Goal: Task Accomplishment & Management: Use online tool/utility

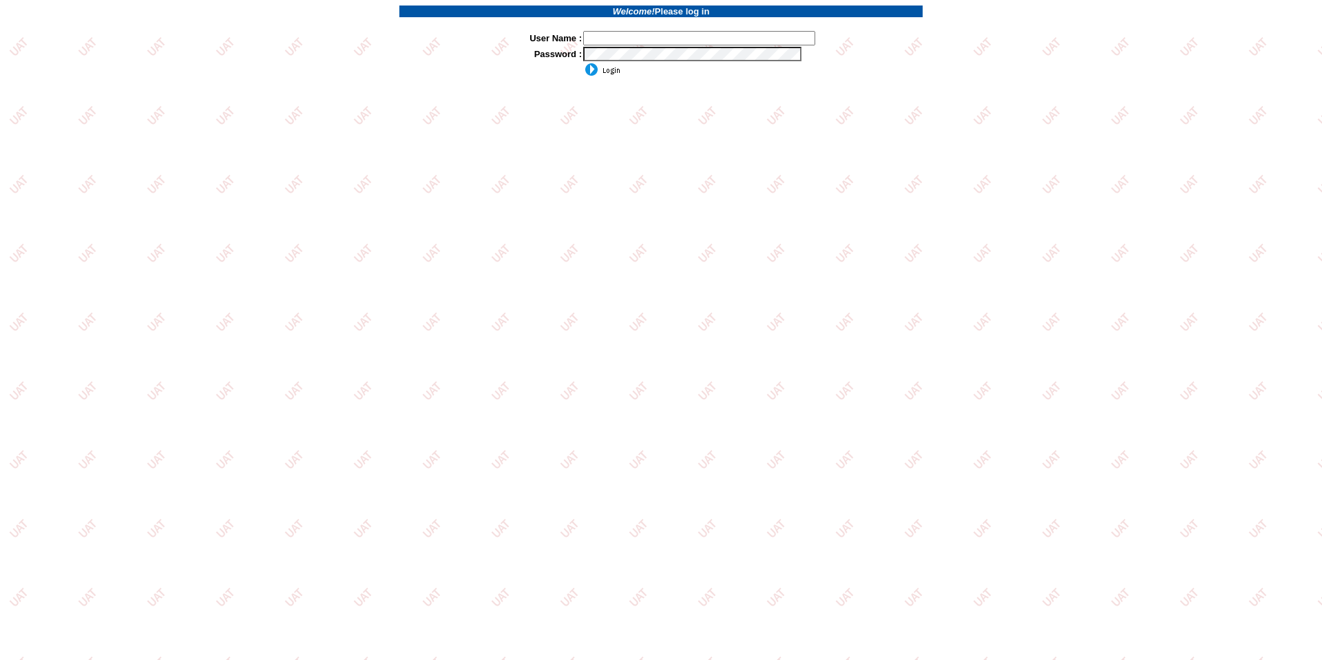
click at [633, 43] on input "text" at bounding box center [699, 38] width 232 height 14
type input "sdakes"
click at [604, 70] on input "image" at bounding box center [601, 70] width 37 height 14
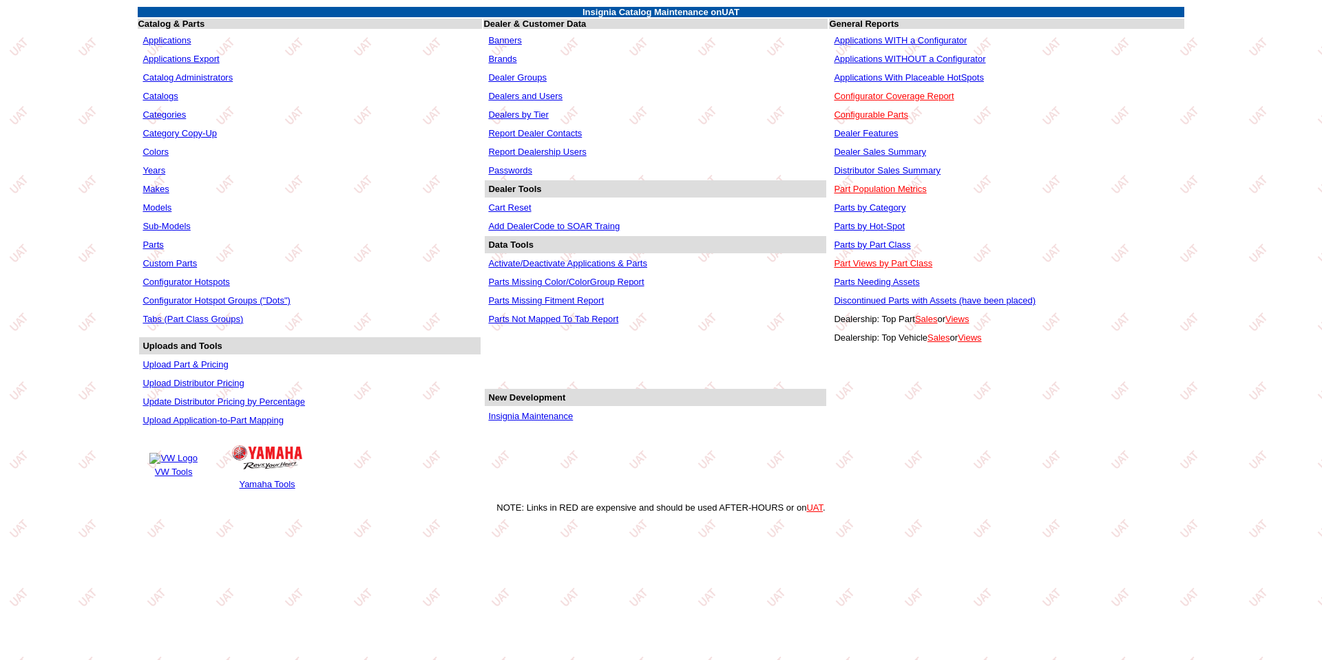
click at [935, 54] on link "Applications WITHOUT a Configurator" at bounding box center [909, 59] width 151 height 10
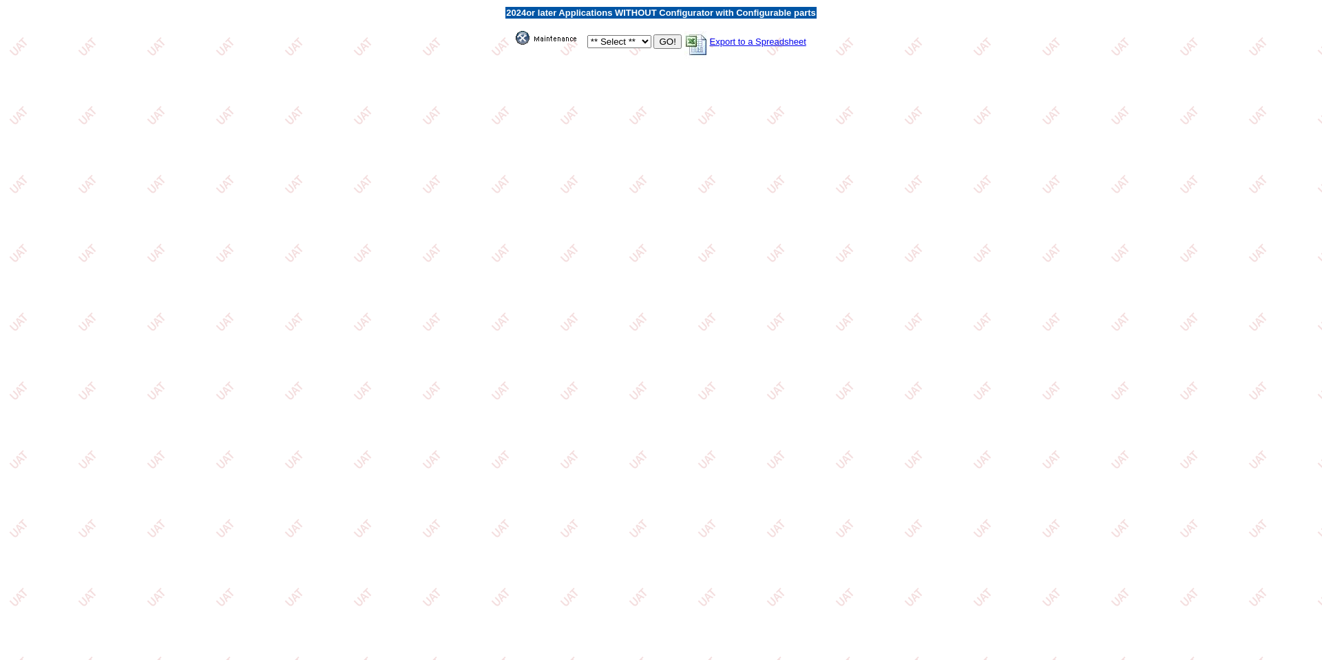
click at [644, 41] on select "** Select ** Acura Alfa Romeo Audi Bentley BMW DoubleTake [PERSON_NAME] Honda H…" at bounding box center [619, 41] width 64 height 13
select select "550"
click at [587, 35] on select "** Select ** Acura Alfa Romeo Audi Bentley BMW DoubleTake Ford GM Honda Hyundai…" at bounding box center [619, 41] width 64 height 13
click at [666, 42] on input "GO!" at bounding box center [667, 41] width 28 height 14
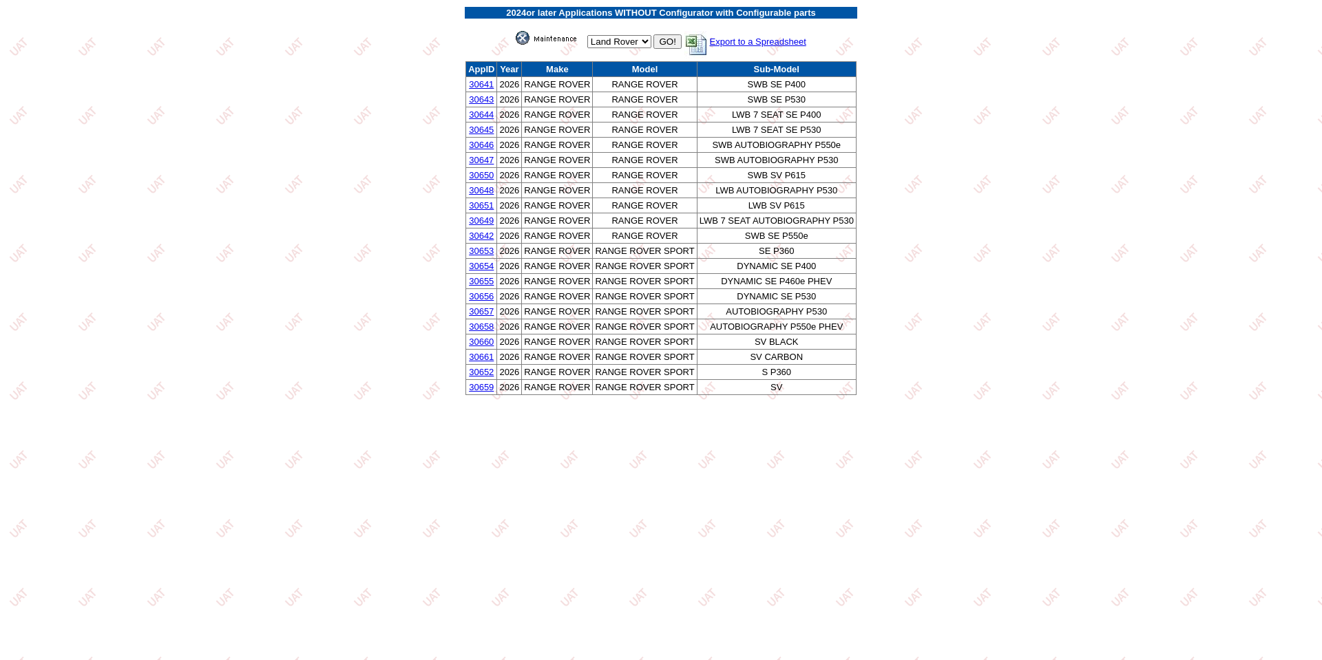
click at [541, 36] on img at bounding box center [550, 38] width 69 height 14
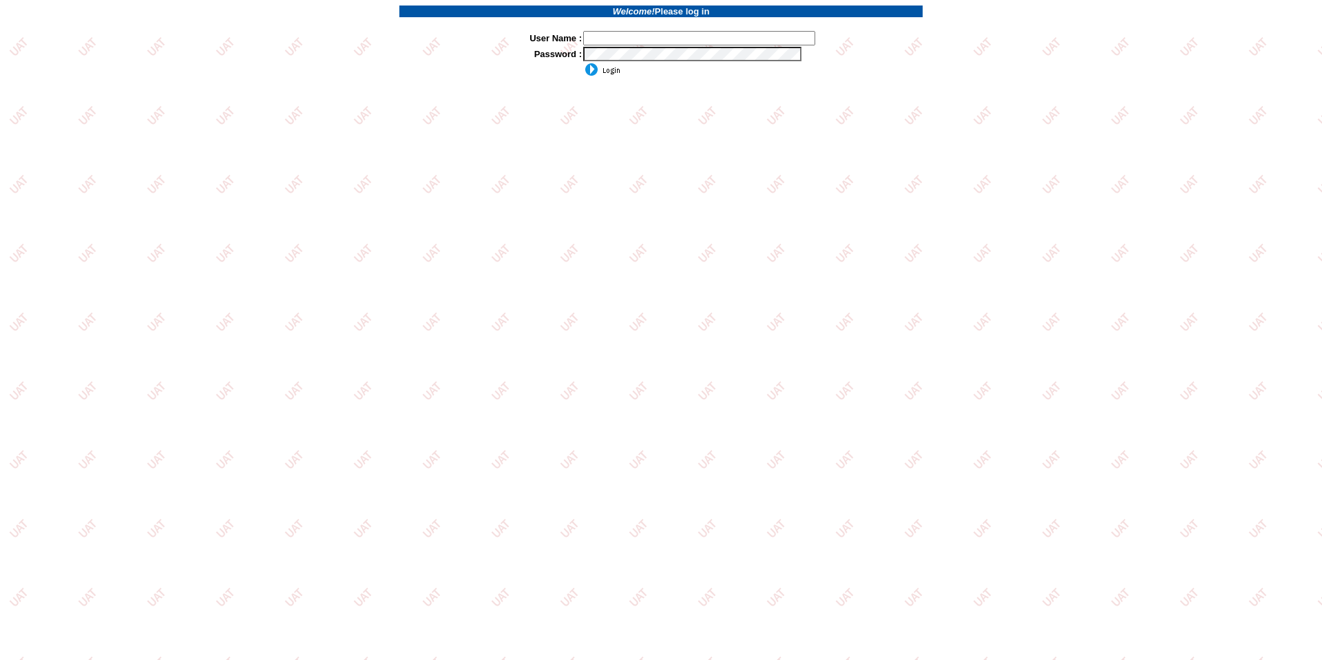
click at [671, 35] on input "text" at bounding box center [699, 38] width 232 height 14
type input "sdakes"
click at [583, 63] on input "image" at bounding box center [601, 70] width 37 height 14
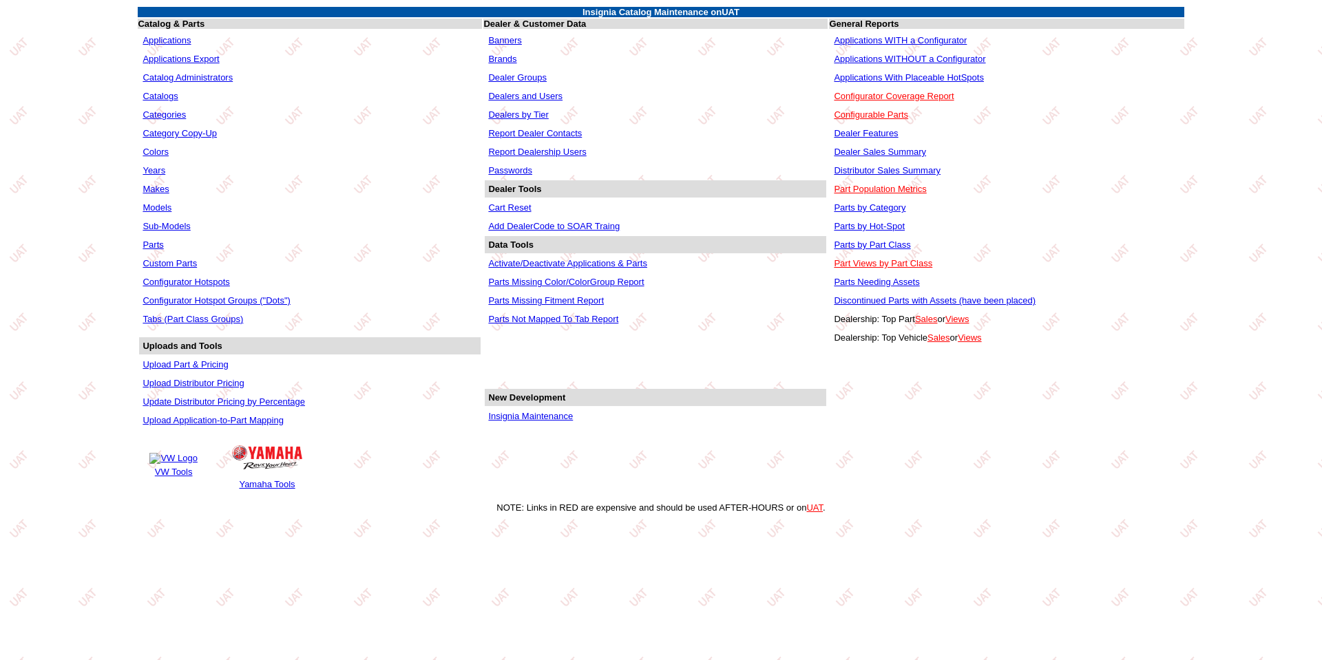
click at [161, 39] on link "Applications" at bounding box center [167, 40] width 48 height 10
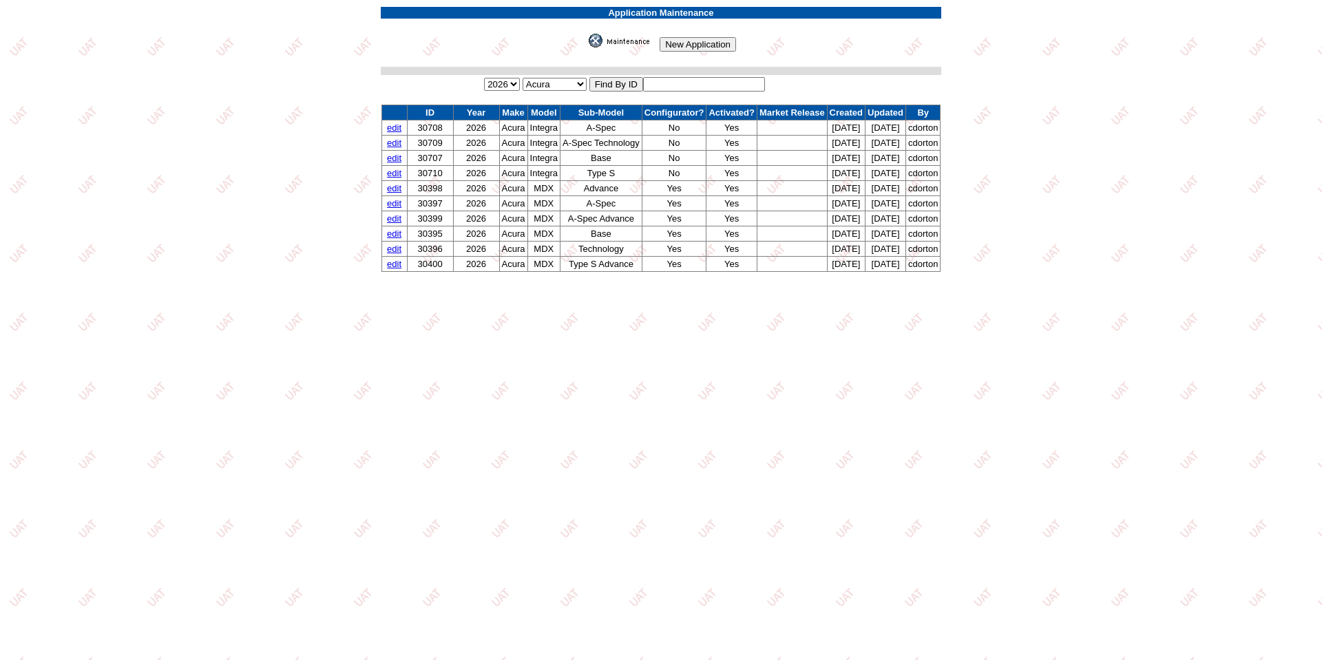
click at [667, 87] on input "text" at bounding box center [704, 84] width 122 height 14
type input "30593"
click at [586, 48] on input "image" at bounding box center [586, 48] width 0 height 0
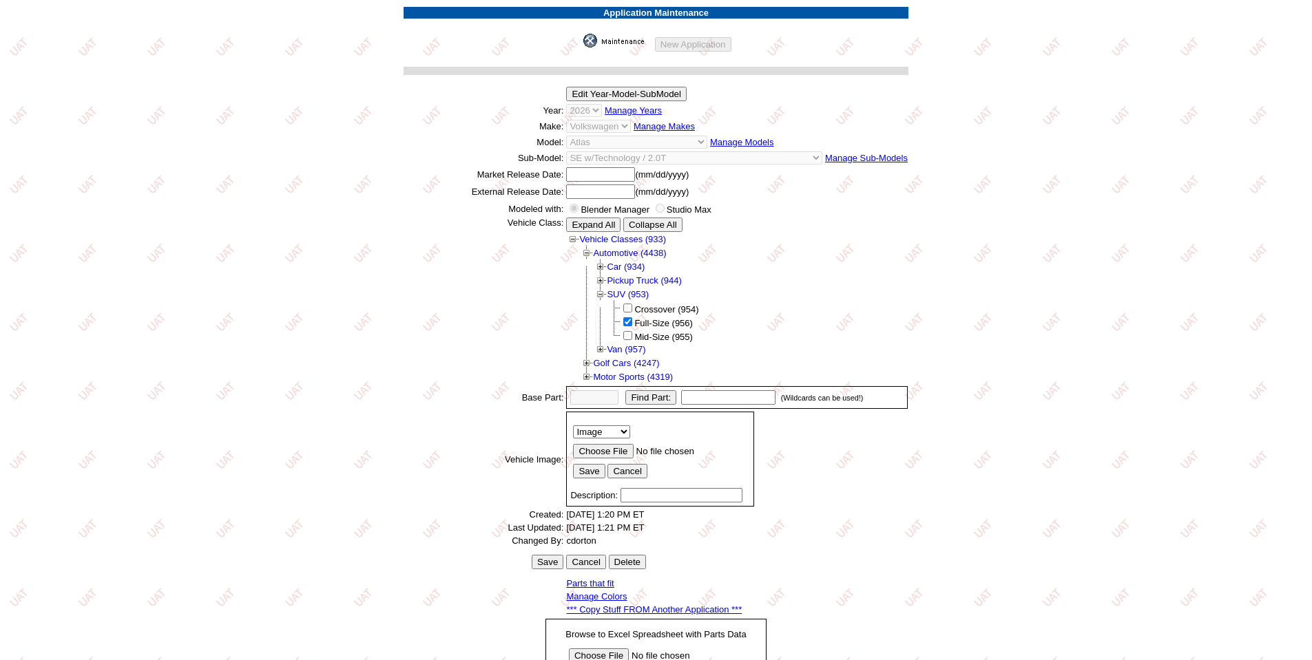
scroll to position [189, 0]
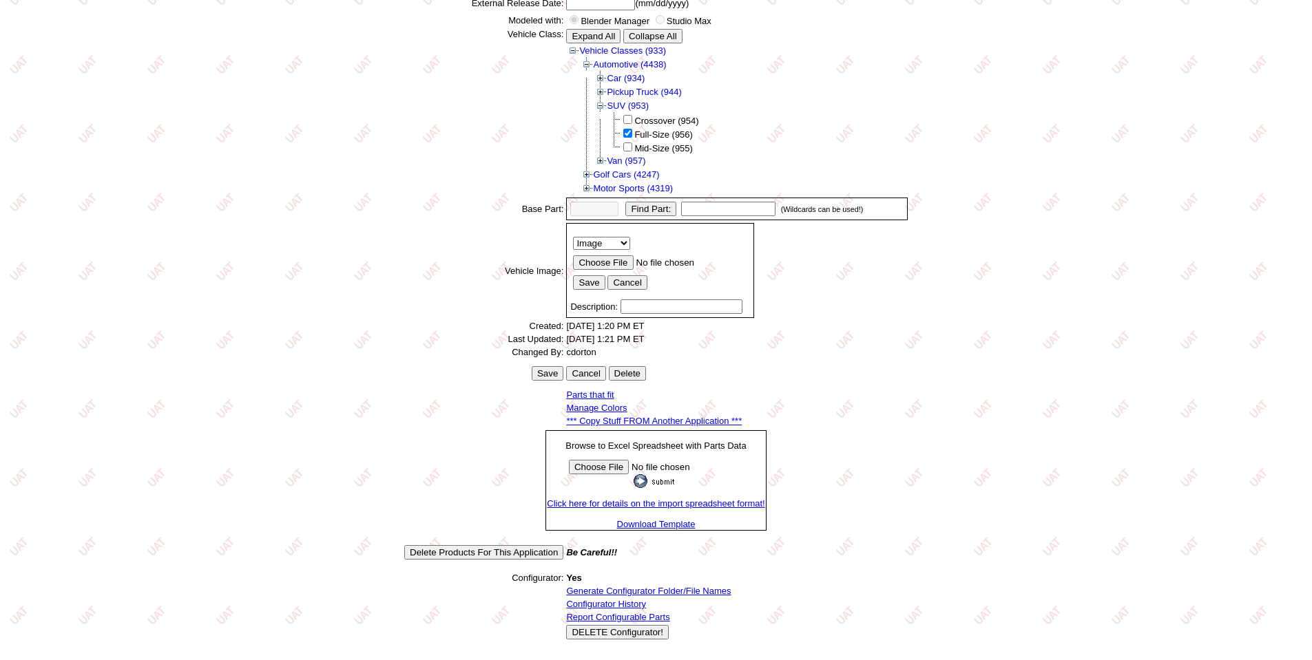
click at [600, 602] on link "Configurator History" at bounding box center [606, 604] width 80 height 10
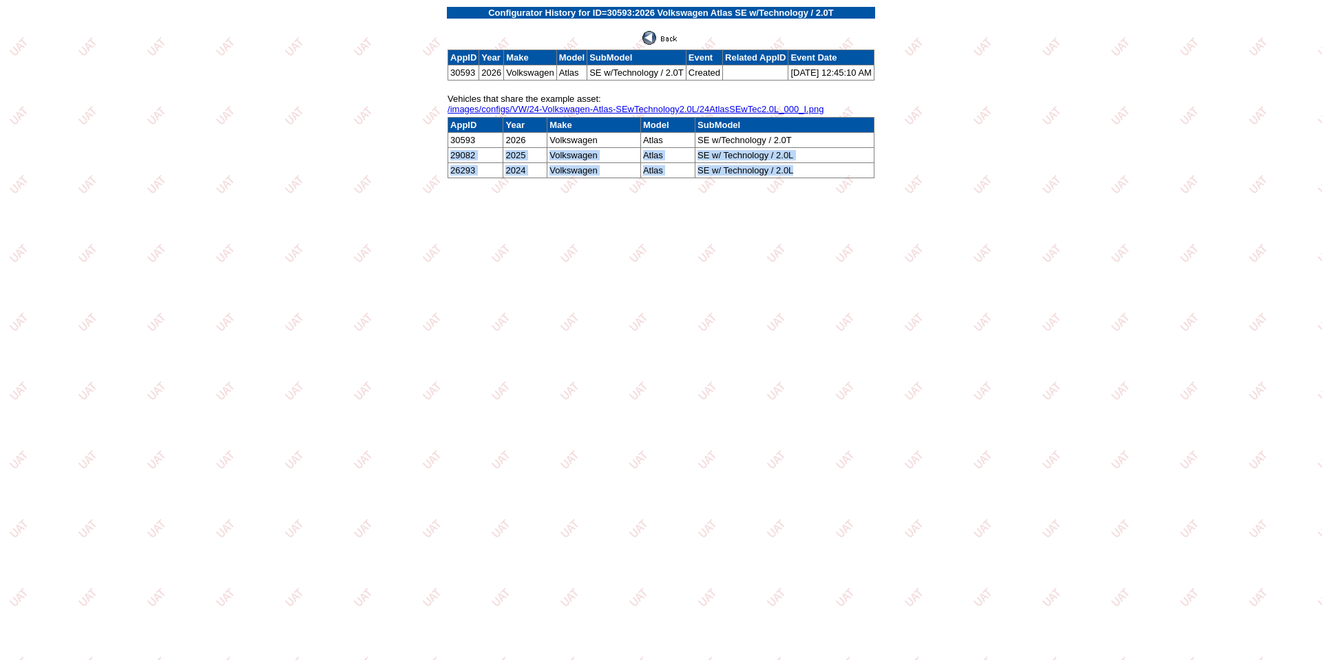
drag, startPoint x: 810, startPoint y: 171, endPoint x: 445, endPoint y: 160, distance: 364.4
click at [448, 160] on tbody "AppID Year Make Model SubModel 30593 2026 Volkswagen Atlas SE w/Technology / 2.…" at bounding box center [661, 148] width 426 height 61
copy tbody "29082 2025 Volkswagen Atlas SE w/ Technology / 2.0L 26293 2024 Volkswagen Atlas…"
click at [664, 36] on img at bounding box center [660, 38] width 37 height 14
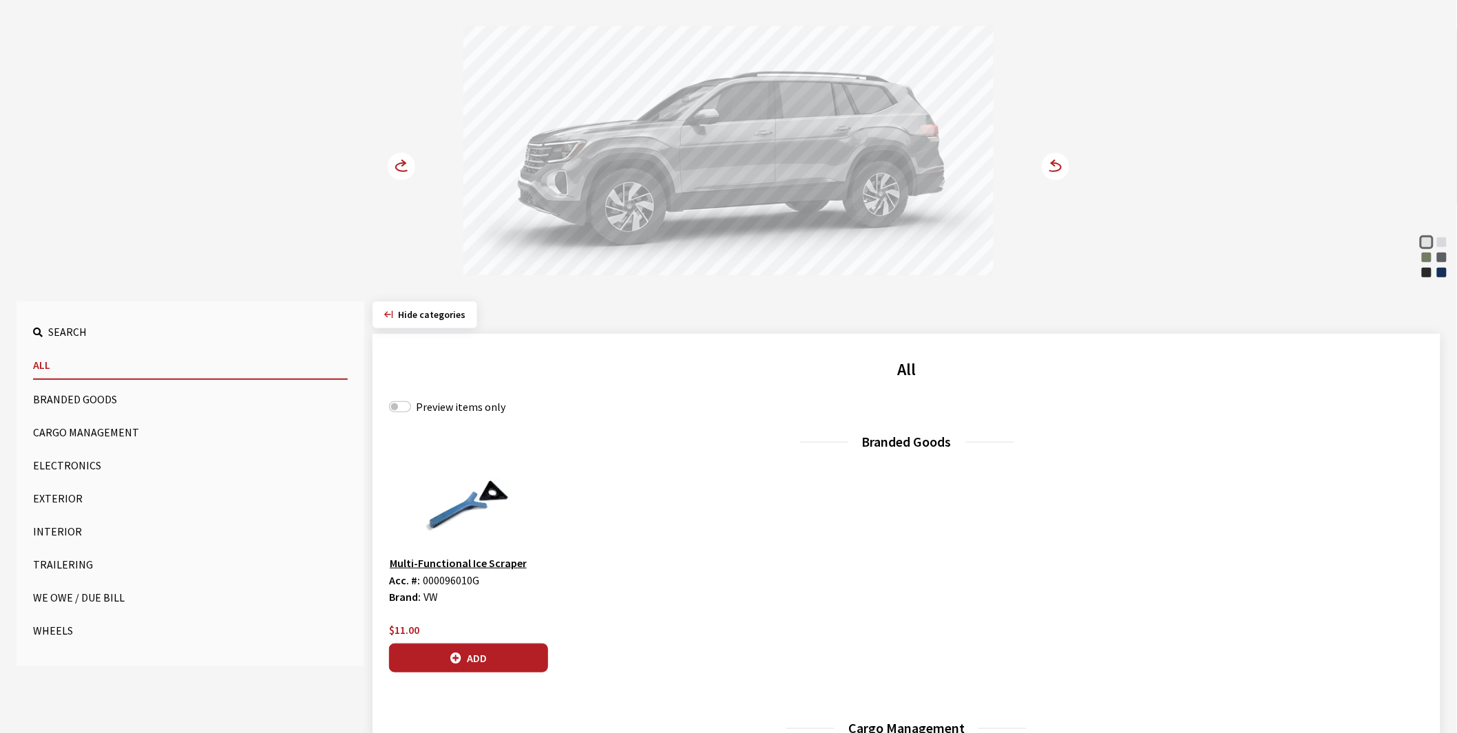
scroll to position [153, 0]
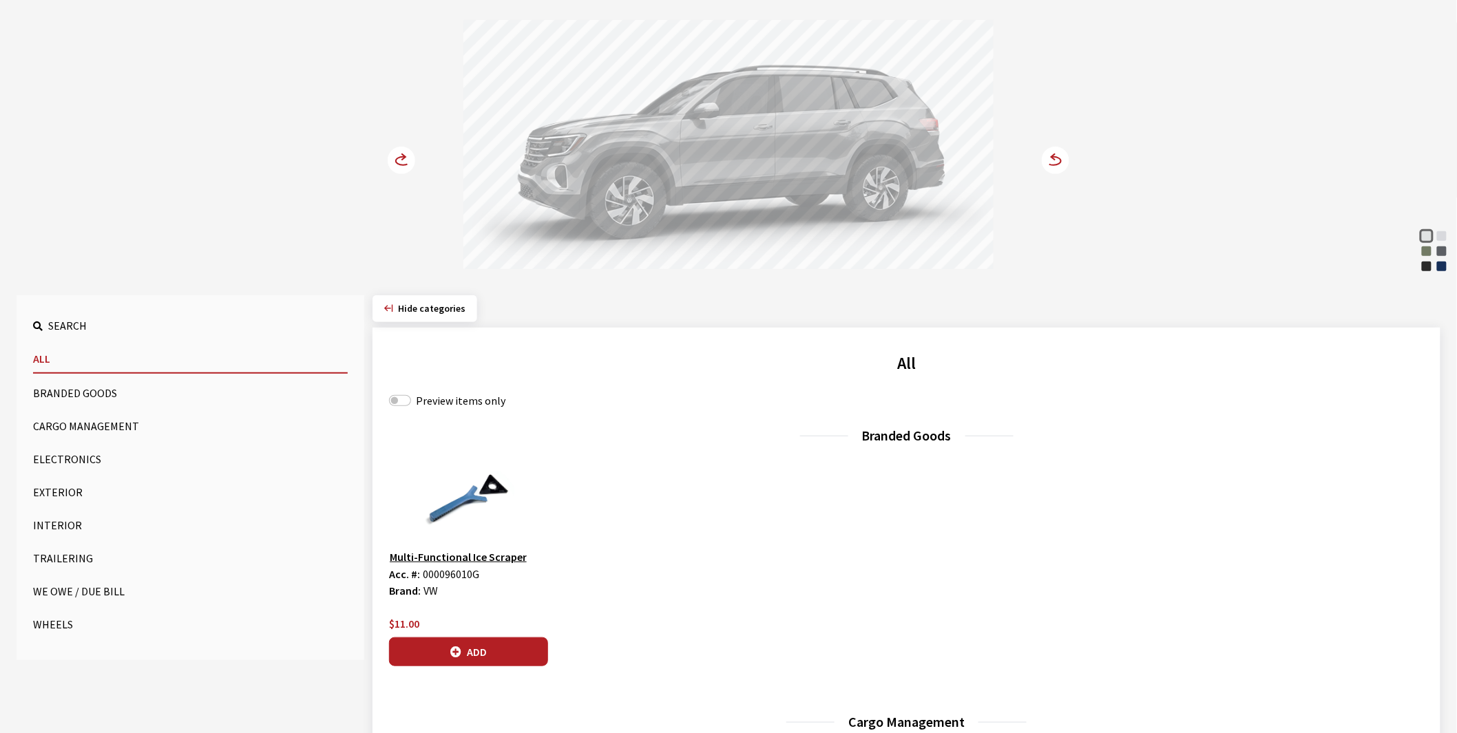
click at [56, 491] on button "Exterior" at bounding box center [190, 492] width 315 height 28
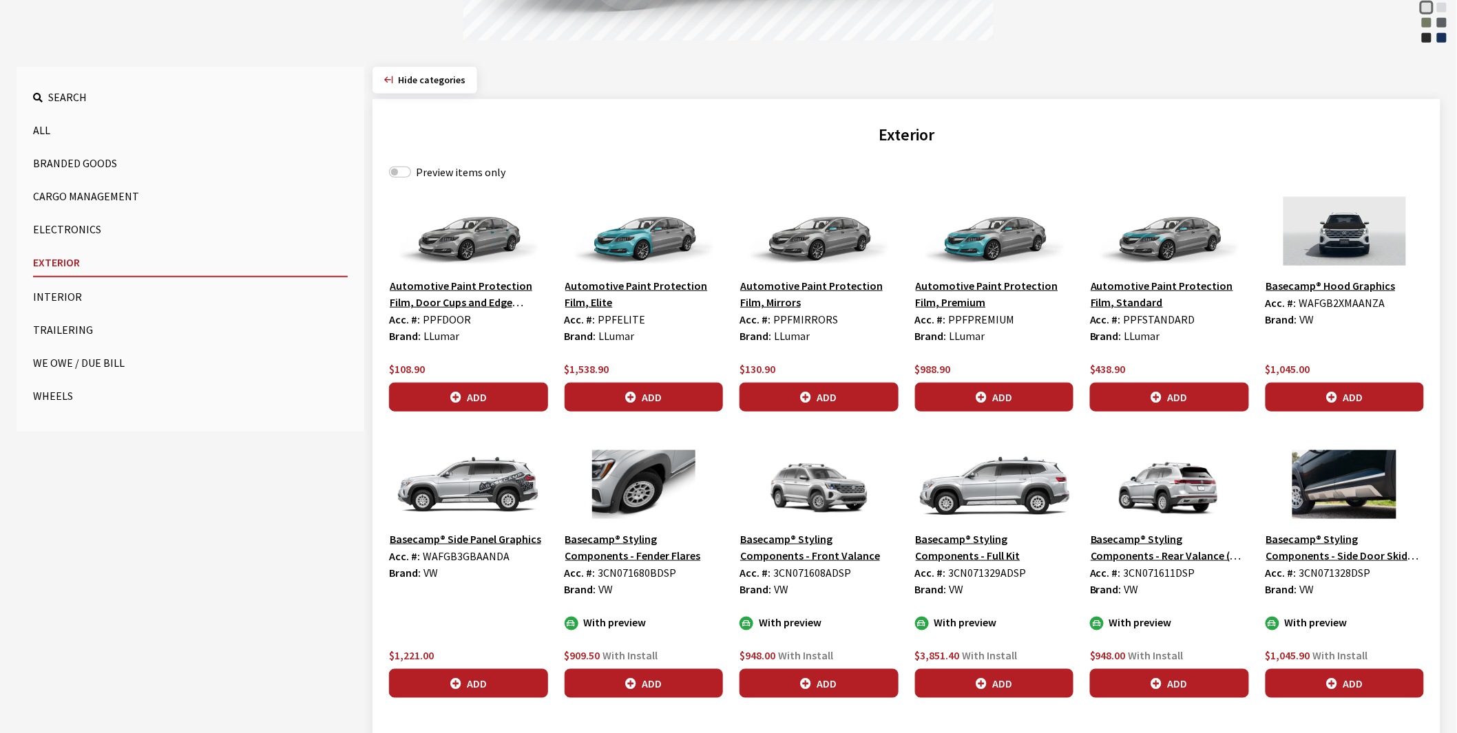
scroll to position [382, 0]
click at [465, 556] on span "WAFGB3GBAANDA" at bounding box center [466, 556] width 87 height 14
copy span "WAFGB3GBAANDA"
click at [490, 483] on img at bounding box center [468, 484] width 159 height 69
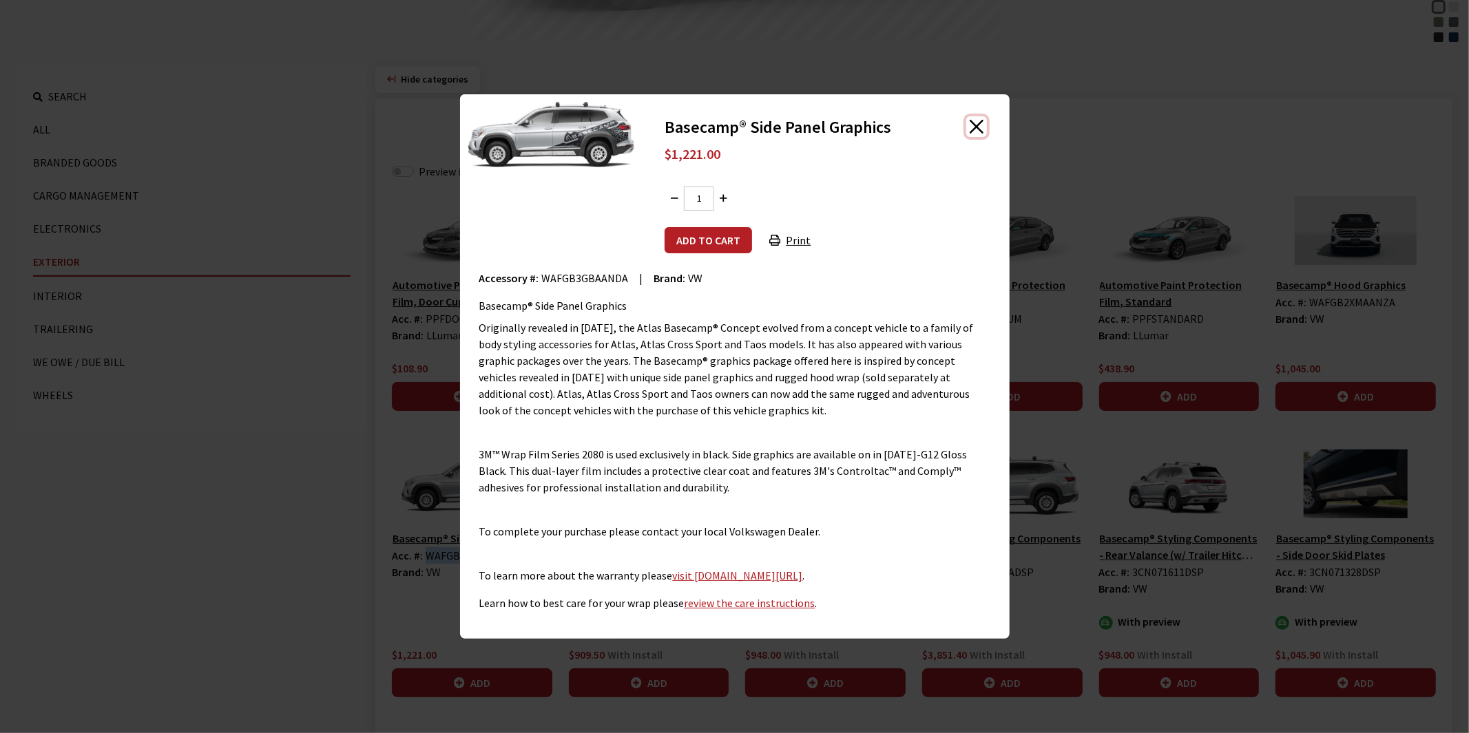
click at [974, 128] on button "Close" at bounding box center [976, 126] width 21 height 21
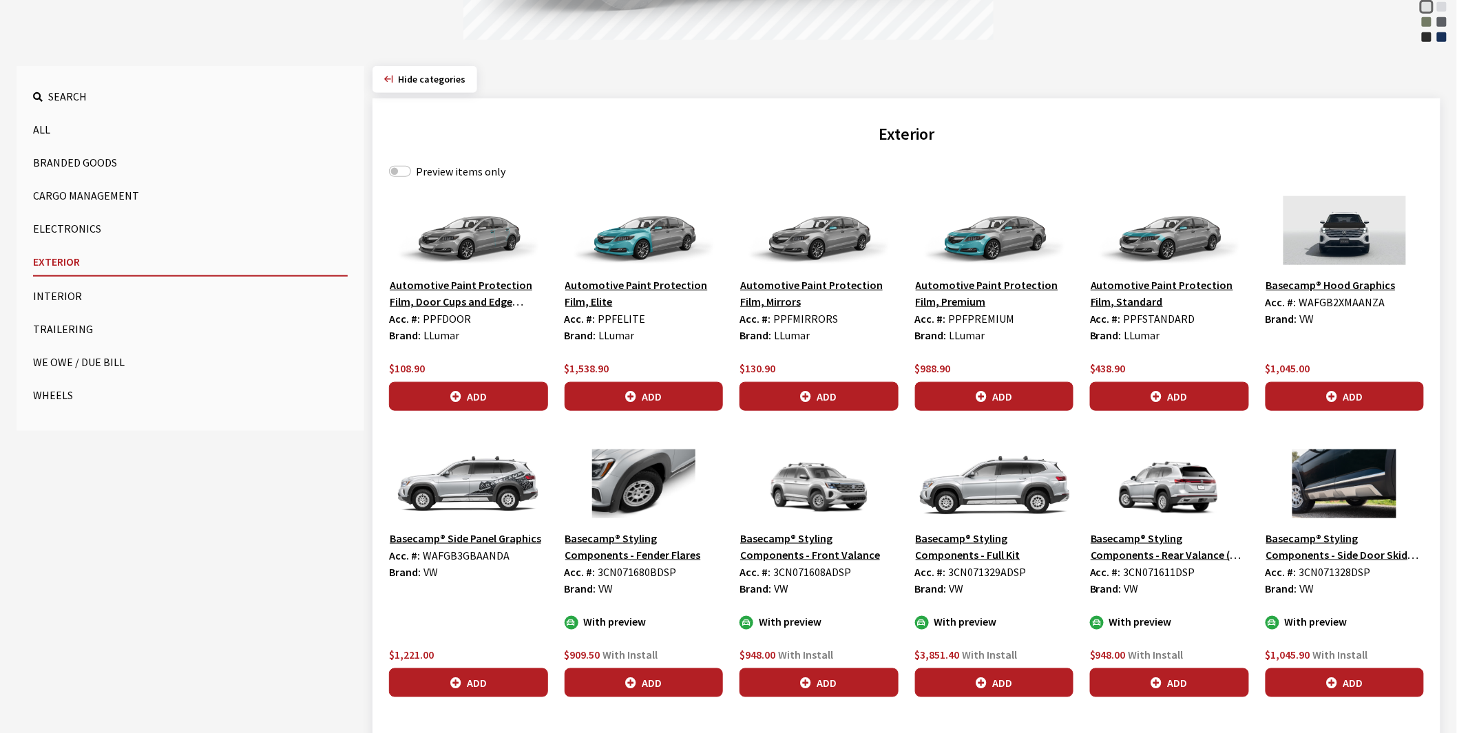
click at [1338, 301] on span "WAFGB2XMAANZA" at bounding box center [1342, 302] width 86 height 14
copy span "WAFGB2XMAANZA"
click at [459, 559] on span "WAFGB3GBAANDA" at bounding box center [466, 556] width 87 height 14
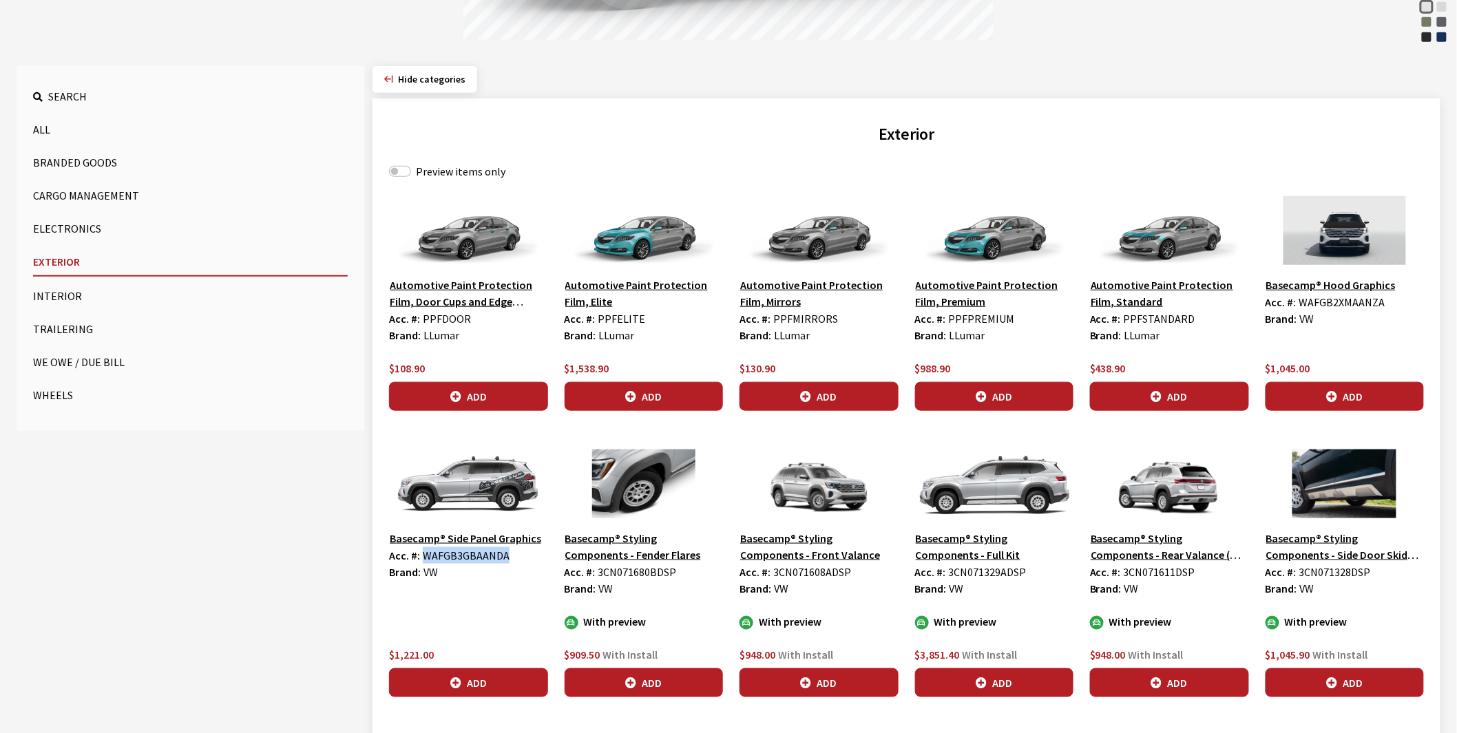
copy span "WAFGB3GBAANDA"
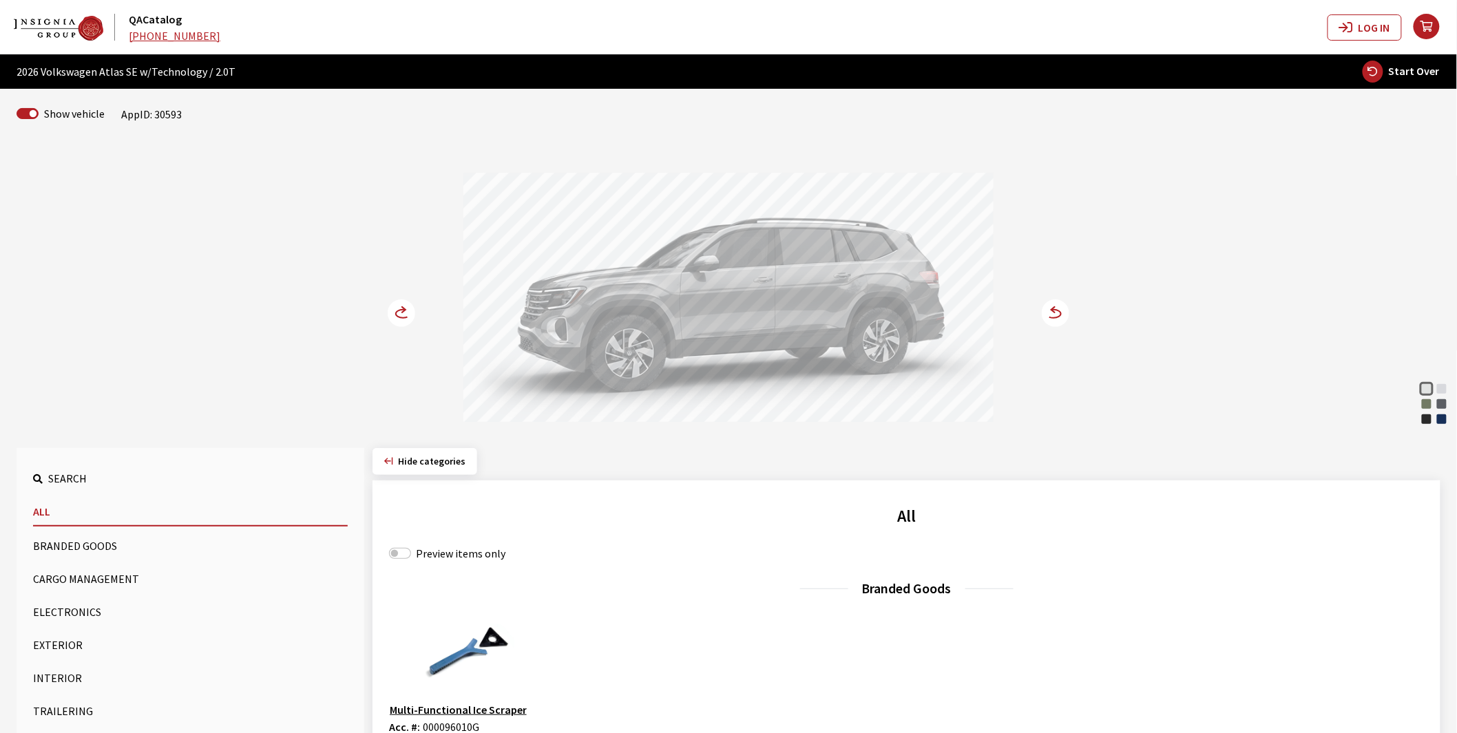
click at [39, 640] on button "Exterior" at bounding box center [190, 645] width 315 height 28
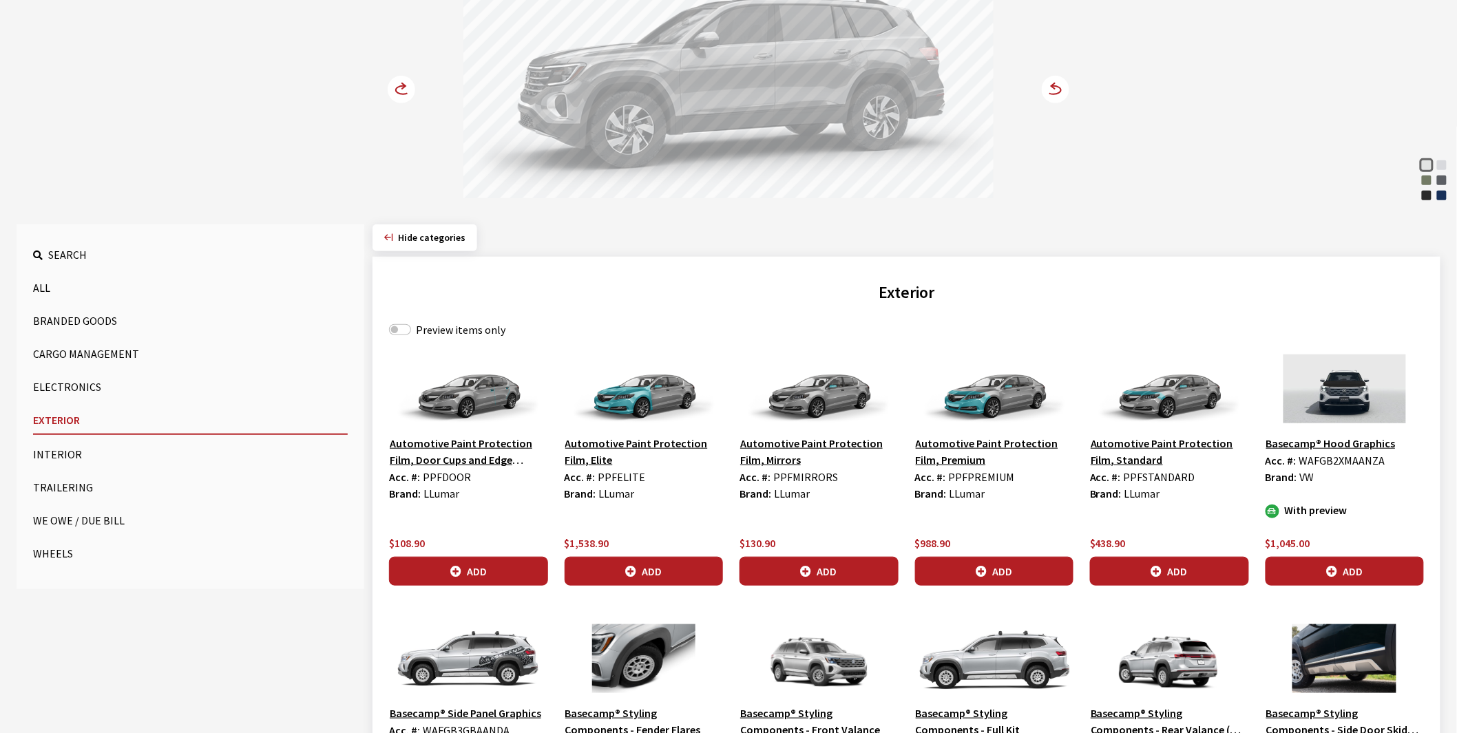
scroll to position [229, 0]
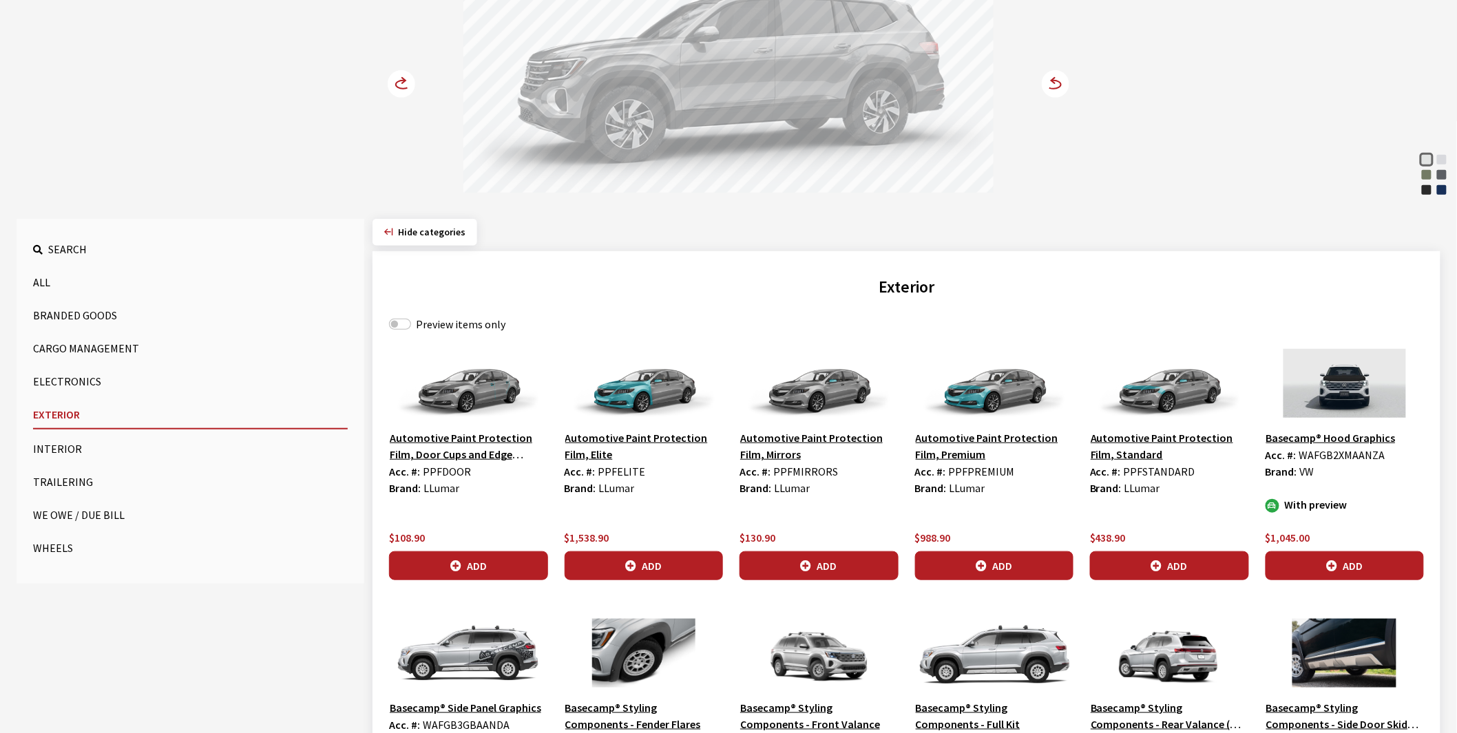
click at [1332, 457] on span "WAFGB2XMAANZA" at bounding box center [1342, 455] width 86 height 14
click at [1332, 456] on span "WAFGB2XMAANZA" at bounding box center [1342, 455] width 86 height 14
copy span "WAFGB2XMAANZA"
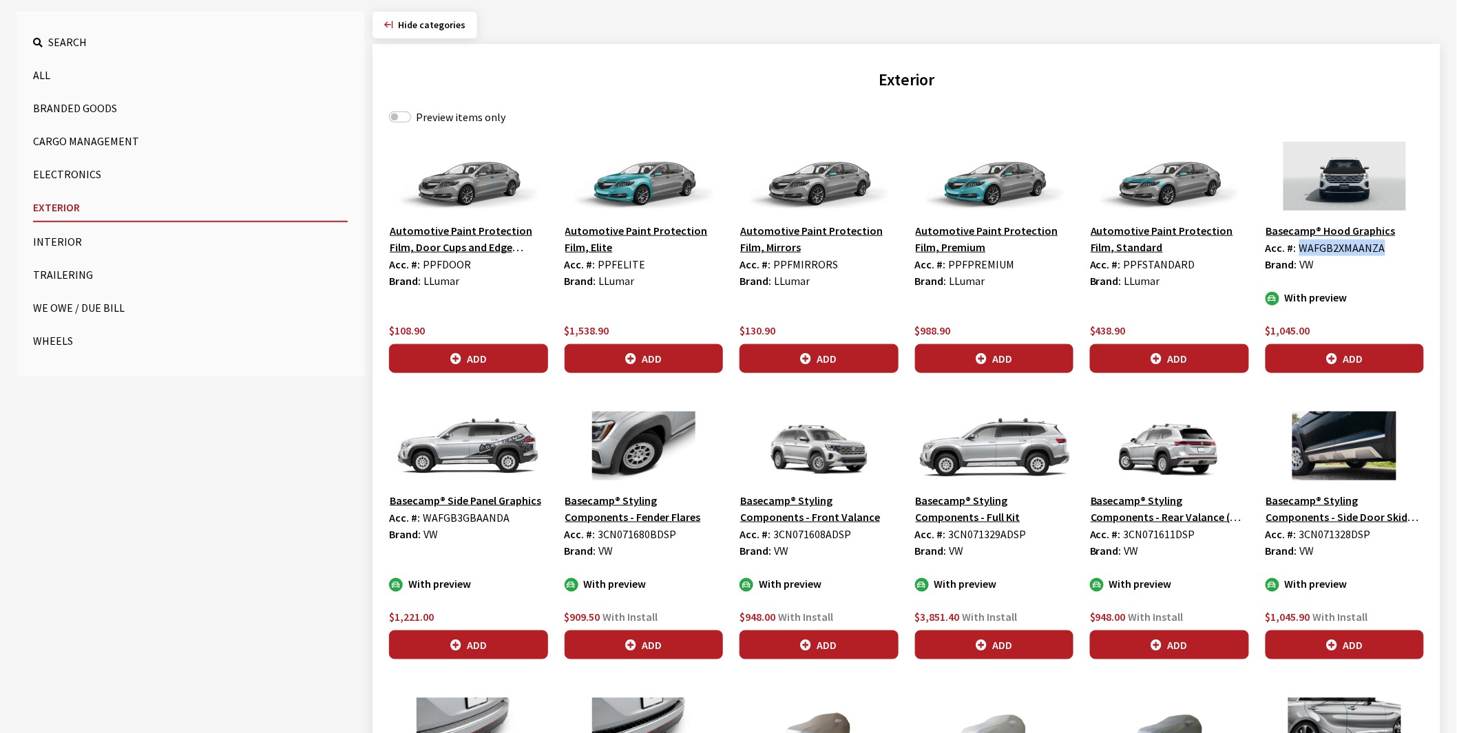
scroll to position [459, 0]
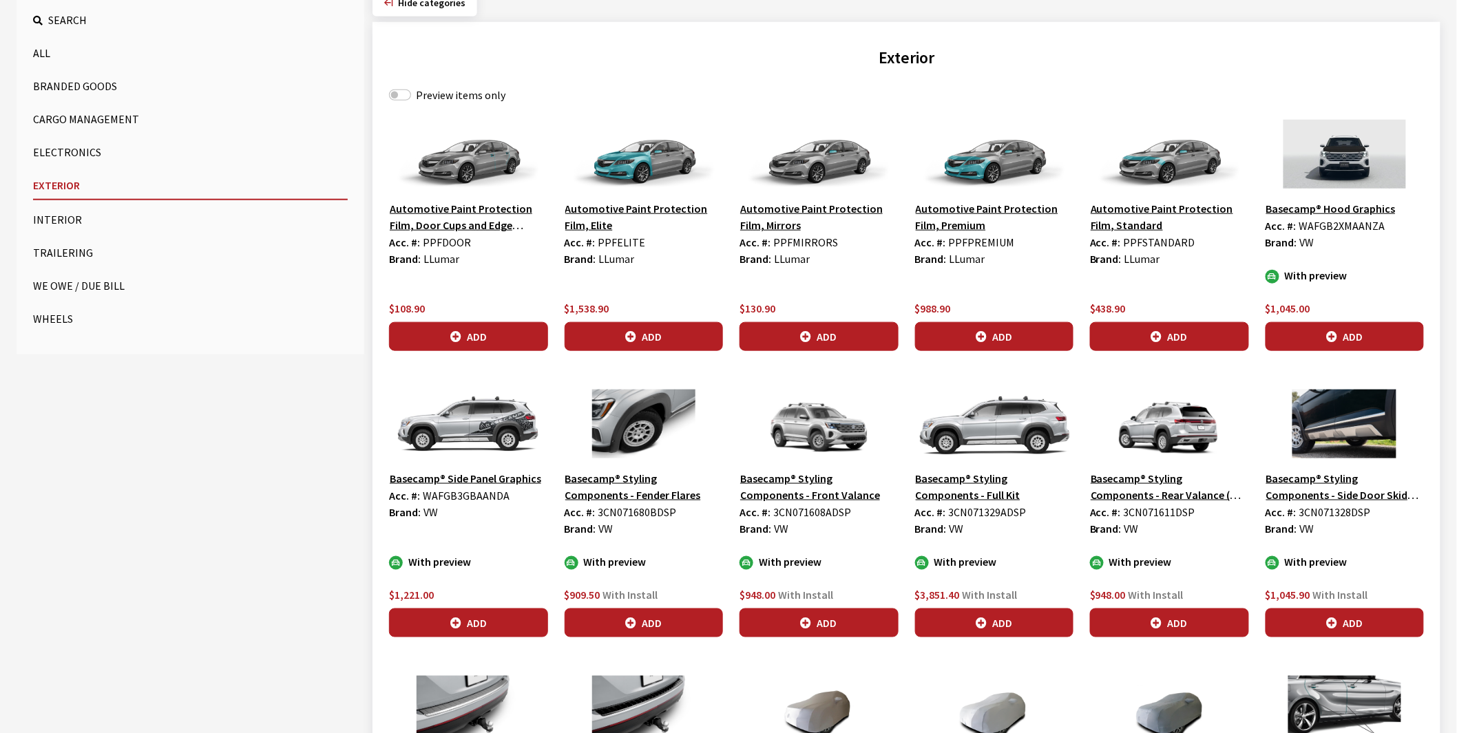
click at [457, 496] on span "WAFGB3GBAANDA" at bounding box center [466, 496] width 87 height 14
copy span "WAFGB3GBAANDA"
click at [448, 95] on label "Preview items only" at bounding box center [461, 95] width 90 height 17
click at [411, 95] on input "Preview items only" at bounding box center [400, 95] width 22 height 11
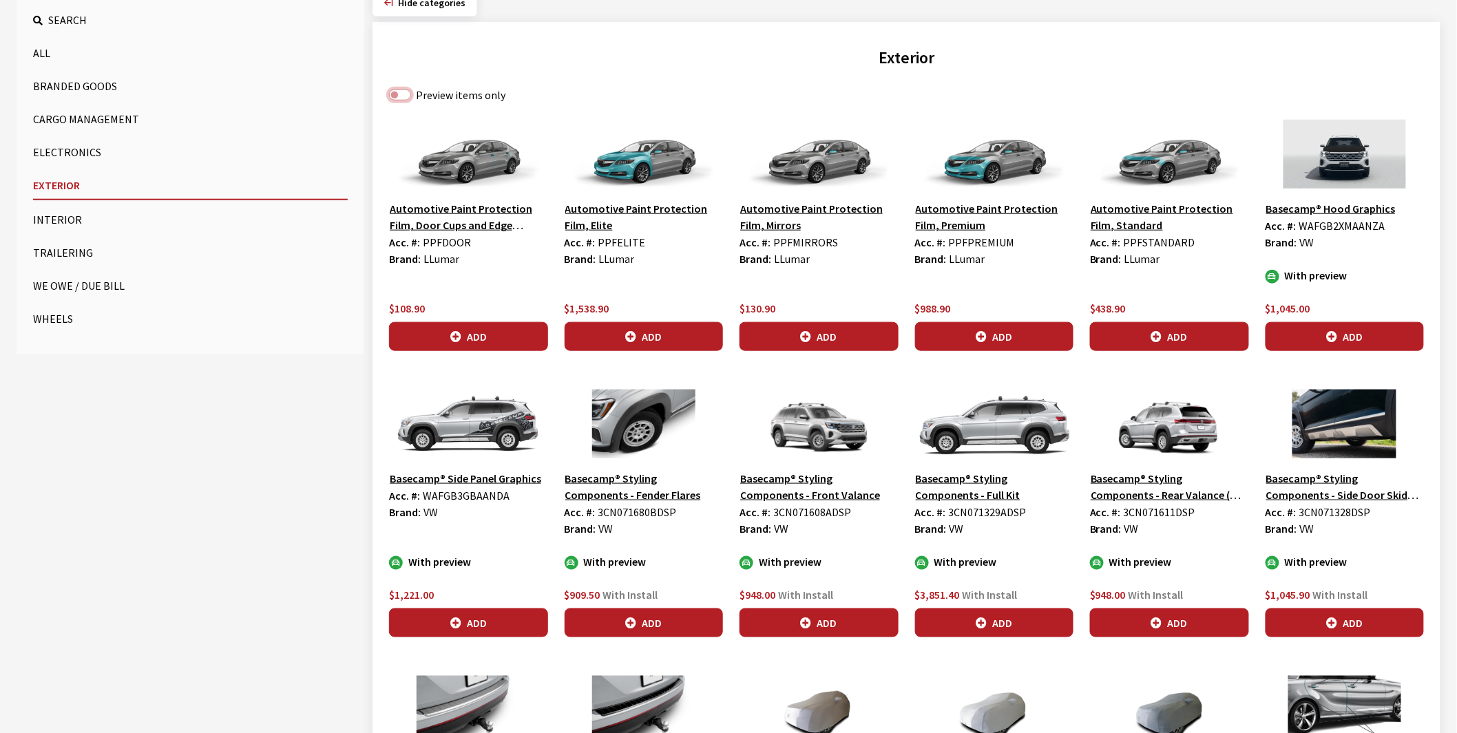
checkbox input "true"
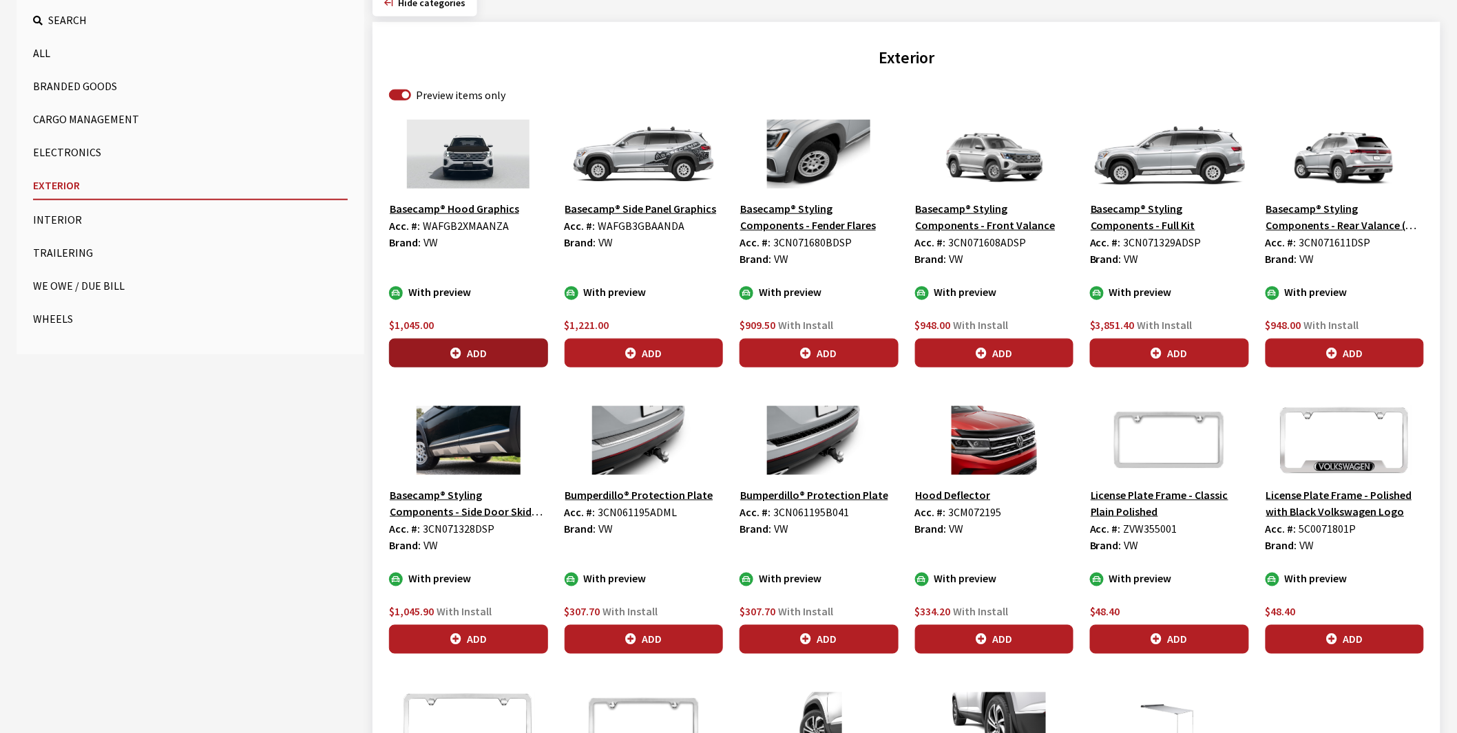
click at [470, 352] on button "Add" at bounding box center [468, 353] width 159 height 29
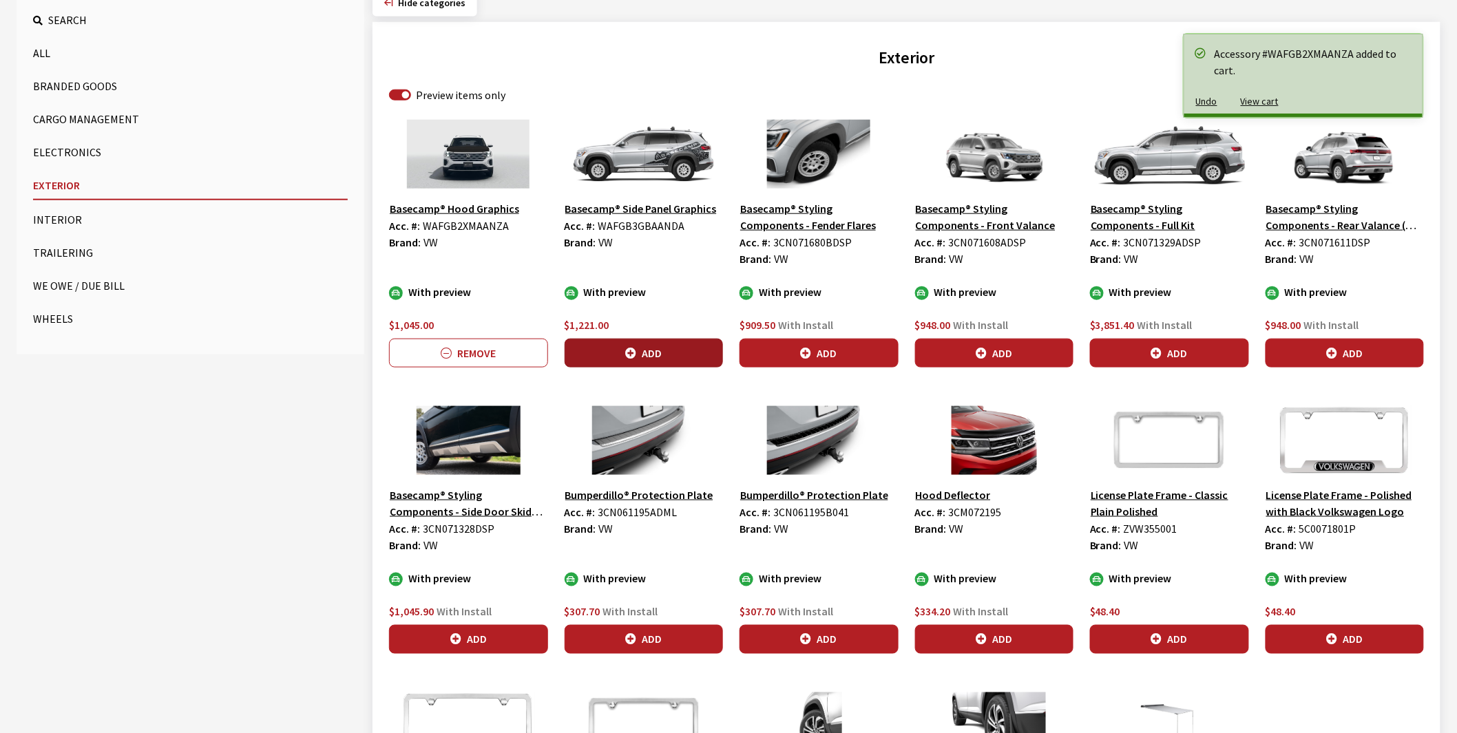
click at [639, 350] on button "Add" at bounding box center [644, 353] width 159 height 29
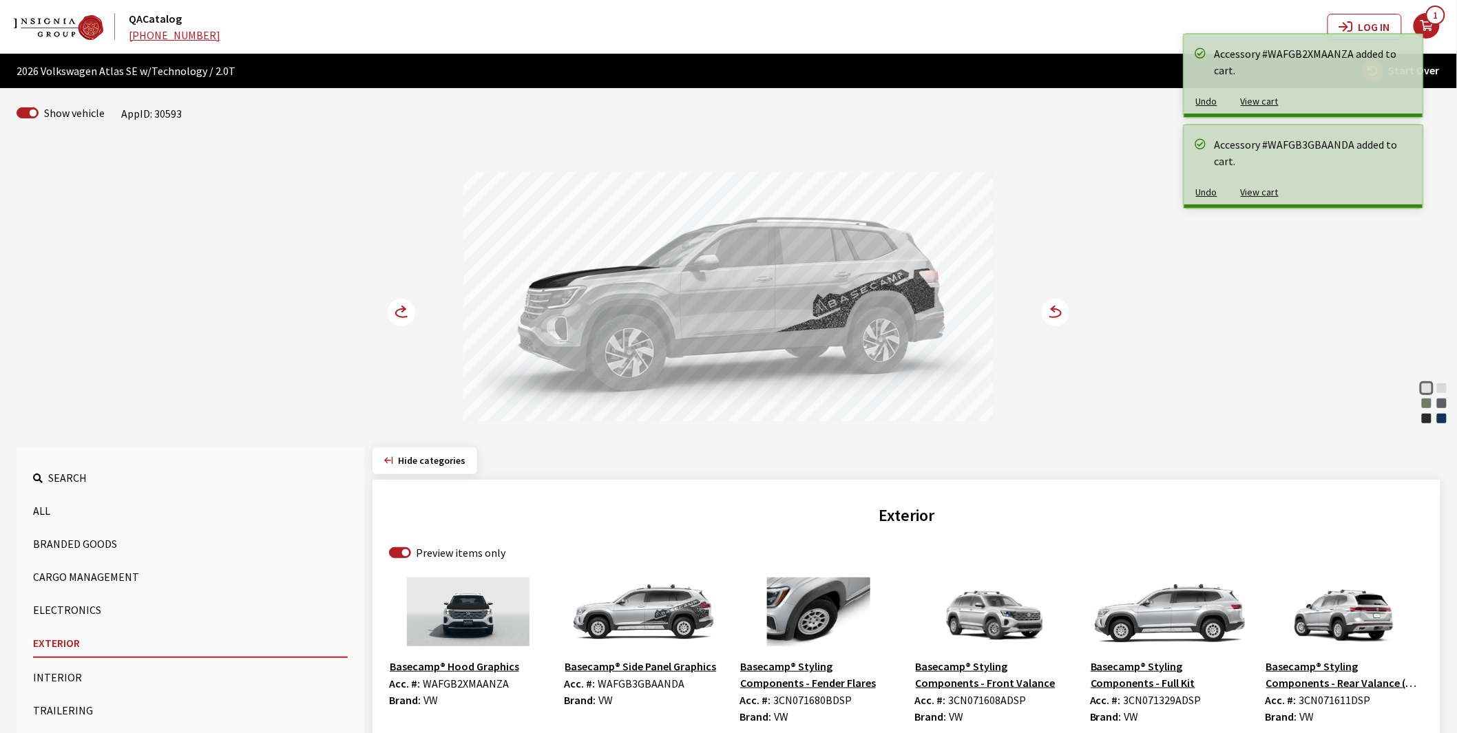
scroll to position [0, 0]
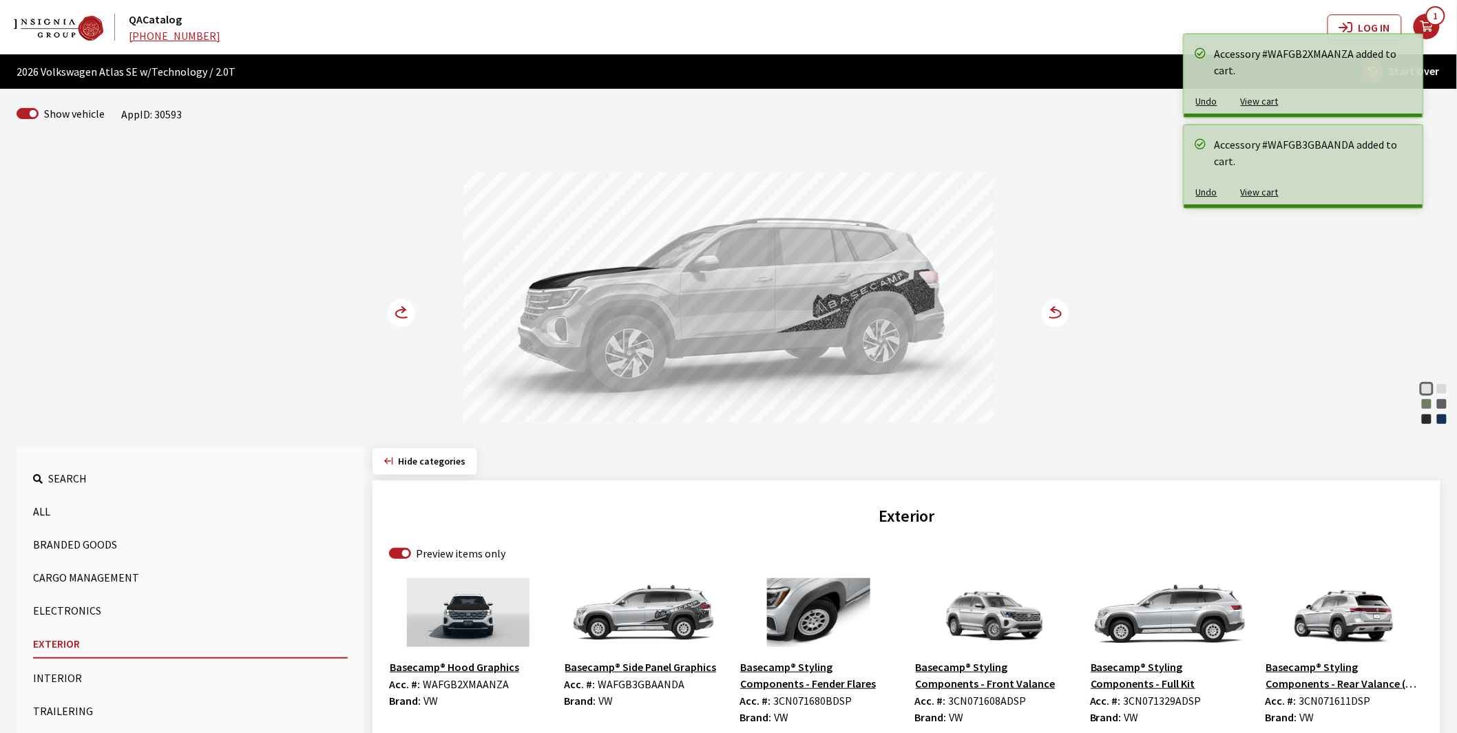
click at [397, 312] on icon at bounding box center [403, 314] width 14 height 8
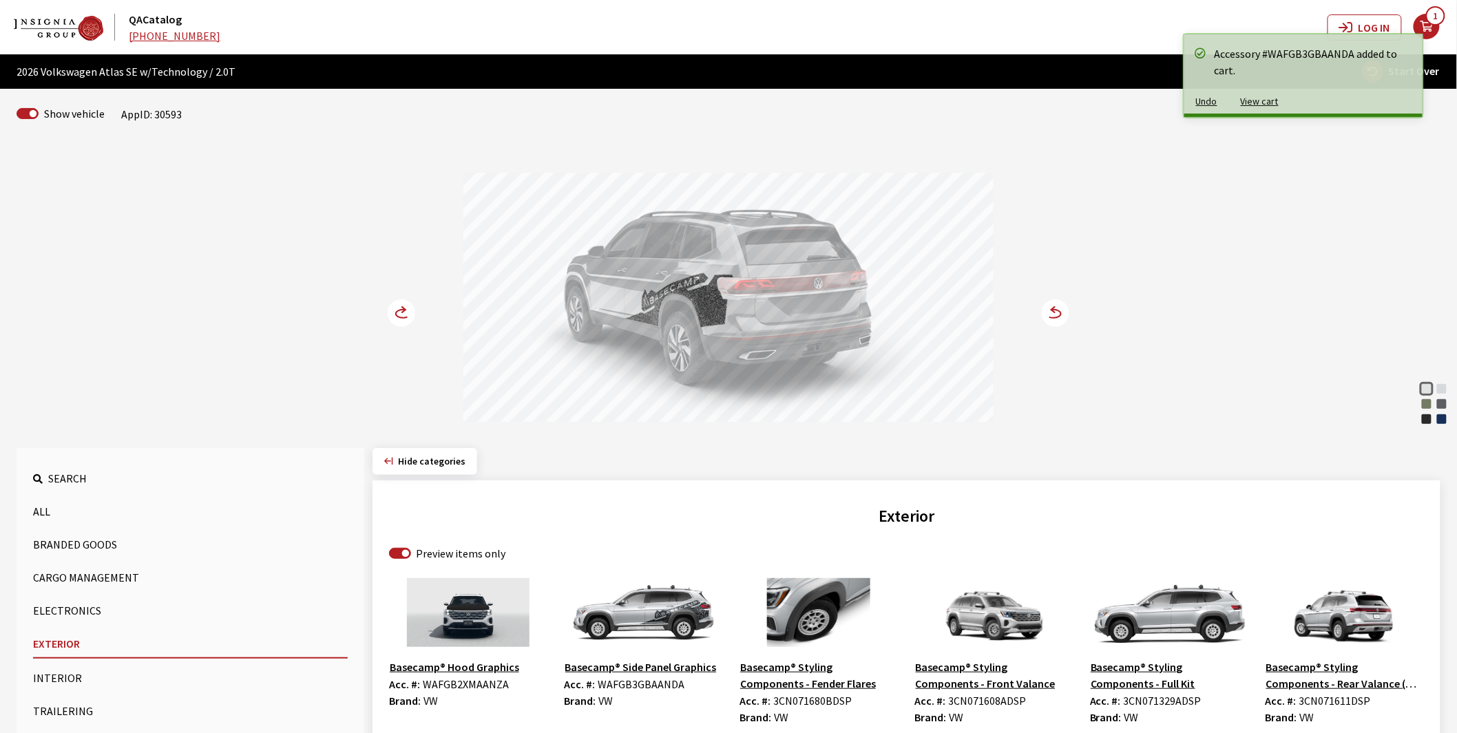
click at [397, 312] on icon at bounding box center [403, 314] width 14 height 8
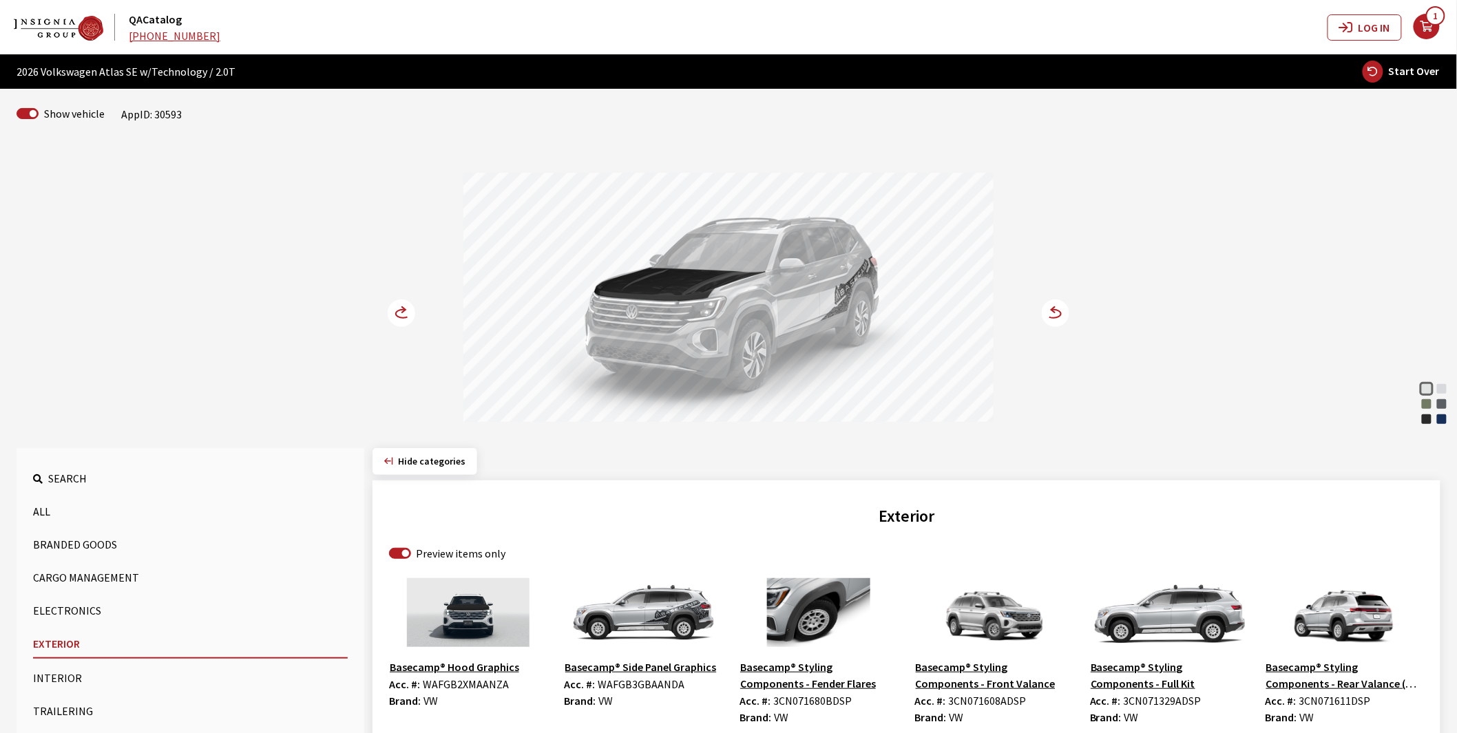
click at [397, 312] on icon at bounding box center [403, 314] width 14 height 8
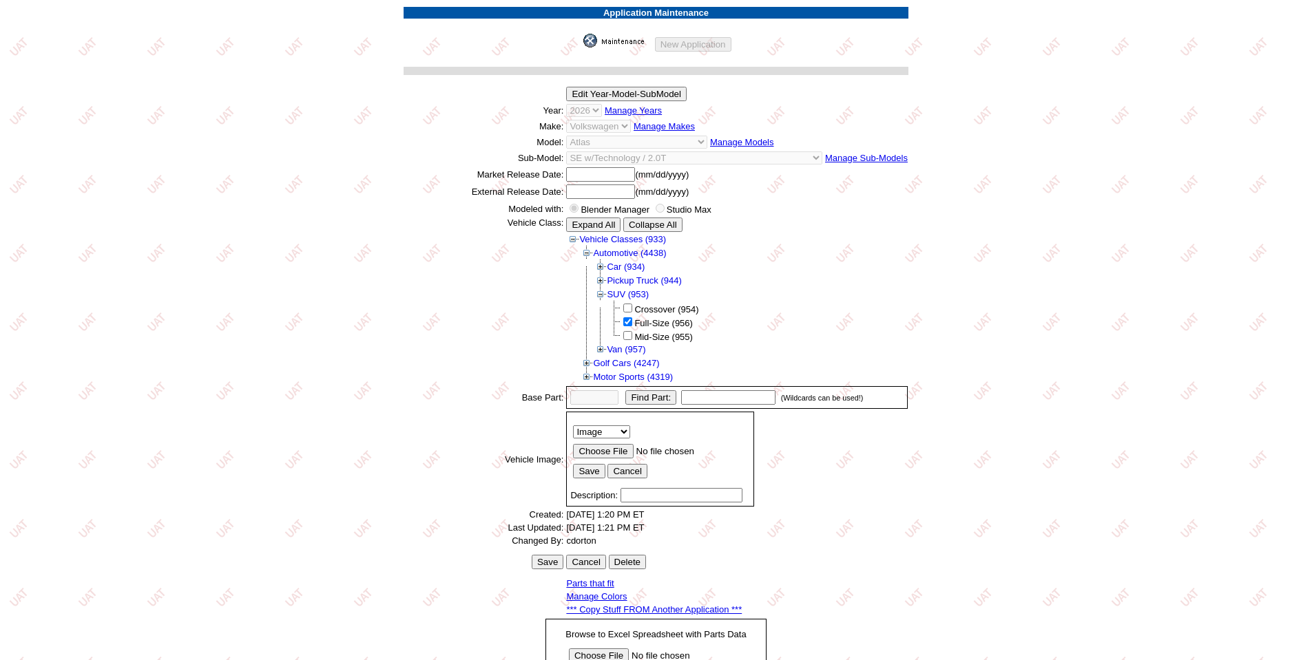
click at [627, 41] on img at bounding box center [617, 41] width 69 height 14
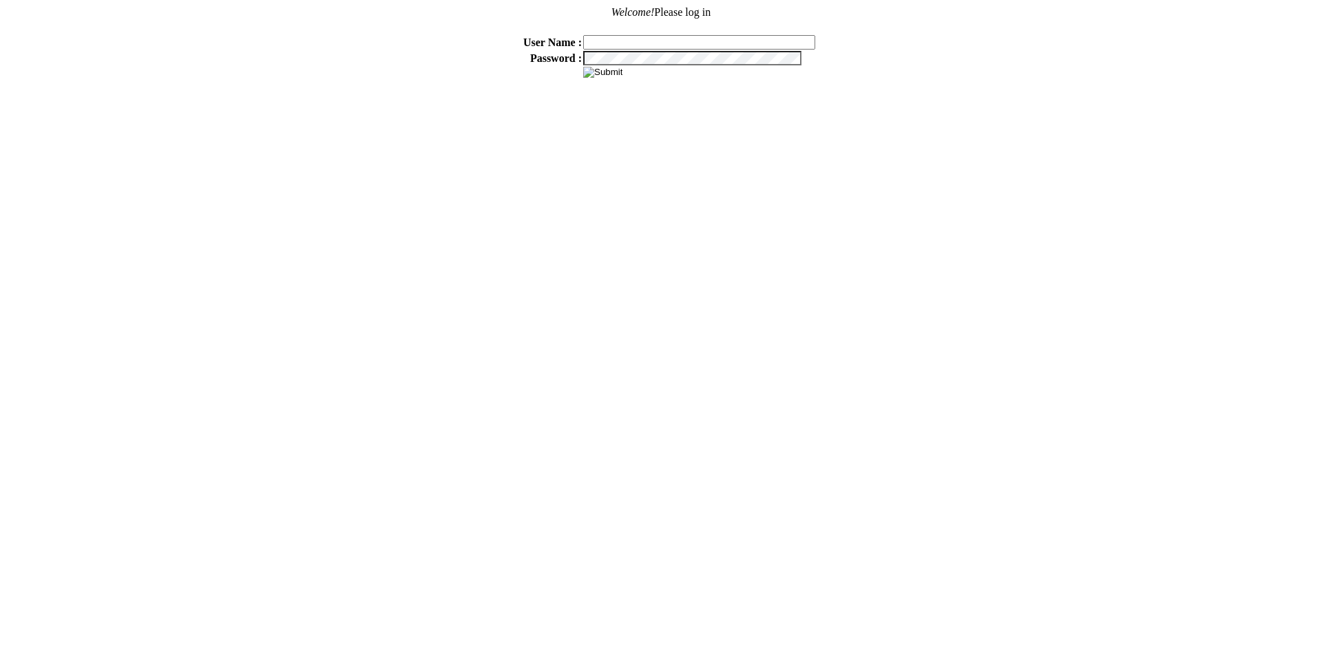
click at [671, 43] on input "text" at bounding box center [699, 42] width 232 height 14
type input "sdakes"
click at [610, 68] on input "image" at bounding box center [602, 72] width 39 height 11
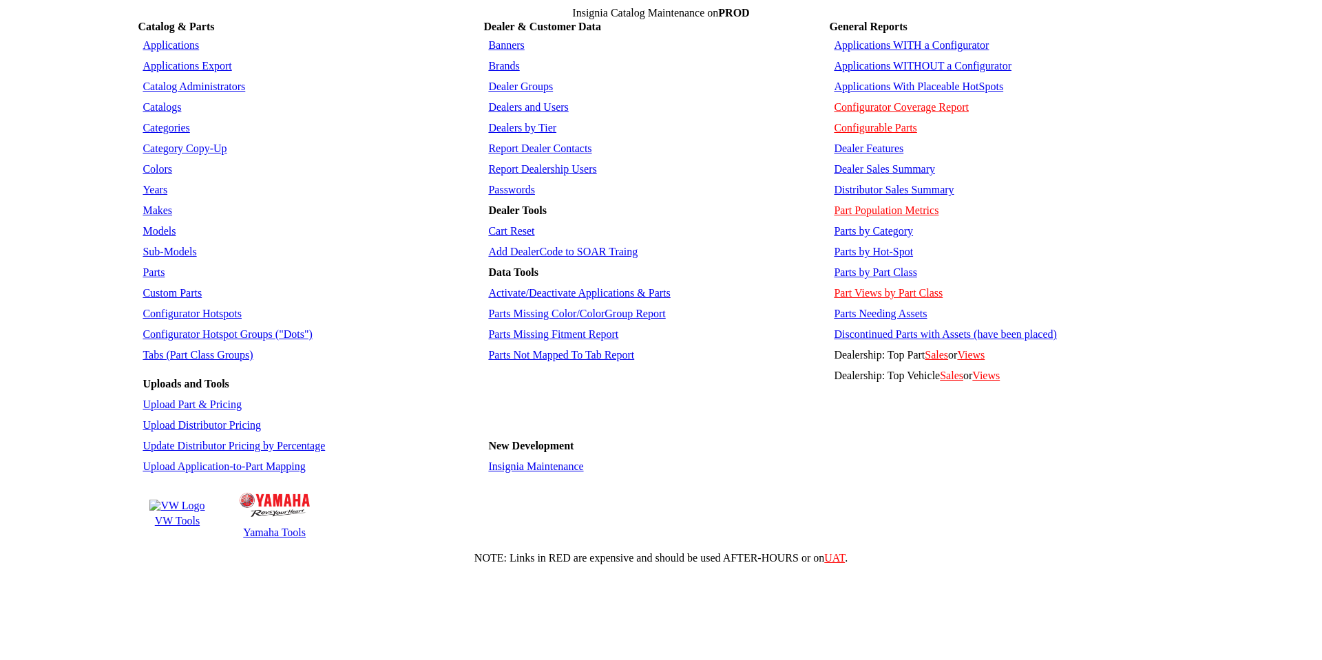
click at [157, 39] on link "Applications" at bounding box center [171, 45] width 56 height 12
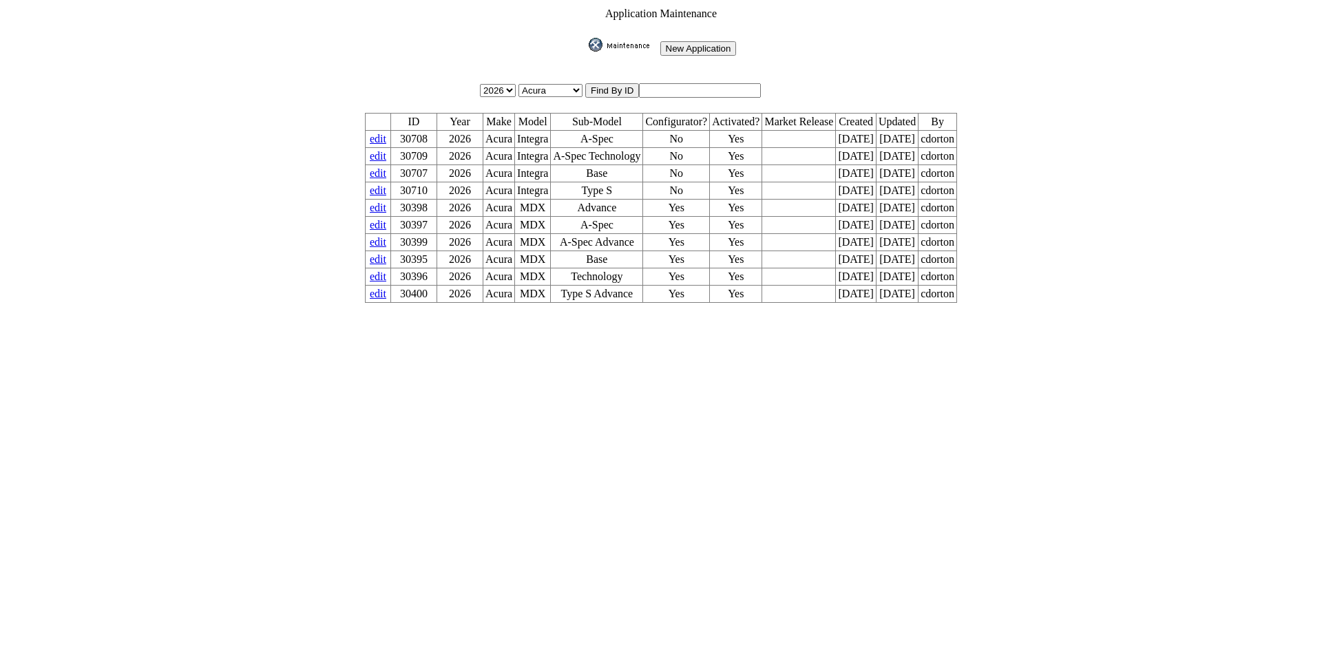
click at [675, 88] on input "text" at bounding box center [700, 90] width 122 height 14
type input "30593"
click at [586, 52] on input "image" at bounding box center [586, 52] width 0 height 0
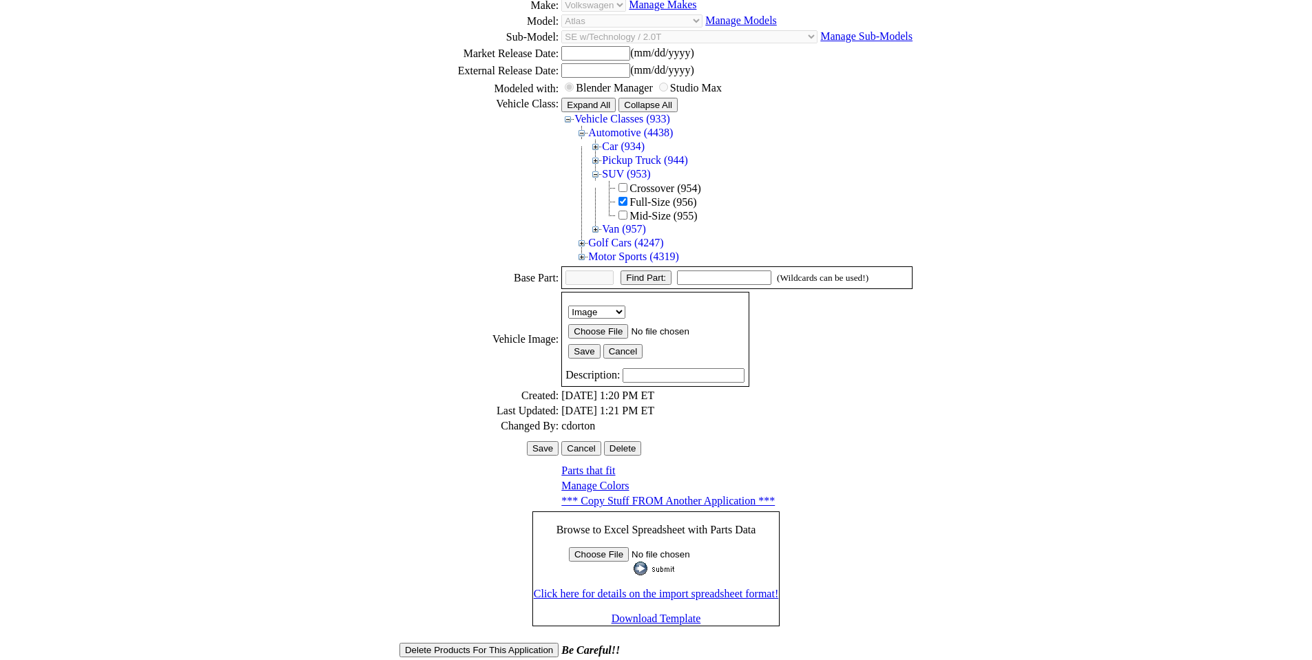
scroll to position [189, 0]
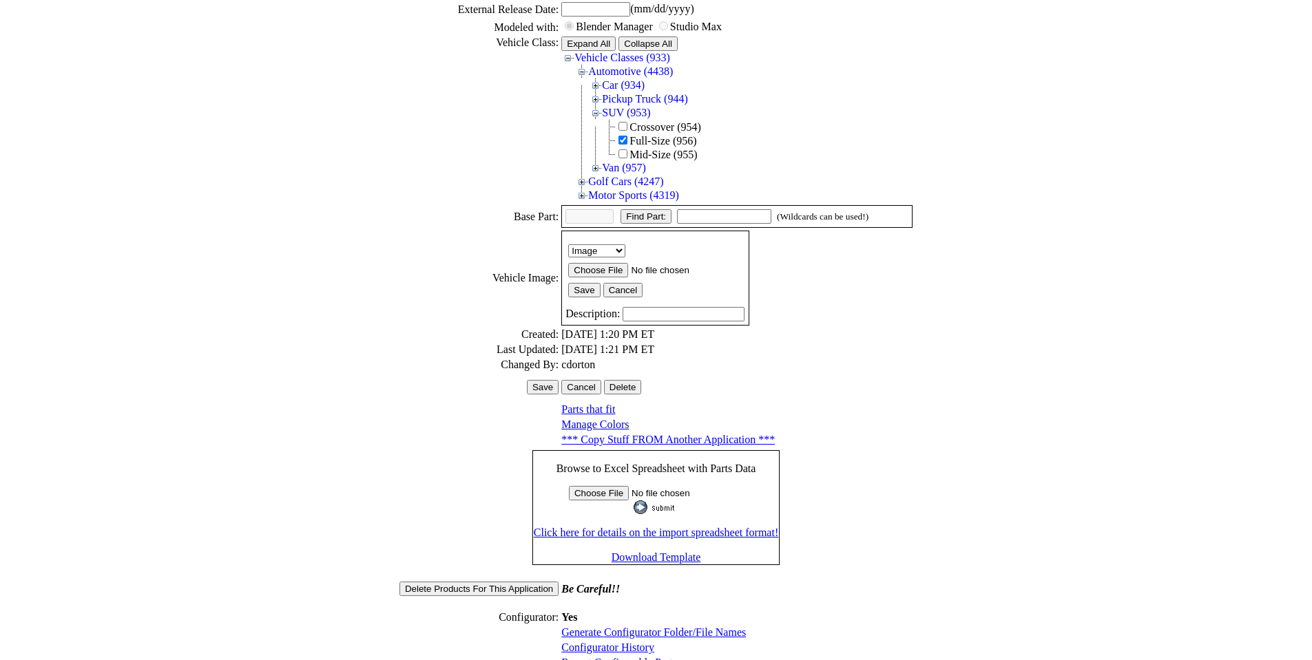
click at [615, 642] on link "Configurator History" at bounding box center [607, 648] width 93 height 12
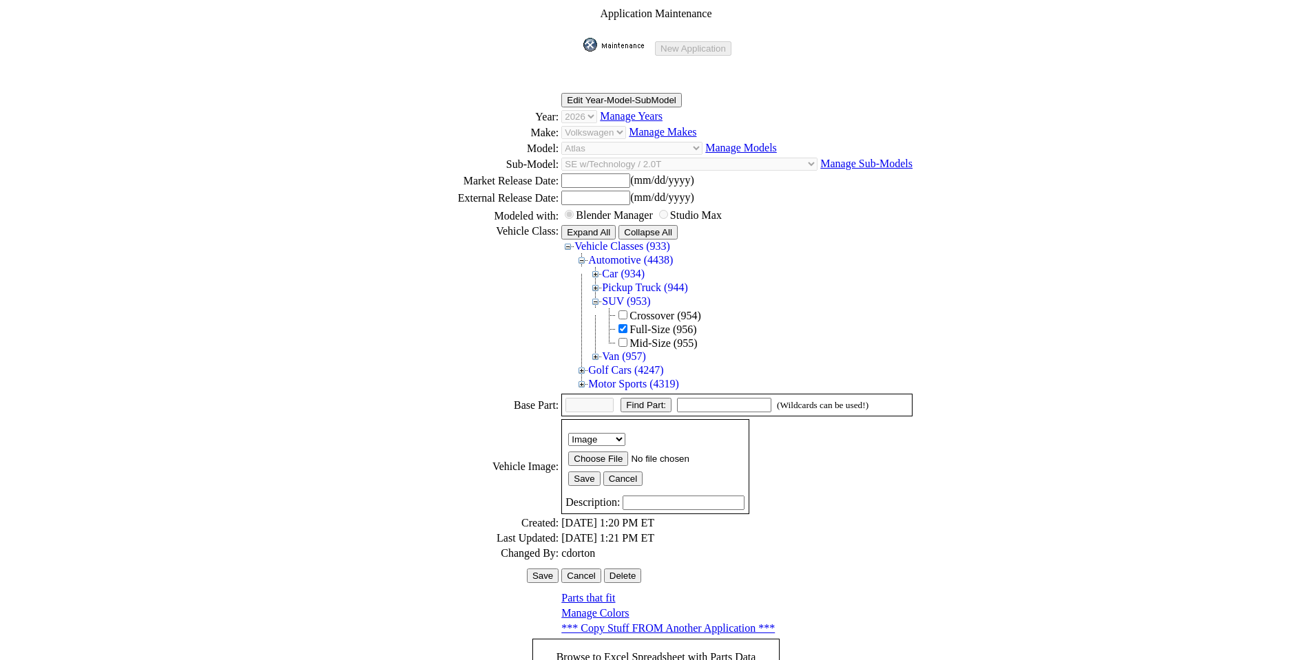
scroll to position [186, 0]
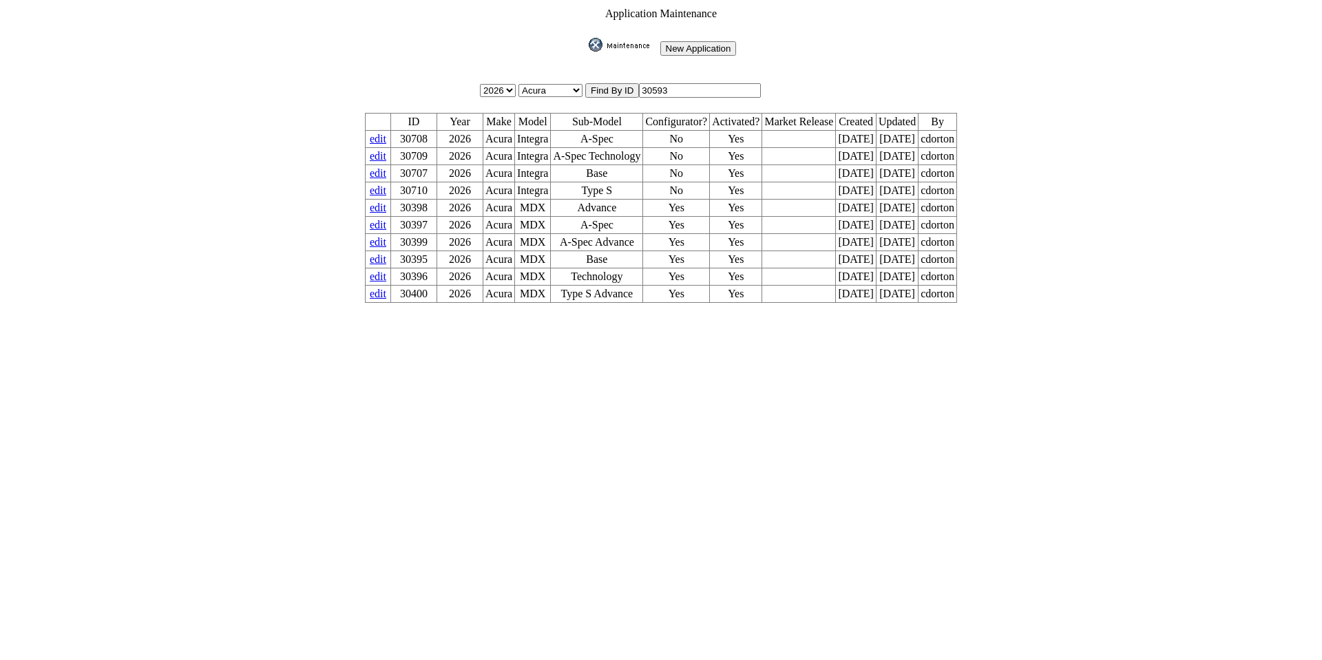
click at [685, 83] on input "30593" at bounding box center [700, 90] width 122 height 14
type input "30595"
click at [586, 52] on input "image" at bounding box center [586, 52] width 0 height 0
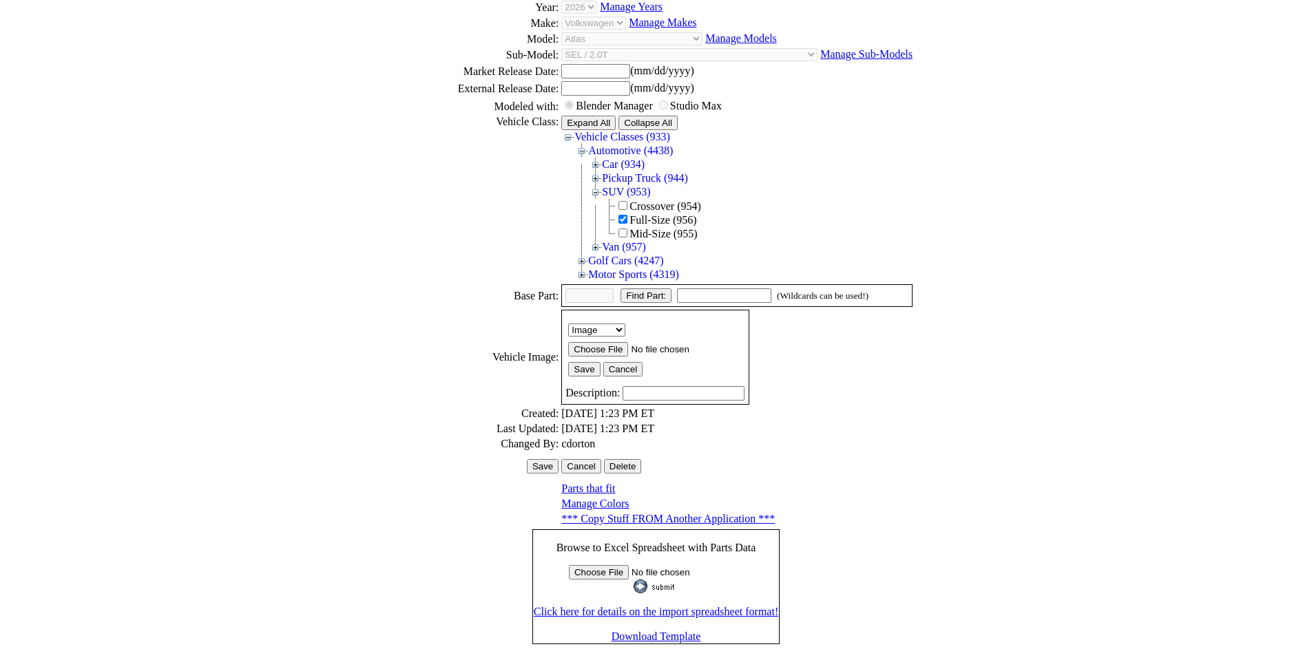
scroll to position [189, 0]
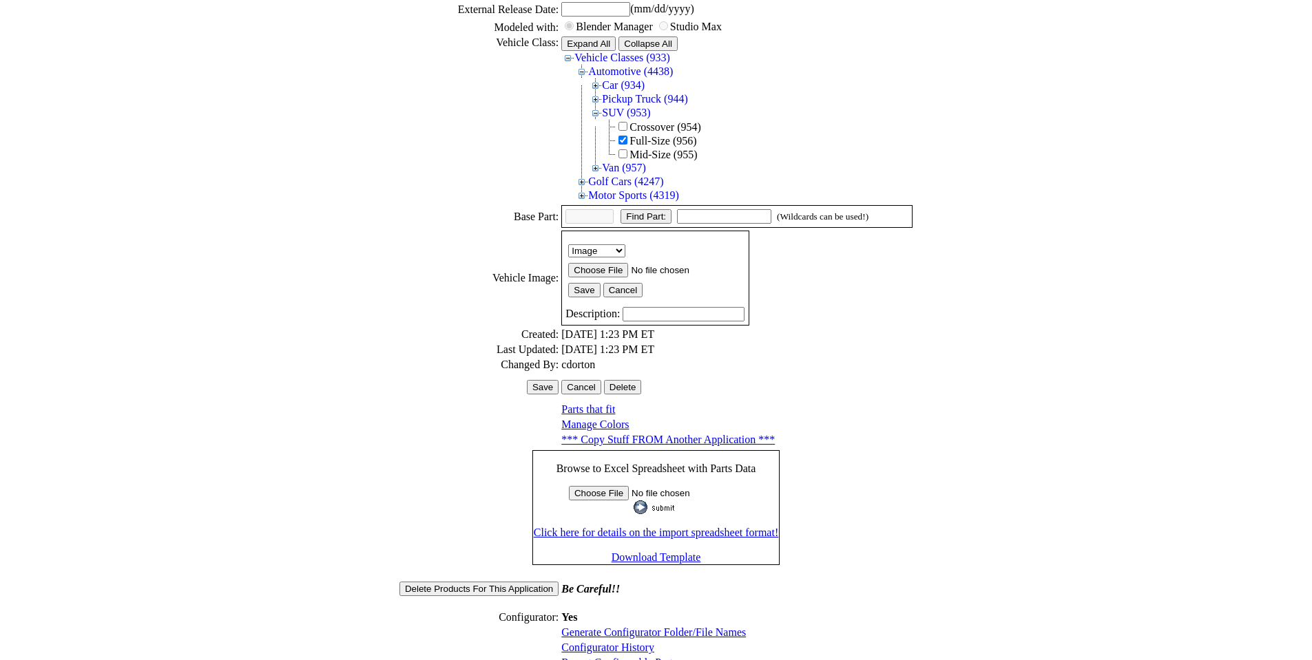
click at [624, 642] on link "Configurator History" at bounding box center [607, 648] width 93 height 12
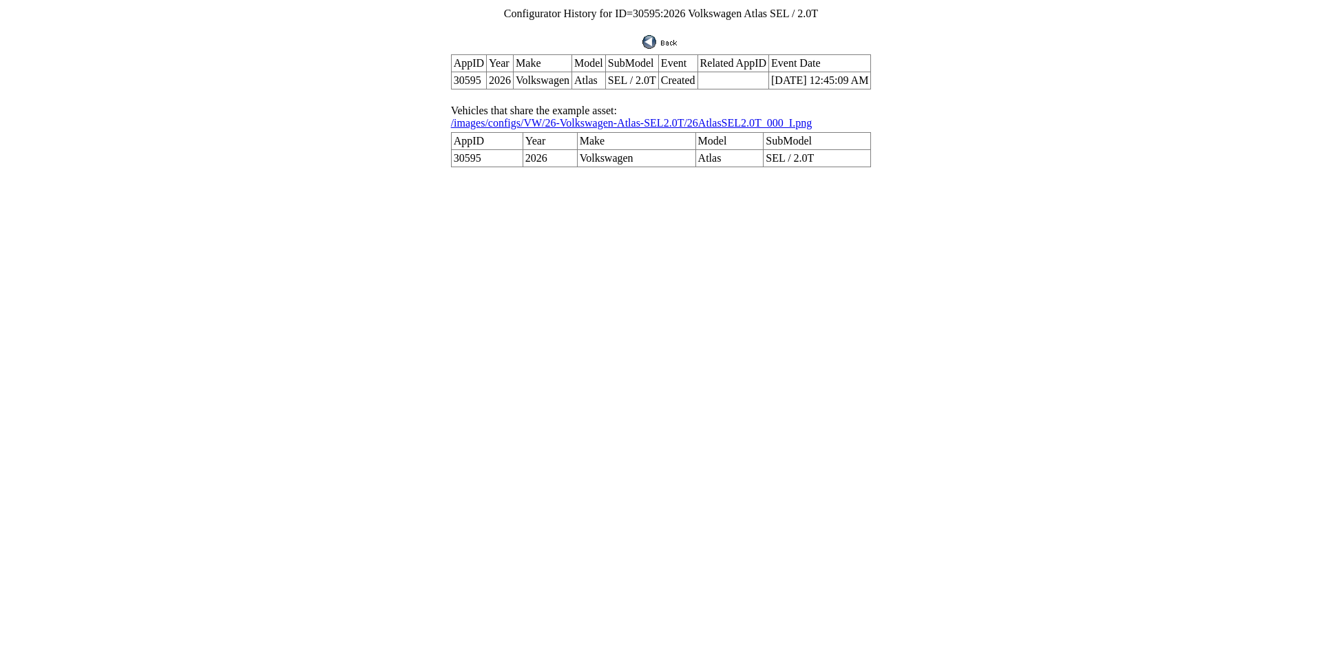
click at [667, 35] on img at bounding box center [660, 42] width 37 height 14
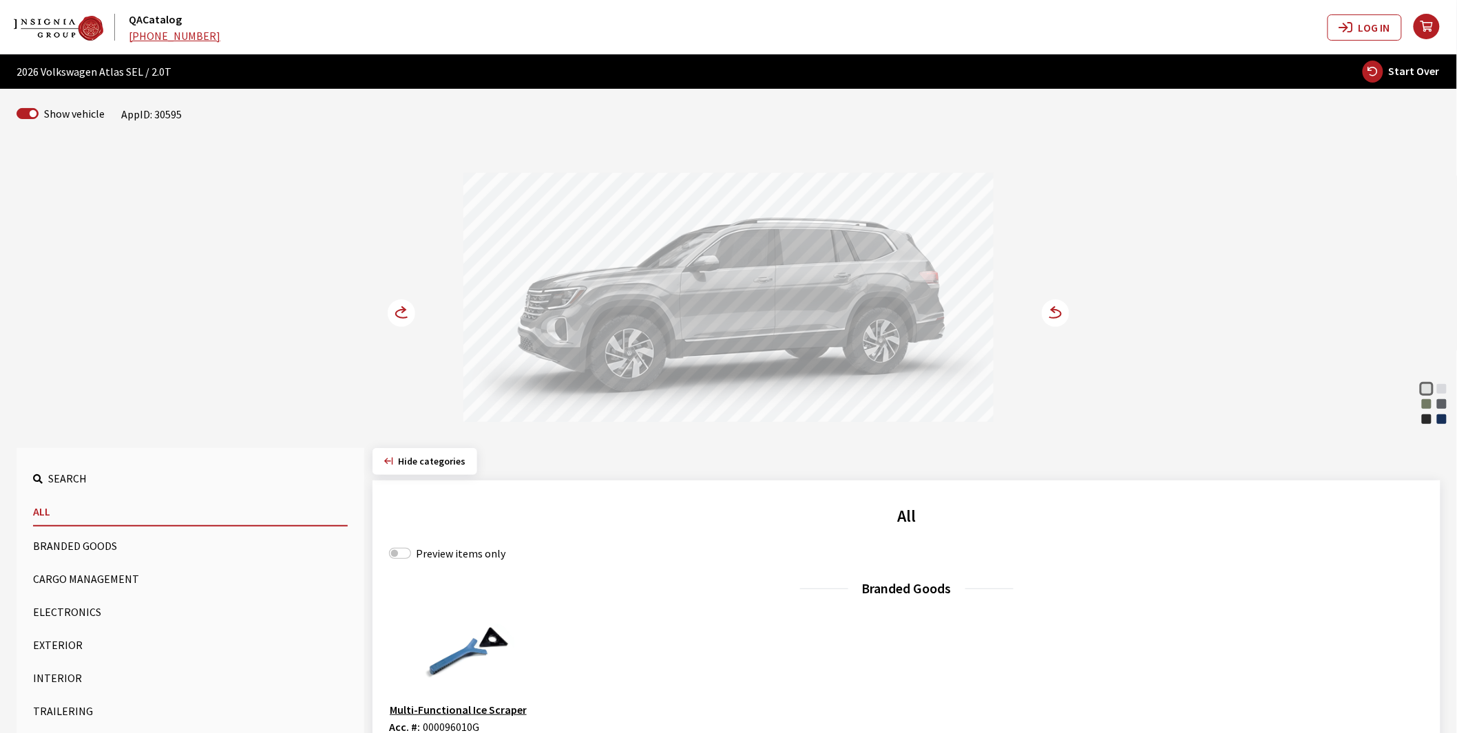
click at [48, 640] on button "Exterior" at bounding box center [190, 645] width 315 height 28
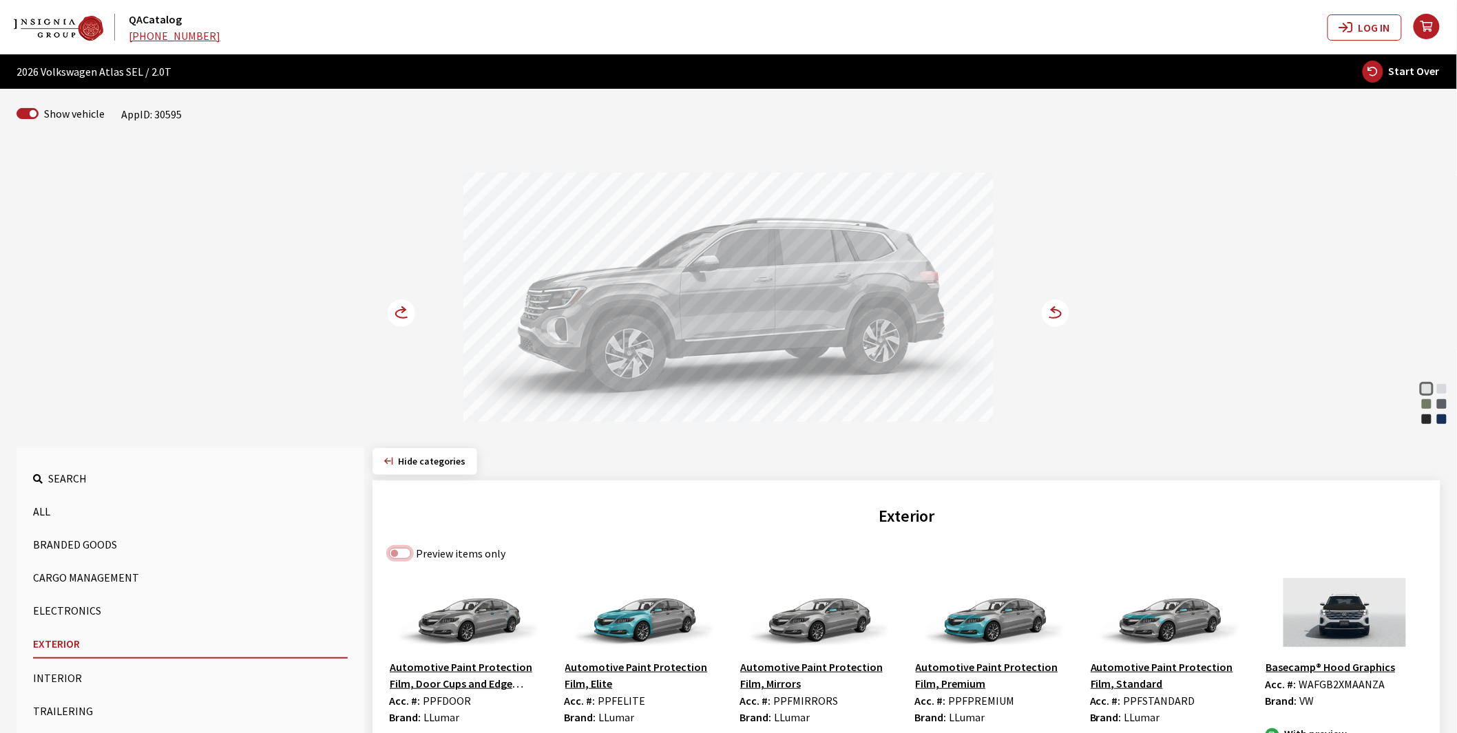
click at [406, 551] on input "Preview items only" at bounding box center [400, 553] width 22 height 11
checkbox input "true"
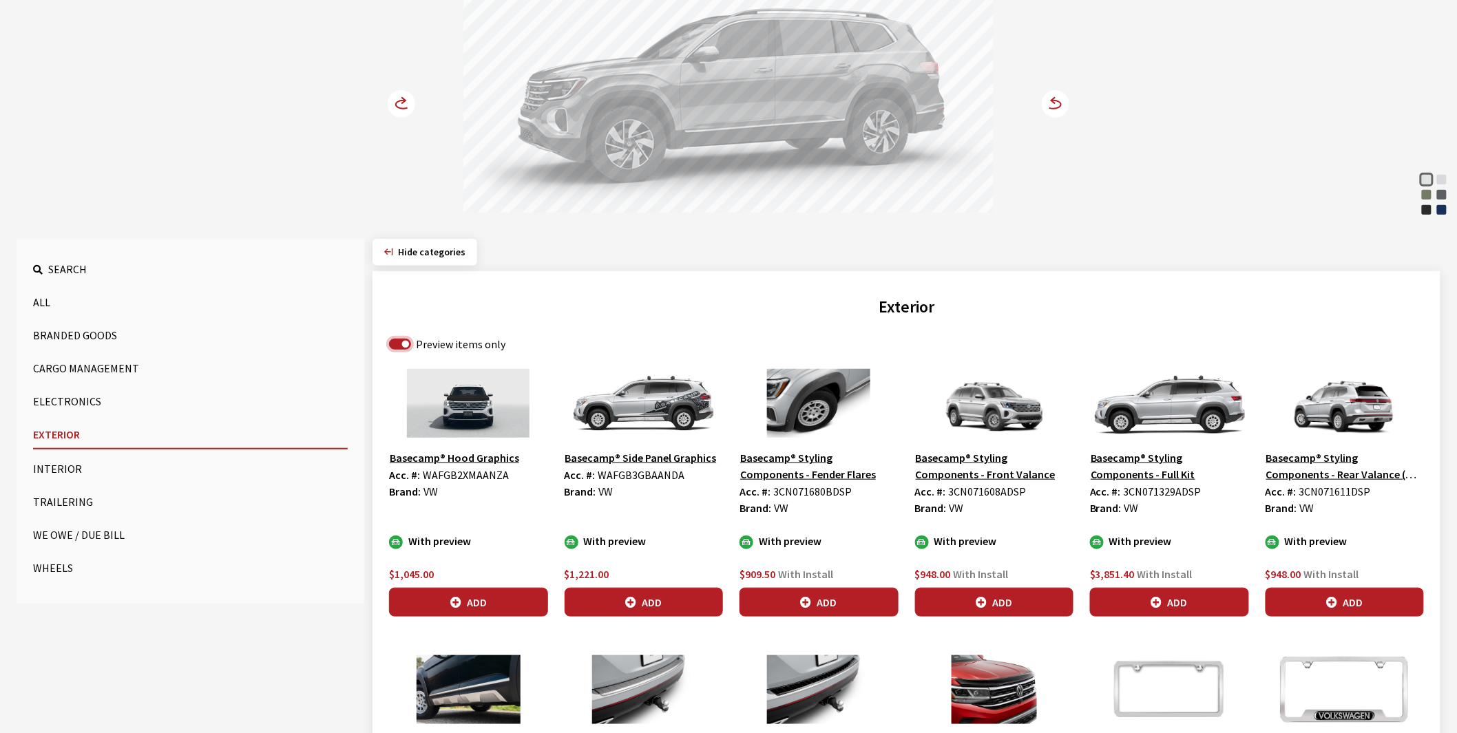
scroll to position [229, 0]
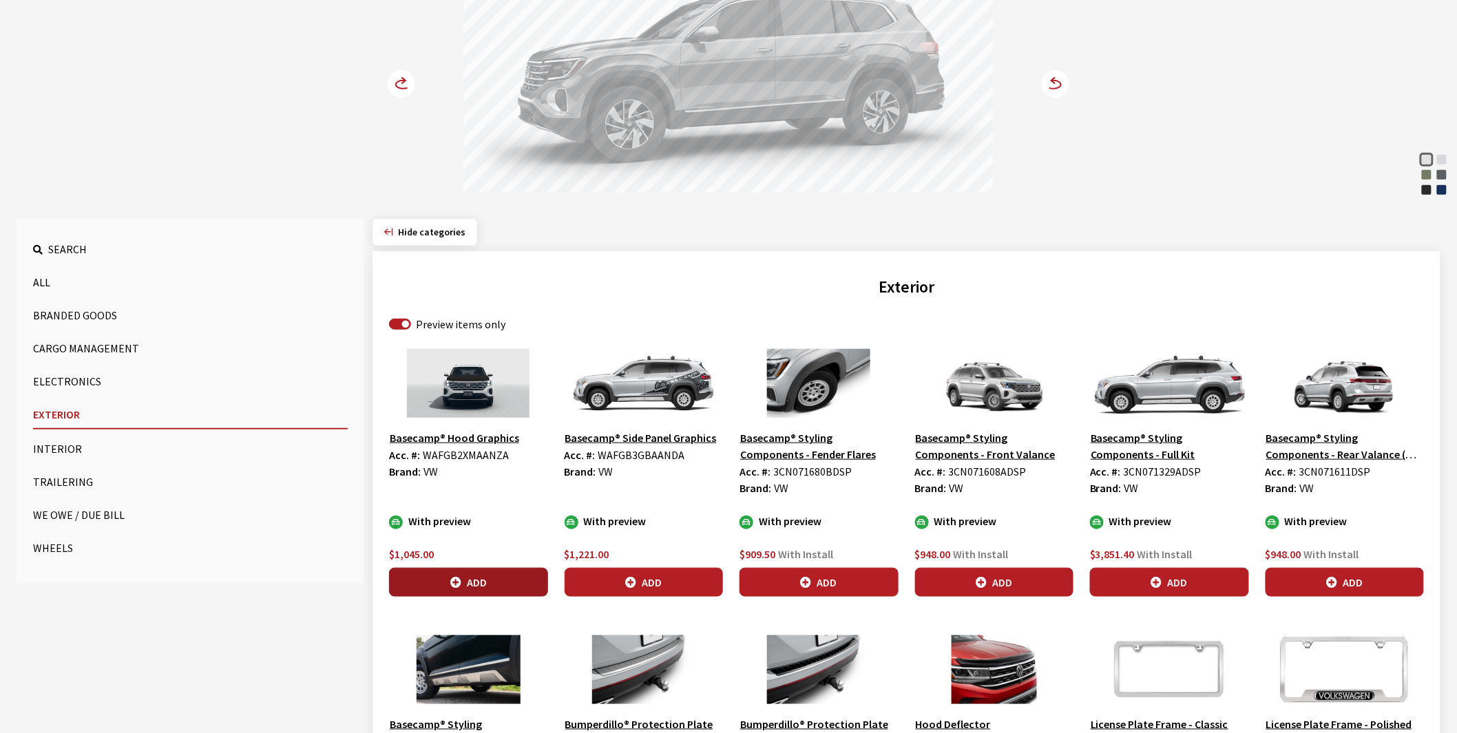
click at [474, 580] on button "Add" at bounding box center [468, 582] width 159 height 29
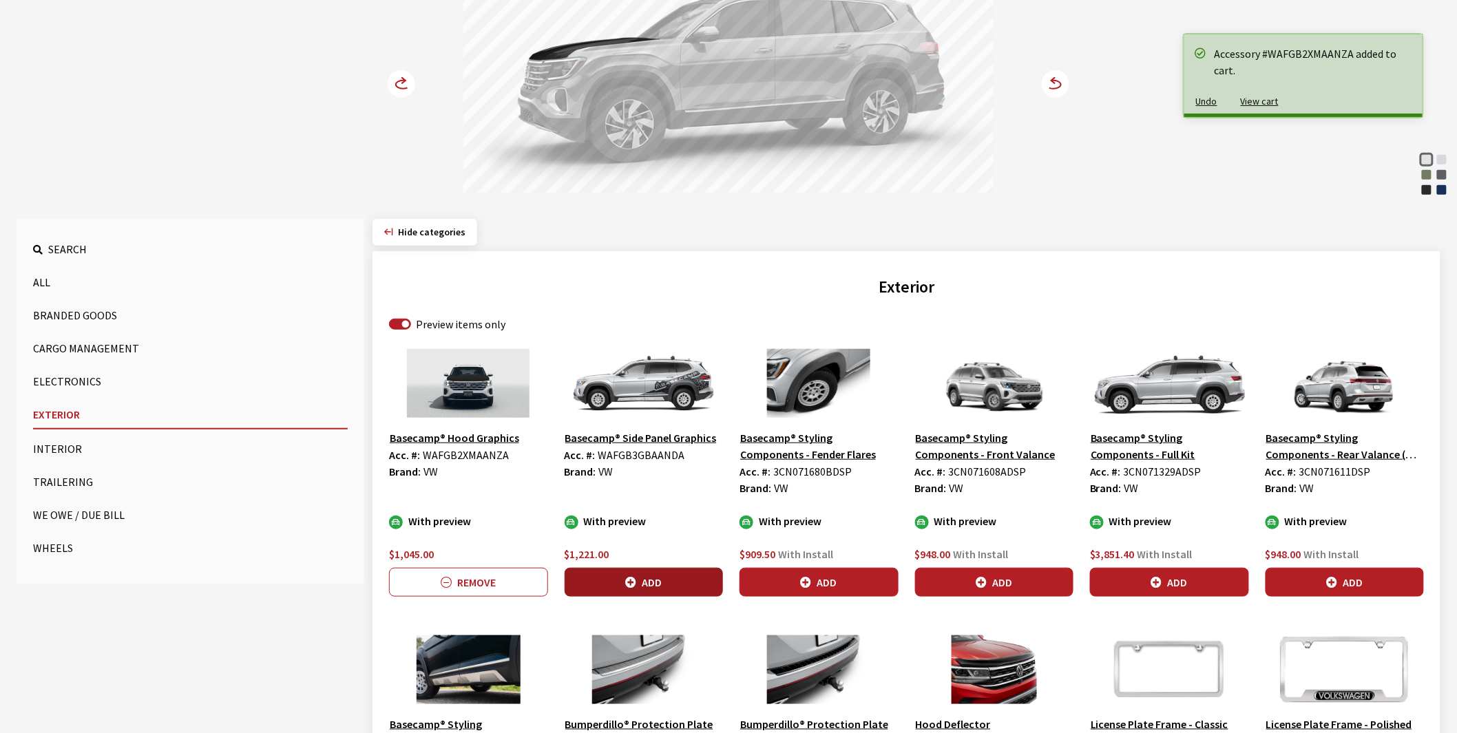
click at [673, 579] on button "Add" at bounding box center [644, 582] width 159 height 29
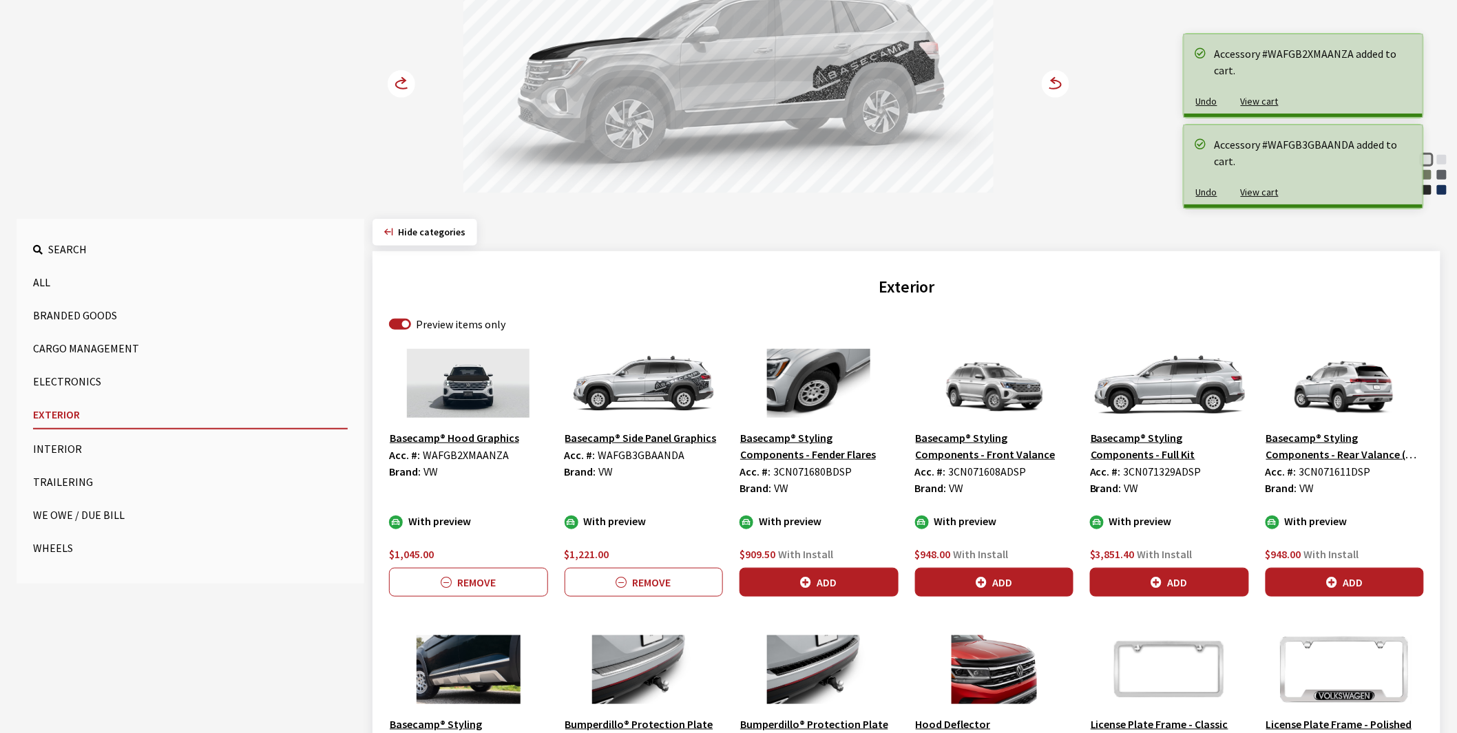
click at [405, 81] on icon at bounding box center [403, 81] width 3 height 6
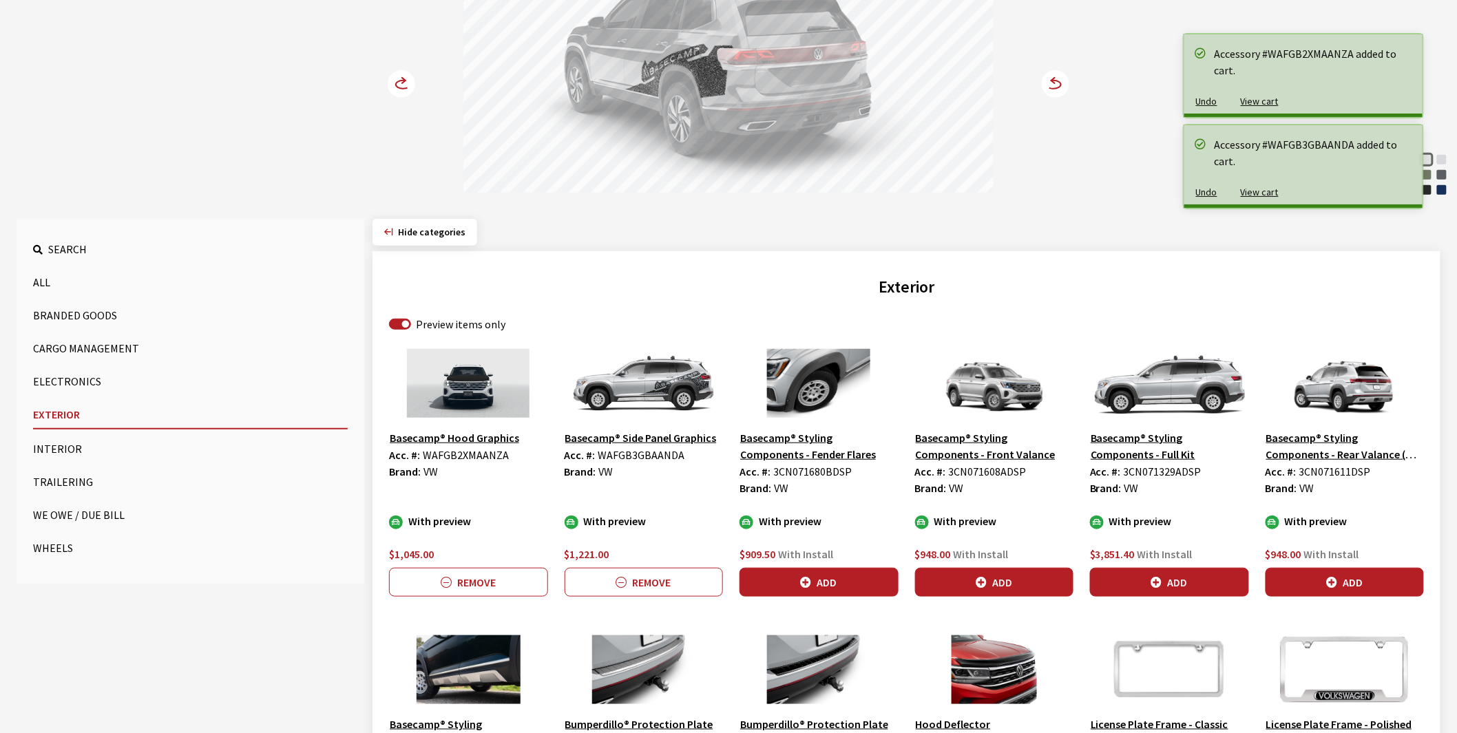
click at [405, 81] on icon at bounding box center [403, 81] width 3 height 6
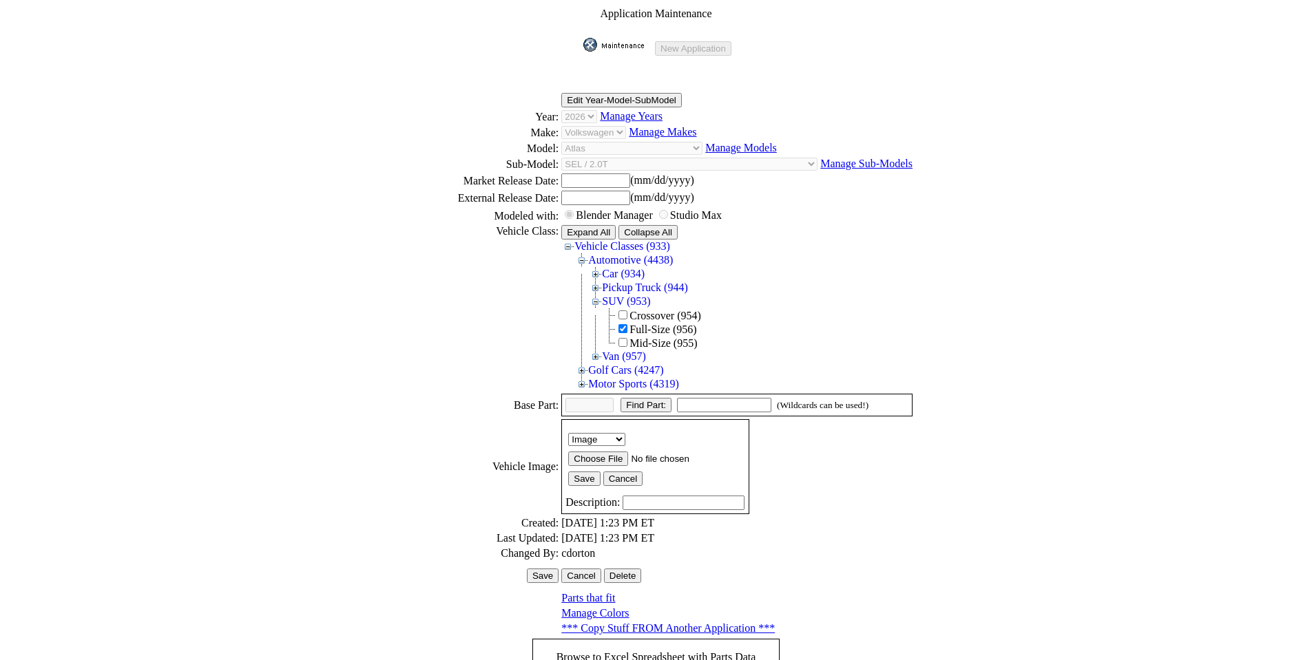
click at [627, 39] on img at bounding box center [617, 45] width 69 height 14
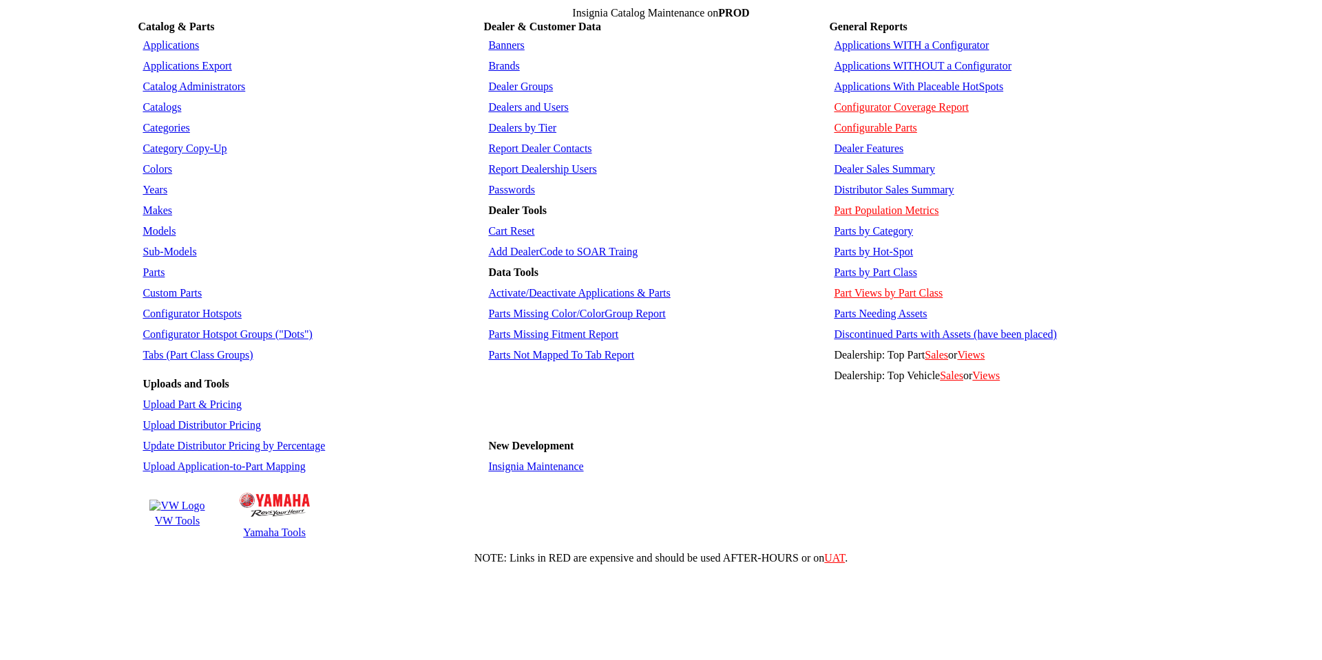
click at [176, 39] on link "Applications" at bounding box center [171, 45] width 56 height 12
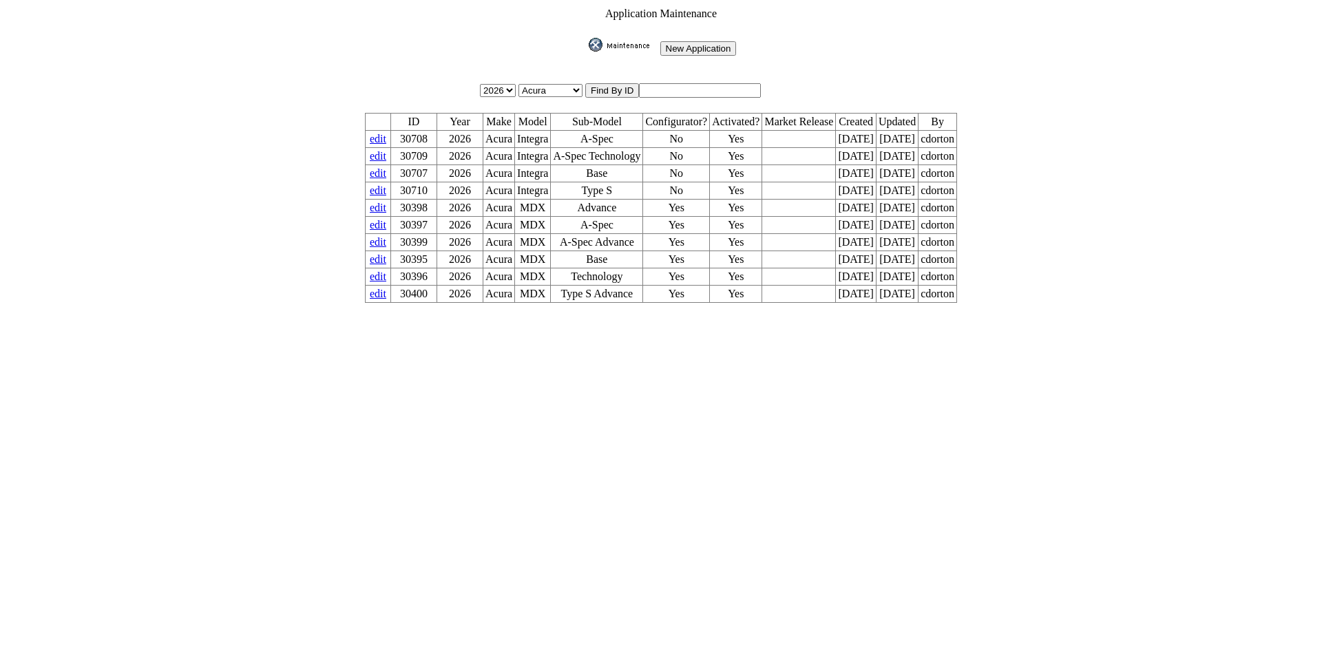
click at [693, 83] on input "text" at bounding box center [700, 90] width 122 height 14
type input "30594"
click at [586, 52] on input "image" at bounding box center [586, 52] width 0 height 0
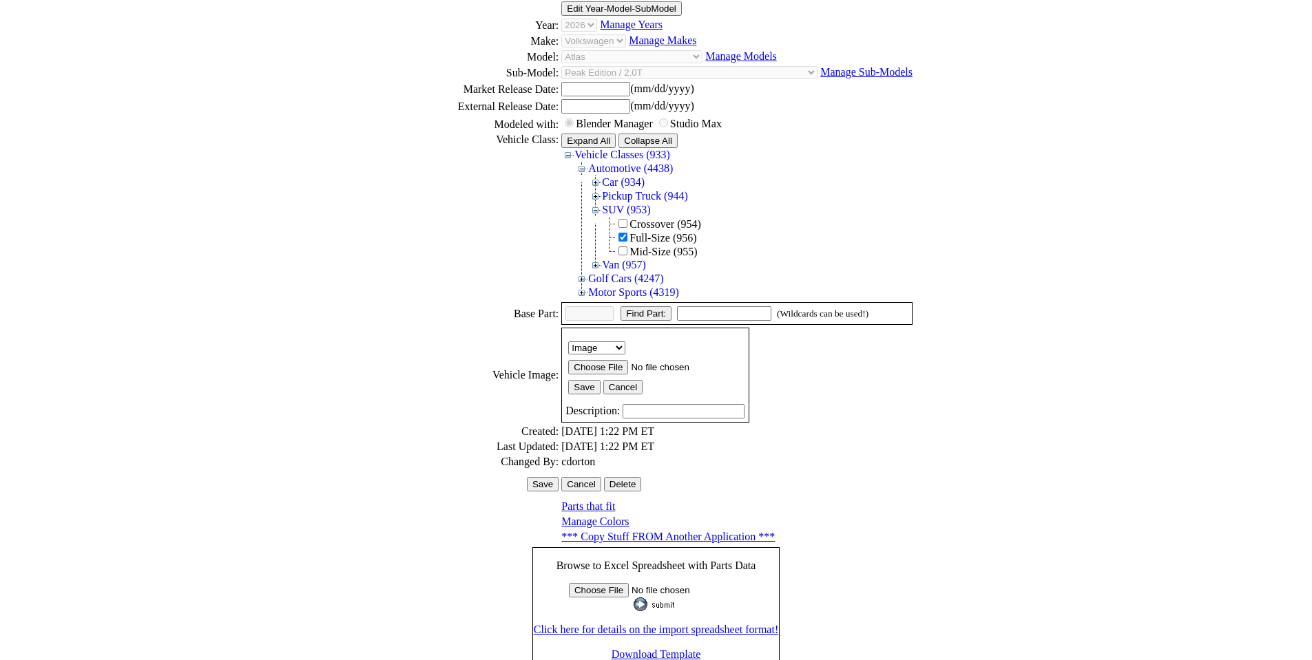
scroll to position [189, 0]
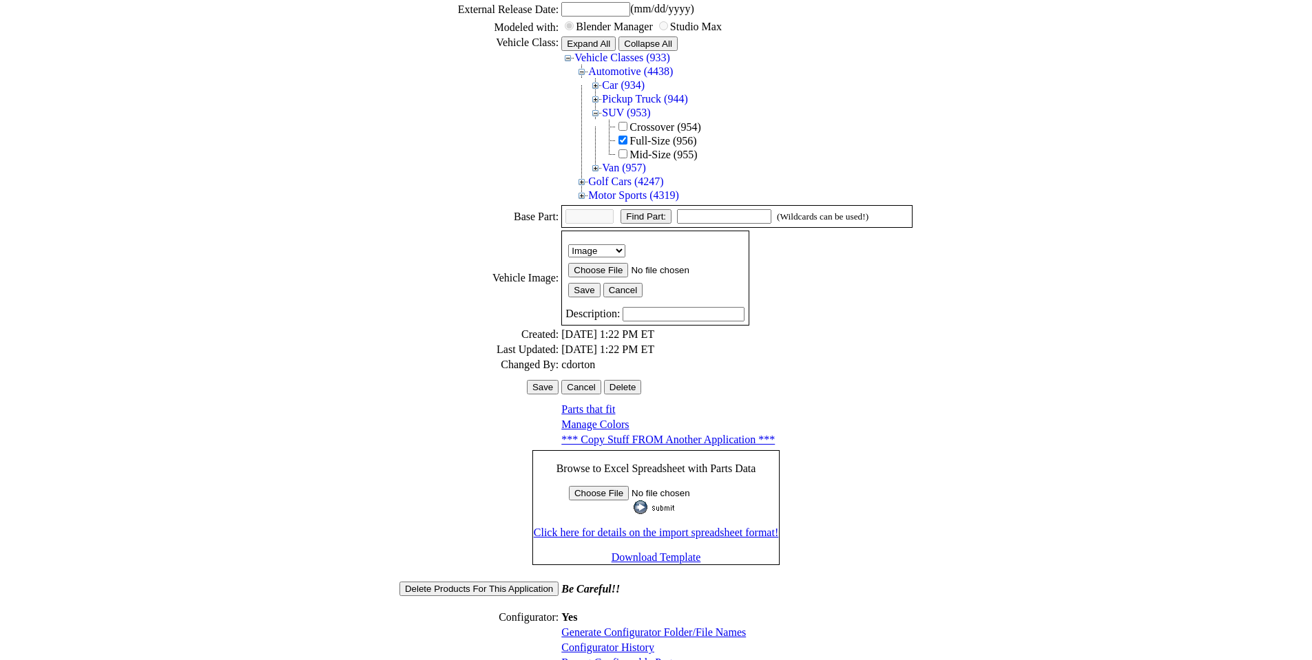
click at [611, 642] on link "Configurator History" at bounding box center [607, 648] width 93 height 12
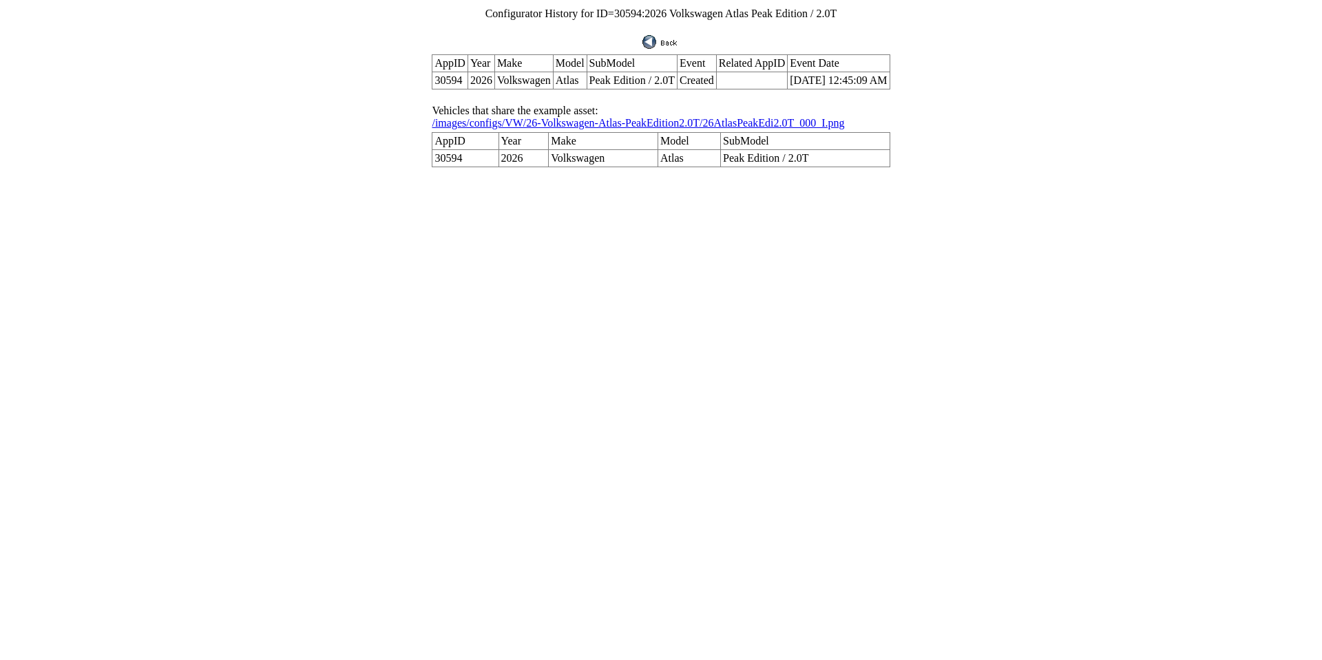
click at [655, 39] on img at bounding box center [660, 42] width 37 height 14
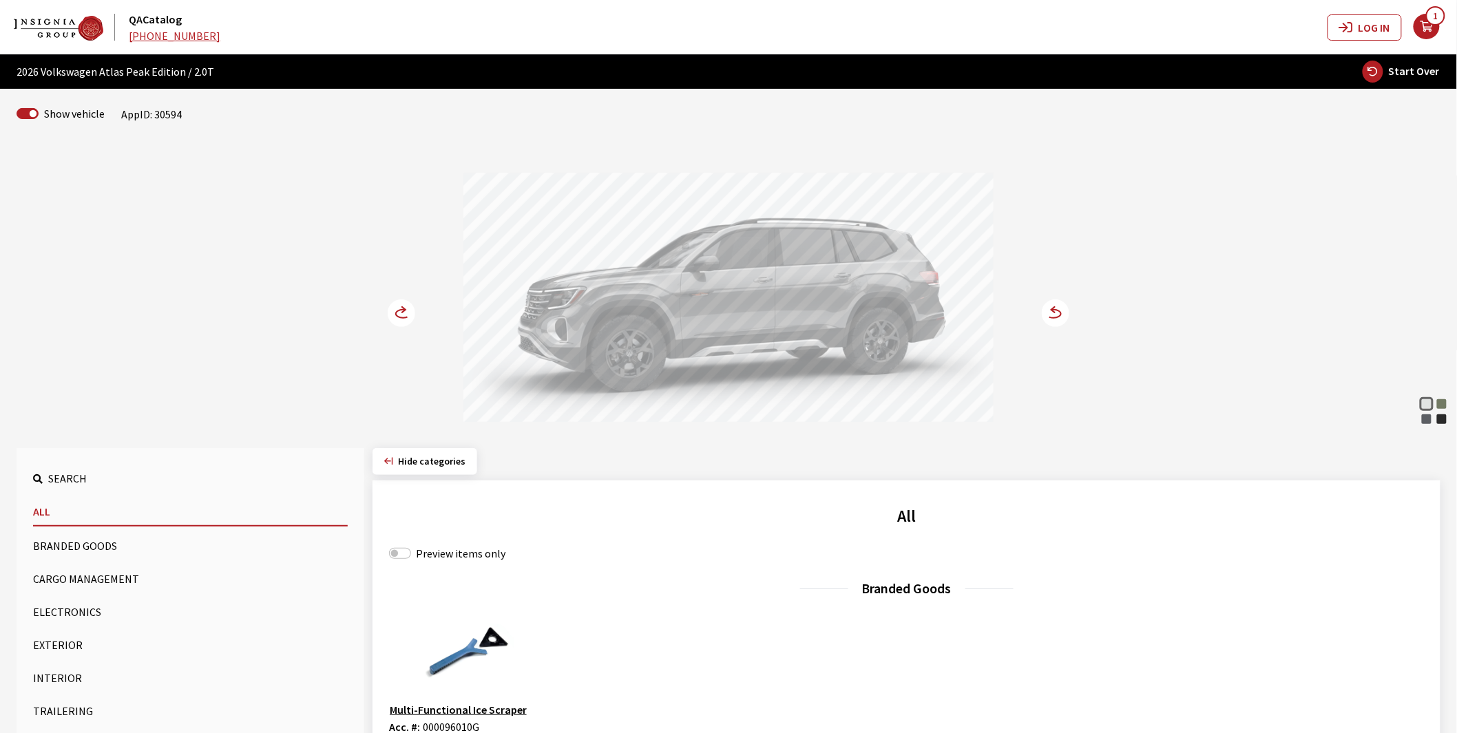
click at [72, 640] on button "Exterior" at bounding box center [190, 645] width 315 height 28
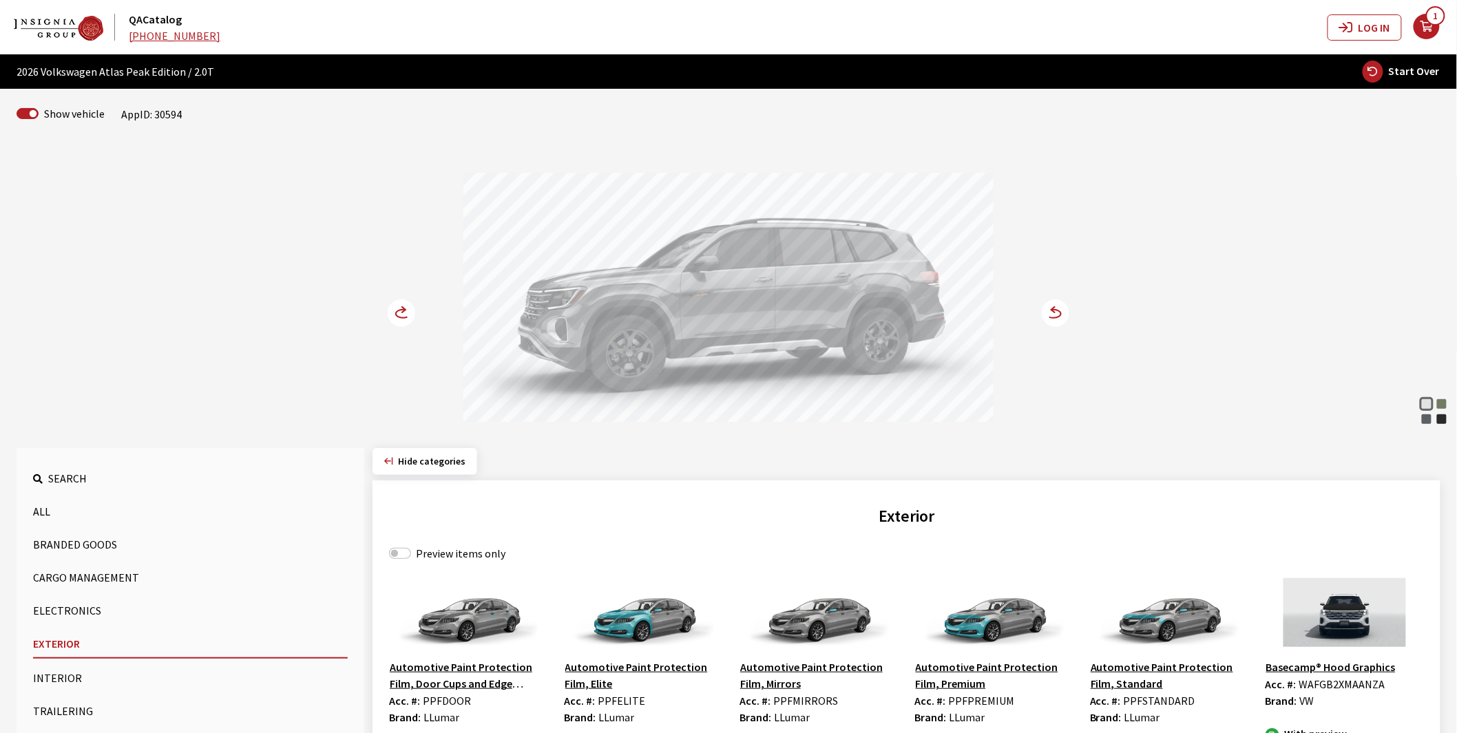
click at [436, 555] on label "Preview items only" at bounding box center [461, 553] width 90 height 17
click at [411, 555] on input "Preview items only" at bounding box center [400, 553] width 22 height 11
checkbox input "true"
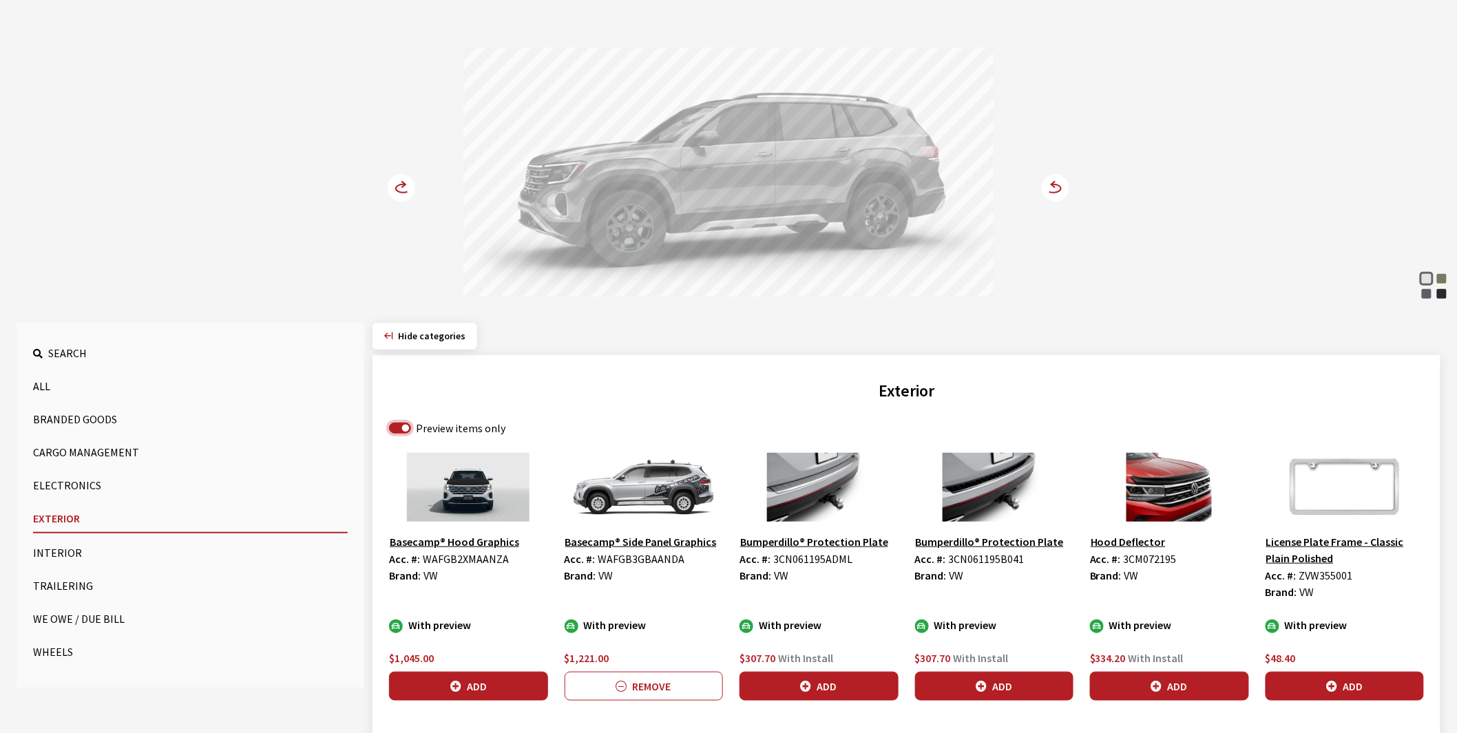
scroll to position [153, 0]
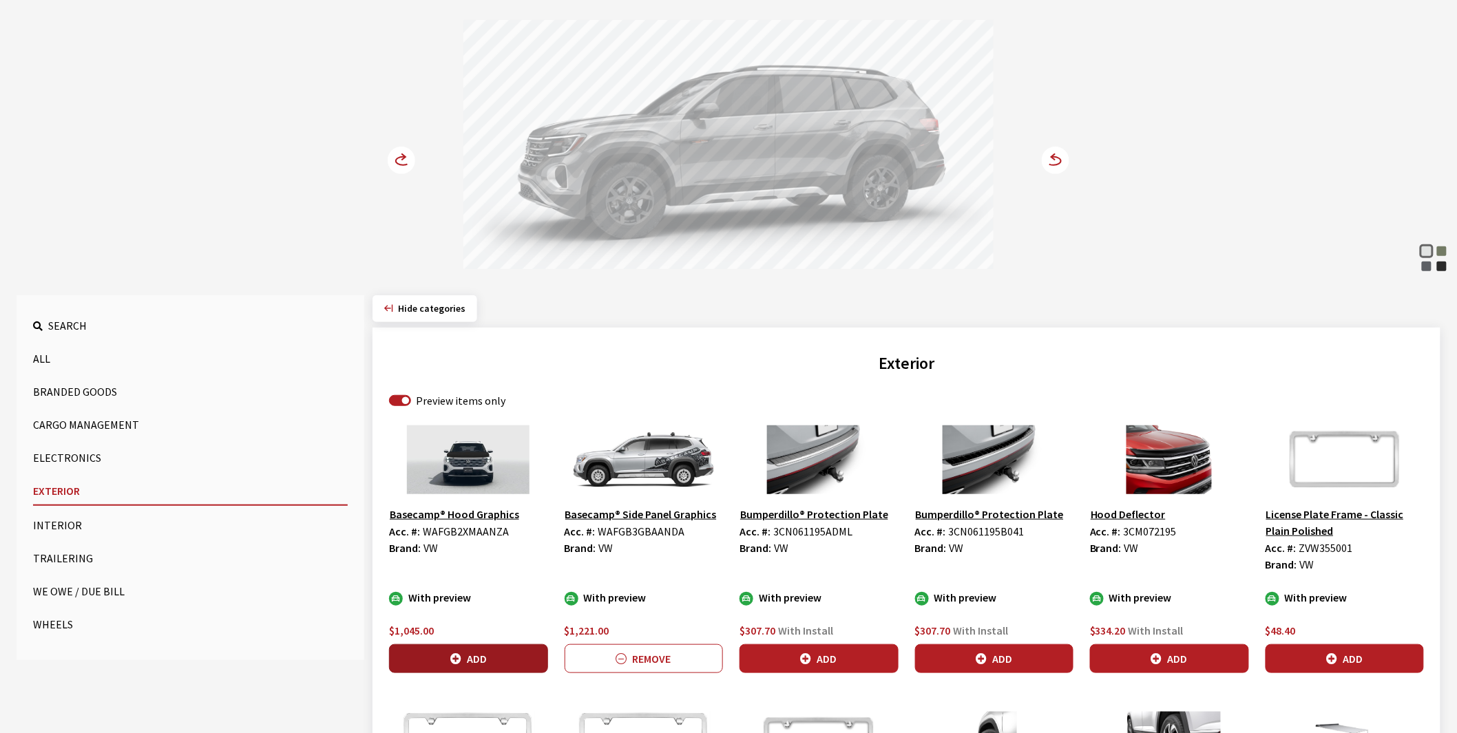
click at [457, 654] on icon "button" at bounding box center [455, 659] width 11 height 11
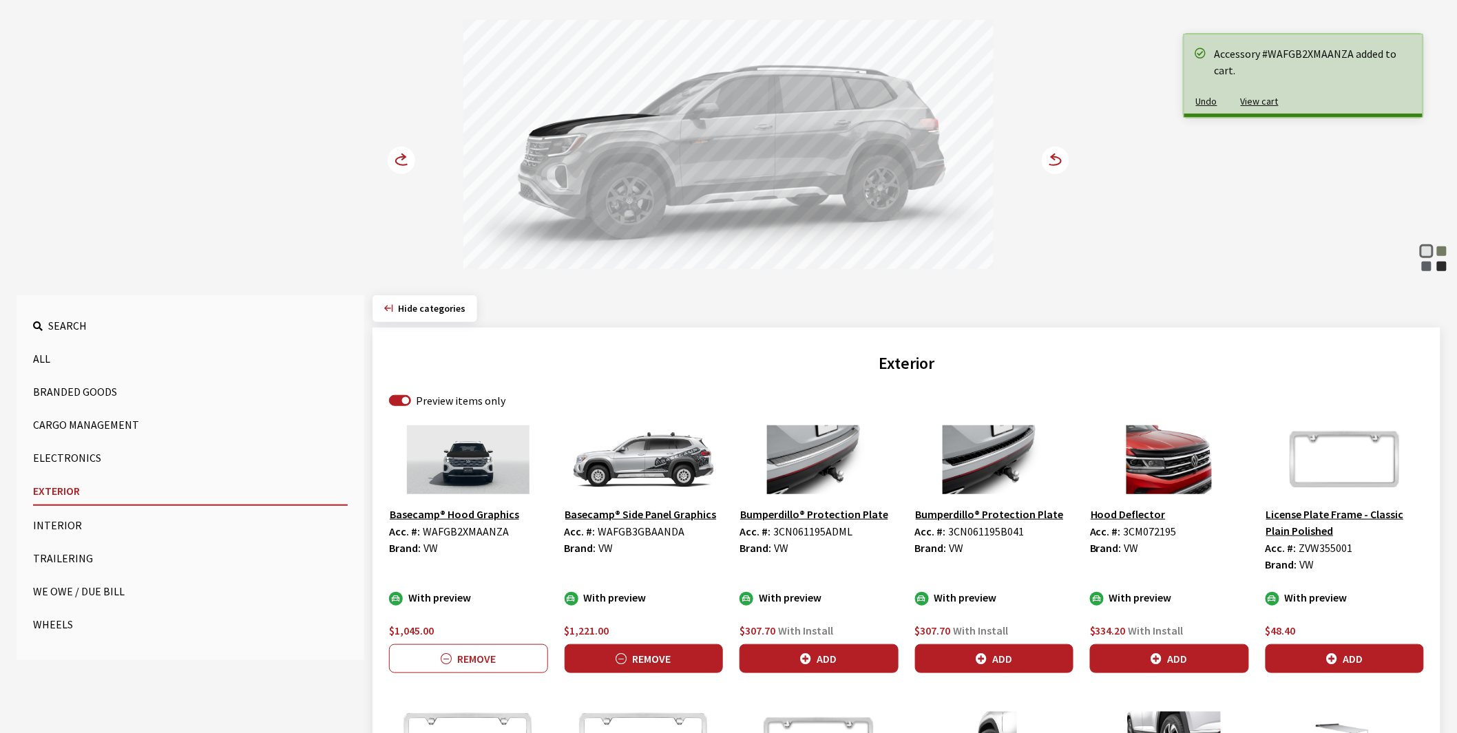
click at [656, 662] on button "Remove" at bounding box center [644, 658] width 159 height 29
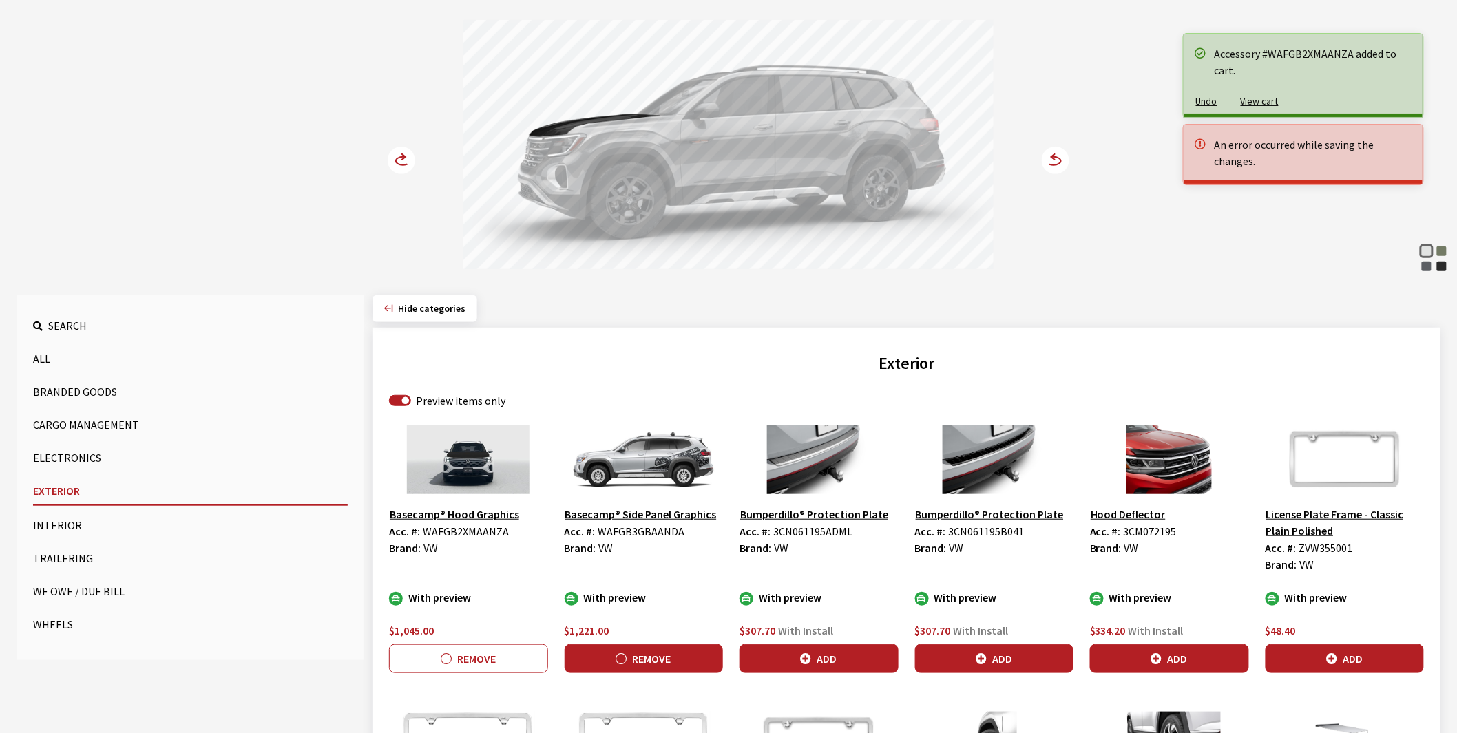
click at [639, 658] on button "Remove" at bounding box center [644, 658] width 159 height 29
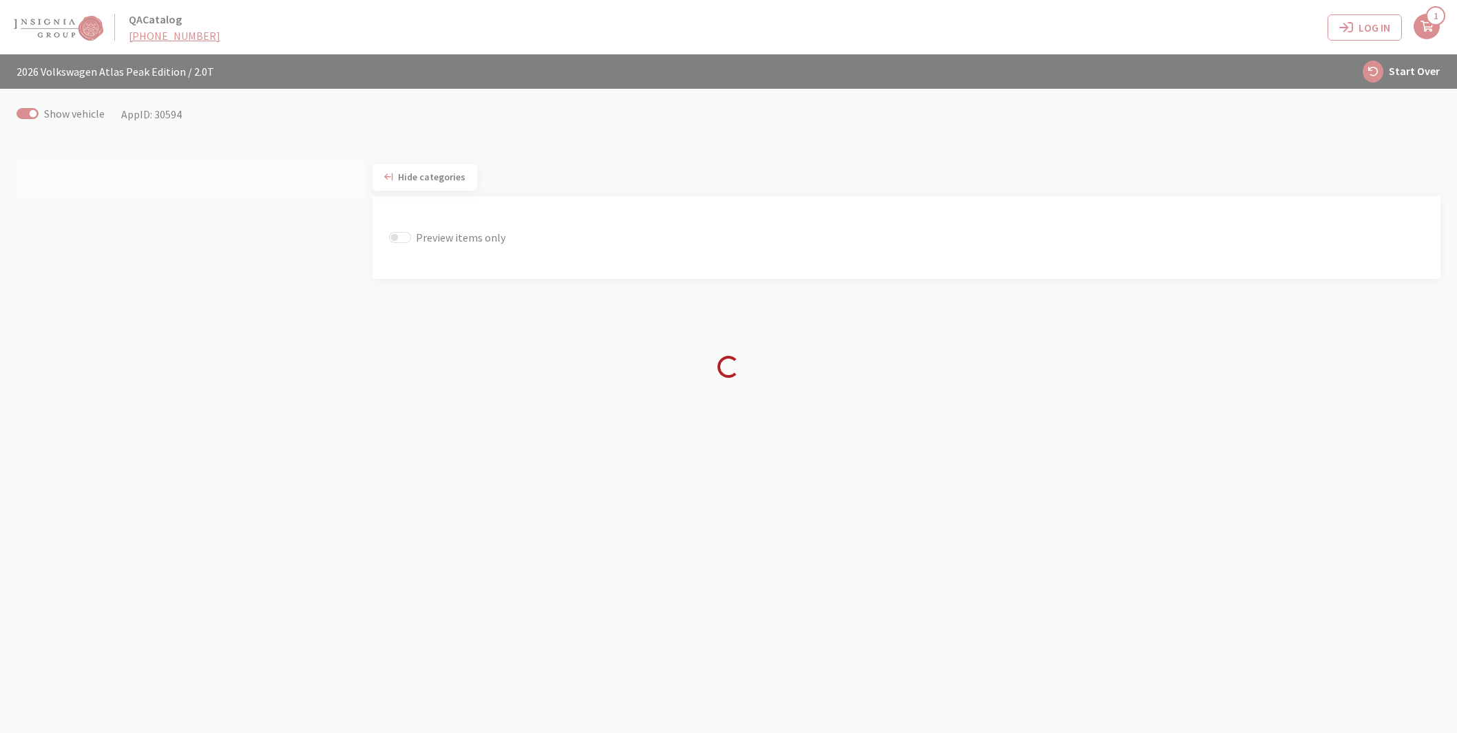
scroll to position [48, 0]
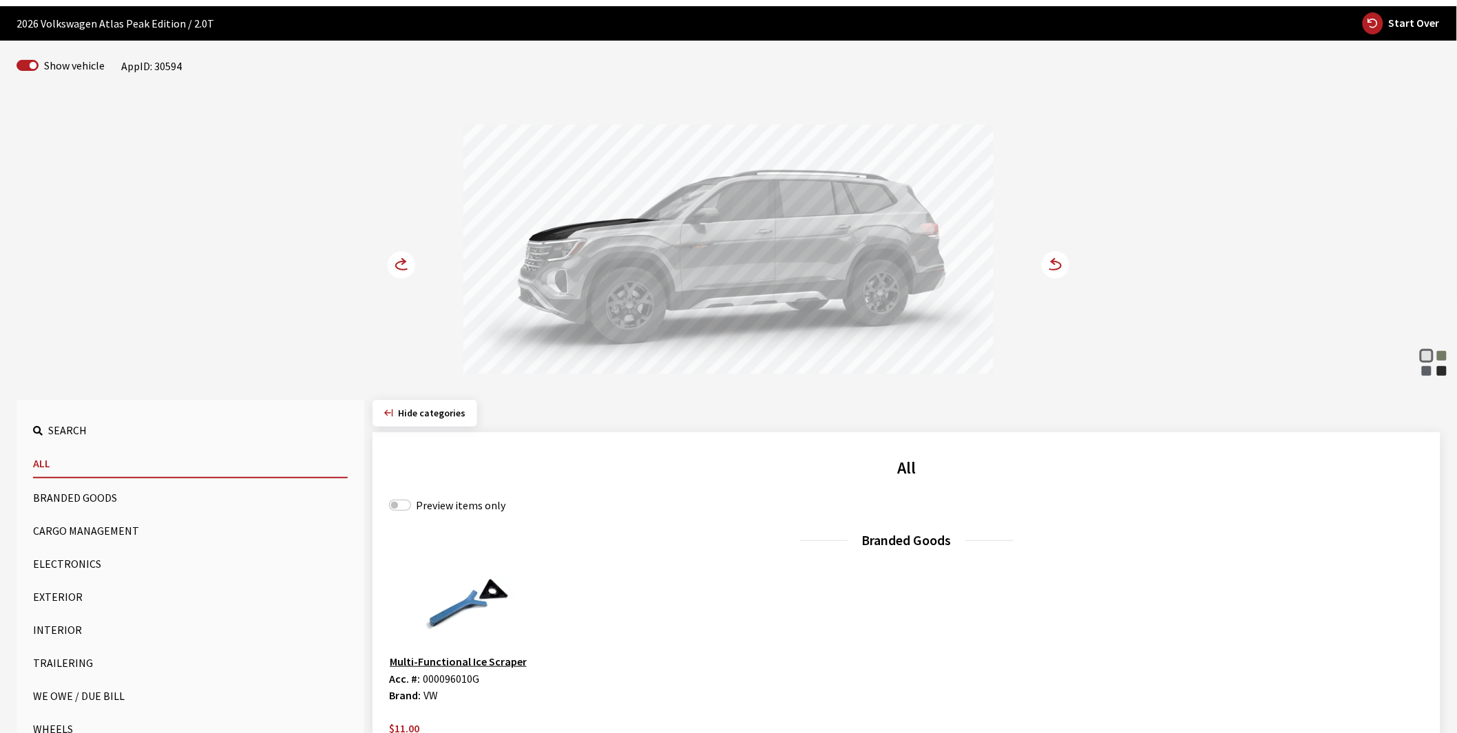
click at [63, 601] on button "Exterior" at bounding box center [190, 597] width 315 height 28
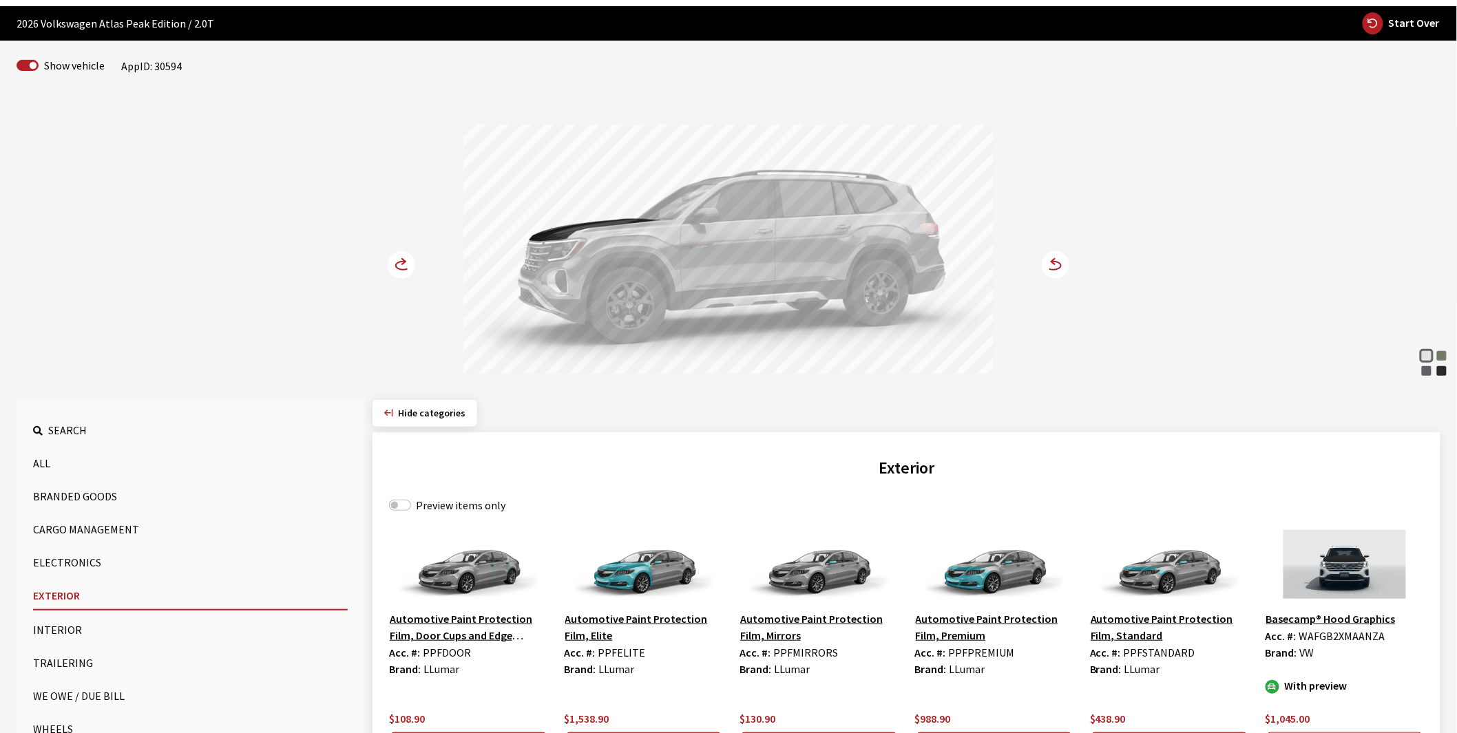
click at [454, 507] on label "Preview items only" at bounding box center [461, 505] width 90 height 17
click at [411, 507] on input "Preview items only" at bounding box center [400, 505] width 22 height 11
checkbox input "true"
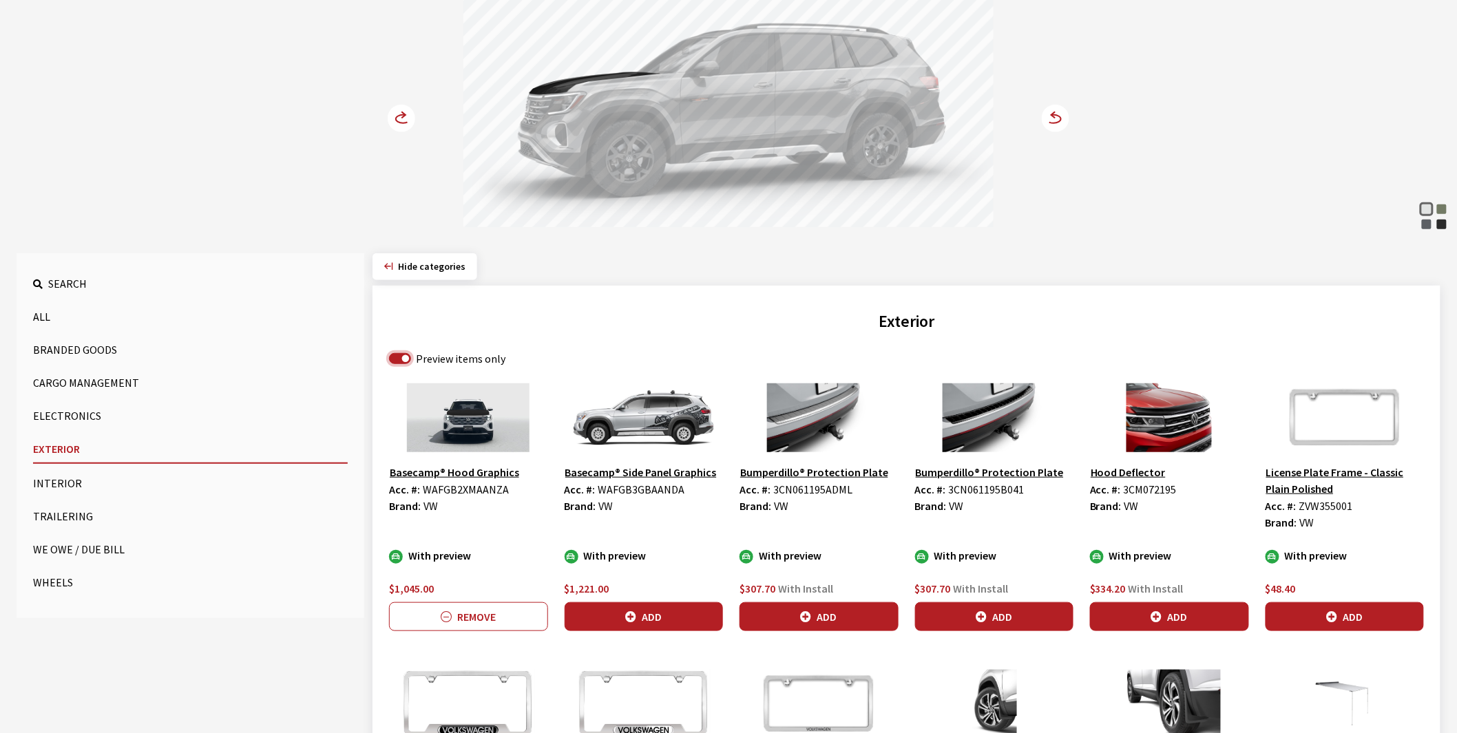
scroll to position [201, 0]
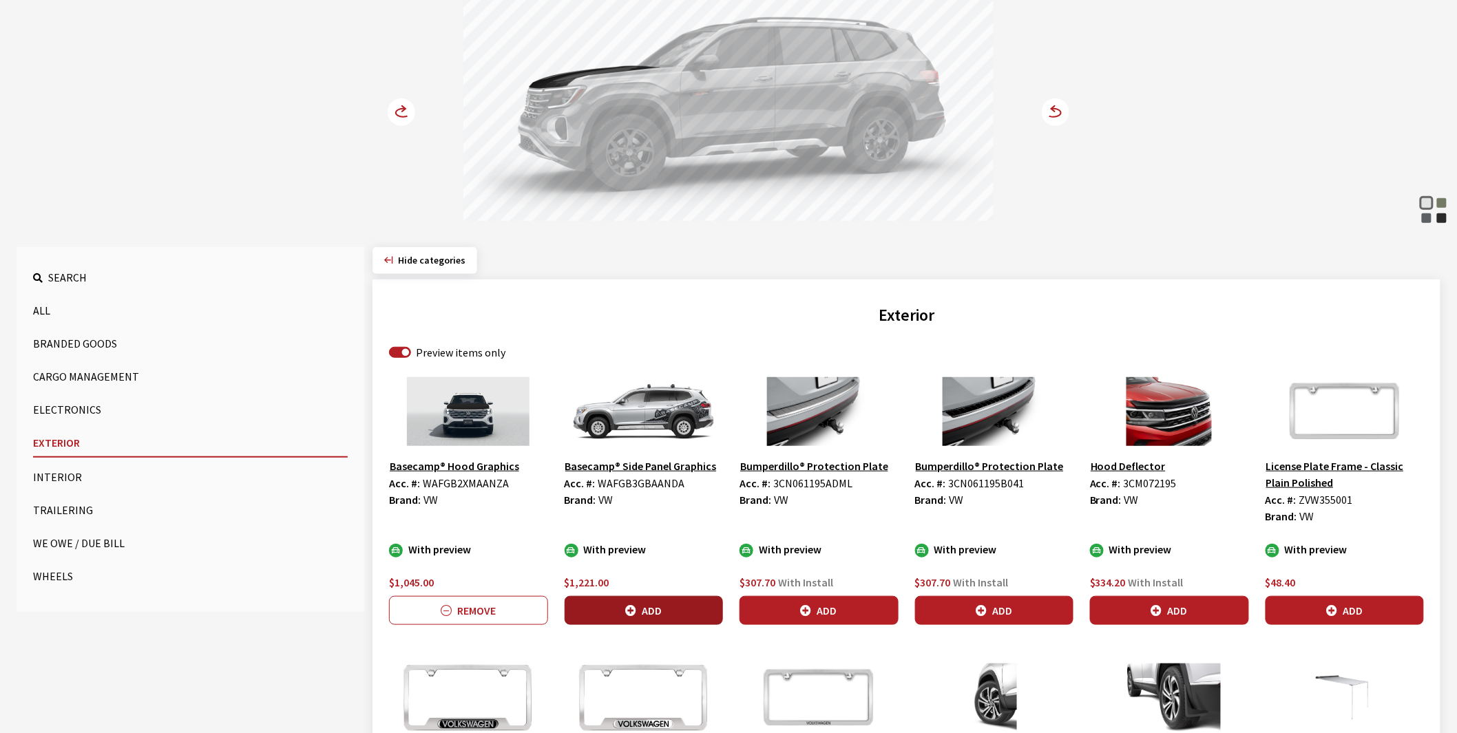
click at [632, 613] on icon "button" at bounding box center [630, 611] width 11 height 11
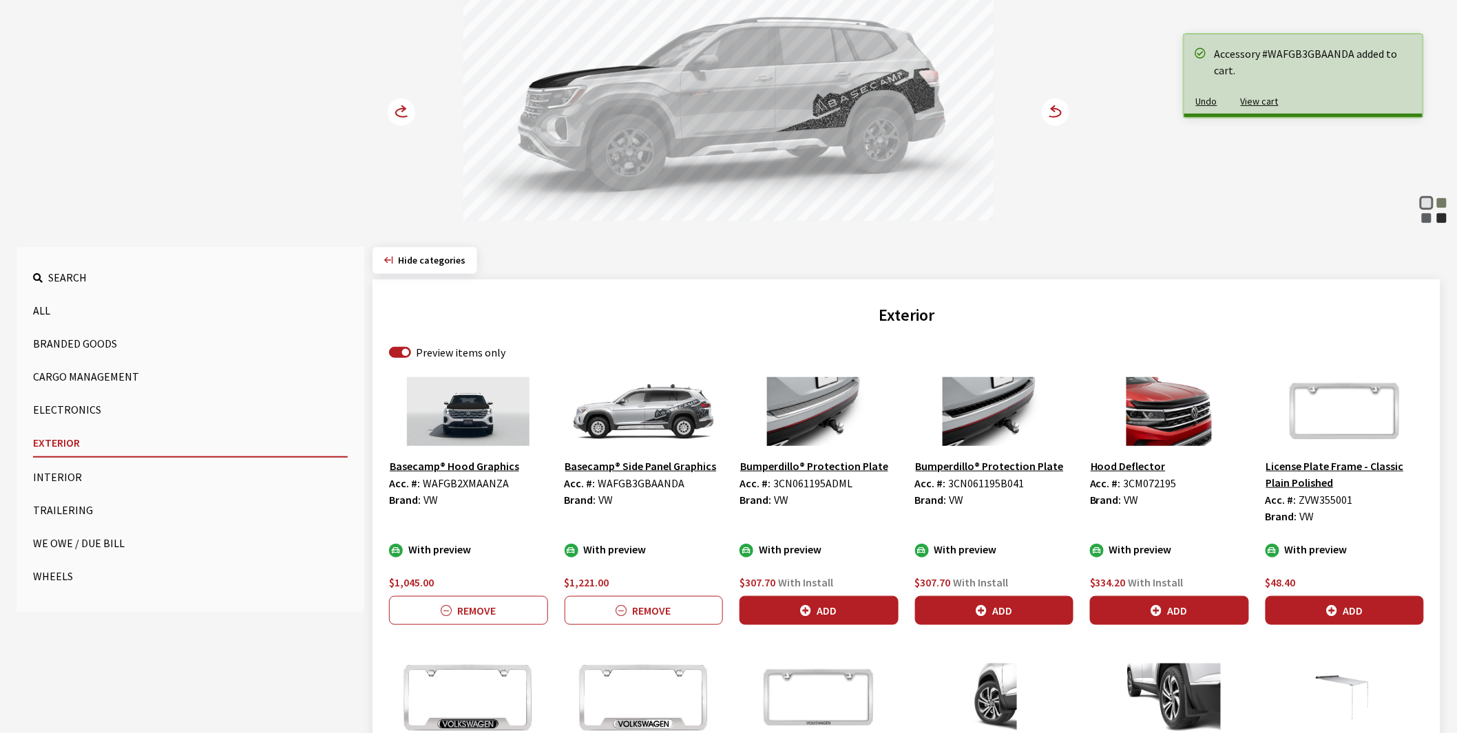
click at [401, 112] on circle at bounding box center [402, 112] width 28 height 28
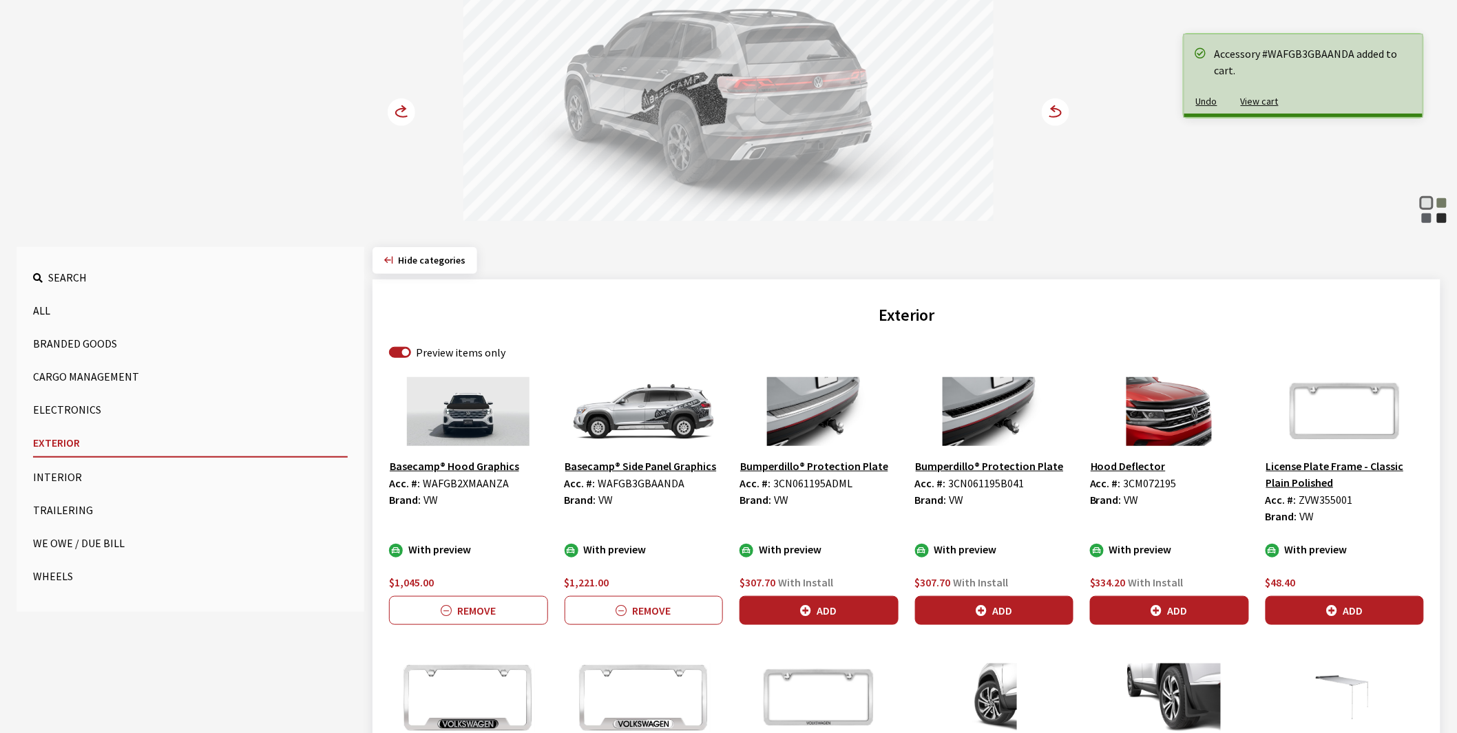
click at [401, 112] on circle at bounding box center [402, 112] width 28 height 28
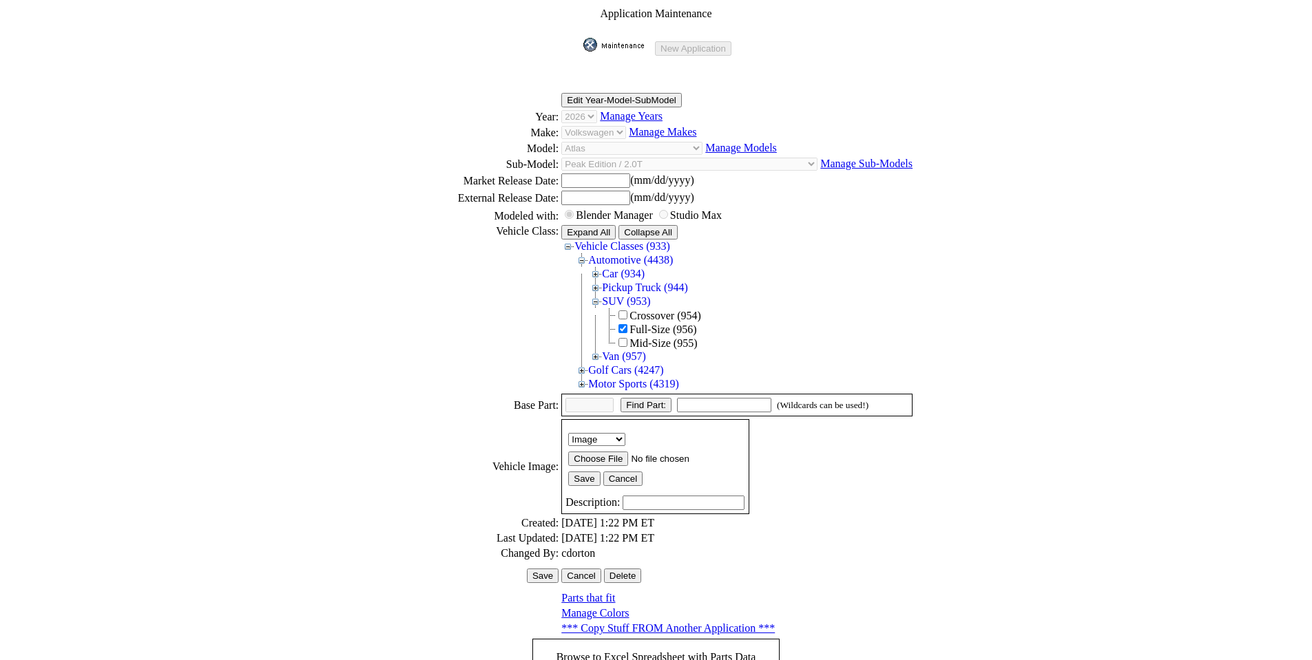
click at [622, 38] on img at bounding box center [617, 45] width 69 height 14
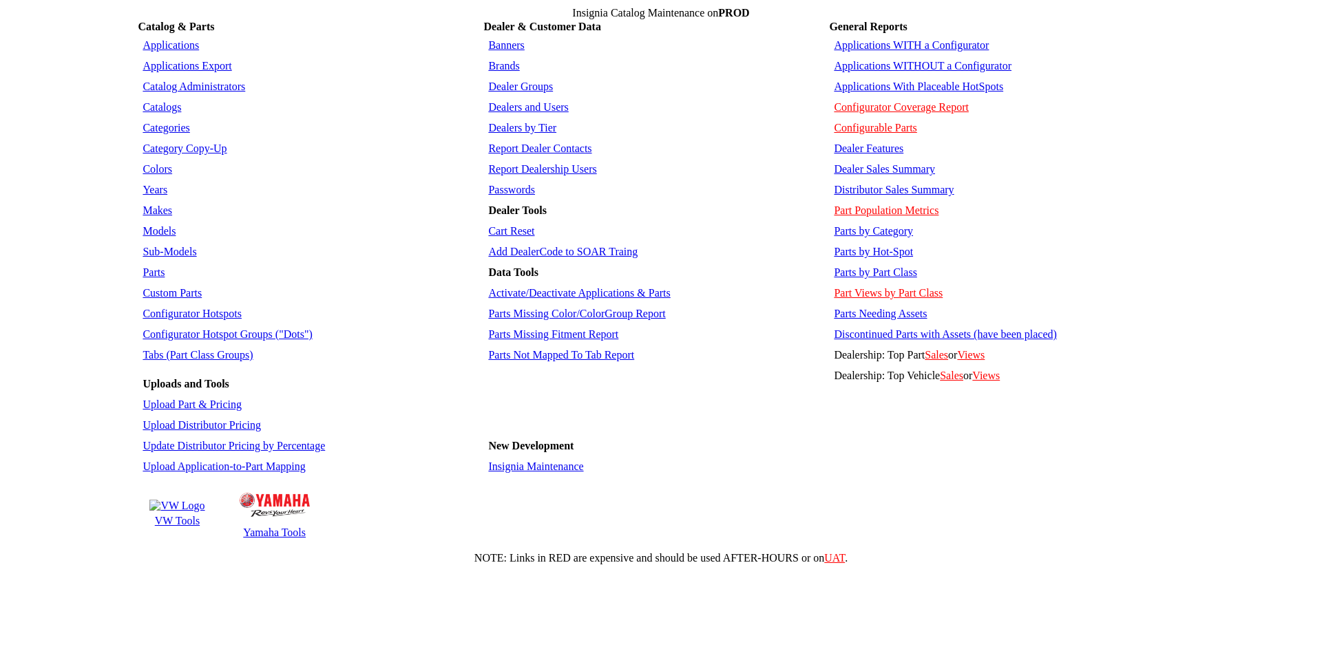
click at [179, 39] on link "Applications" at bounding box center [171, 45] width 56 height 12
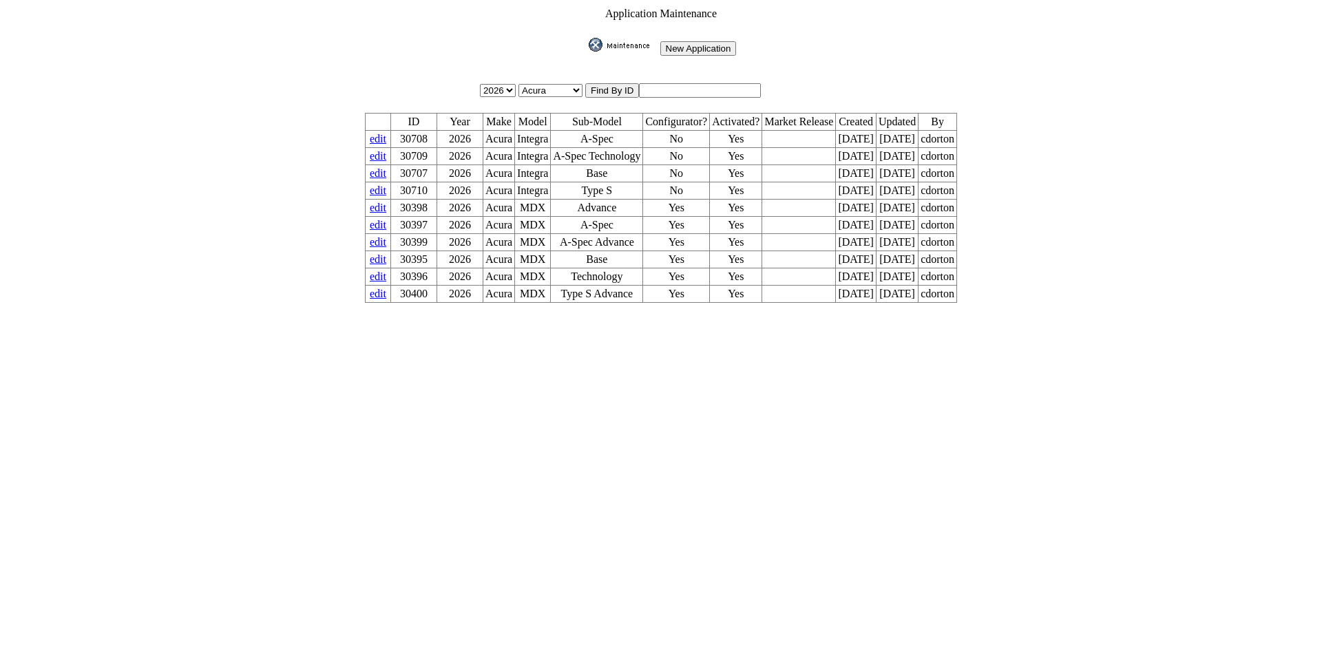
click at [694, 87] on input "text" at bounding box center [700, 90] width 122 height 14
type input "26298"
click at [586, 52] on input "image" at bounding box center [586, 52] width 0 height 0
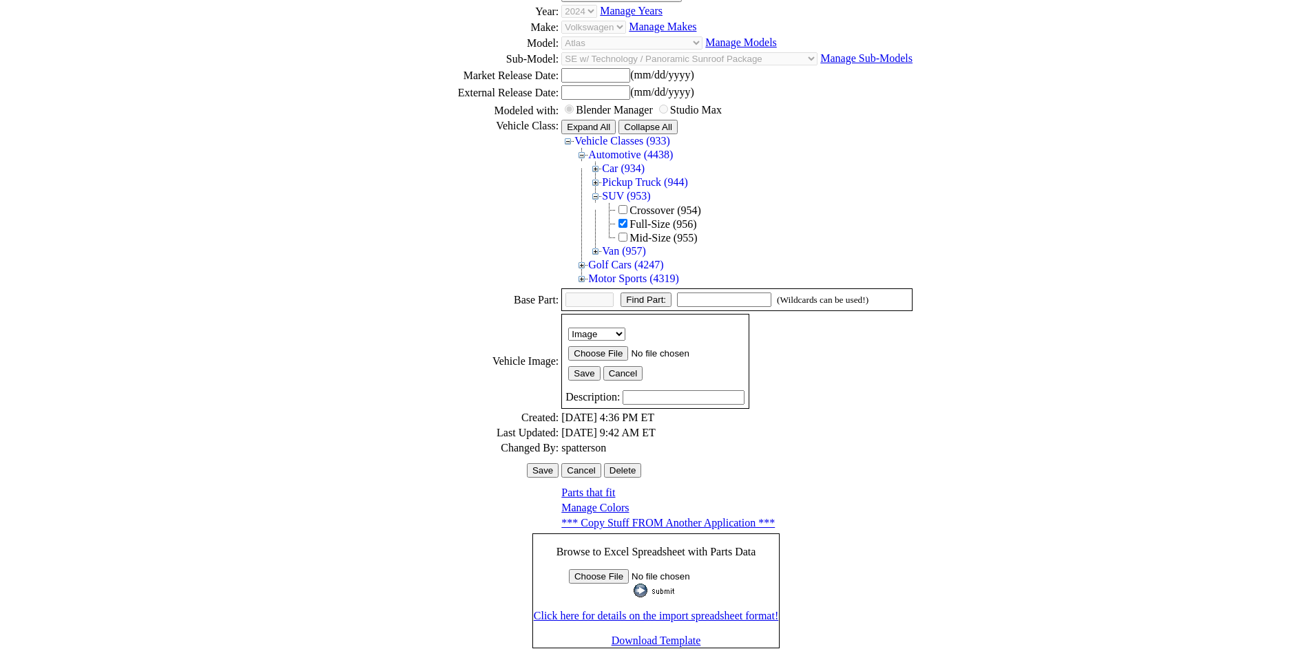
scroll to position [189, 0]
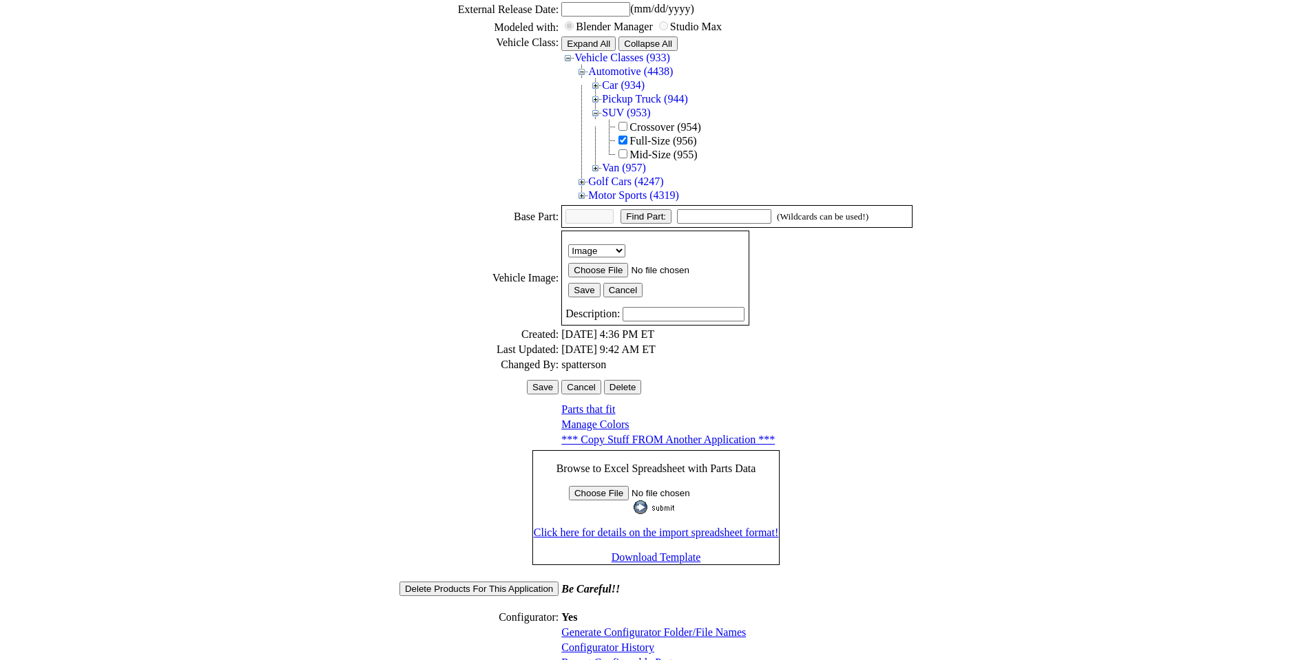
click at [607, 642] on link "Configurator History" at bounding box center [607, 648] width 93 height 12
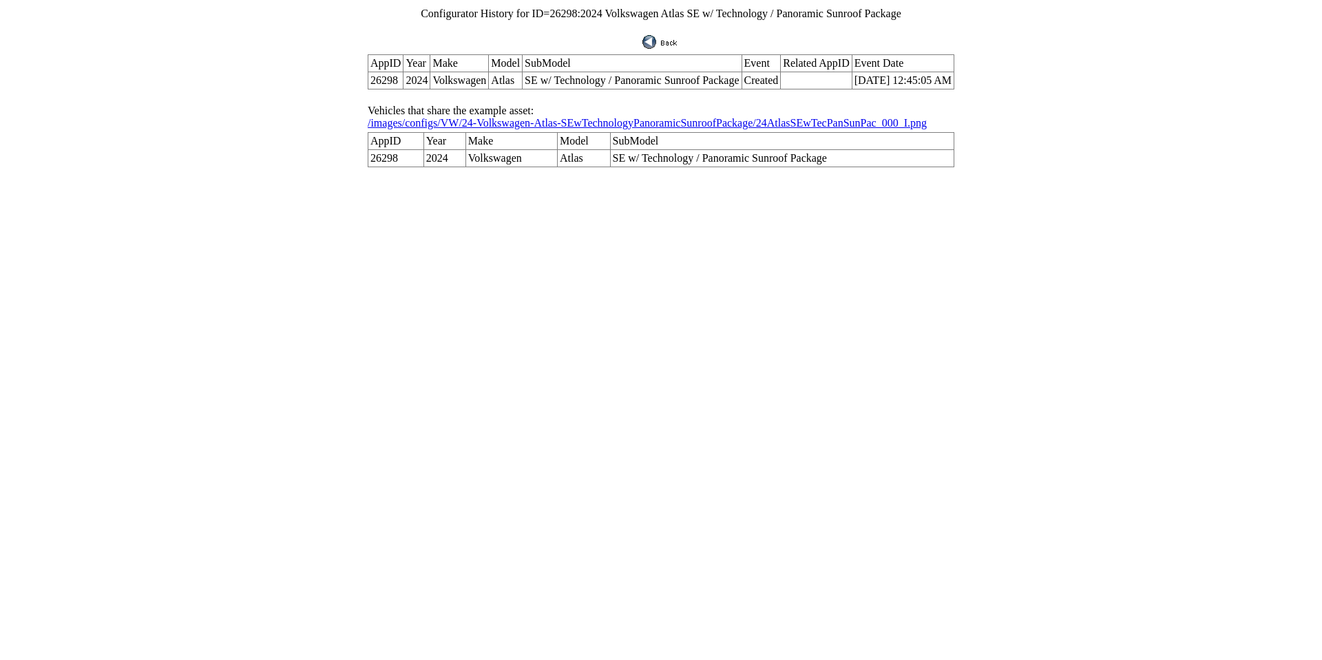
click at [666, 36] on img at bounding box center [660, 42] width 37 height 14
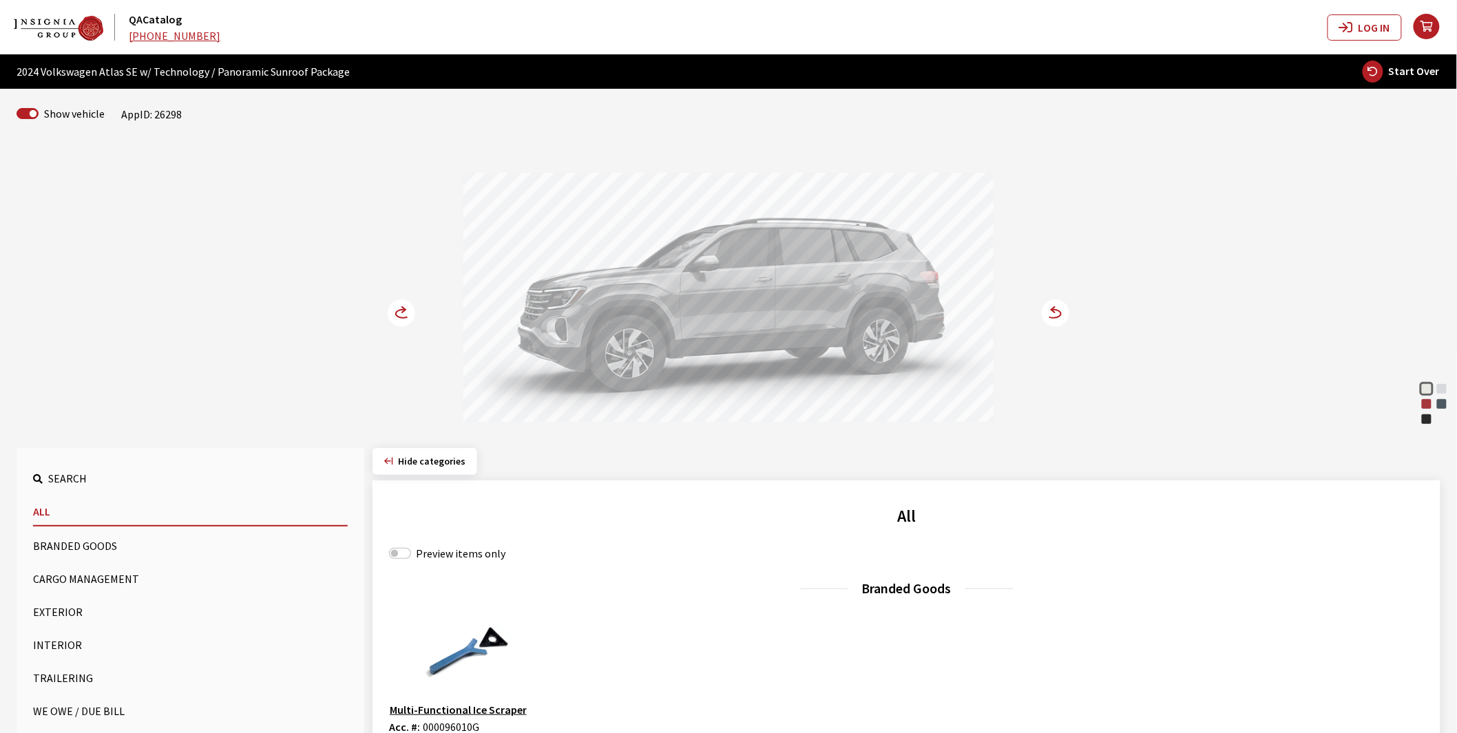
click at [59, 608] on button "Exterior" at bounding box center [190, 612] width 315 height 28
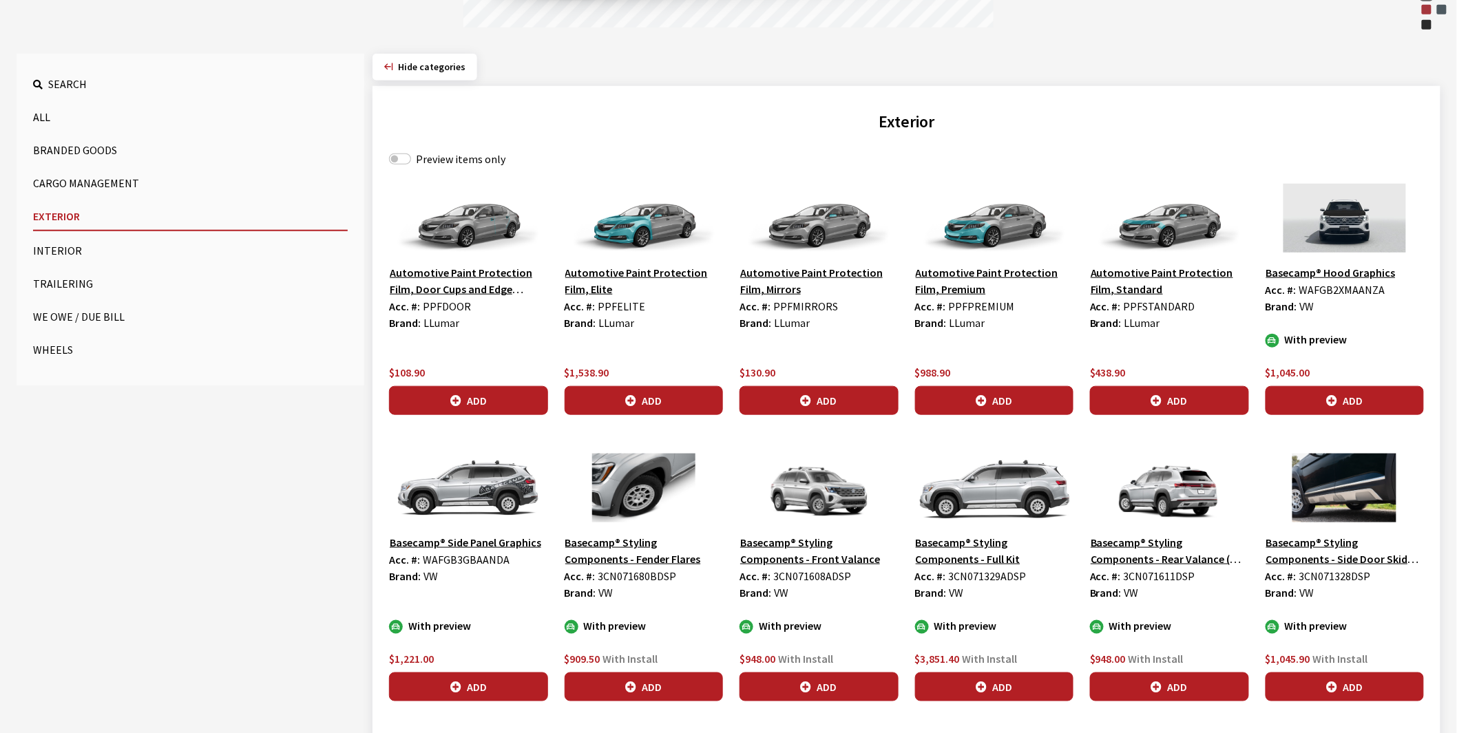
scroll to position [459, 0]
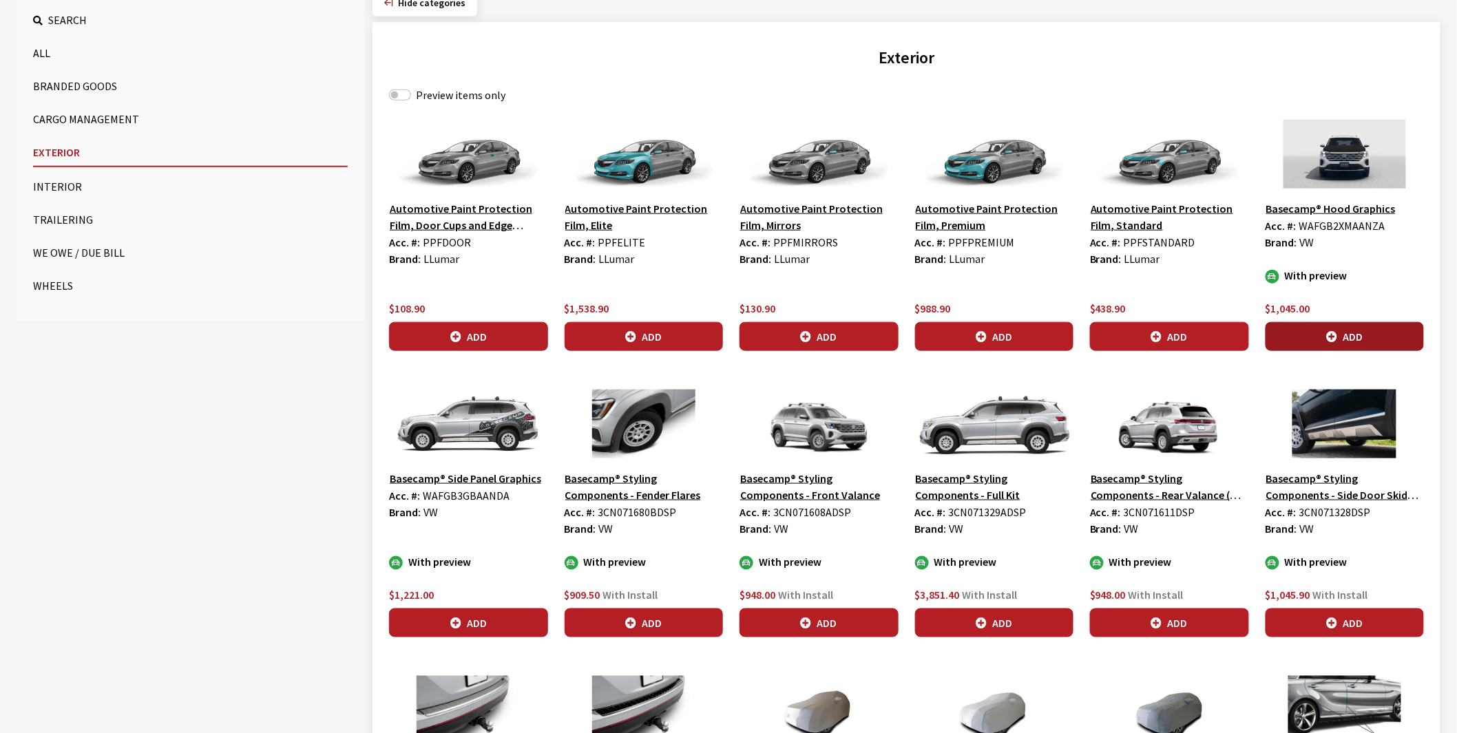
click at [1305, 337] on button "Add" at bounding box center [1344, 336] width 159 height 29
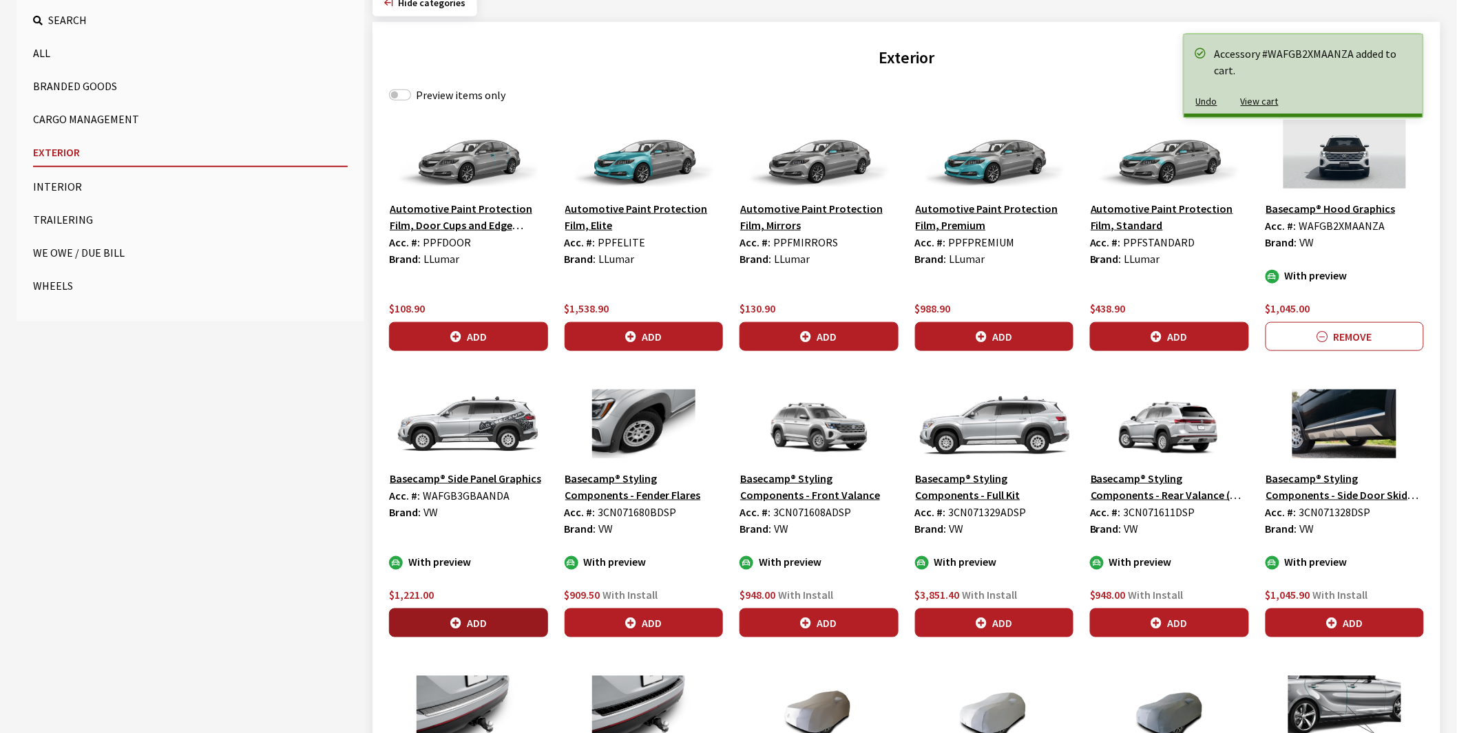
click at [481, 618] on button "Add" at bounding box center [468, 623] width 159 height 29
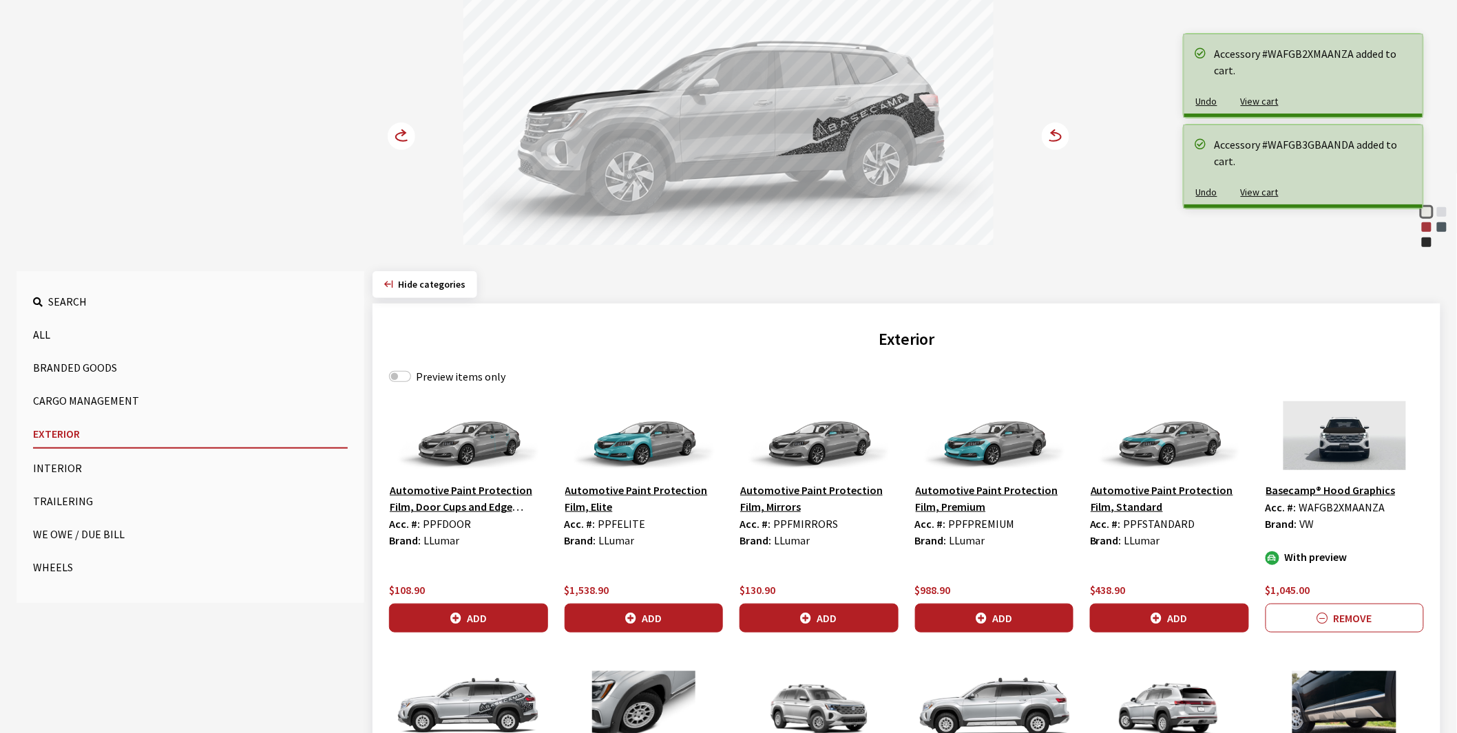
scroll to position [0, 0]
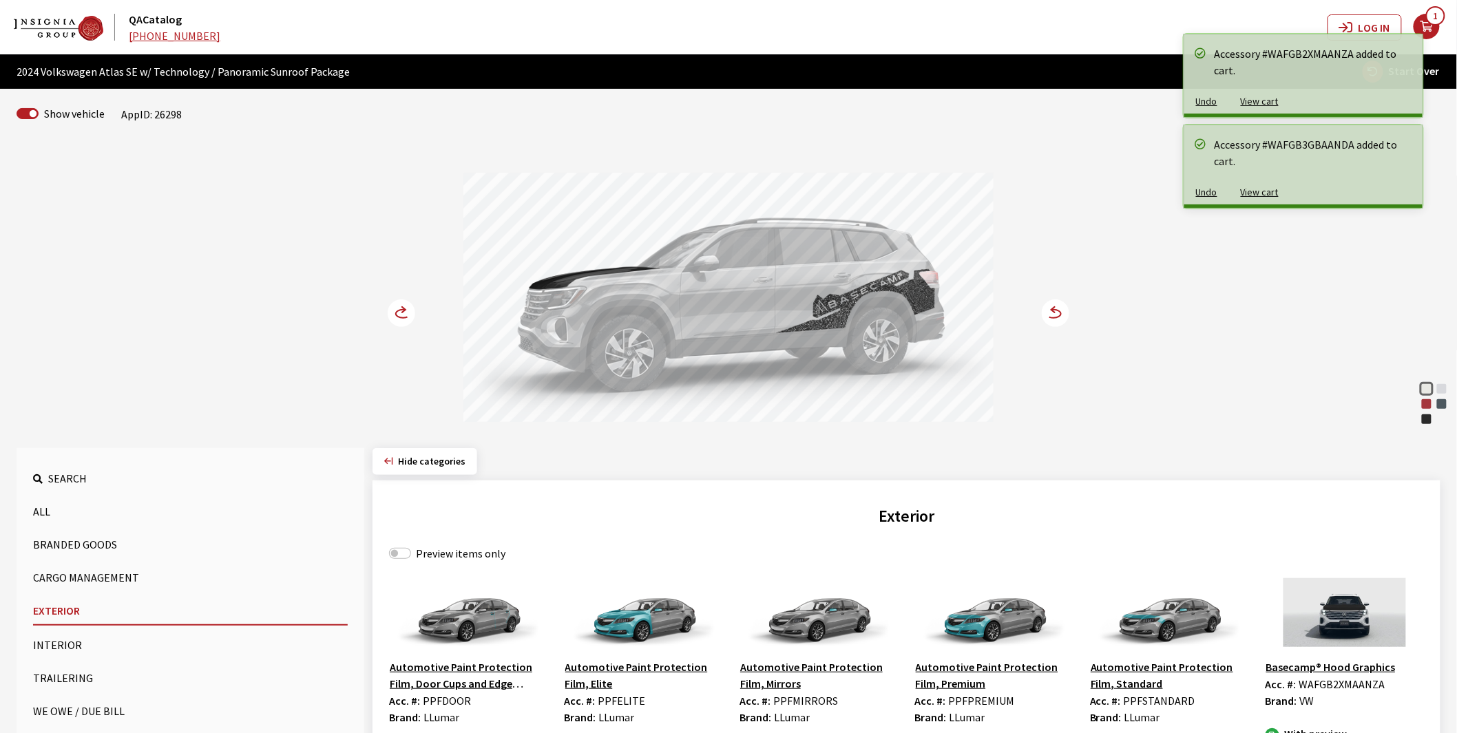
click at [401, 311] on circle at bounding box center [402, 313] width 28 height 28
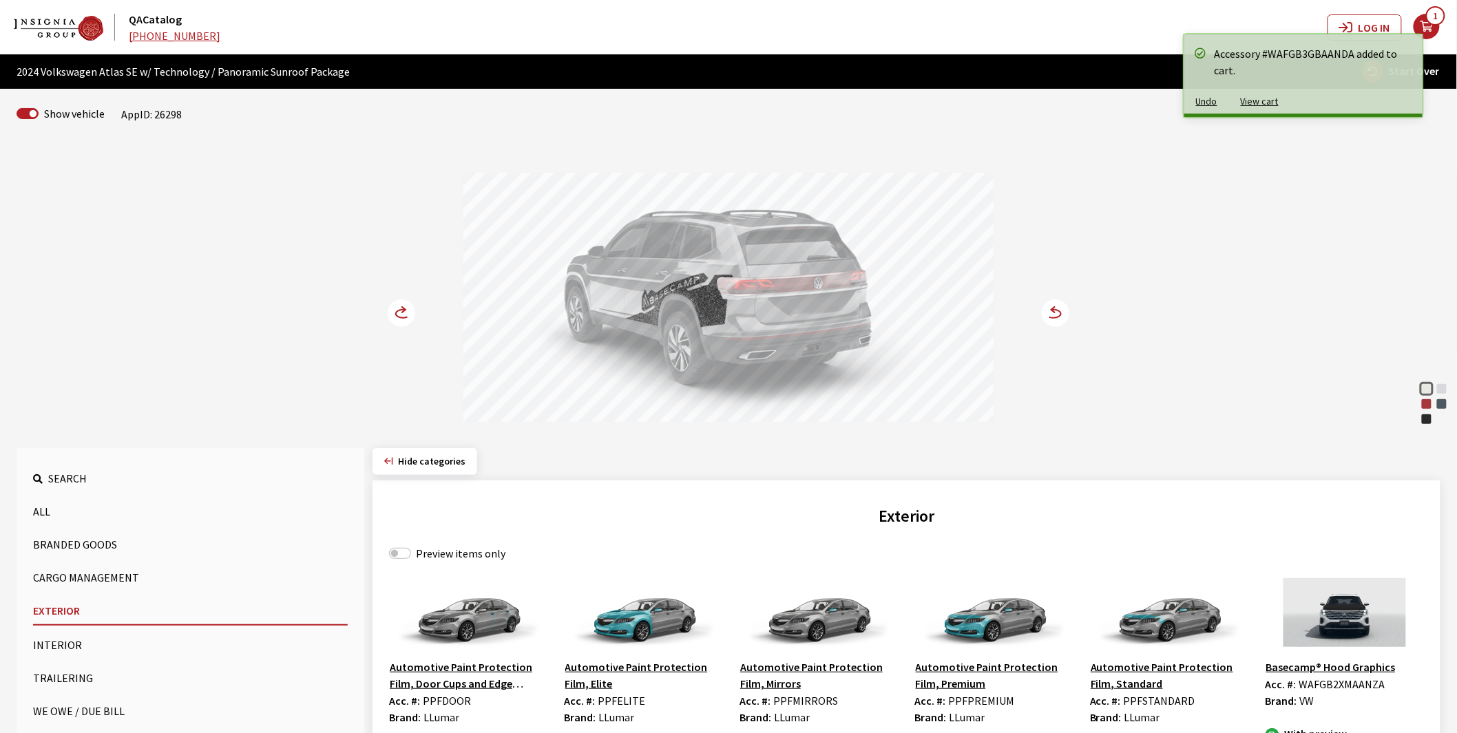
click at [401, 311] on circle at bounding box center [402, 313] width 28 height 28
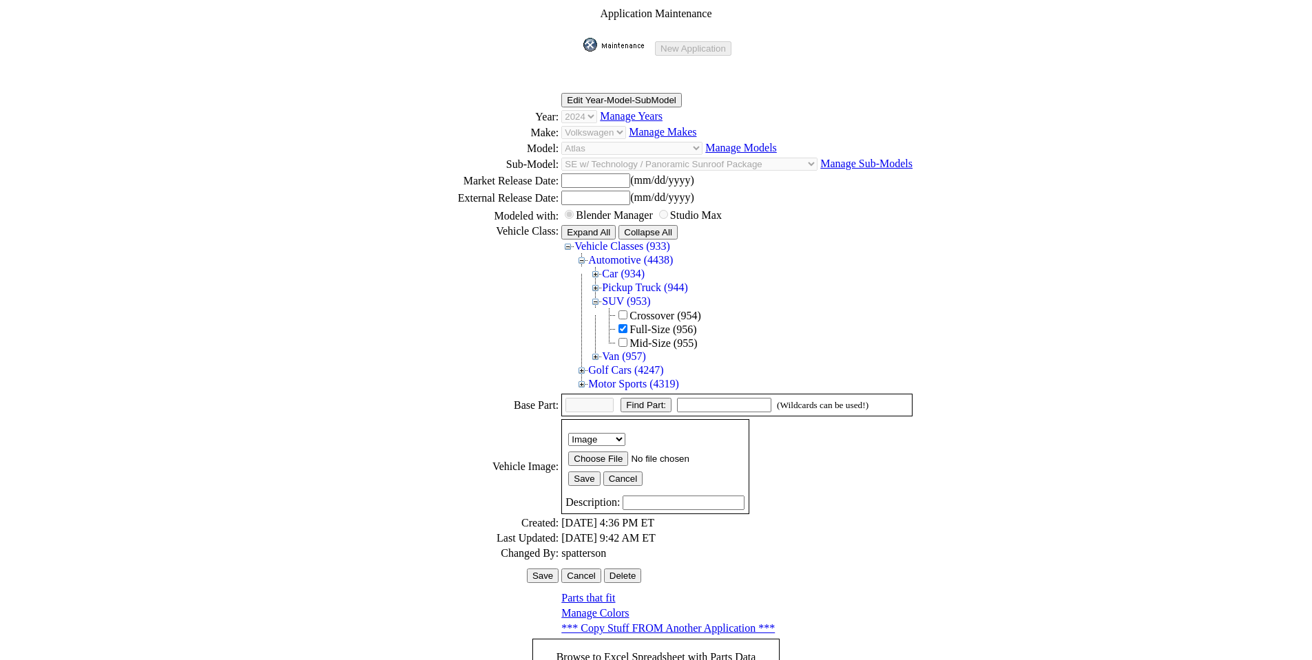
drag, startPoint x: 627, startPoint y: 36, endPoint x: 620, endPoint y: 36, distance: 6.9
click at [627, 38] on img at bounding box center [617, 45] width 69 height 14
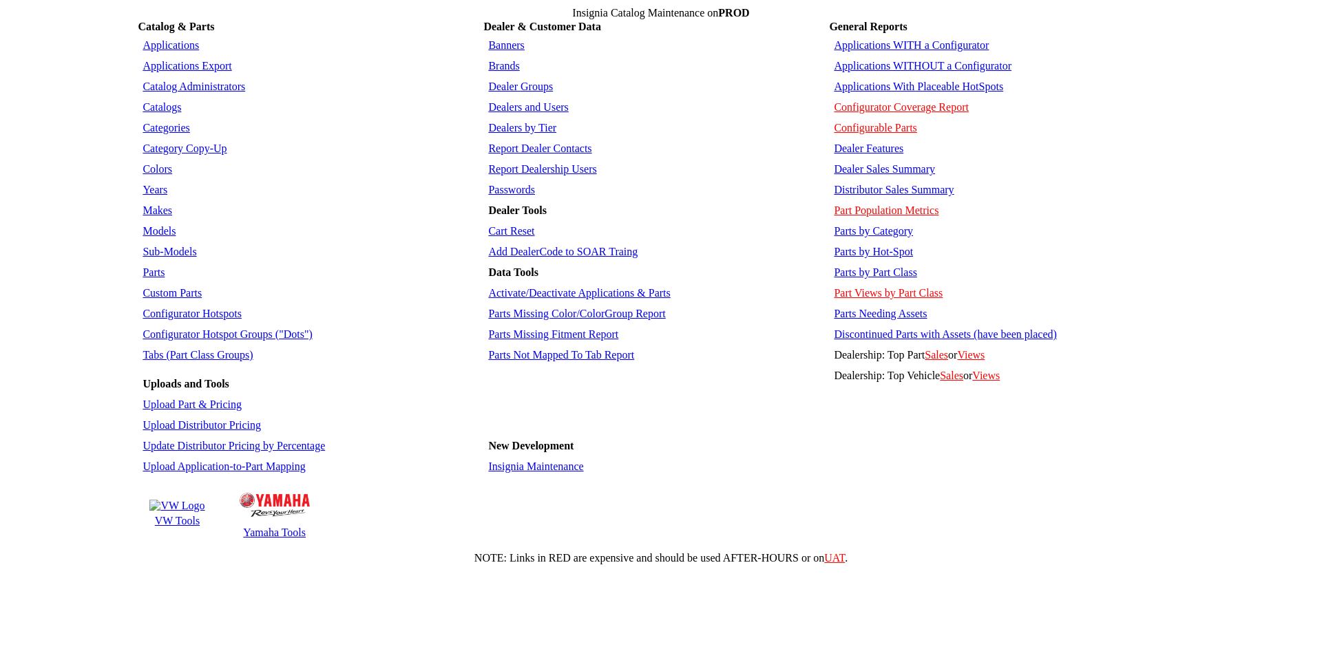
click at [182, 39] on link "Applications" at bounding box center [171, 45] width 56 height 12
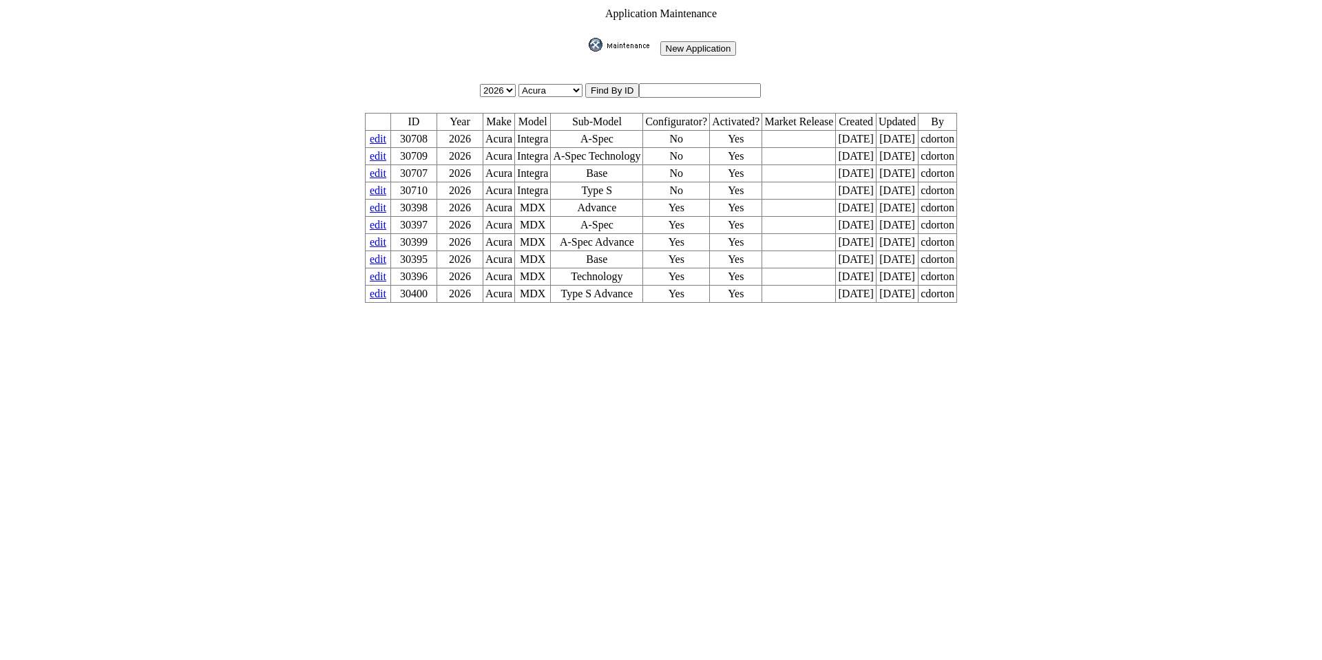
click at [664, 88] on input "text" at bounding box center [700, 90] width 122 height 14
type input "26299"
click at [586, 52] on input "image" at bounding box center [586, 52] width 0 height 0
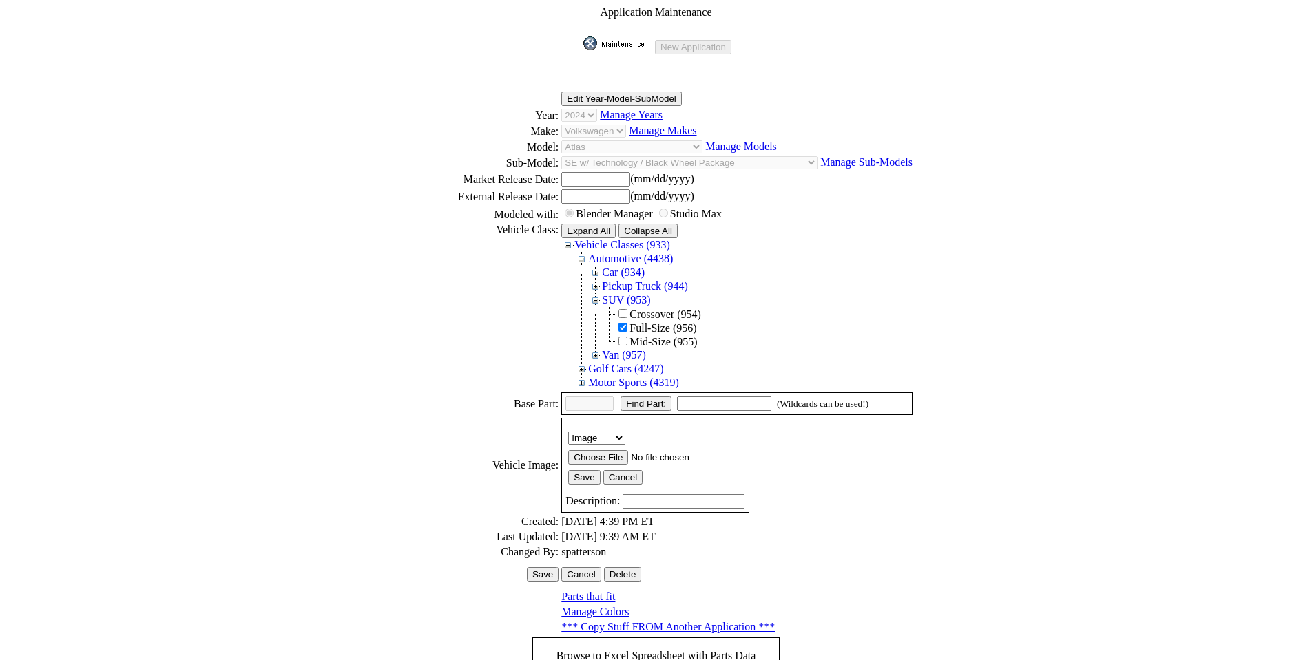
scroll to position [189, 0]
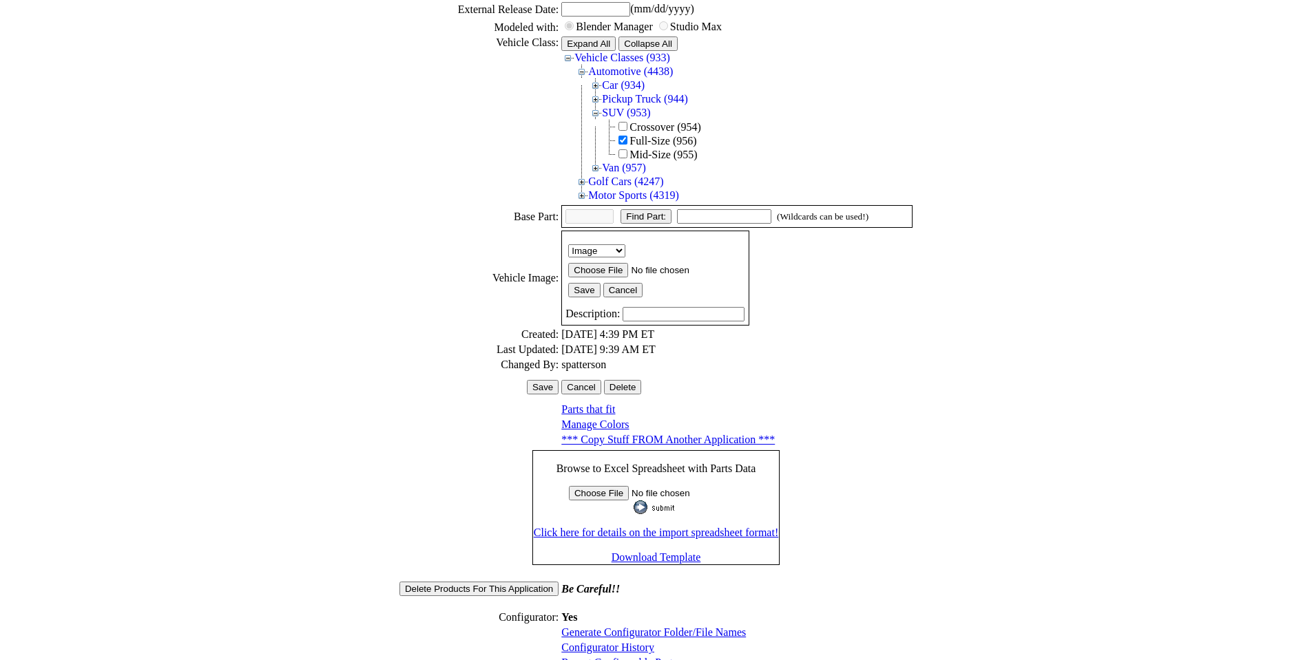
click at [604, 642] on link "Configurator History" at bounding box center [607, 648] width 93 height 12
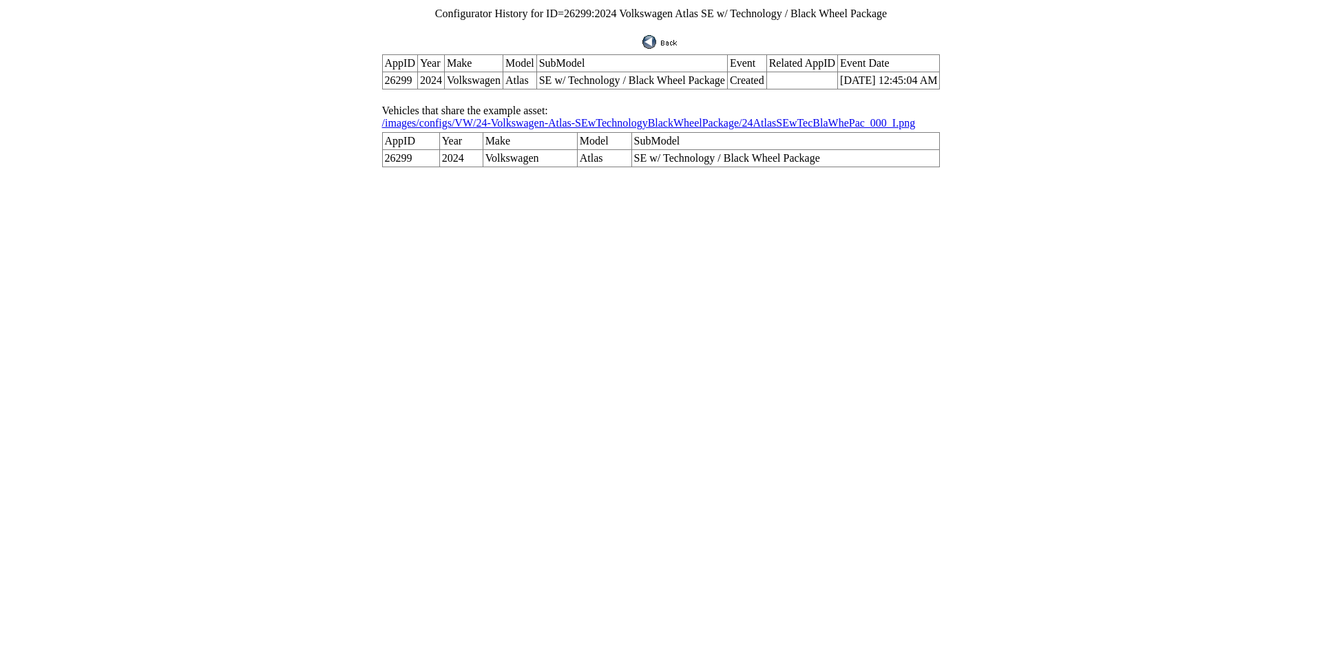
click at [672, 36] on img at bounding box center [660, 42] width 37 height 14
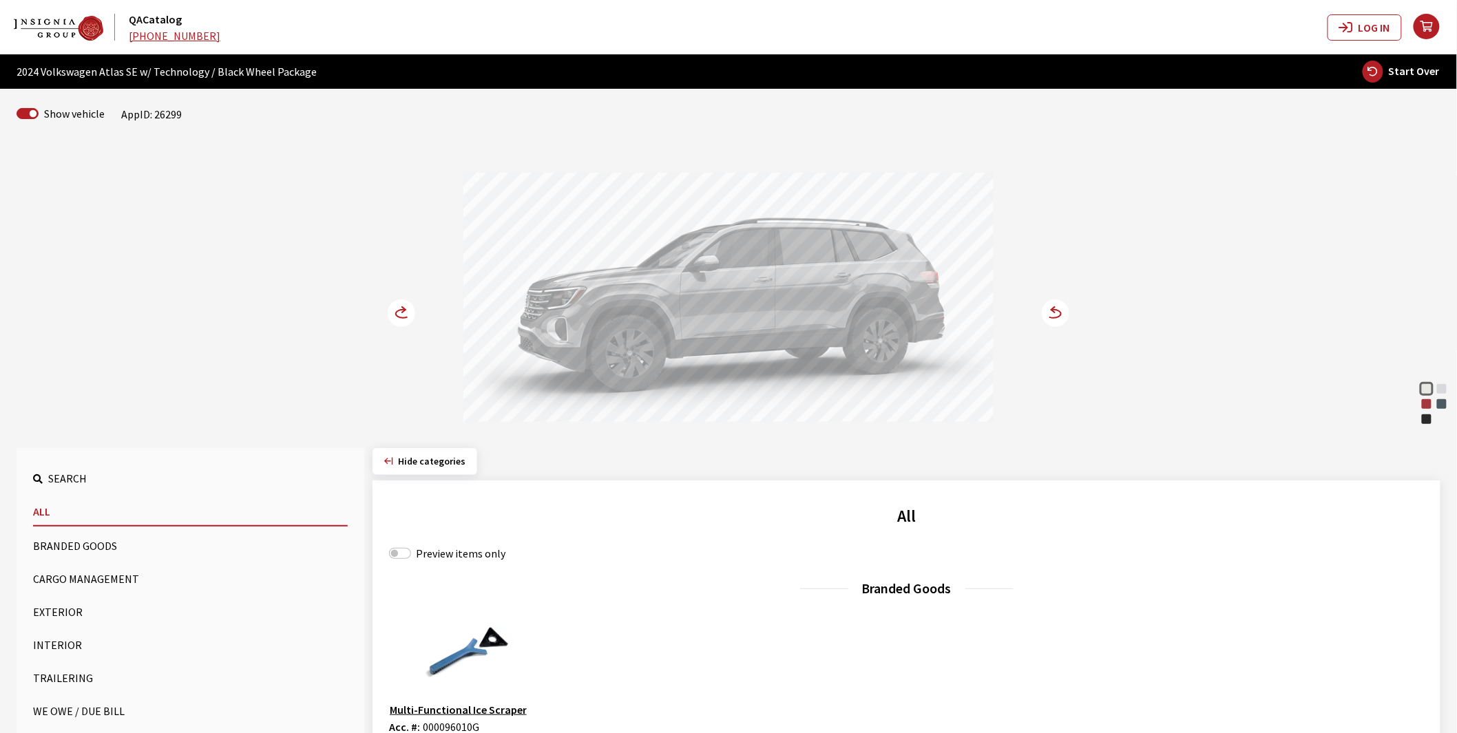
click at [64, 614] on button "Exterior" at bounding box center [190, 612] width 315 height 28
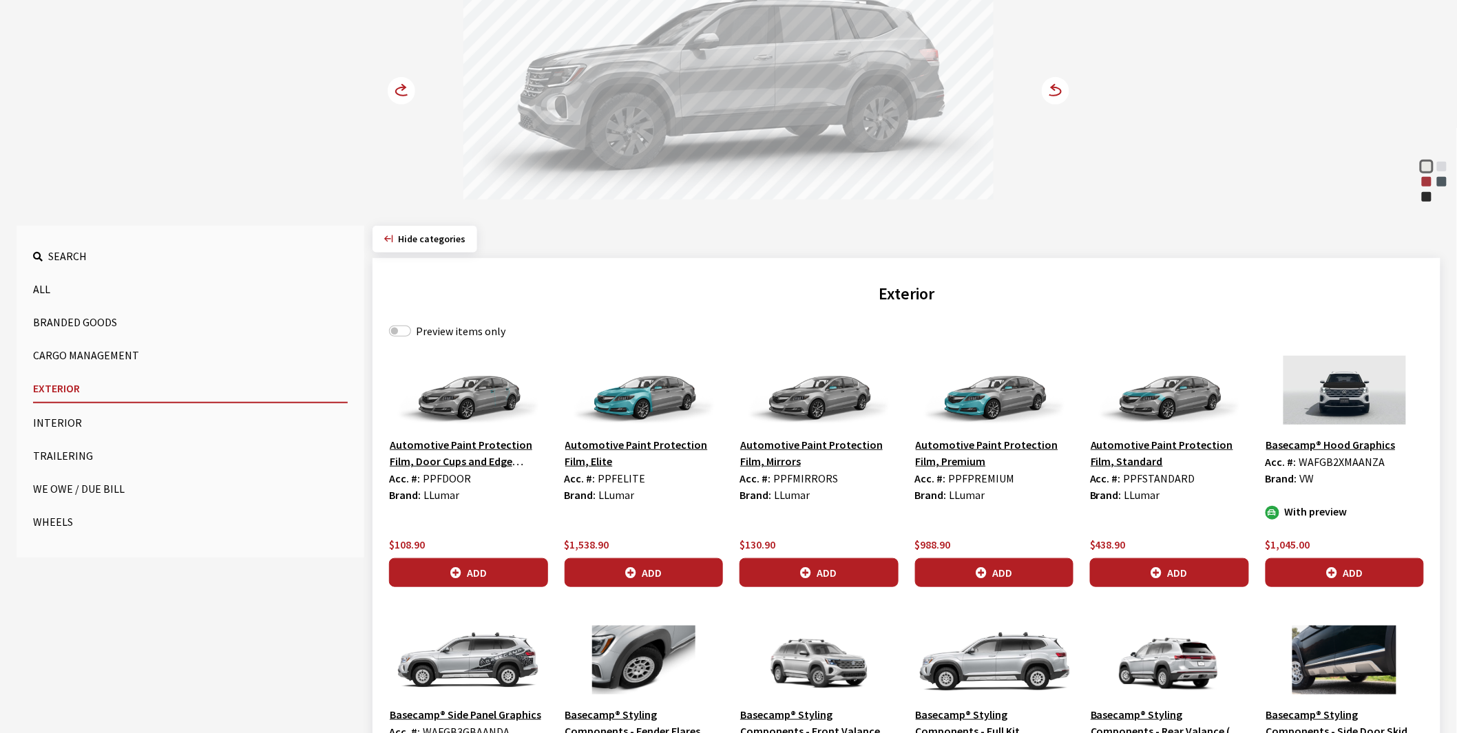
scroll to position [229, 0]
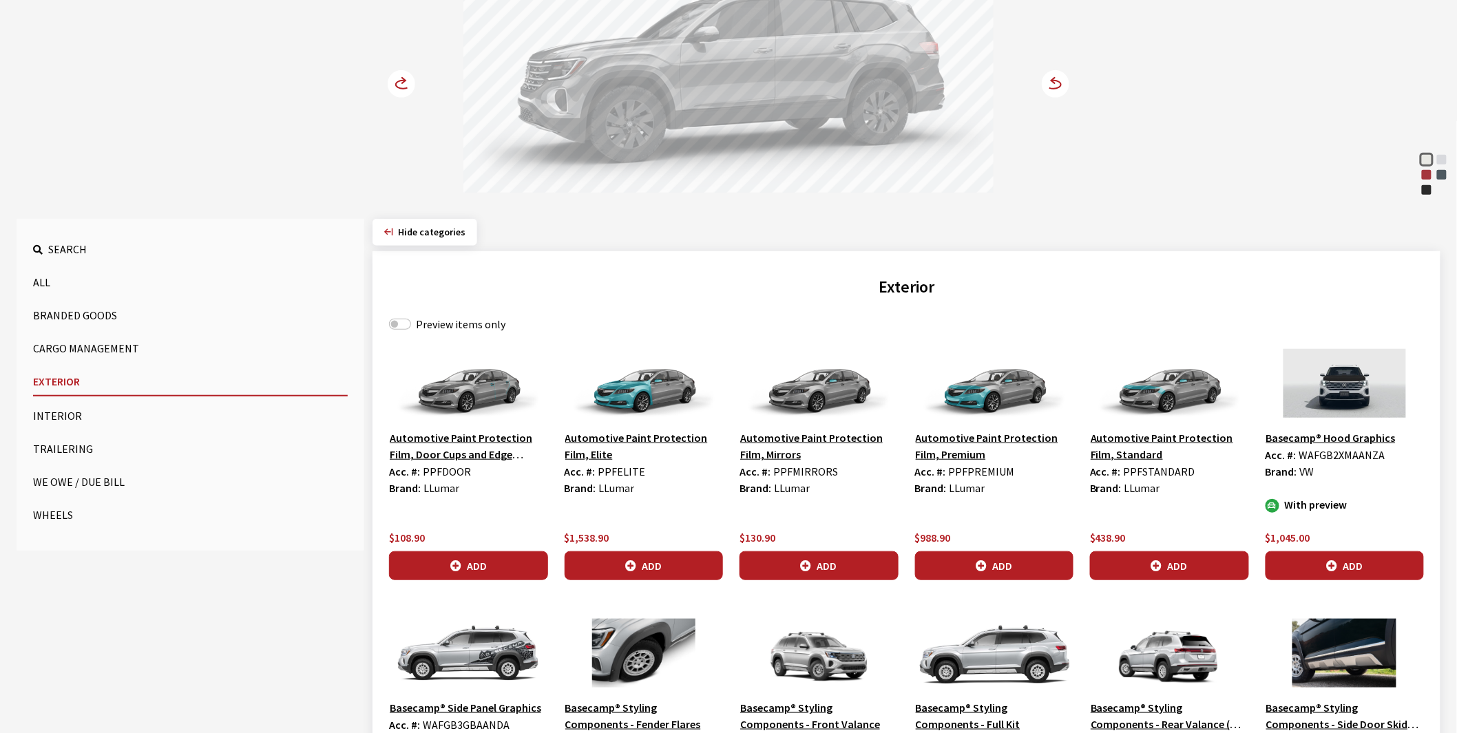
click at [467, 319] on label "Preview items only" at bounding box center [461, 324] width 90 height 17
click at [411, 319] on input "Preview items only" at bounding box center [400, 324] width 22 height 11
checkbox input "true"
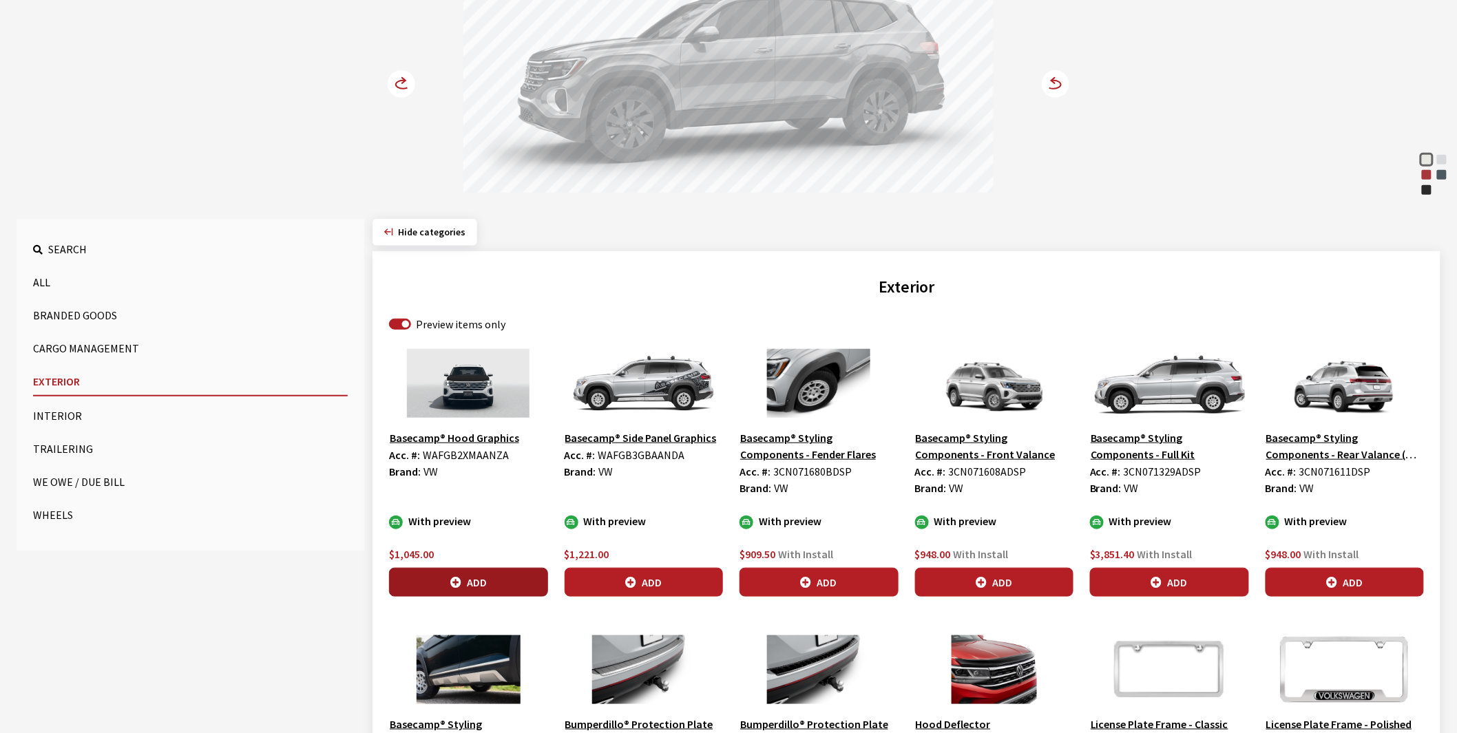
click at [472, 583] on button "Add" at bounding box center [468, 582] width 159 height 29
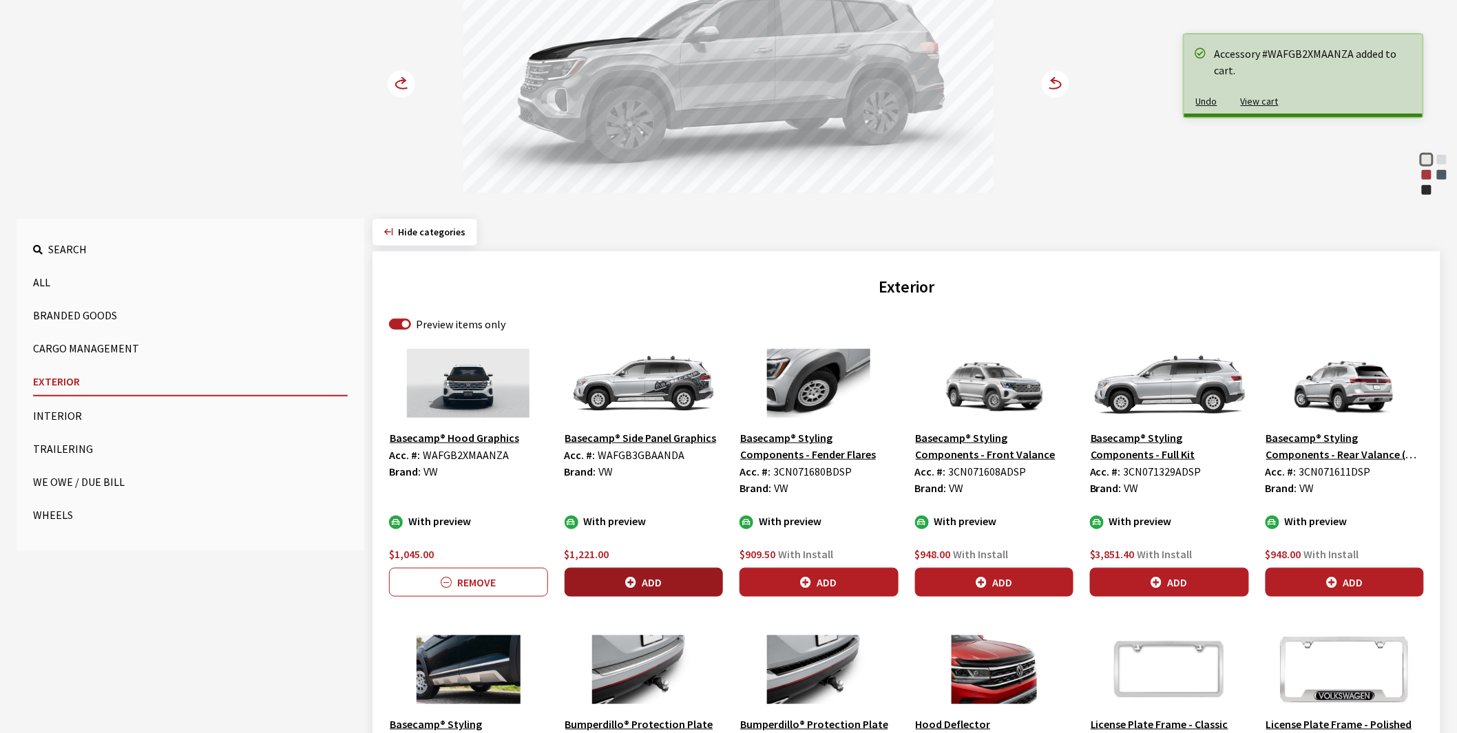
click at [664, 577] on button "Add" at bounding box center [644, 582] width 159 height 29
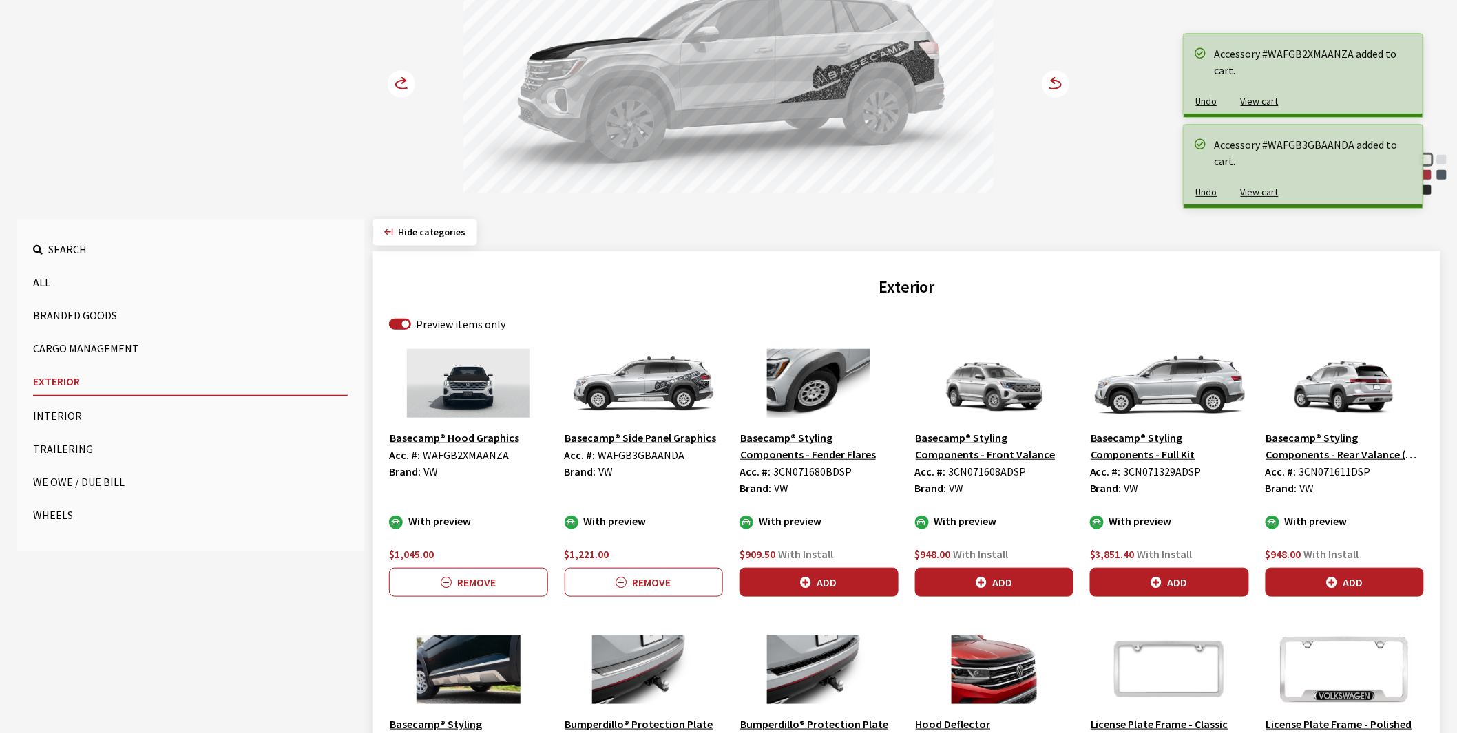
click at [393, 79] on circle at bounding box center [402, 84] width 28 height 28
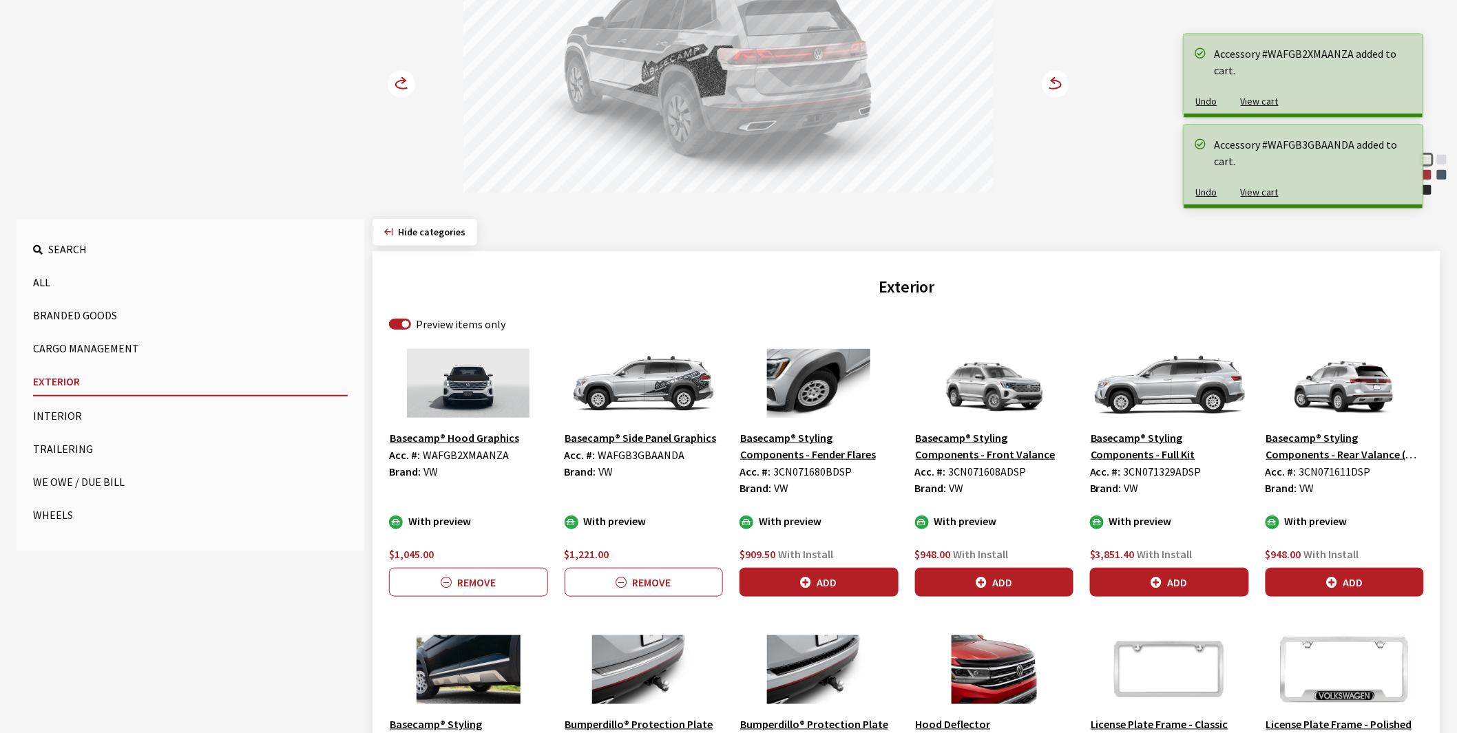
click at [393, 79] on circle at bounding box center [402, 84] width 28 height 28
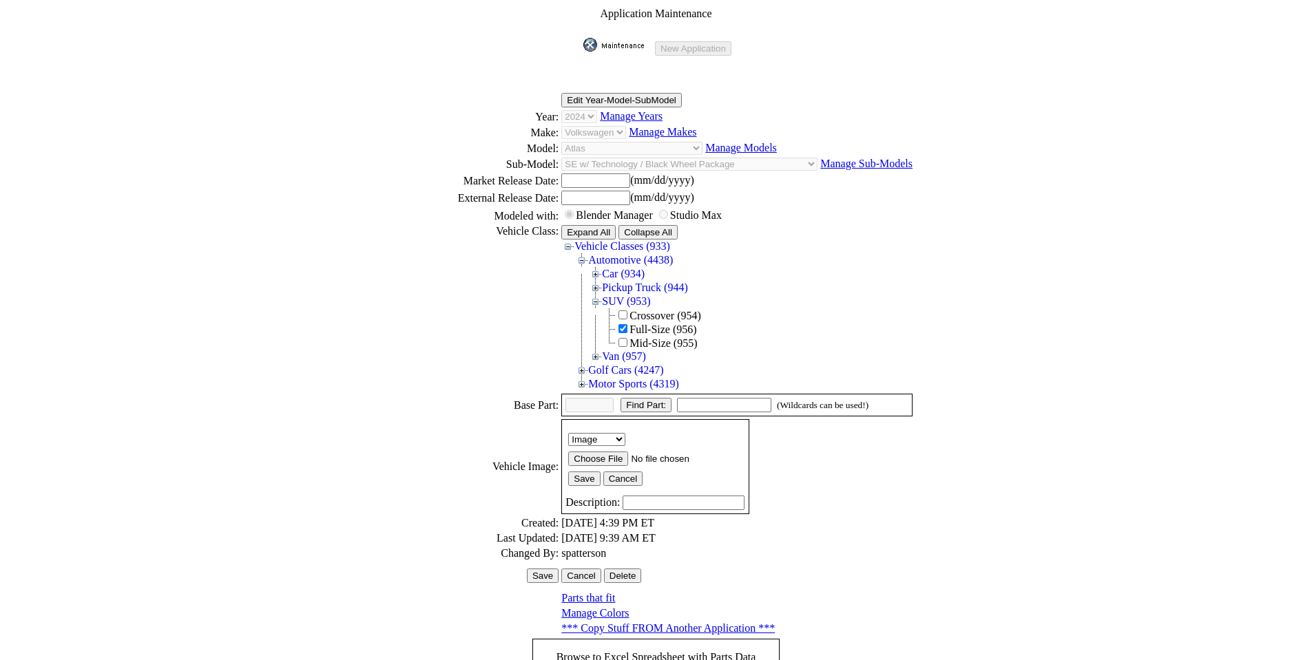
click at [613, 42] on img at bounding box center [617, 45] width 69 height 14
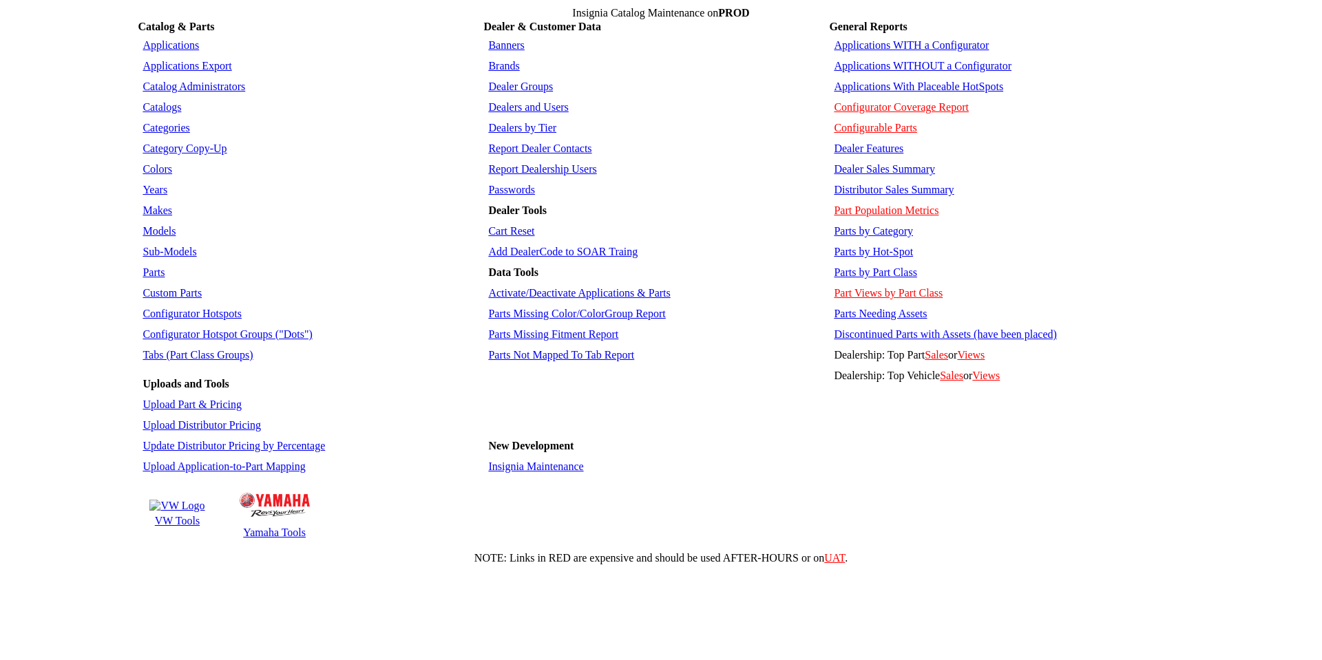
click at [171, 41] on link "Applications" at bounding box center [171, 45] width 56 height 12
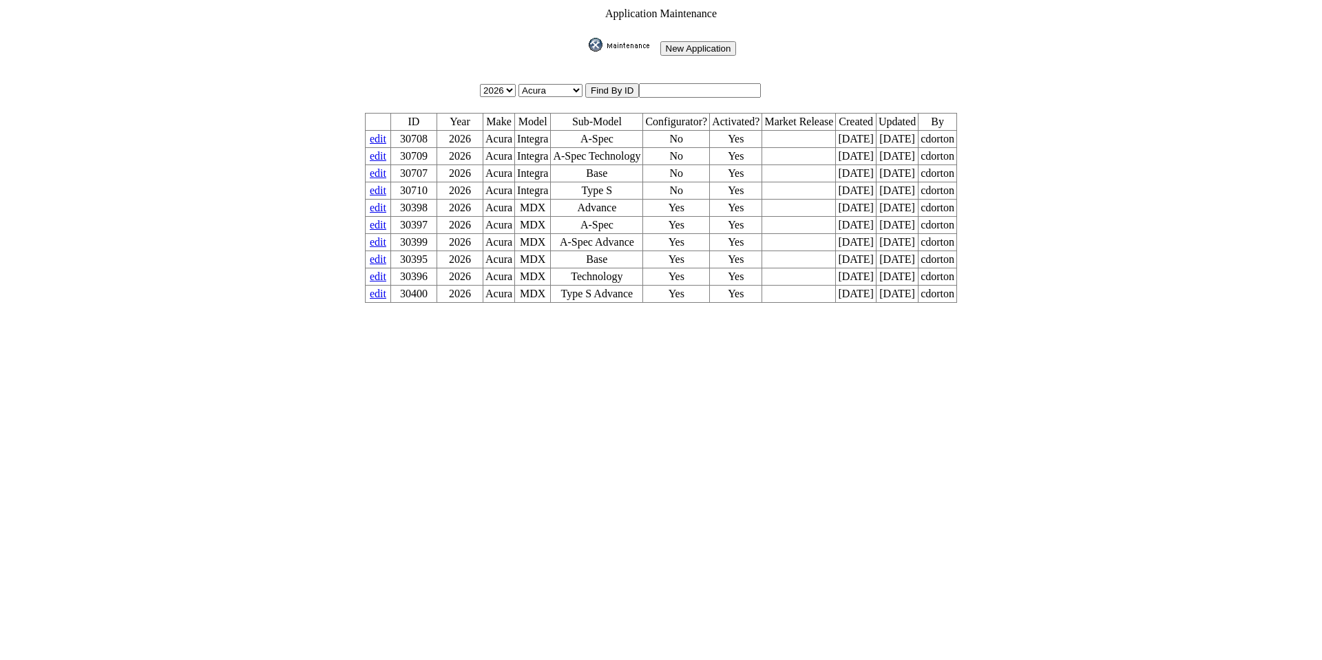
click at [701, 85] on input "text" at bounding box center [700, 90] width 122 height 14
type input "26293"
click at [586, 52] on input "image" at bounding box center [586, 52] width 0 height 0
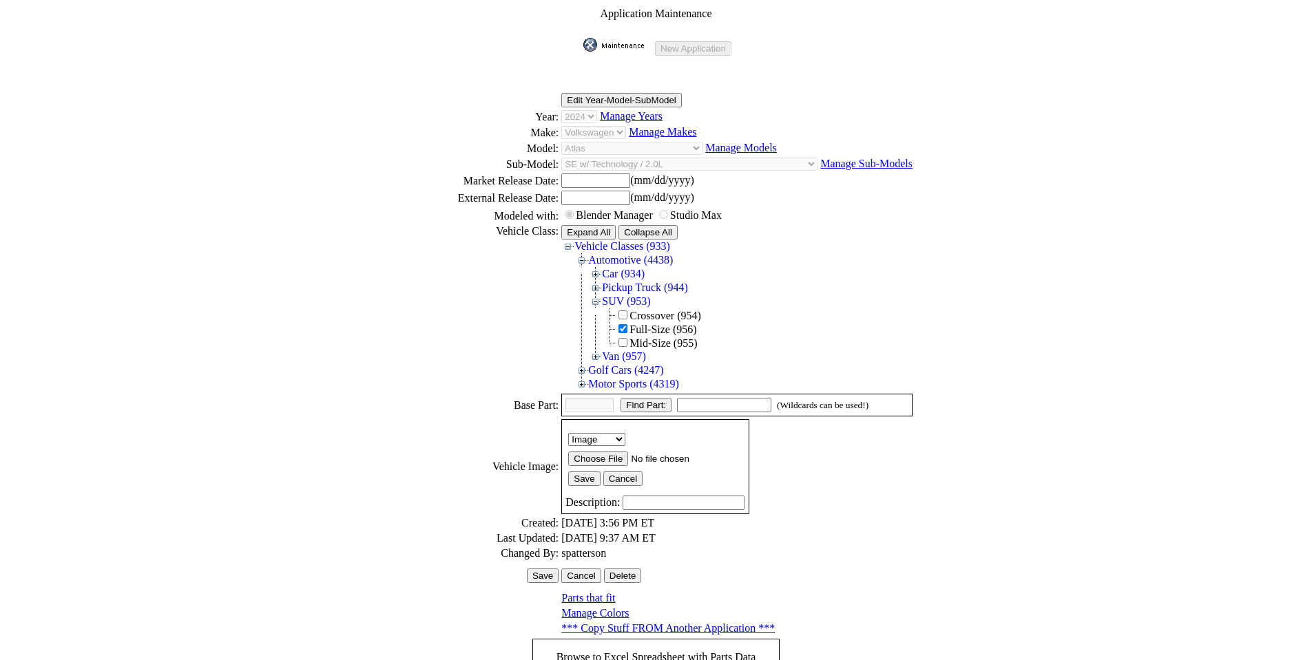
scroll to position [189, 0]
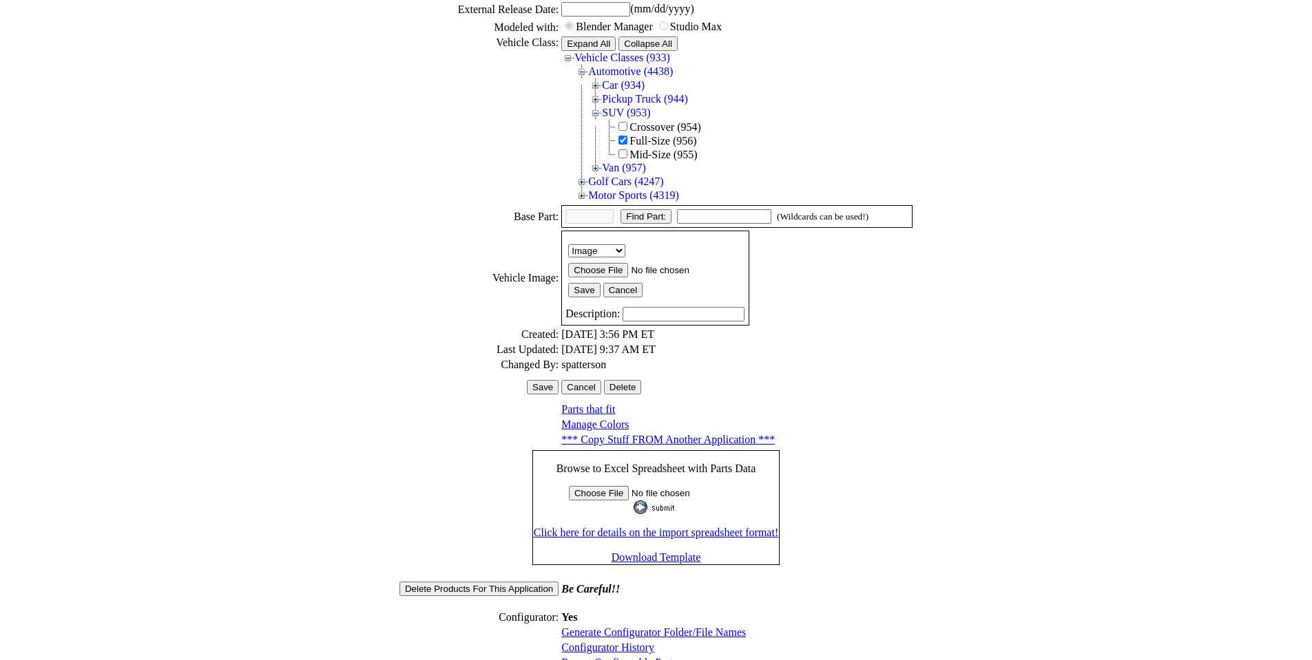
click at [609, 642] on link "Configurator History" at bounding box center [607, 648] width 93 height 12
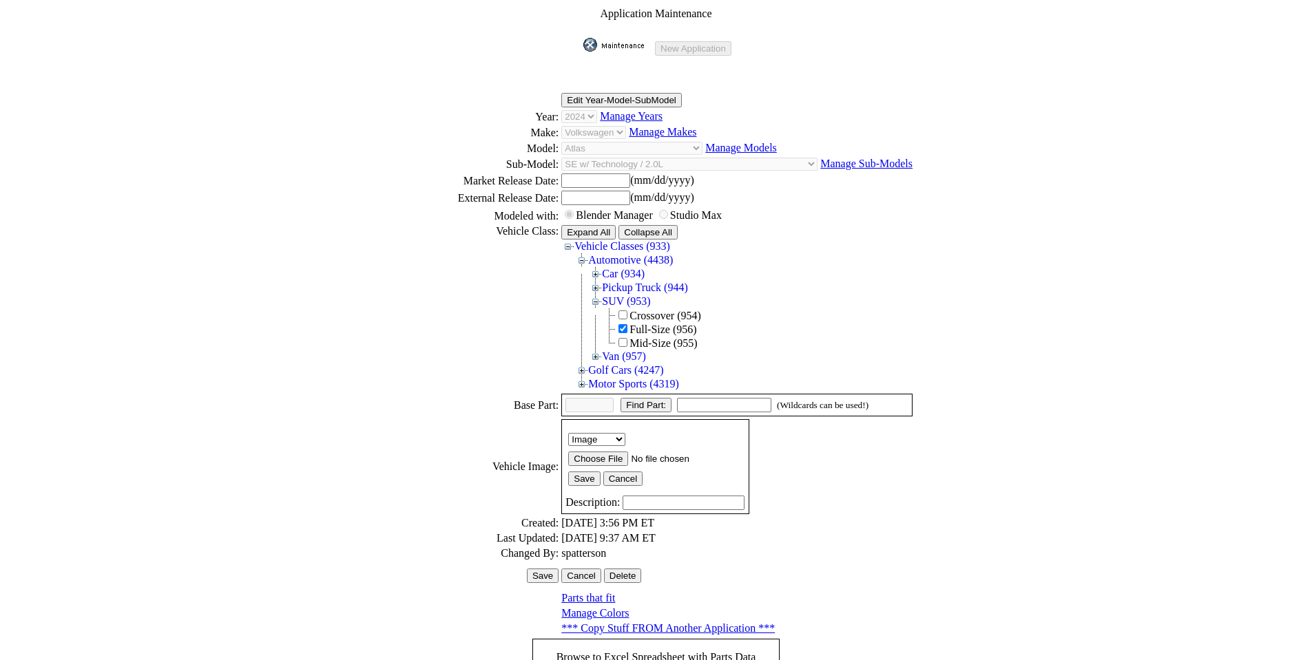
scroll to position [186, 0]
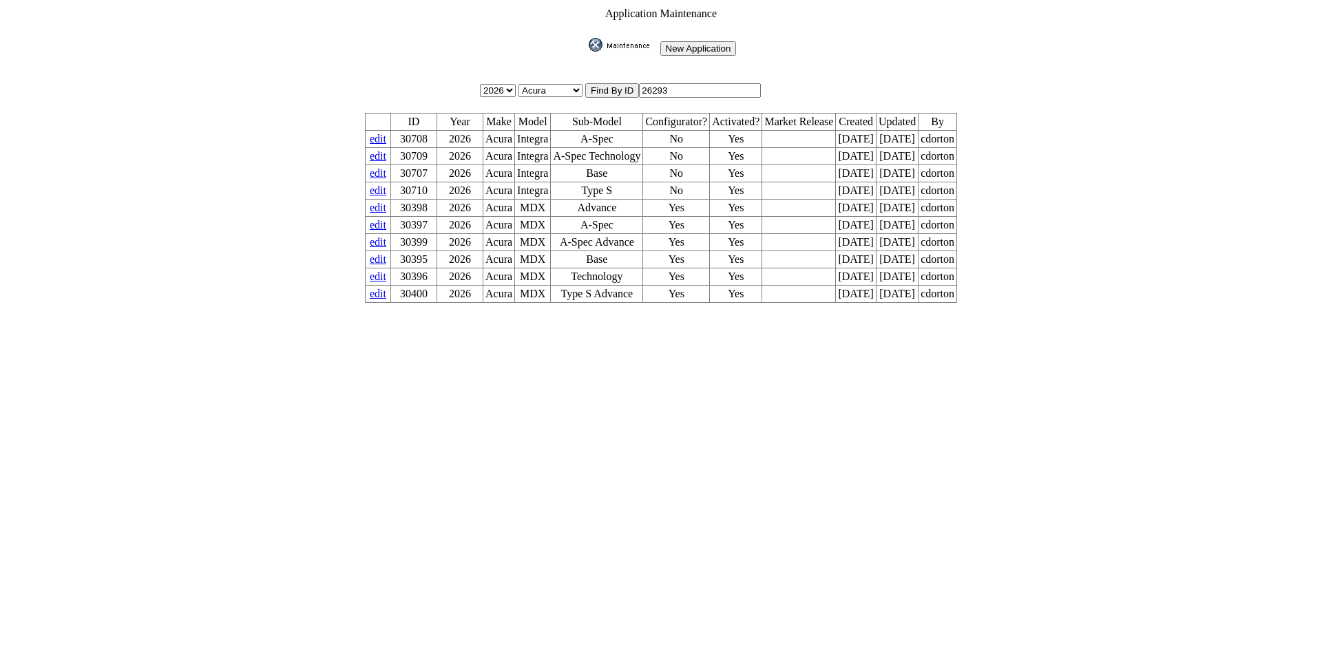
drag, startPoint x: 682, startPoint y: 83, endPoint x: 536, endPoint y: 63, distance: 148.0
click at [536, 63] on tbody "Application Maintenance New Application 2026 2025 2024 2023 2022 2021 2020 2019…" at bounding box center [660, 155] width 593 height 297
type input "26297"
click at [586, 52] on input "image" at bounding box center [586, 52] width 0 height 0
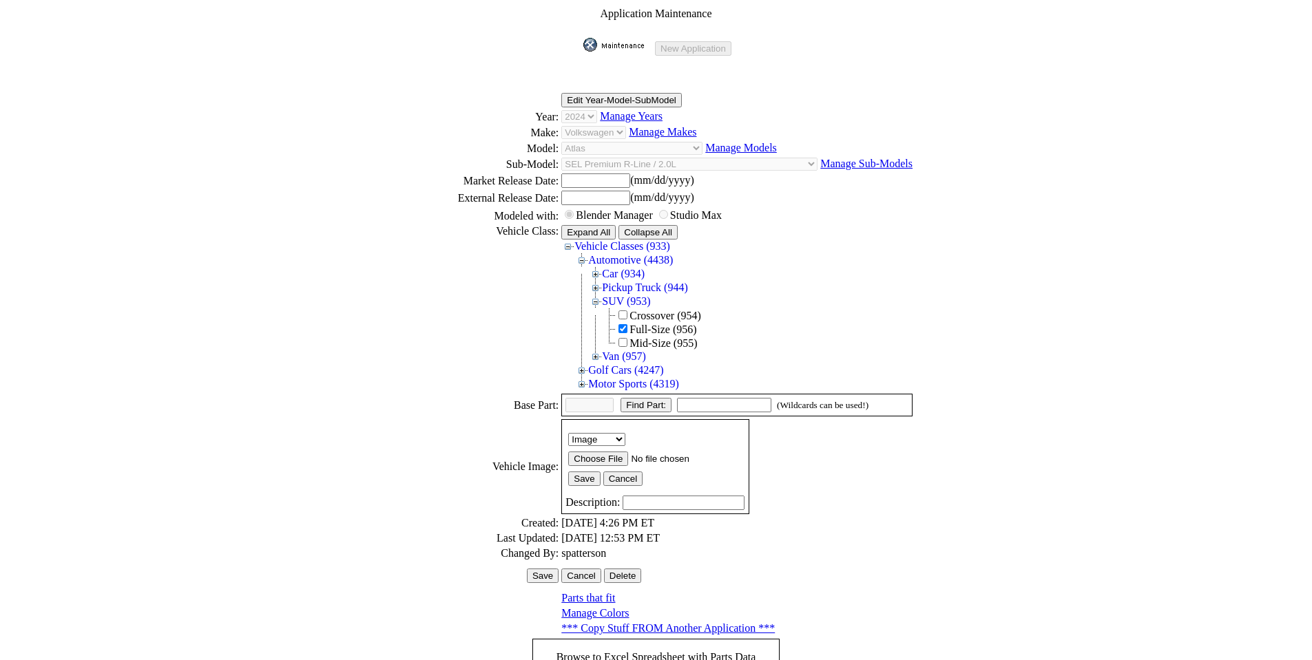
scroll to position [189, 0]
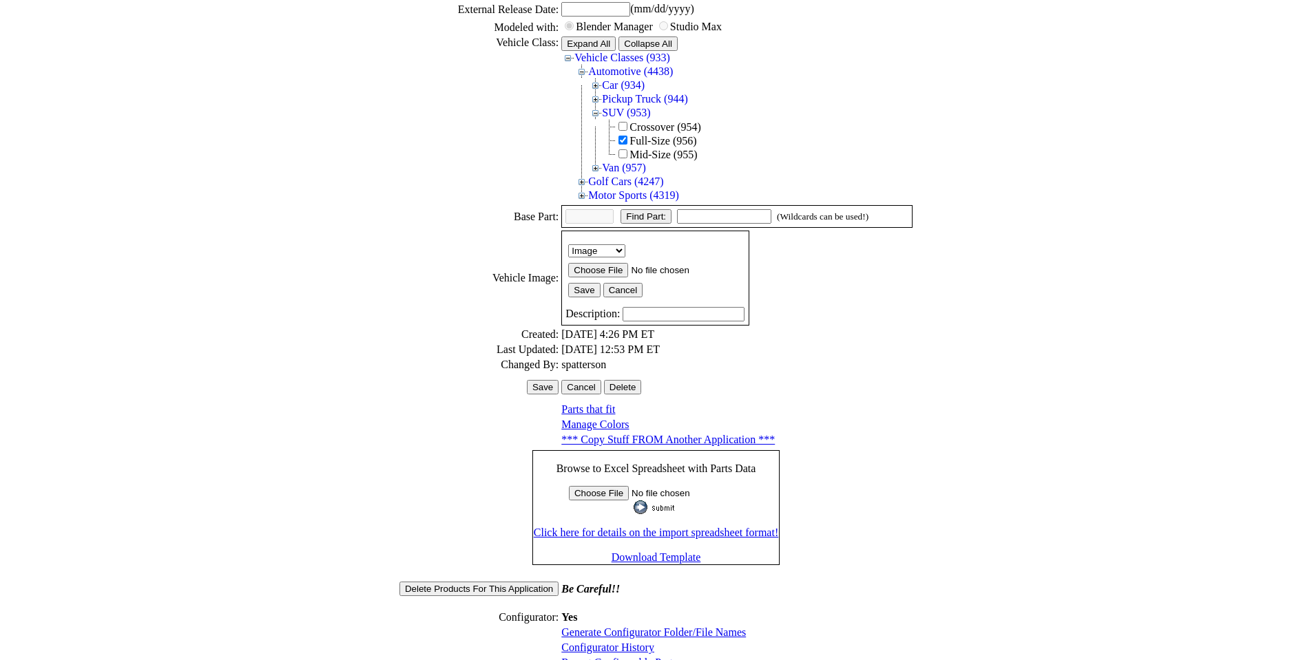
click at [618, 642] on link "Configurator History" at bounding box center [607, 648] width 93 height 12
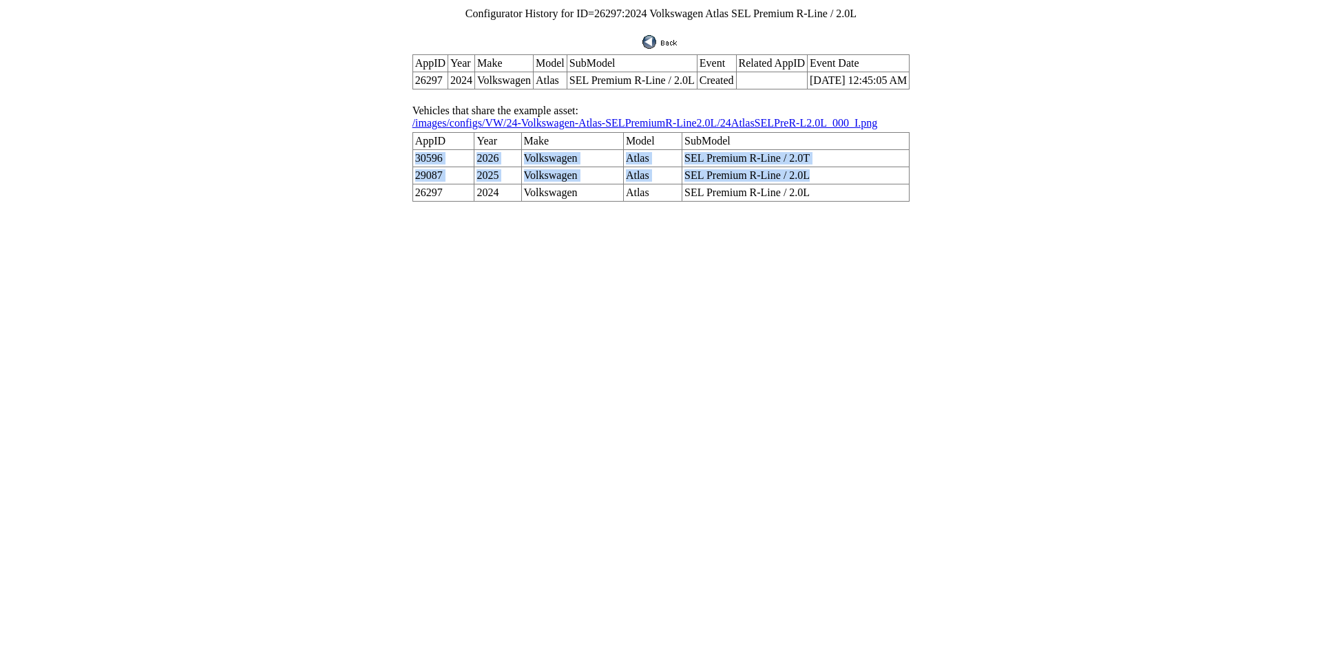
drag, startPoint x: 439, startPoint y: 140, endPoint x: 815, endPoint y: 150, distance: 376.1
click at [815, 150] on tbody "AppID Year Make Model SubModel 30596 2026 Volkswagen Atlas SEL Premium R-Line /…" at bounding box center [660, 167] width 497 height 69
copy tbody "30596 2026 Volkswagen Atlas SEL Premium R-Line / 2.0T 29087 2025 Volkswagen Atl…"
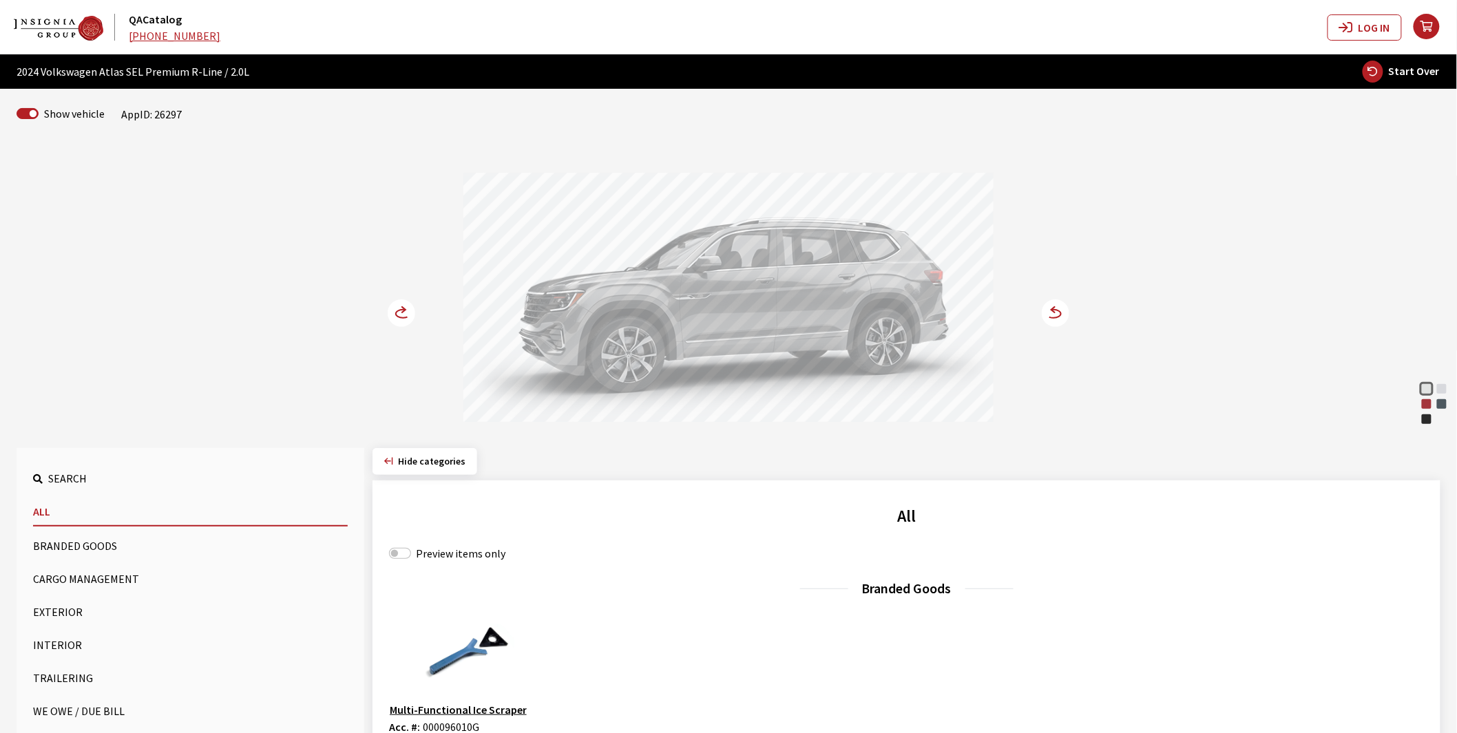
click at [61, 609] on button "Exterior" at bounding box center [190, 612] width 315 height 28
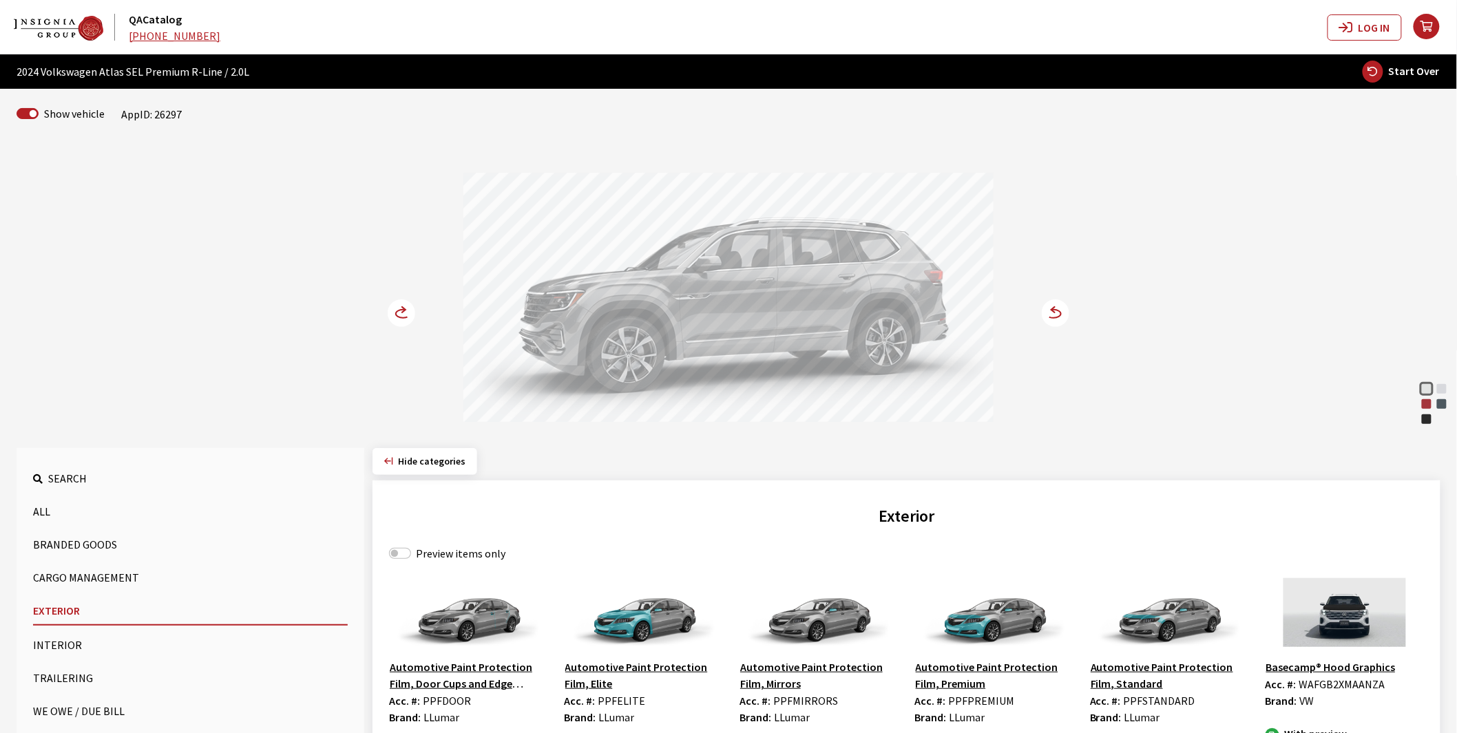
click at [413, 554] on div "Preview items only" at bounding box center [906, 553] width 1035 height 17
click at [441, 553] on label "Preview items only" at bounding box center [461, 553] width 90 height 17
click at [411, 553] on input "Preview items only" at bounding box center [400, 553] width 22 height 11
checkbox input "true"
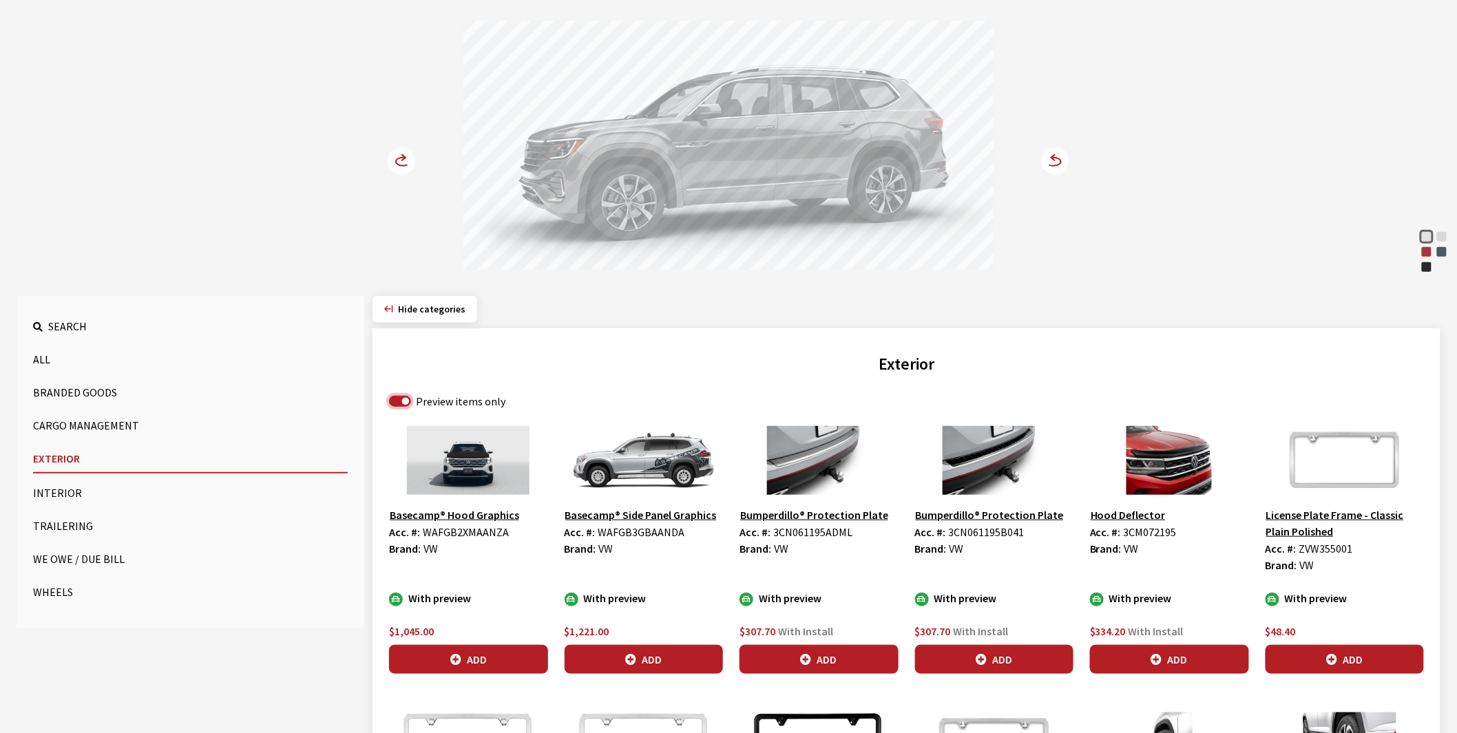
scroll to position [153, 0]
click at [456, 657] on icon "button" at bounding box center [455, 659] width 11 height 11
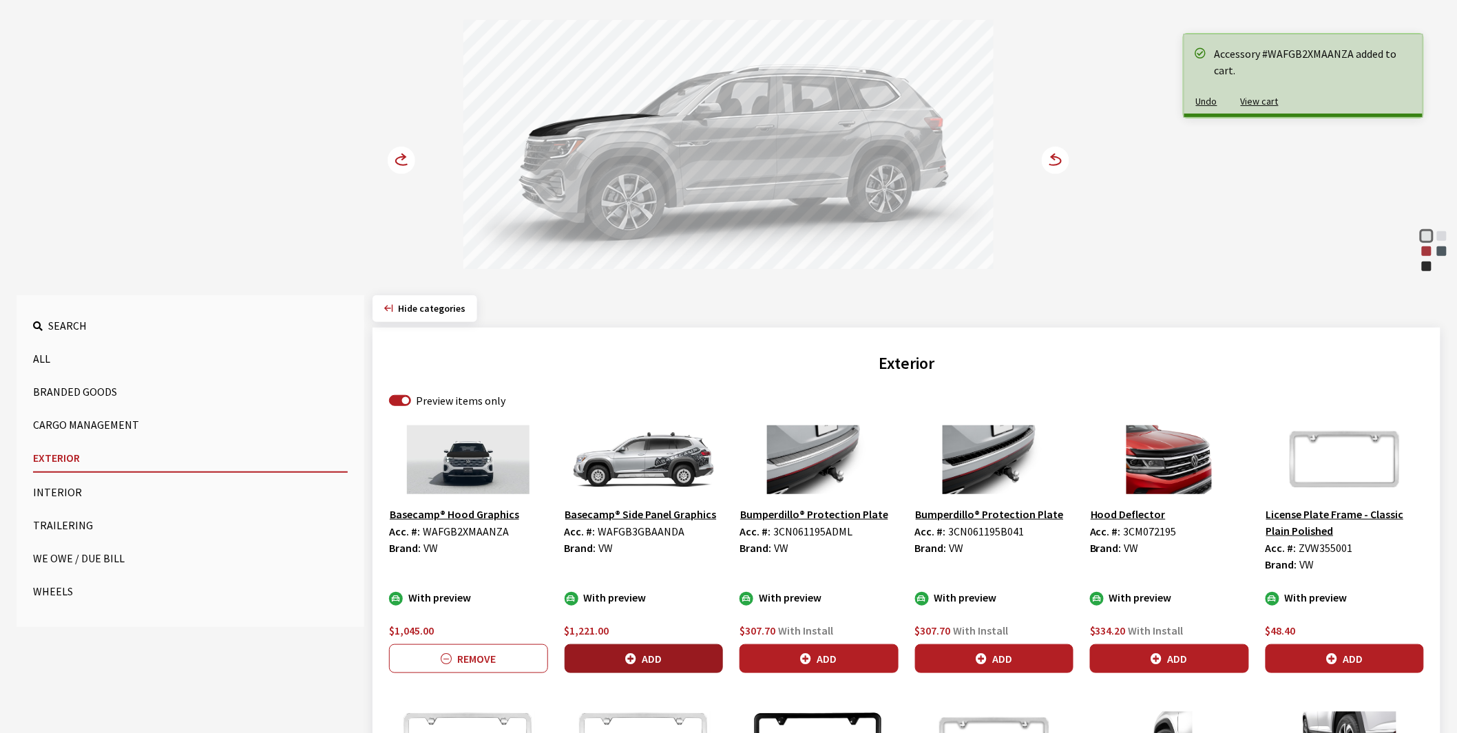
click at [641, 660] on button "Add" at bounding box center [644, 658] width 159 height 29
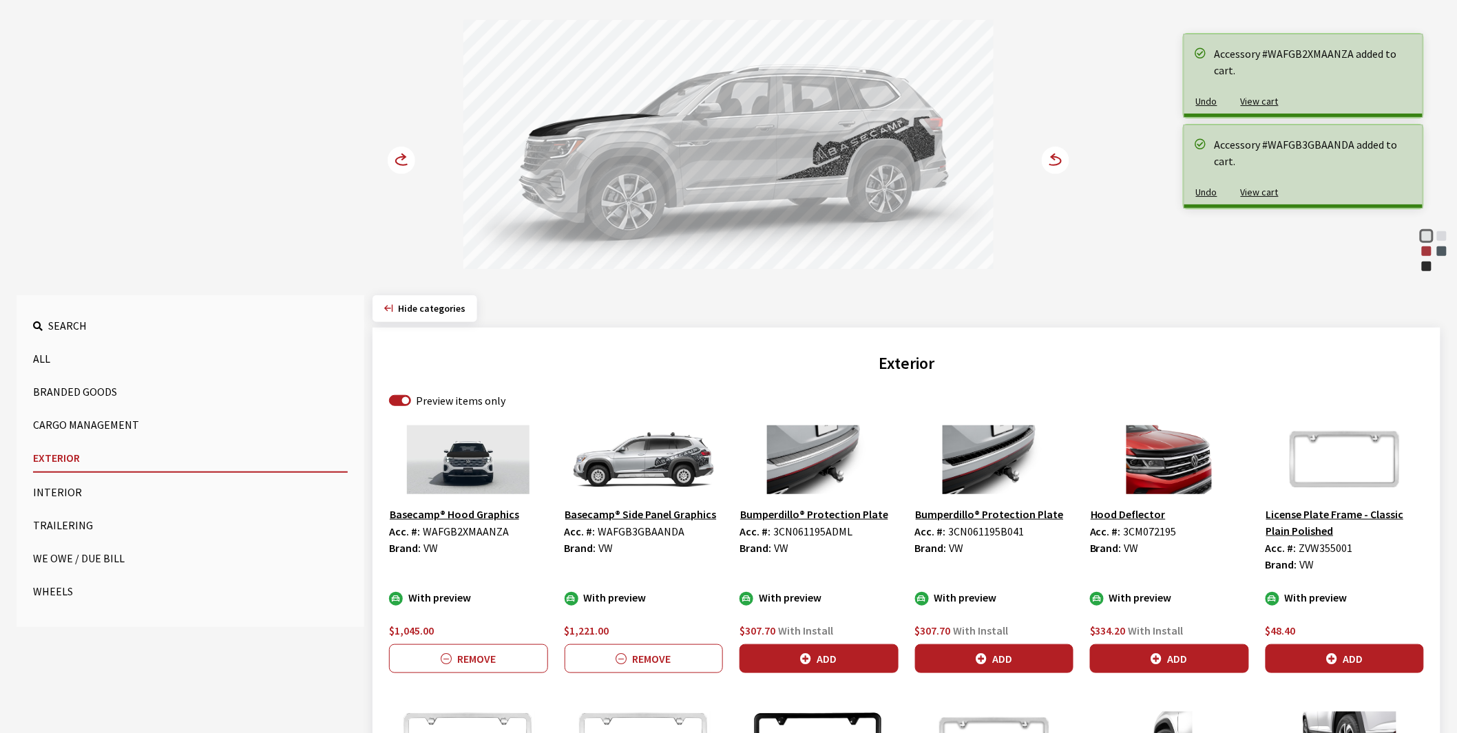
click at [403, 159] on icon at bounding box center [403, 157] width 3 height 6
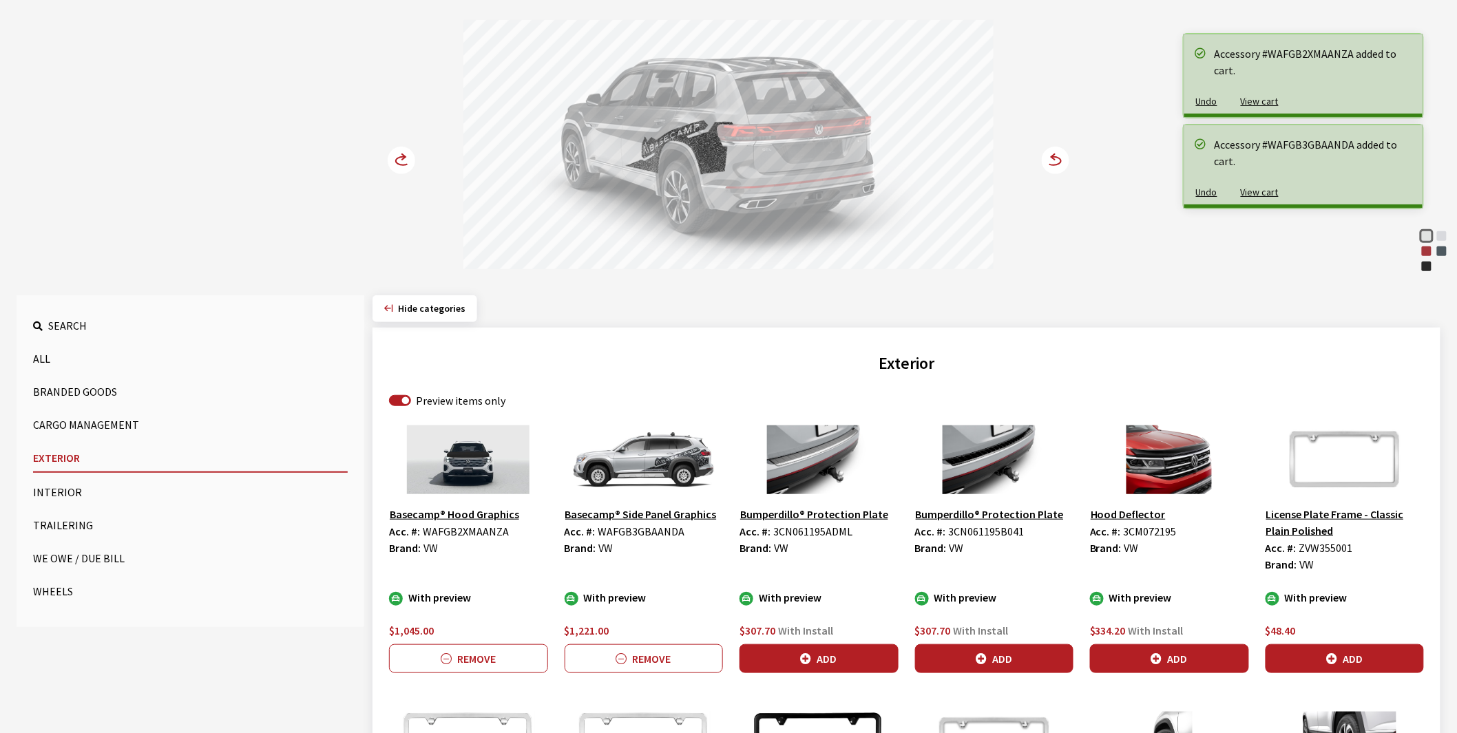
click at [403, 159] on icon at bounding box center [403, 157] width 3 height 6
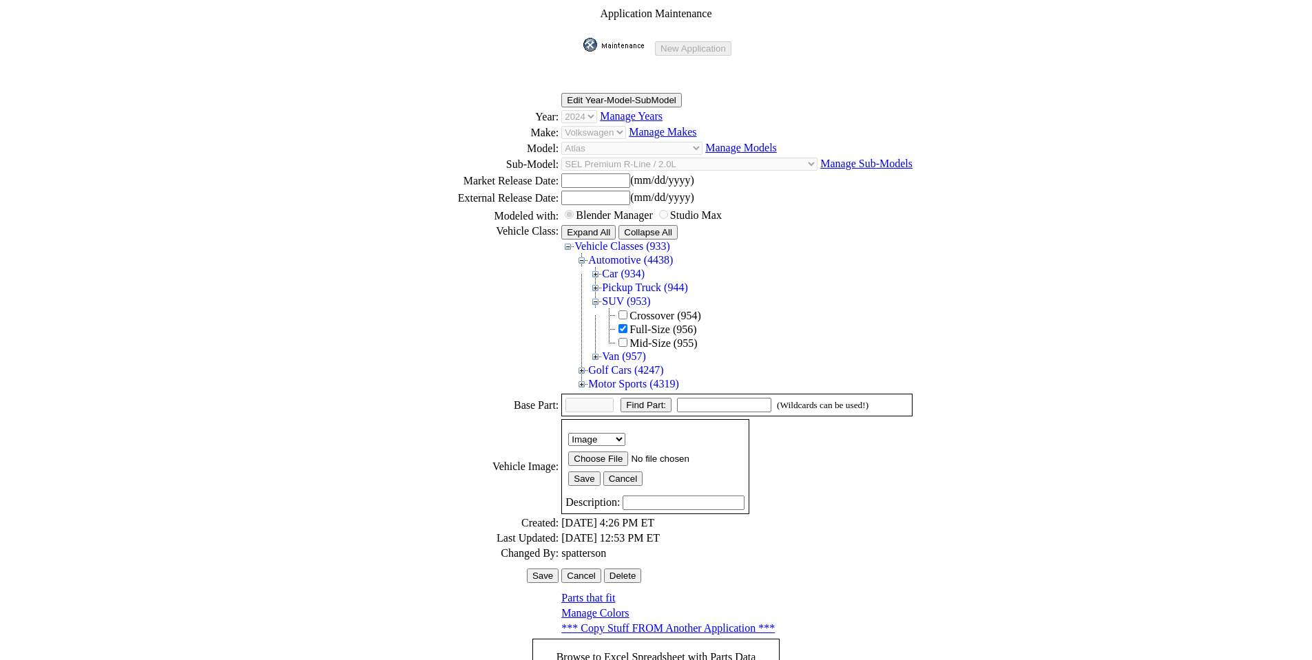
scroll to position [186, 0]
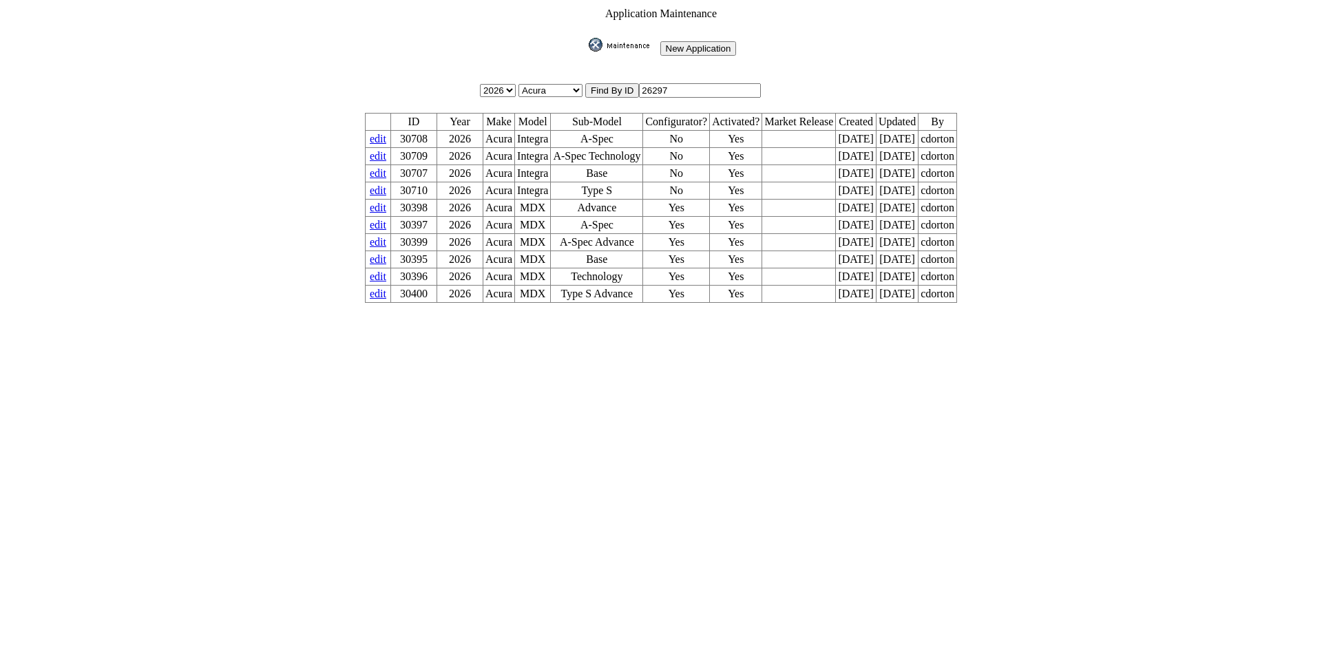
drag, startPoint x: 717, startPoint y: 83, endPoint x: 610, endPoint y: 74, distance: 107.8
click at [613, 74] on tbody "Application Maintenance New Application 2026 2025 2024 2023 2022 2021 2020 2019…" at bounding box center [660, 155] width 593 height 297
type input "26298"
click at [586, 52] on input "image" at bounding box center [586, 52] width 0 height 0
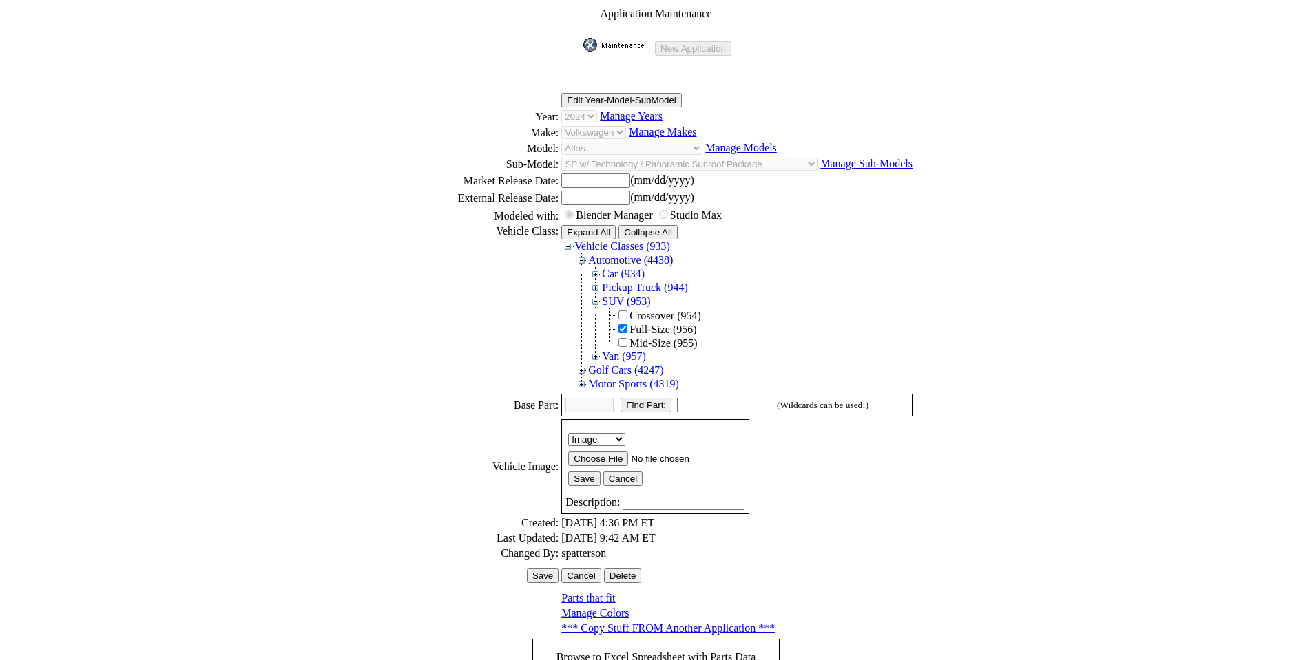
scroll to position [189, 0]
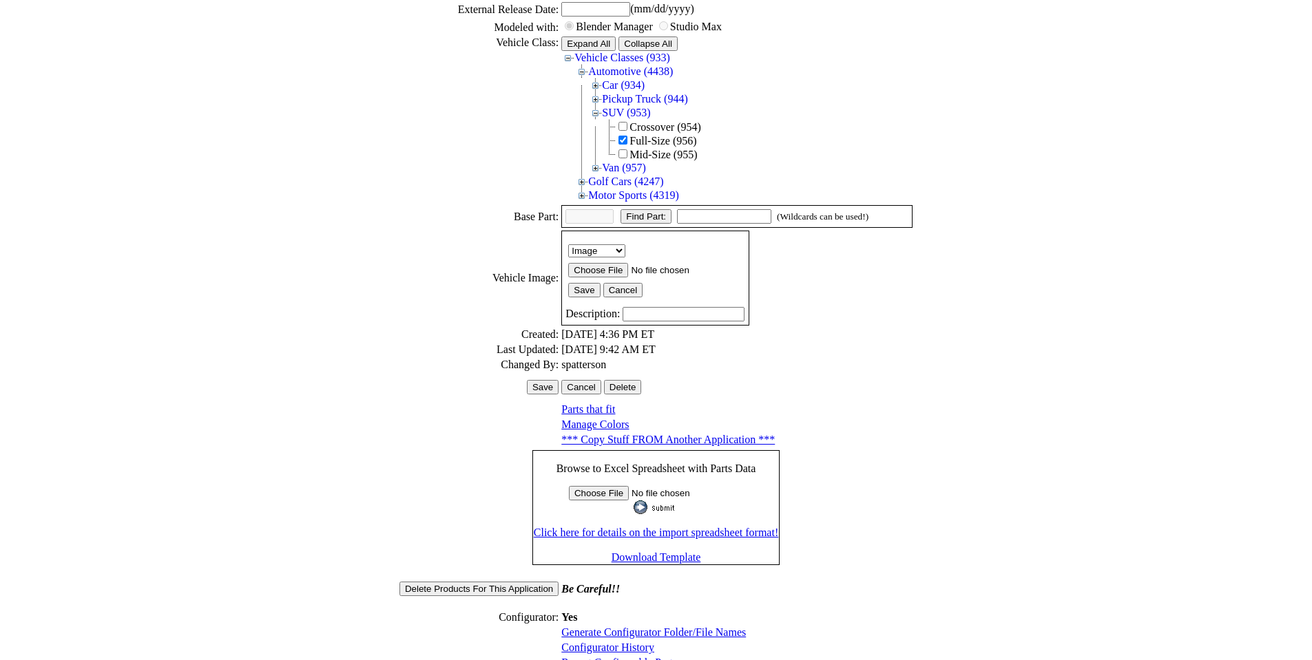
click at [604, 642] on link "Configurator History" at bounding box center [607, 648] width 93 height 12
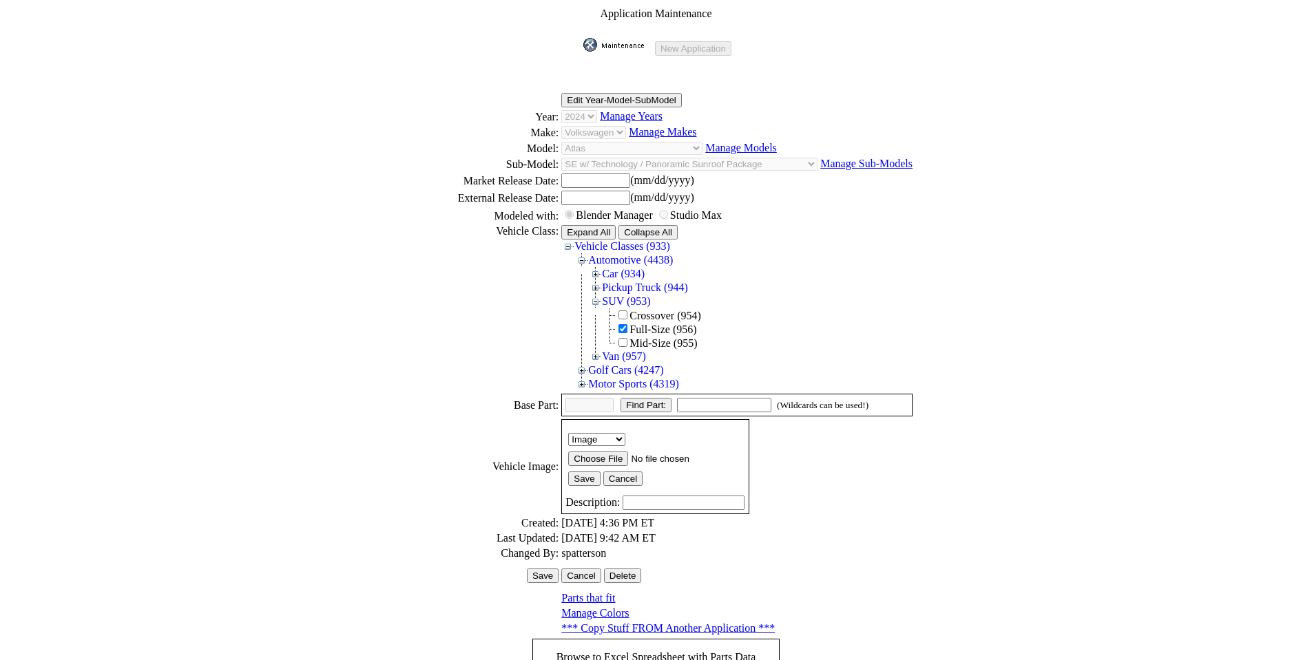
scroll to position [186, 0]
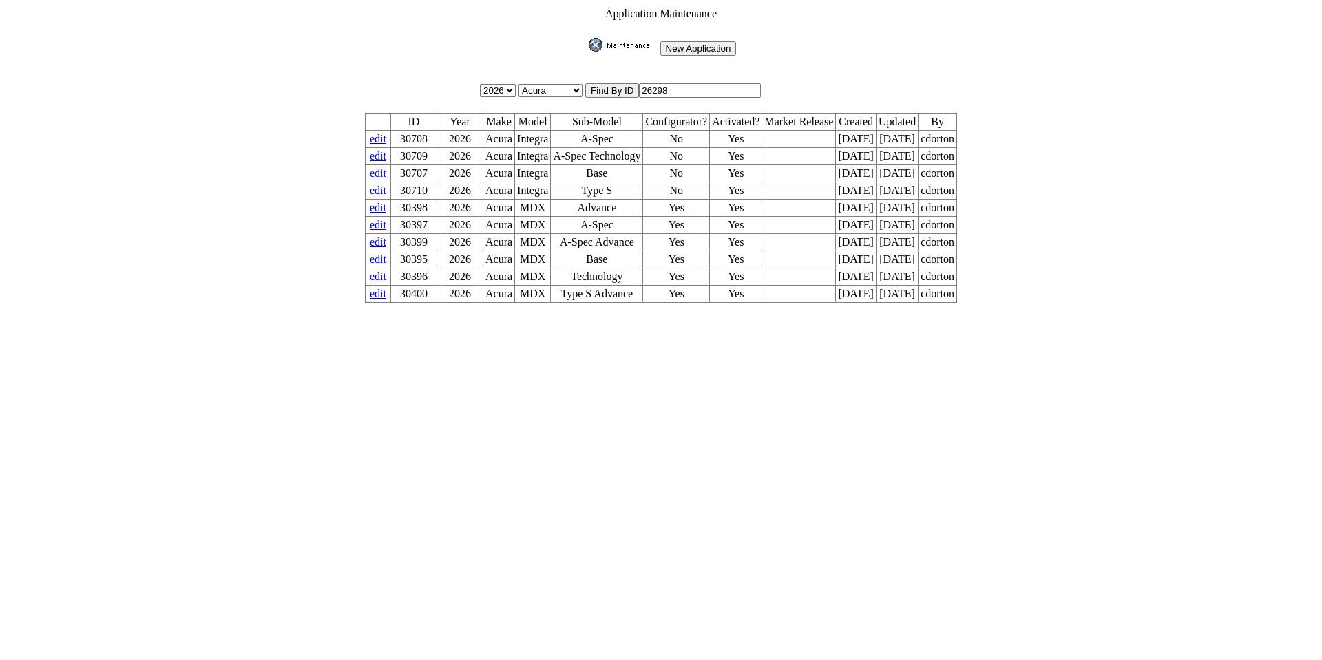
click at [683, 83] on input "26298" at bounding box center [700, 90] width 122 height 14
type input "26295"
click at [586, 52] on input "image" at bounding box center [586, 52] width 0 height 0
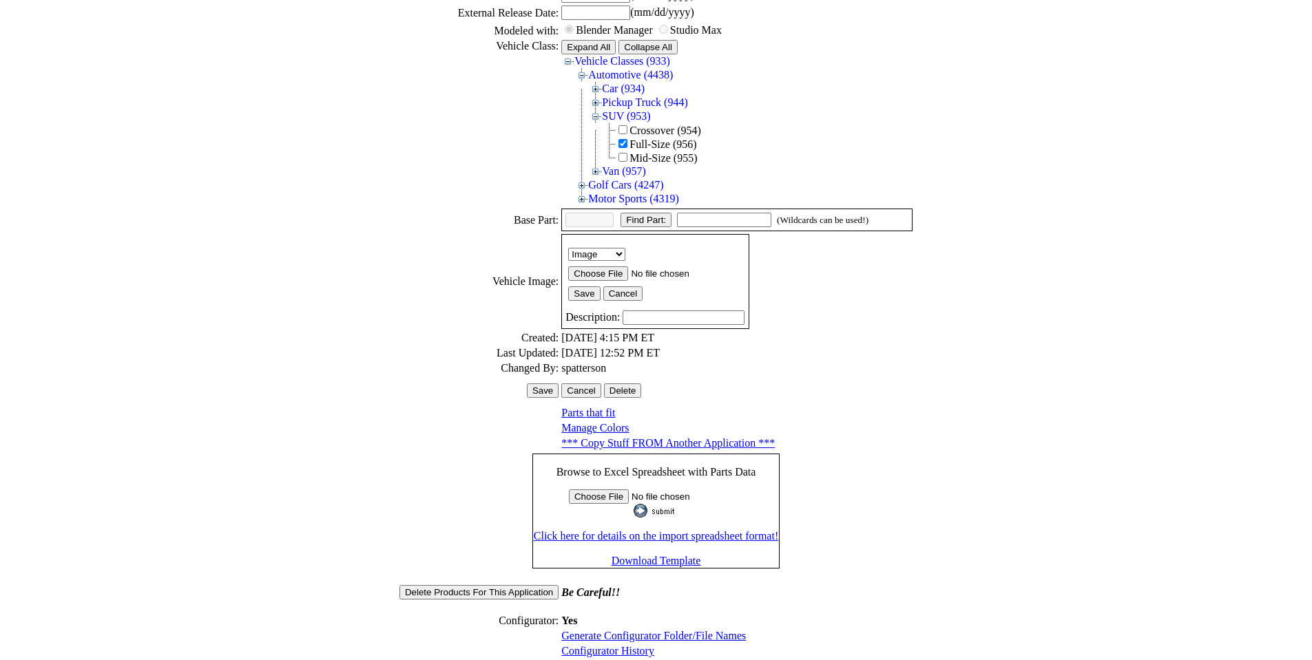
scroll to position [189, 0]
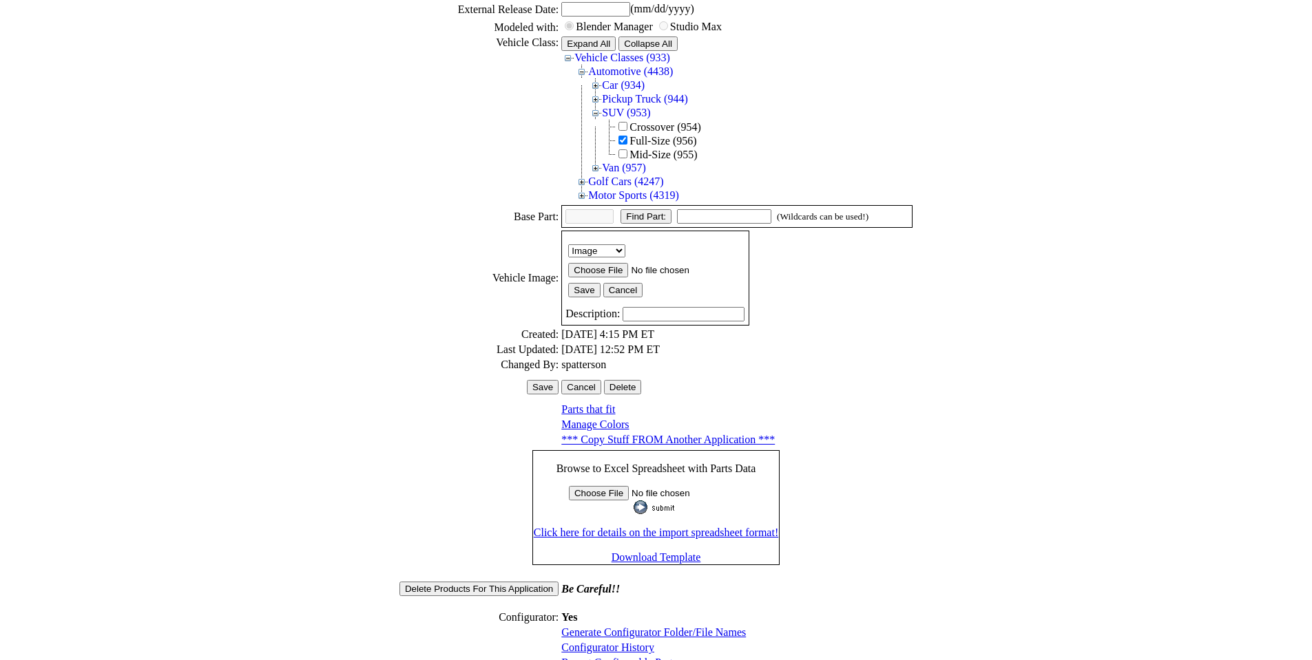
click at [618, 642] on link "Configurator History" at bounding box center [607, 648] width 93 height 12
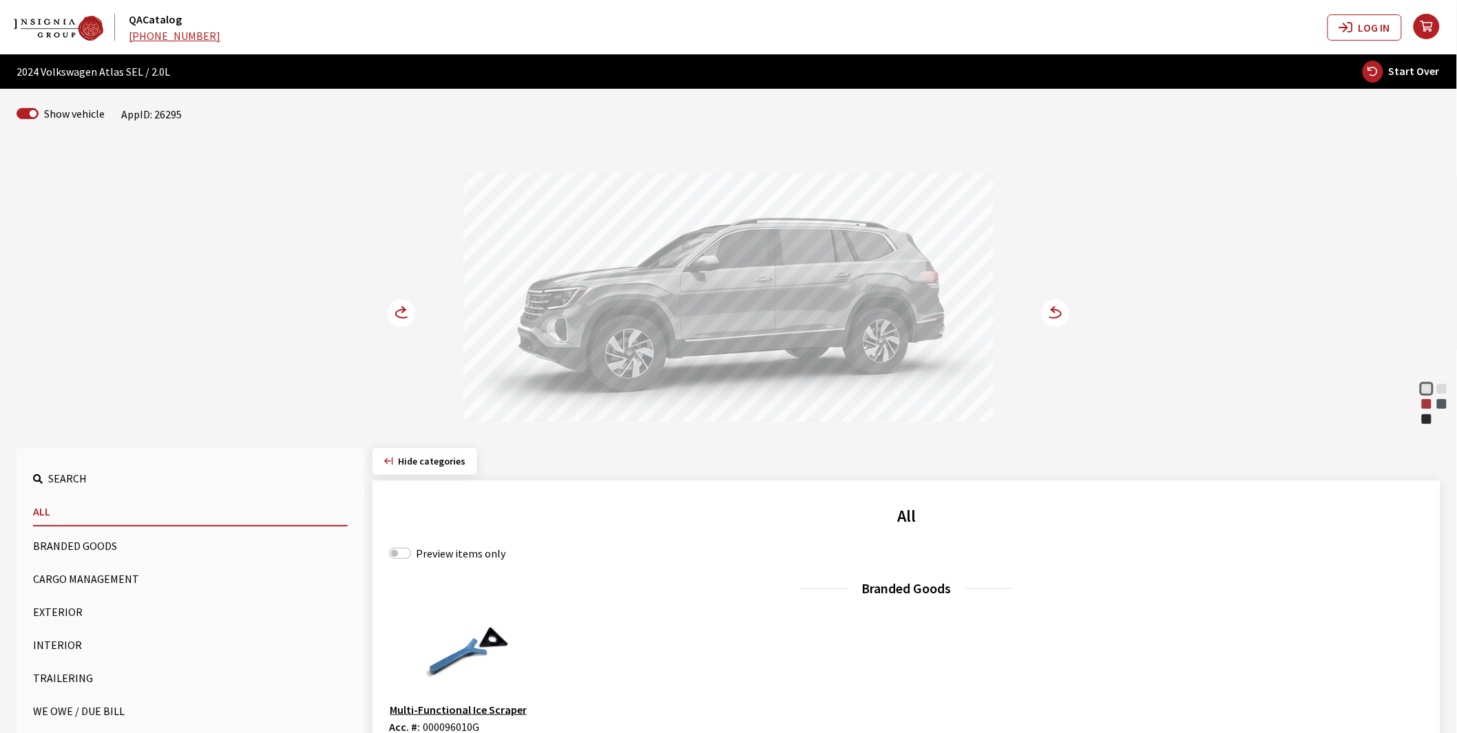
click at [47, 607] on button "Exterior" at bounding box center [190, 612] width 315 height 28
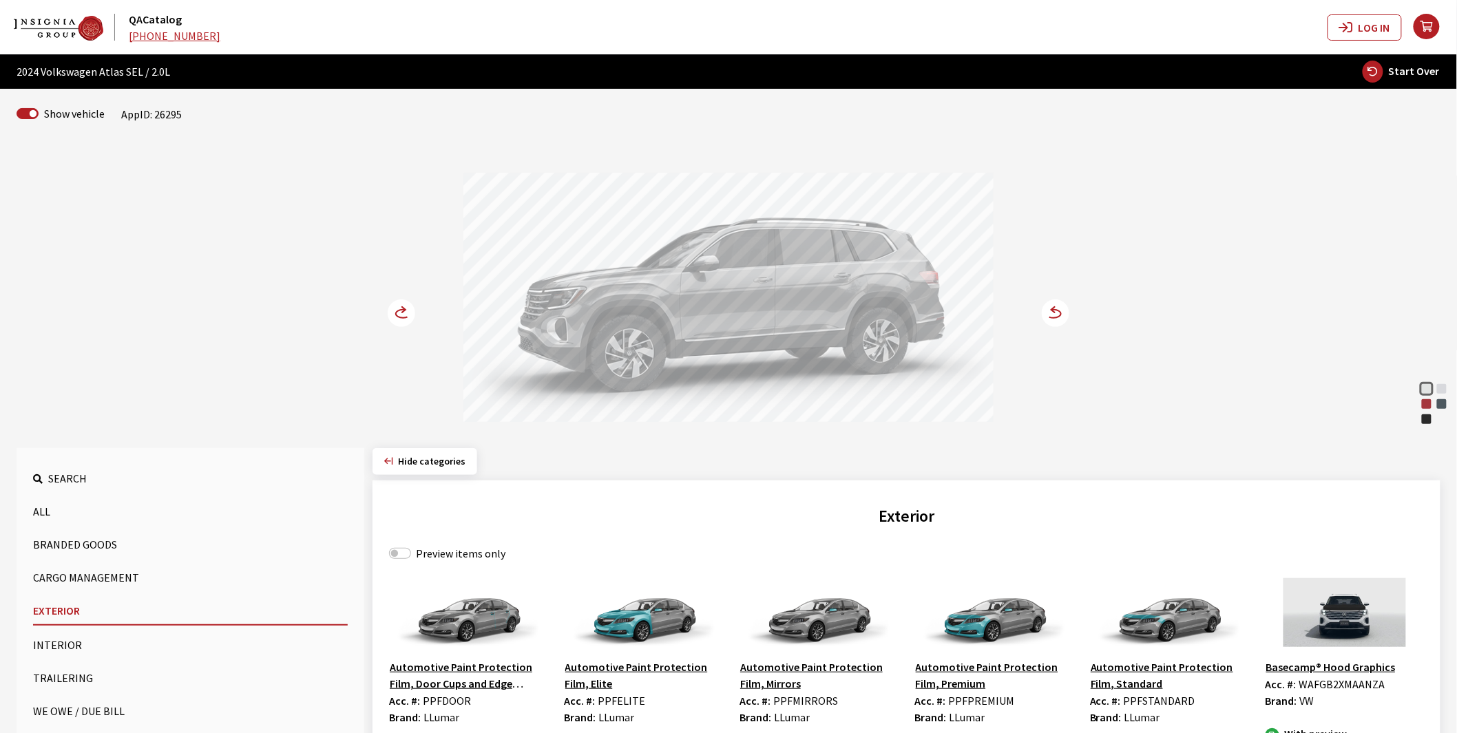
click at [445, 558] on label "Preview items only" at bounding box center [461, 553] width 90 height 17
click at [411, 558] on input "Preview items only" at bounding box center [400, 553] width 22 height 11
checkbox input "true"
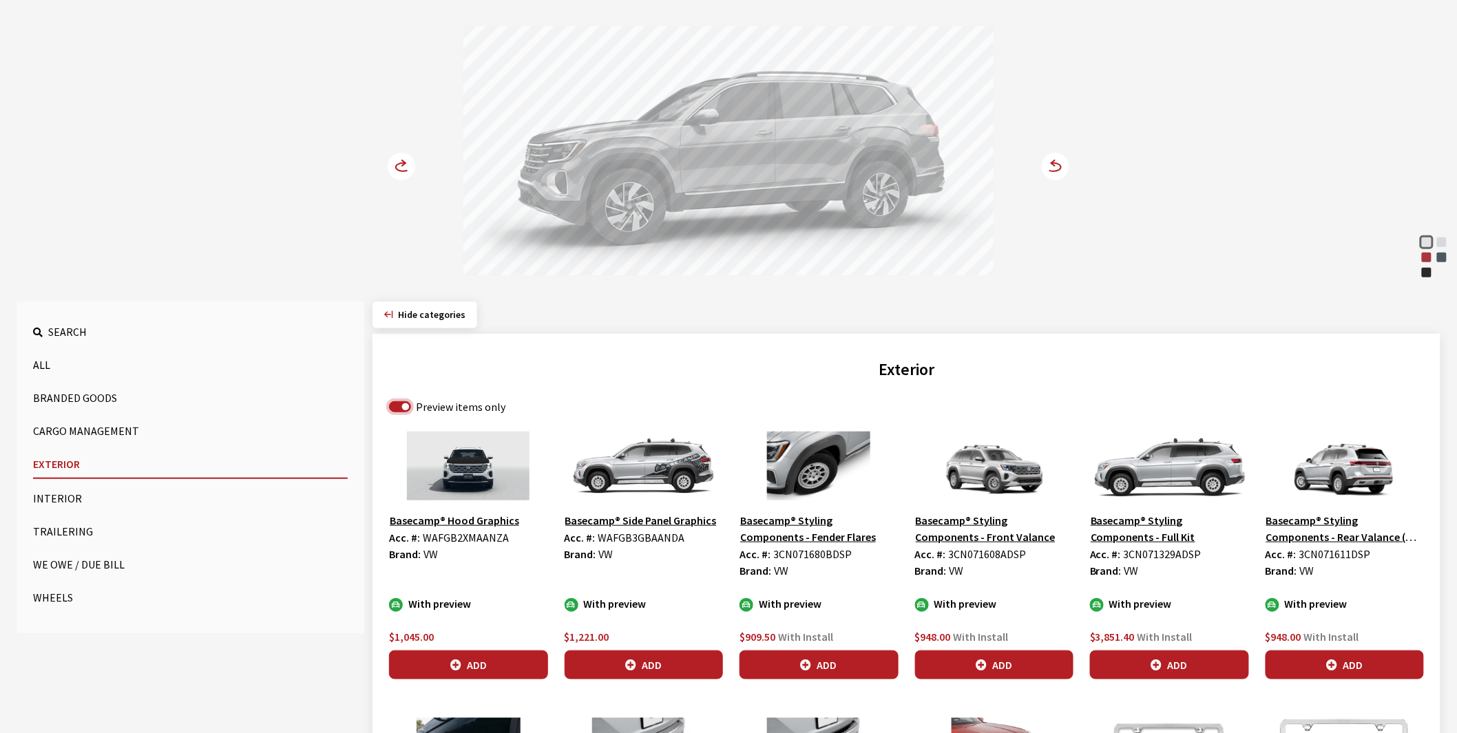
scroll to position [153, 0]
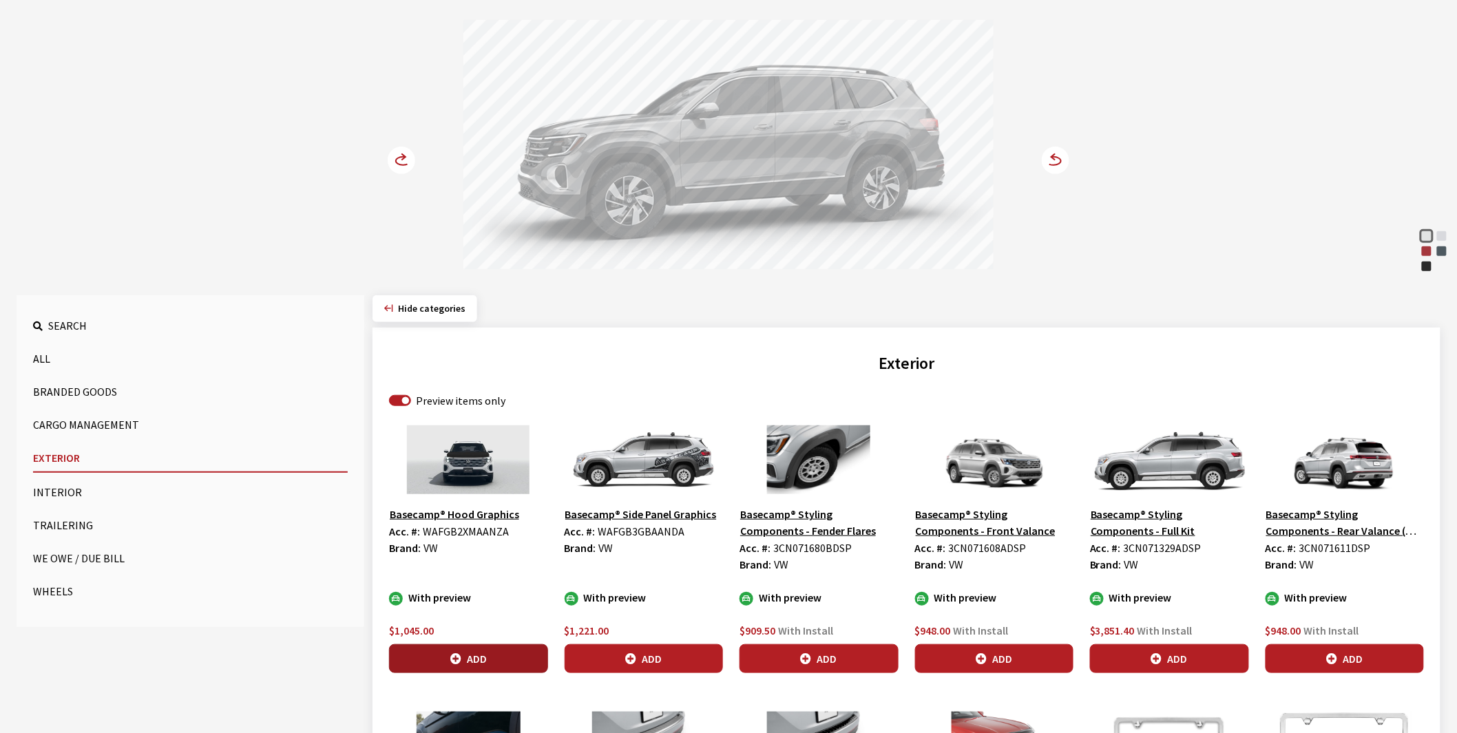
click at [468, 658] on button "Add" at bounding box center [468, 658] width 159 height 29
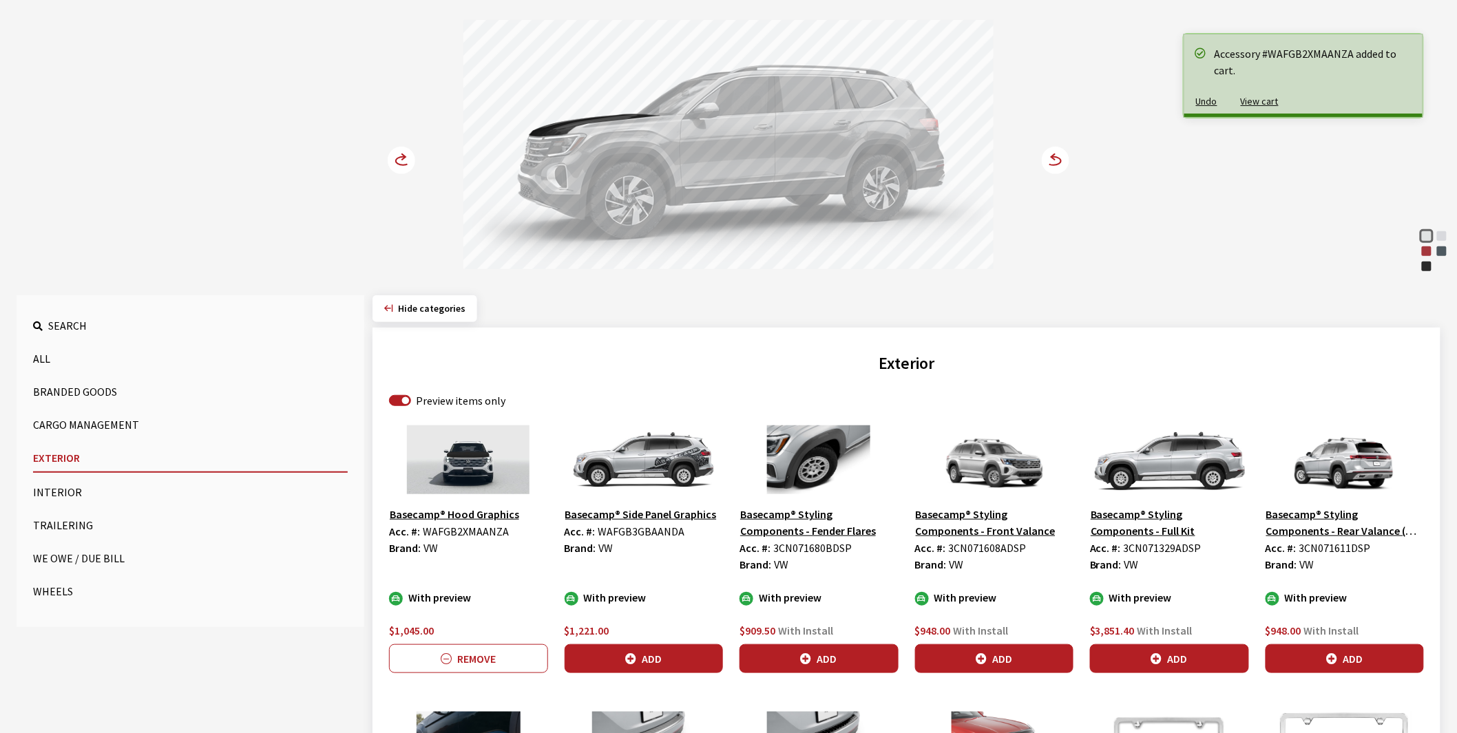
click at [625, 658] on icon "button" at bounding box center [630, 659] width 11 height 11
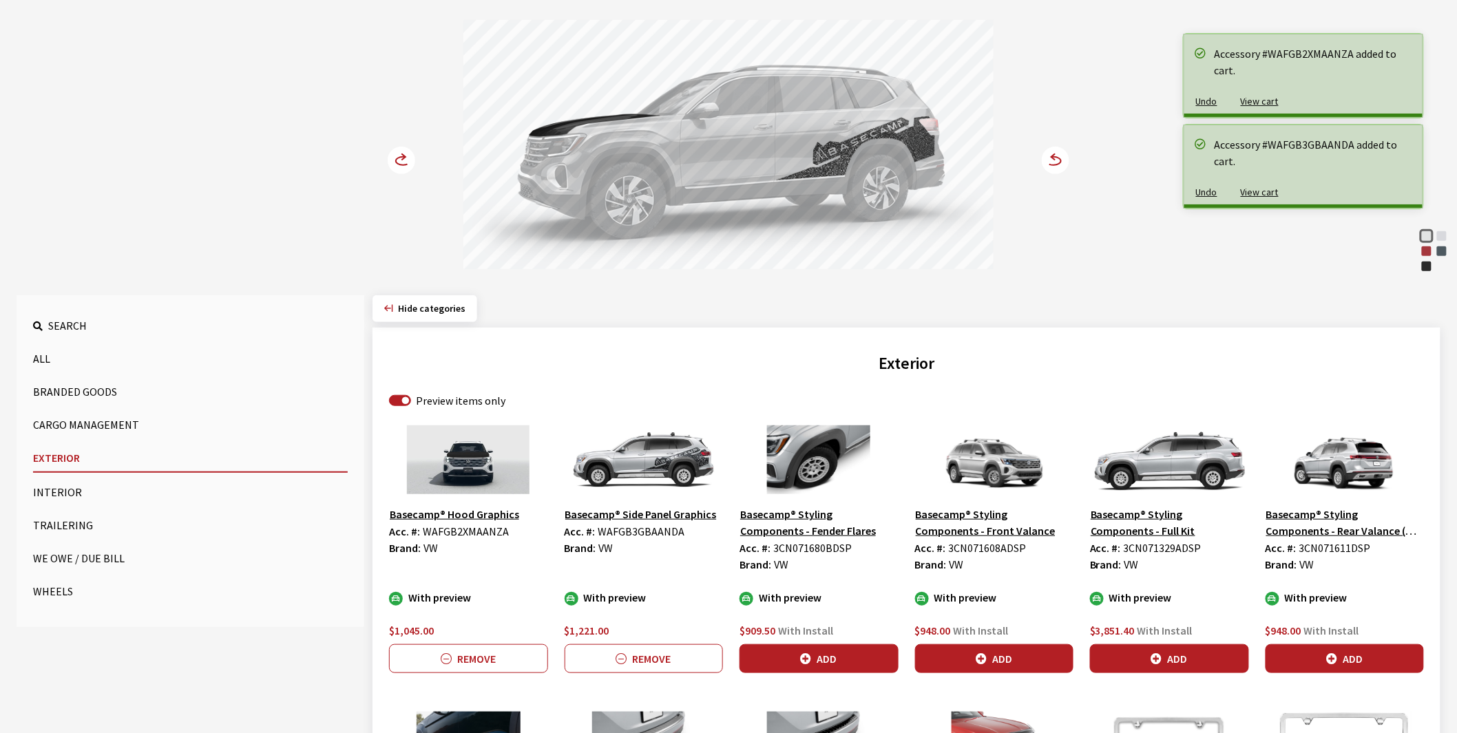
click at [400, 159] on circle at bounding box center [402, 161] width 28 height 28
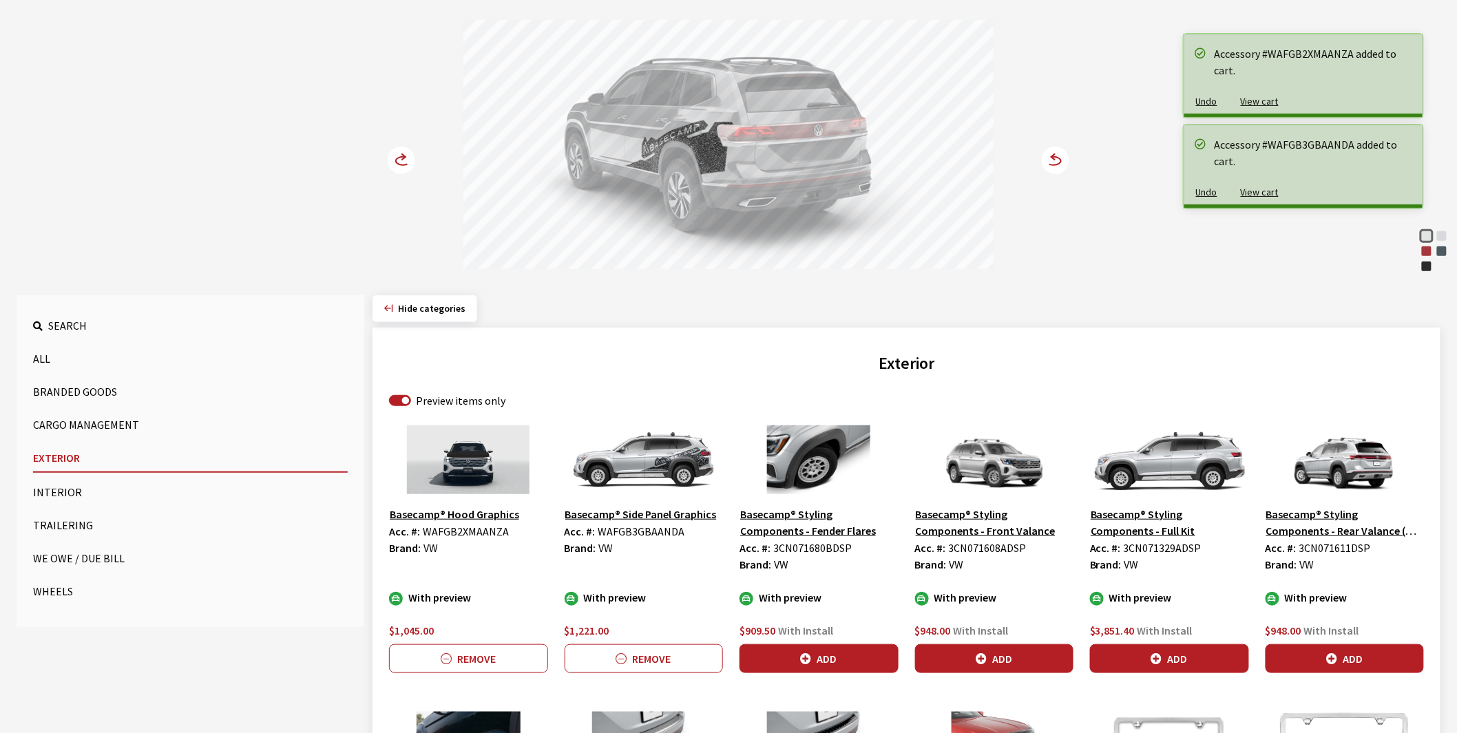
click at [400, 159] on circle at bounding box center [402, 161] width 28 height 28
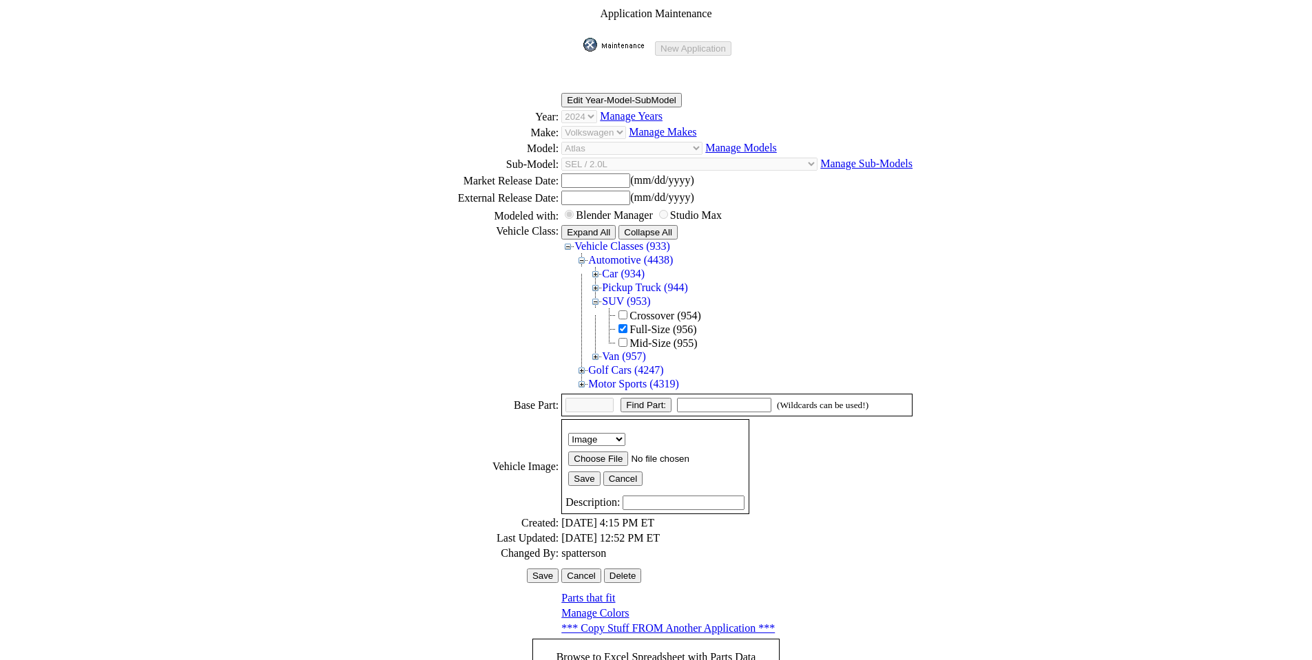
scroll to position [186, 0]
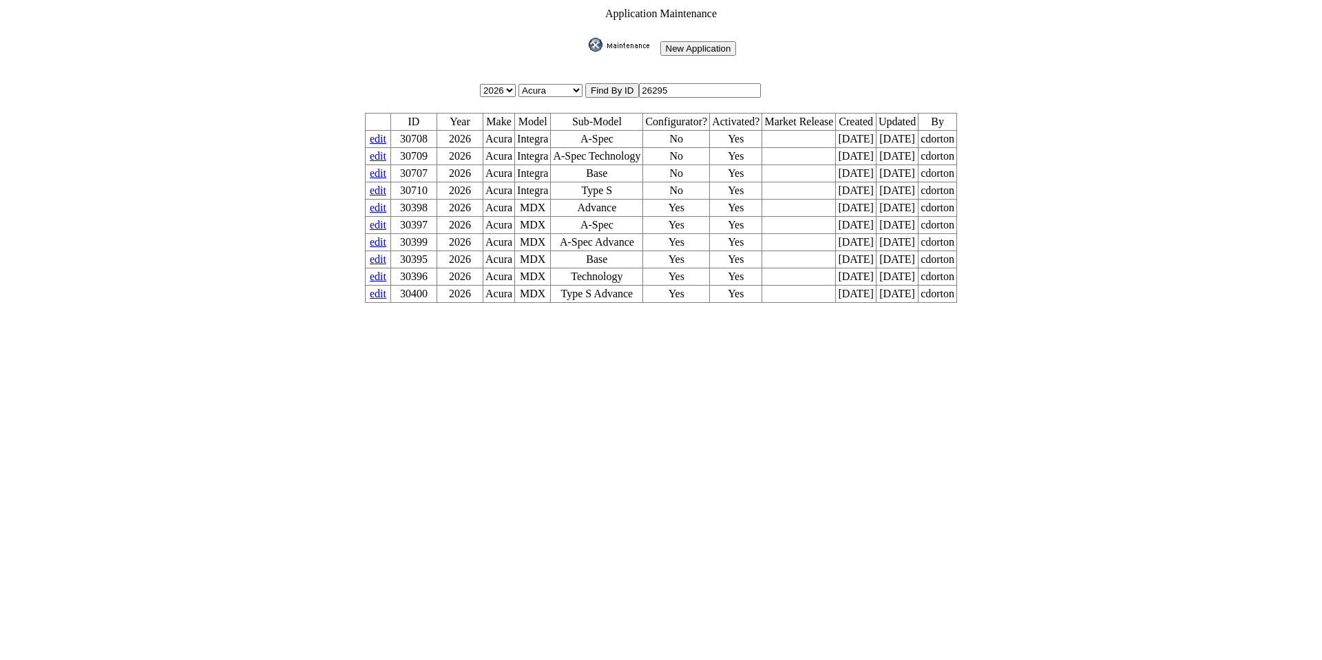
drag, startPoint x: 681, startPoint y: 89, endPoint x: 417, endPoint y: 74, distance: 264.1
click at [424, 74] on tbody "Application Maintenance New Application 2026 2025 2024 2023 2022 2021 2020 2019…" at bounding box center [660, 155] width 593 height 297
type input "26292"
click at [586, 52] on input "image" at bounding box center [586, 52] width 0 height 0
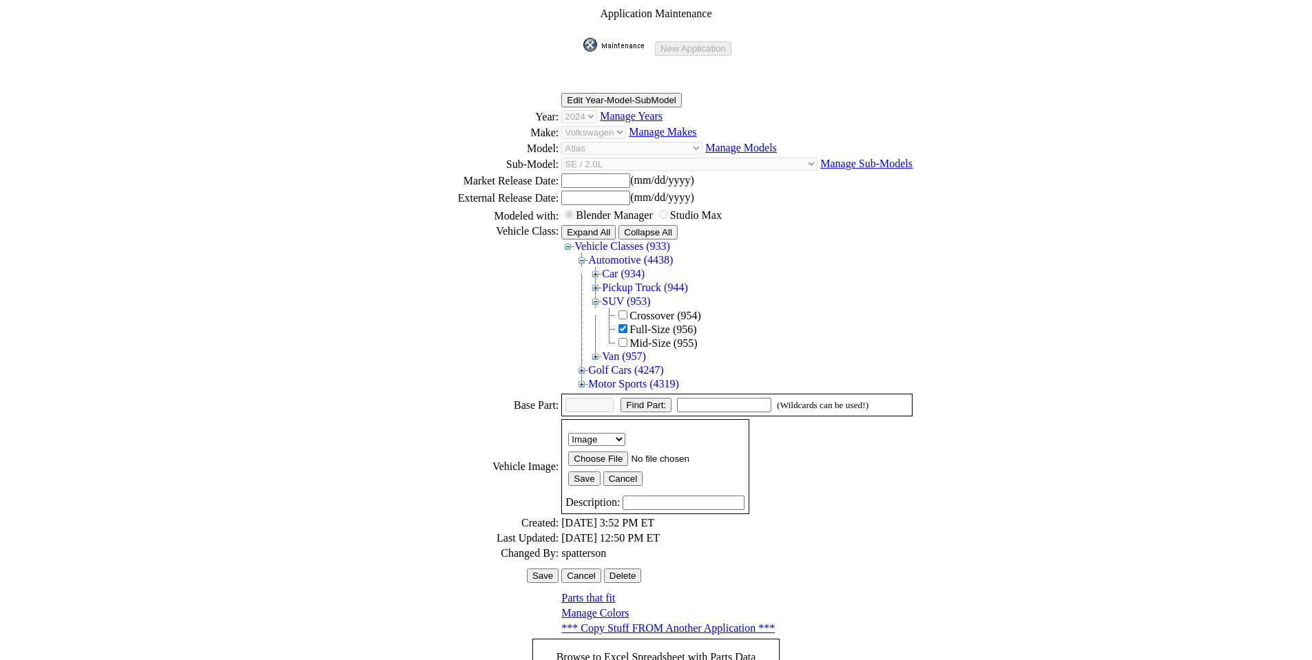
scroll to position [189, 0]
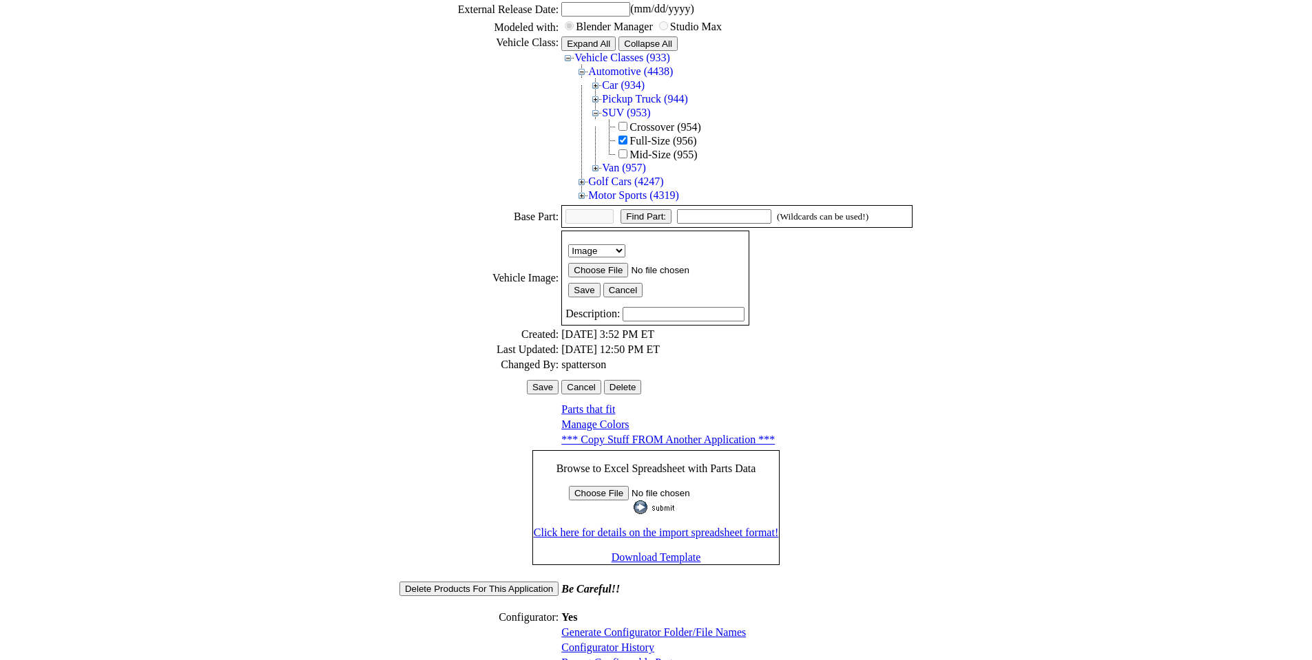
click at [604, 642] on link "Configurator History" at bounding box center [607, 648] width 93 height 12
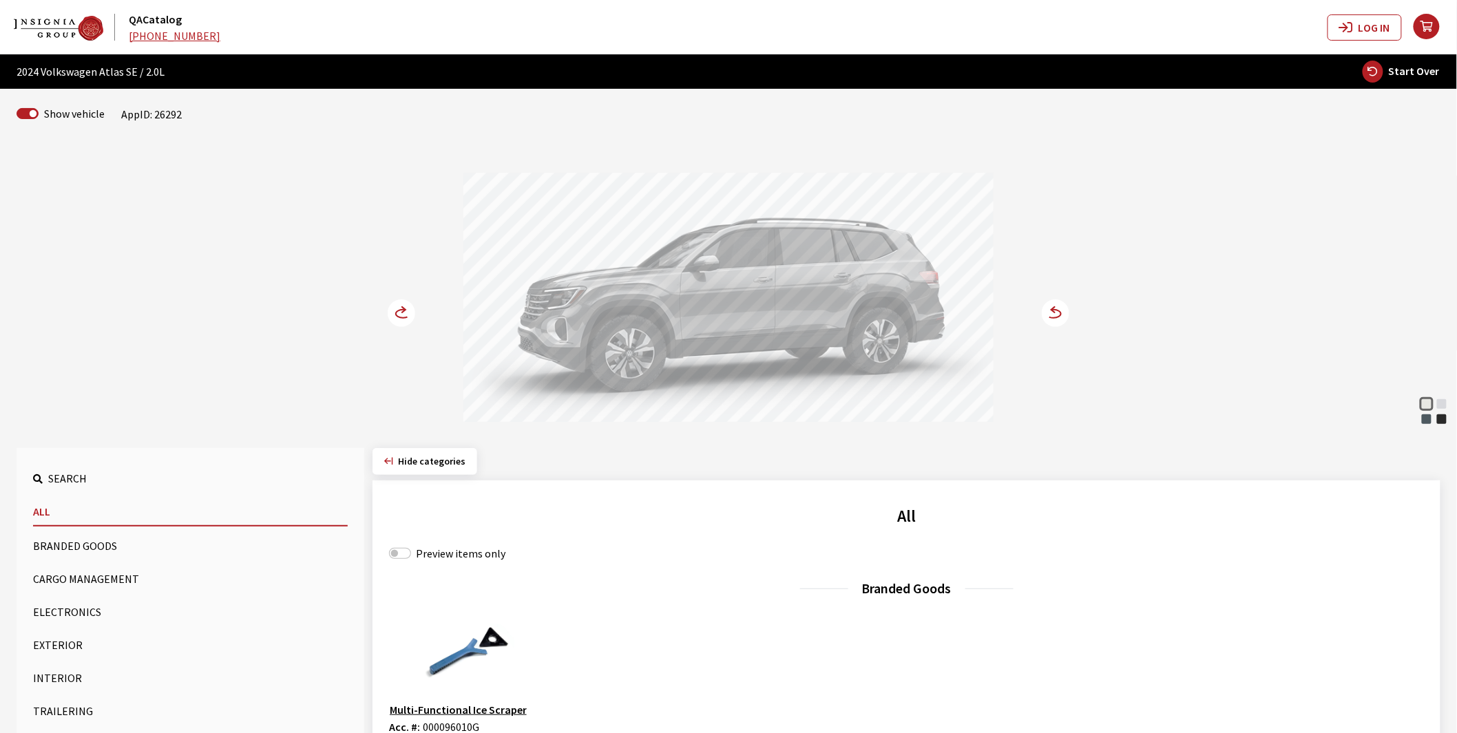
click at [51, 642] on button "Exterior" at bounding box center [190, 645] width 315 height 28
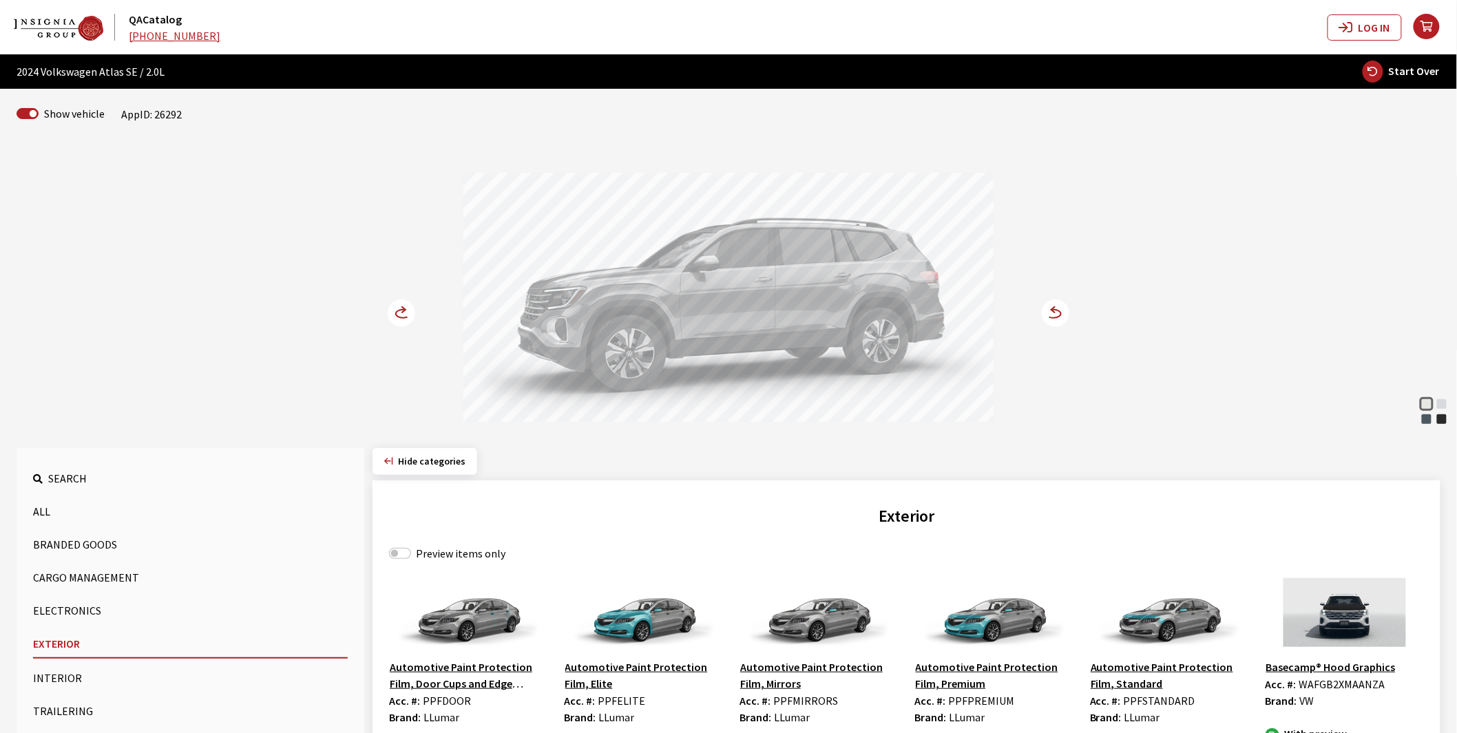
click at [434, 551] on label "Preview items only" at bounding box center [461, 553] width 90 height 17
click at [411, 551] on input "Preview items only" at bounding box center [400, 553] width 22 height 11
checkbox input "true"
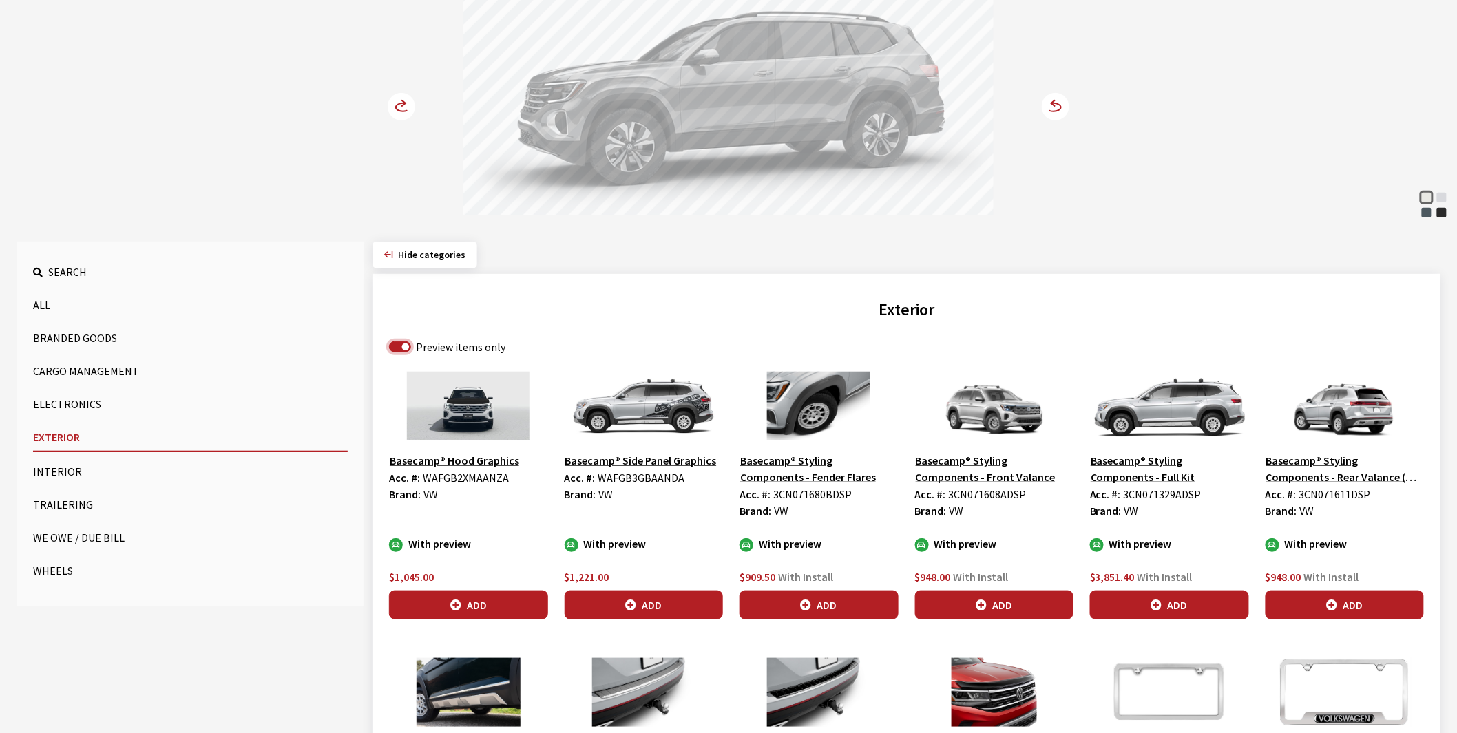
scroll to position [229, 0]
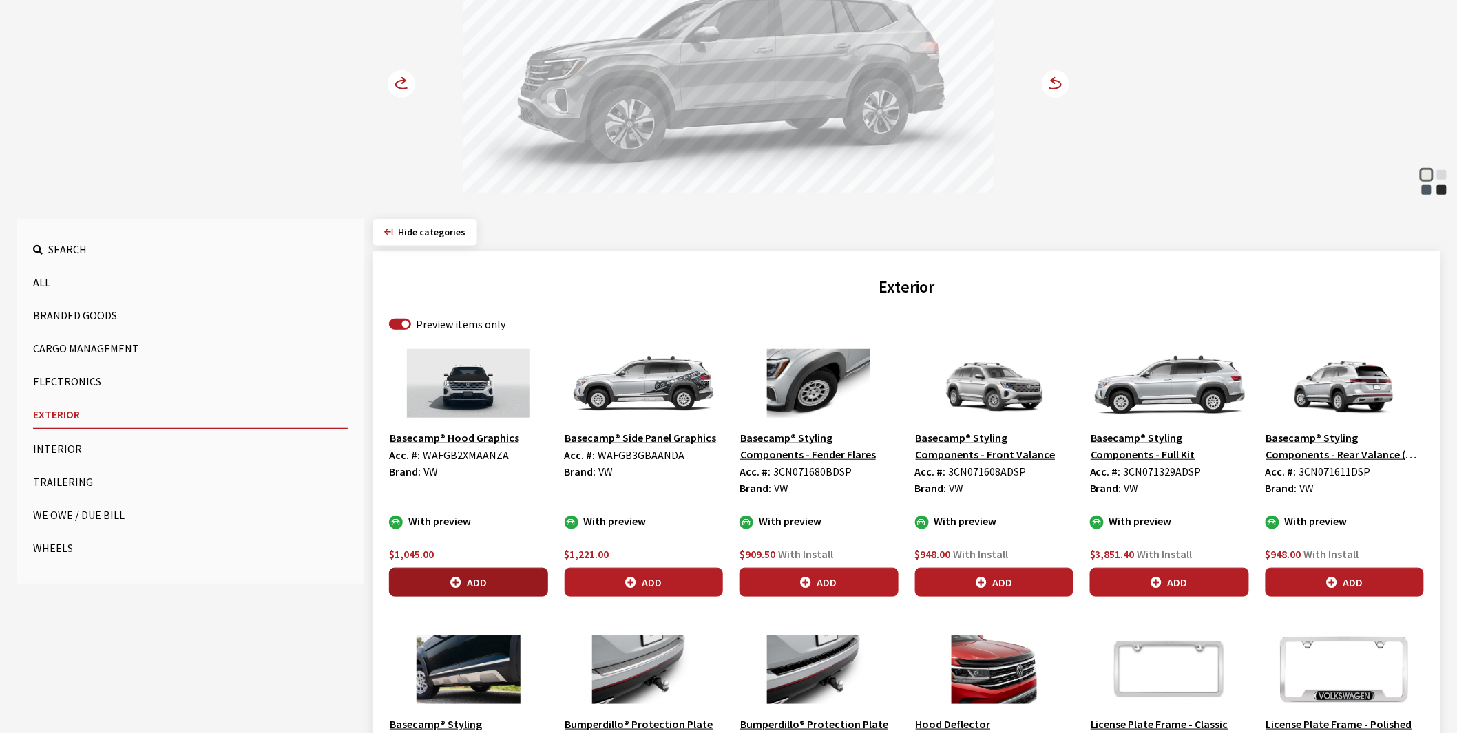
click at [470, 580] on button "Add" at bounding box center [468, 582] width 159 height 29
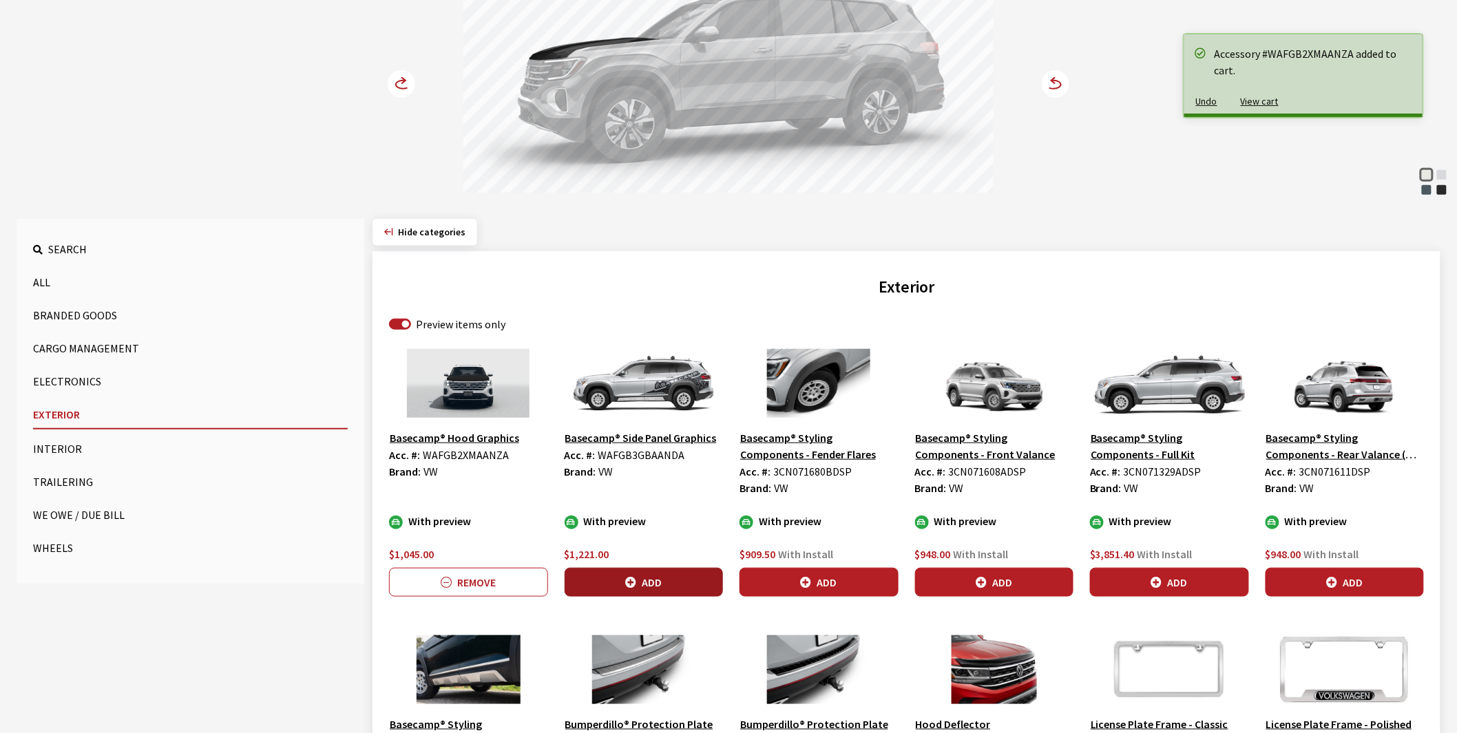
click at [663, 579] on button "Add" at bounding box center [644, 582] width 159 height 29
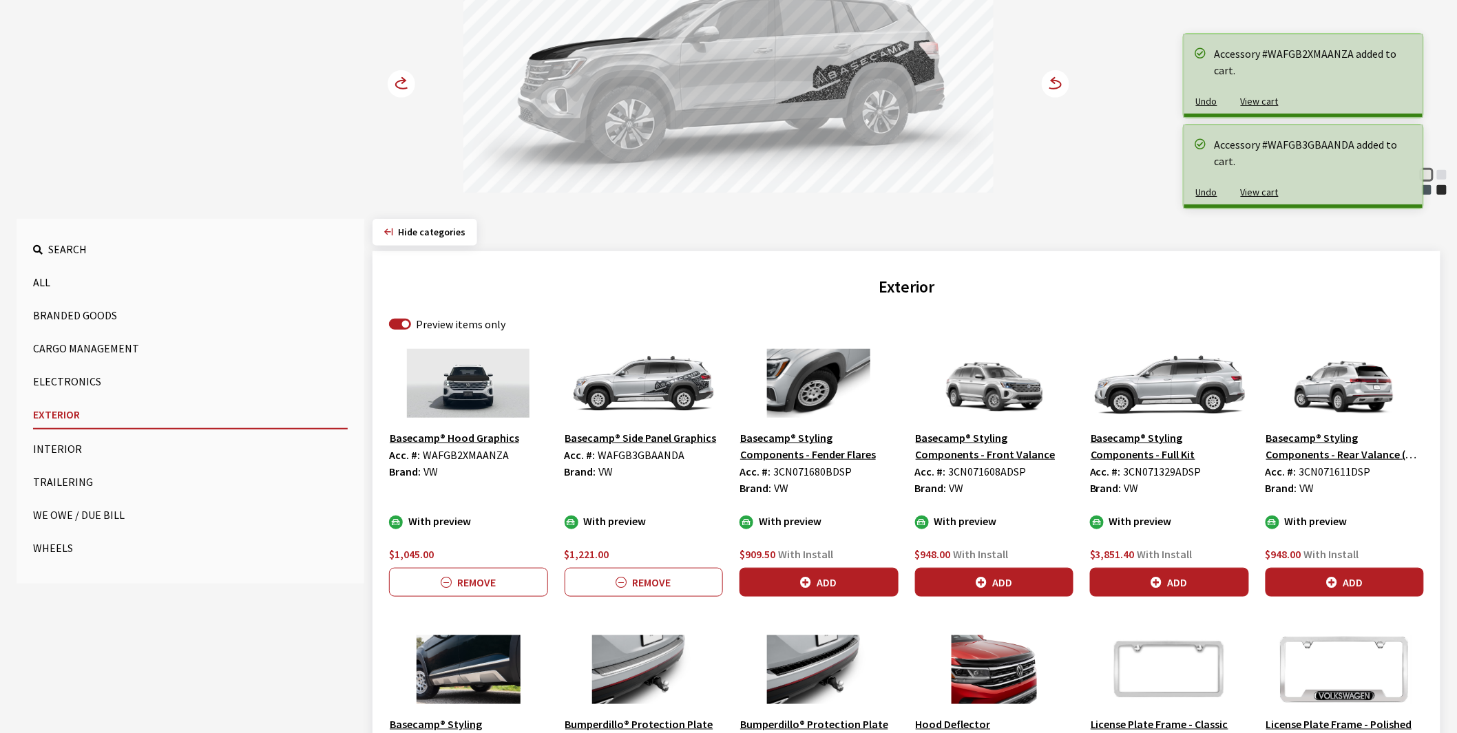
click at [403, 78] on icon at bounding box center [403, 81] width 3 height 6
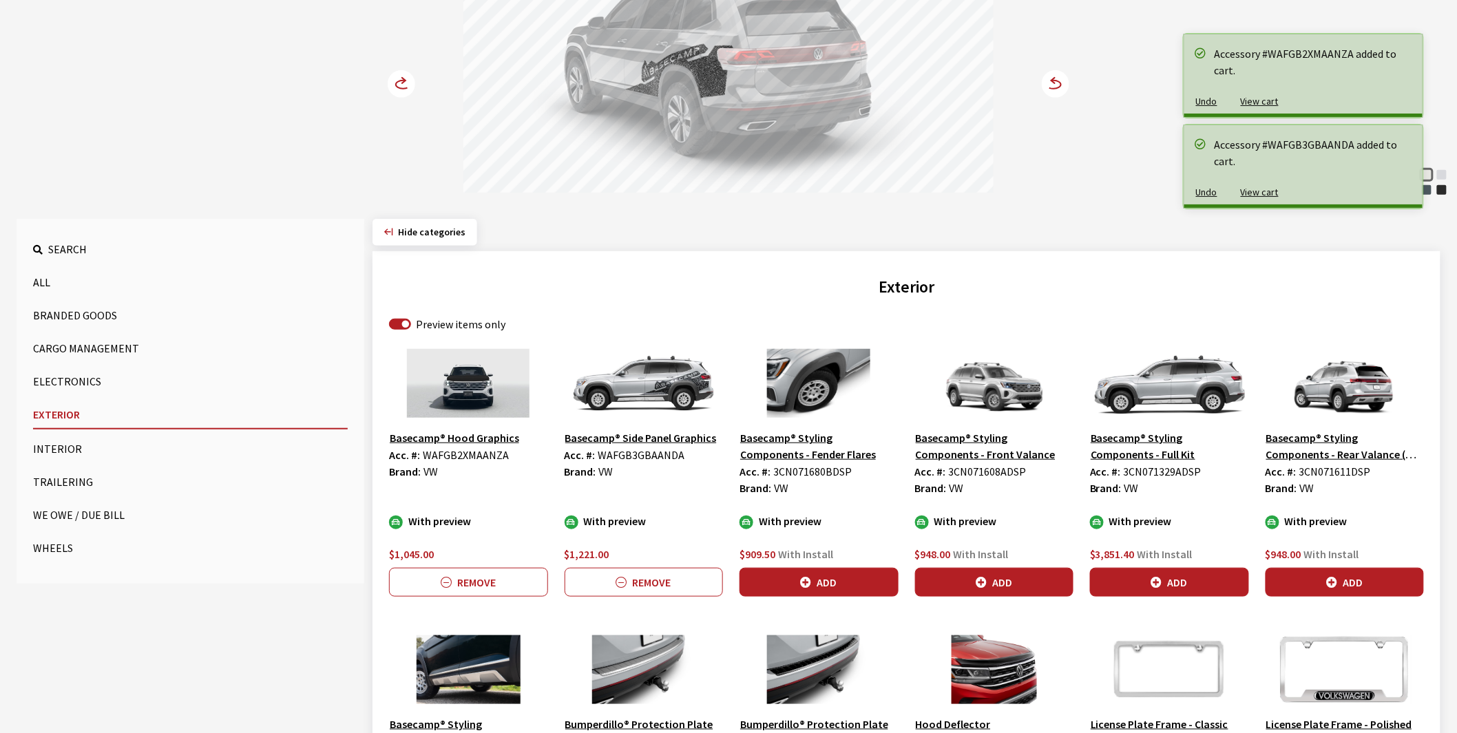
click at [403, 78] on icon at bounding box center [403, 81] width 3 height 6
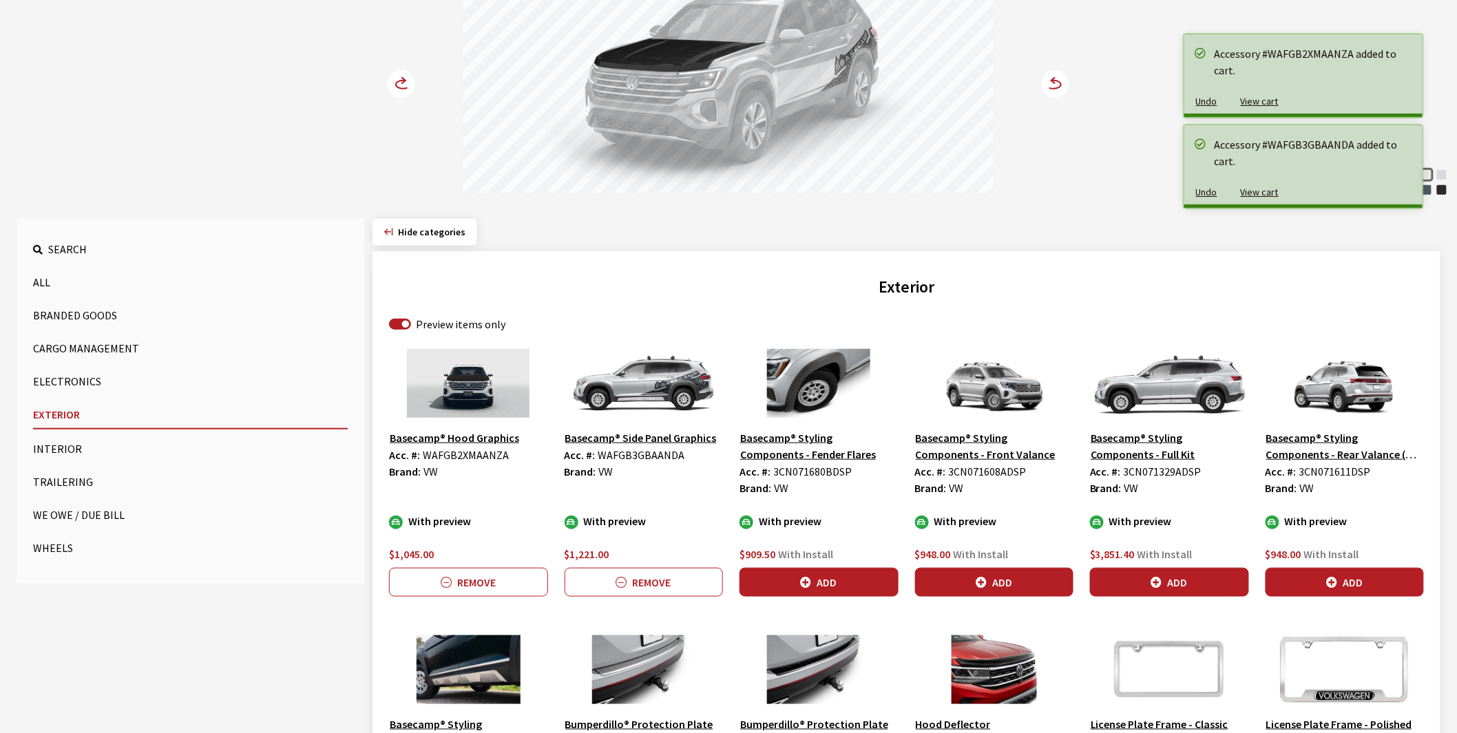
click at [403, 78] on icon at bounding box center [403, 81] width 3 height 6
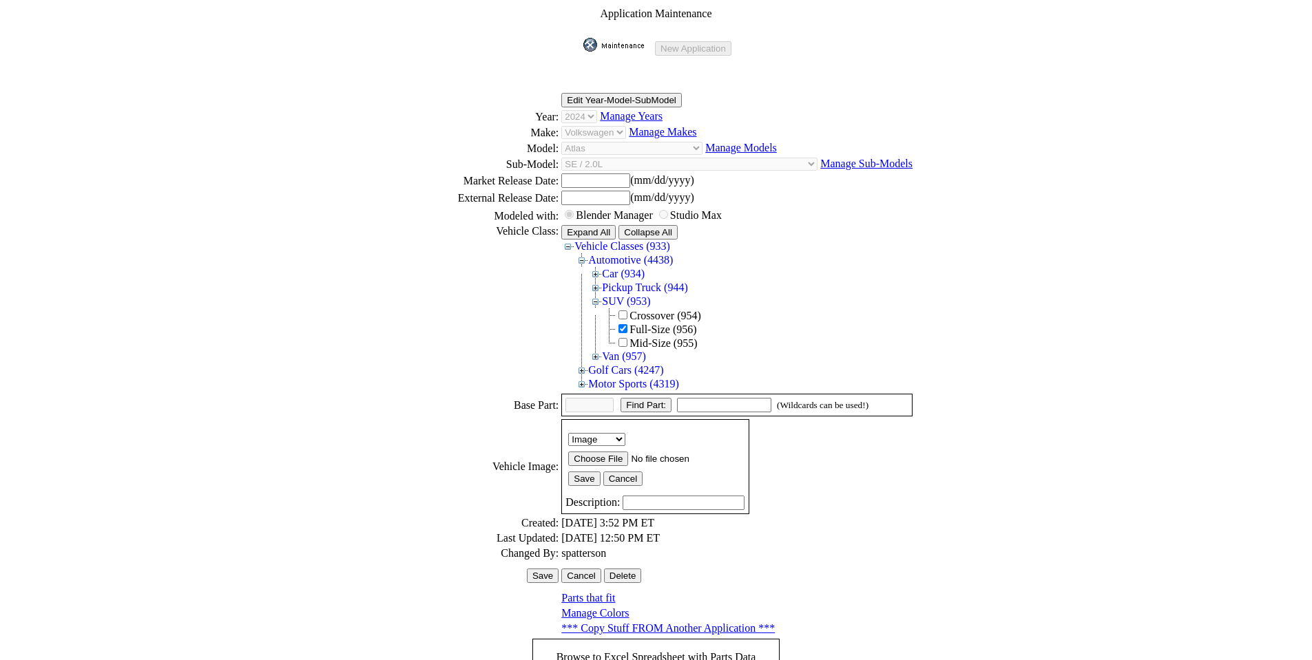
scroll to position [186, 0]
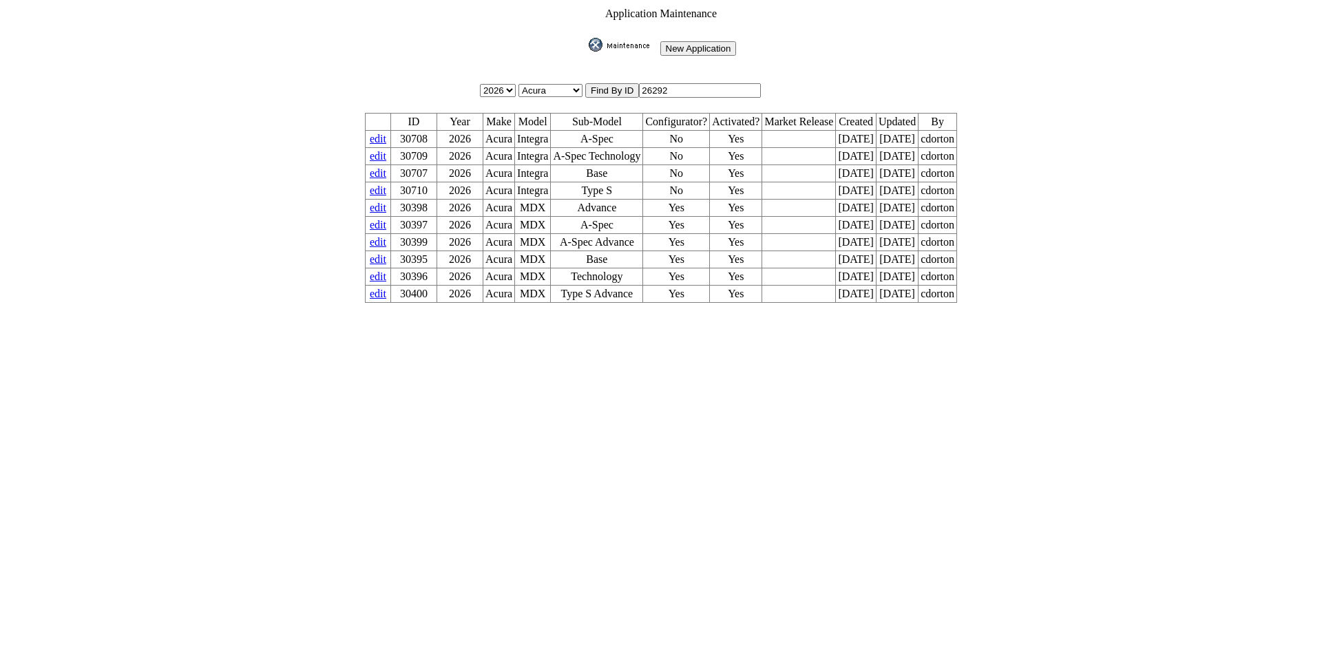
click at [677, 83] on input "26292" at bounding box center [700, 90] width 122 height 14
type input "26295"
click at [586, 52] on input "image" at bounding box center [586, 52] width 0 height 0
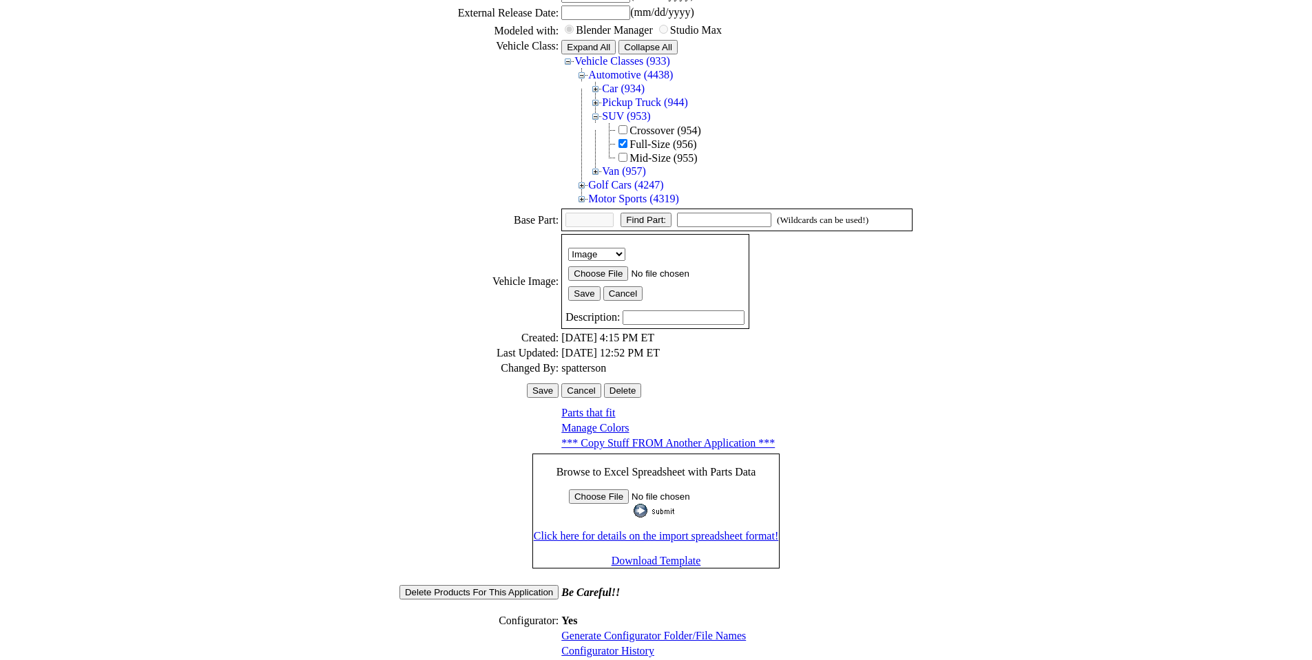
scroll to position [189, 0]
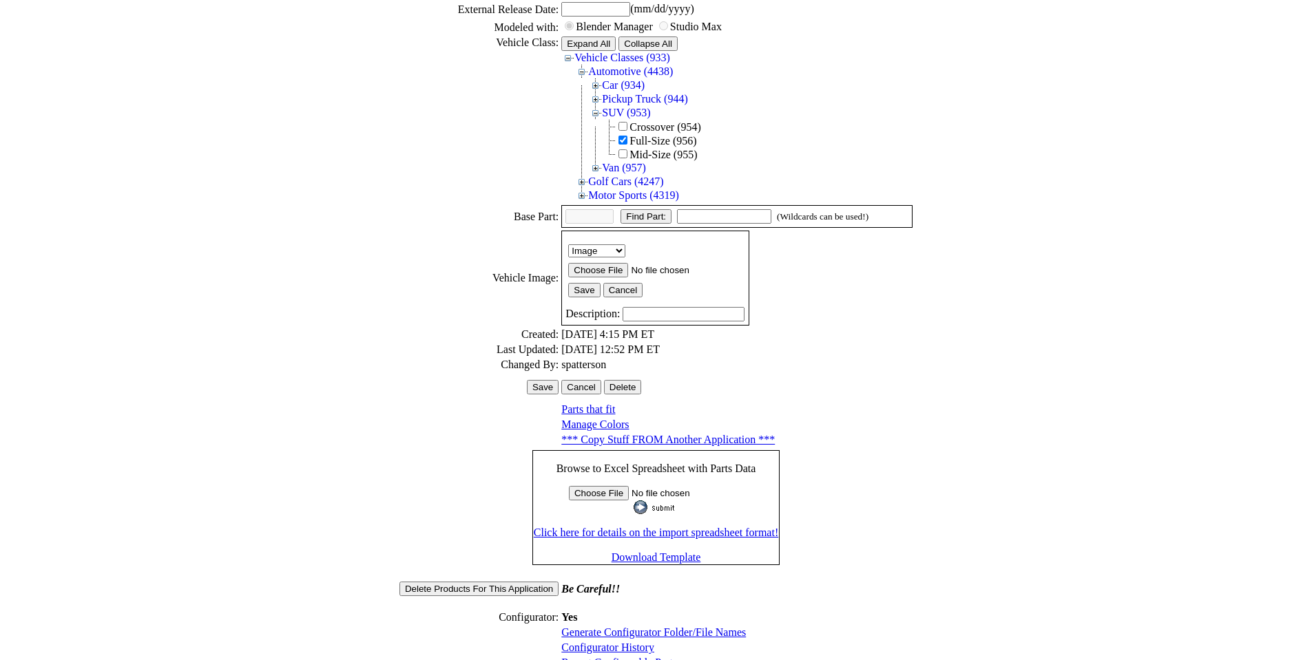
click at [608, 642] on link "Configurator History" at bounding box center [607, 648] width 93 height 12
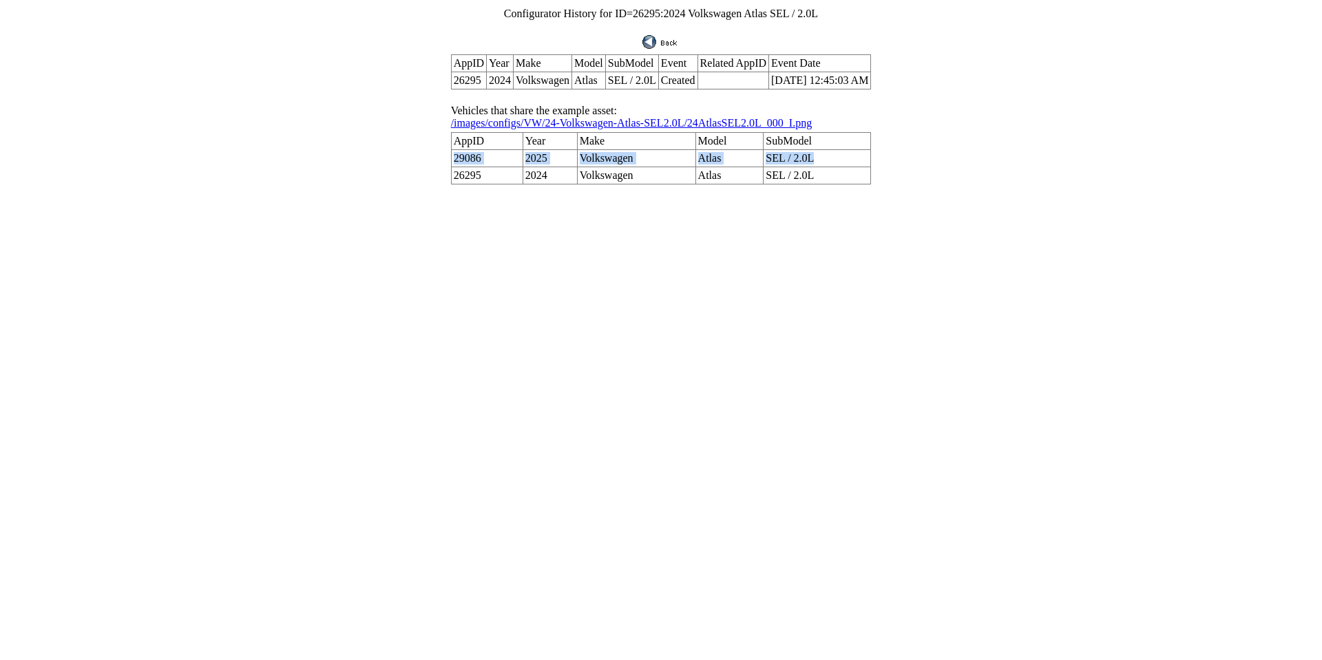
drag, startPoint x: 810, startPoint y: 138, endPoint x: 468, endPoint y: 143, distance: 341.5
click at [468, 150] on tr "29086 2025 Volkswagen Atlas SEL / 2.0L" at bounding box center [661, 158] width 420 height 17
copy tr "29086 2025 Volkswagen Atlas SEL / 2.0L"
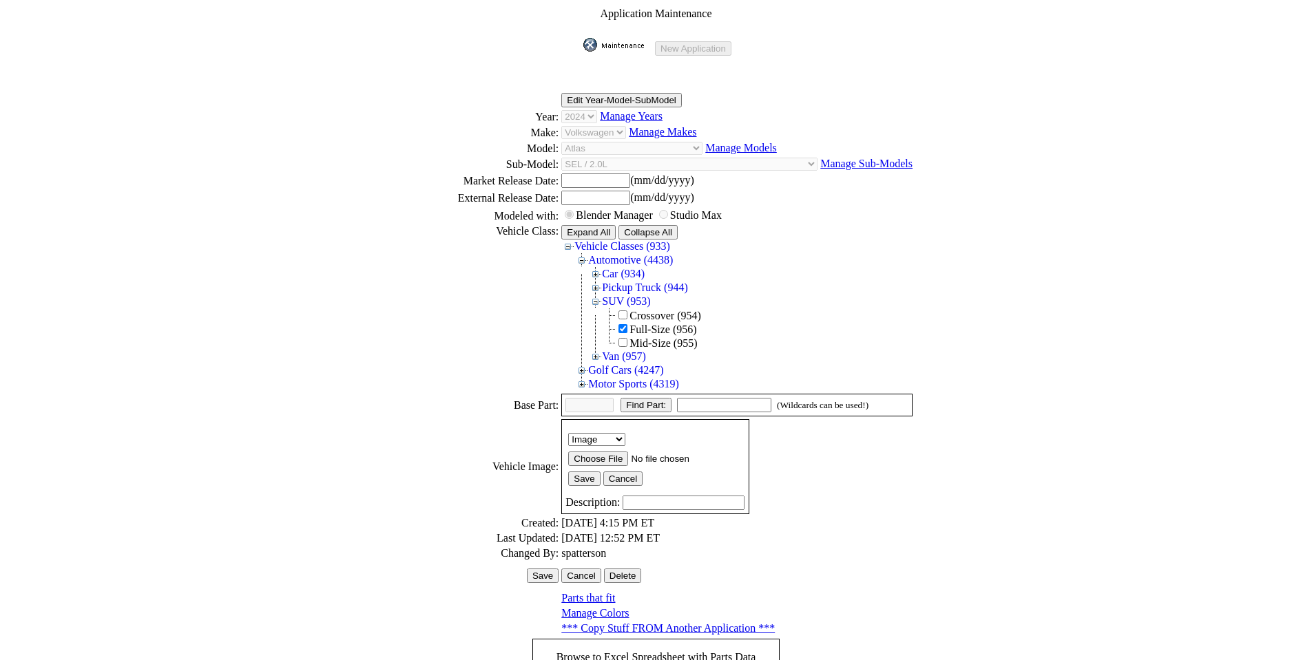
scroll to position [186, 0]
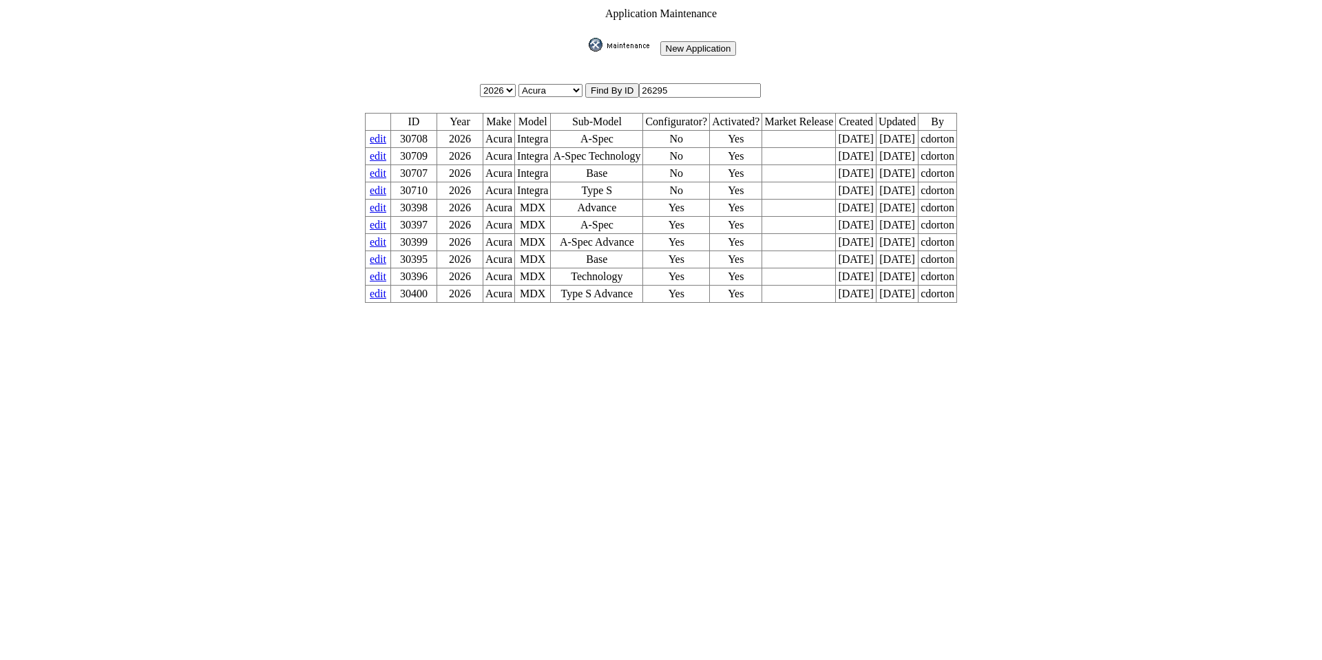
click at [688, 89] on input "26295" at bounding box center [700, 90] width 122 height 14
type input "26292"
click at [586, 52] on input "image" at bounding box center [586, 52] width 0 height 0
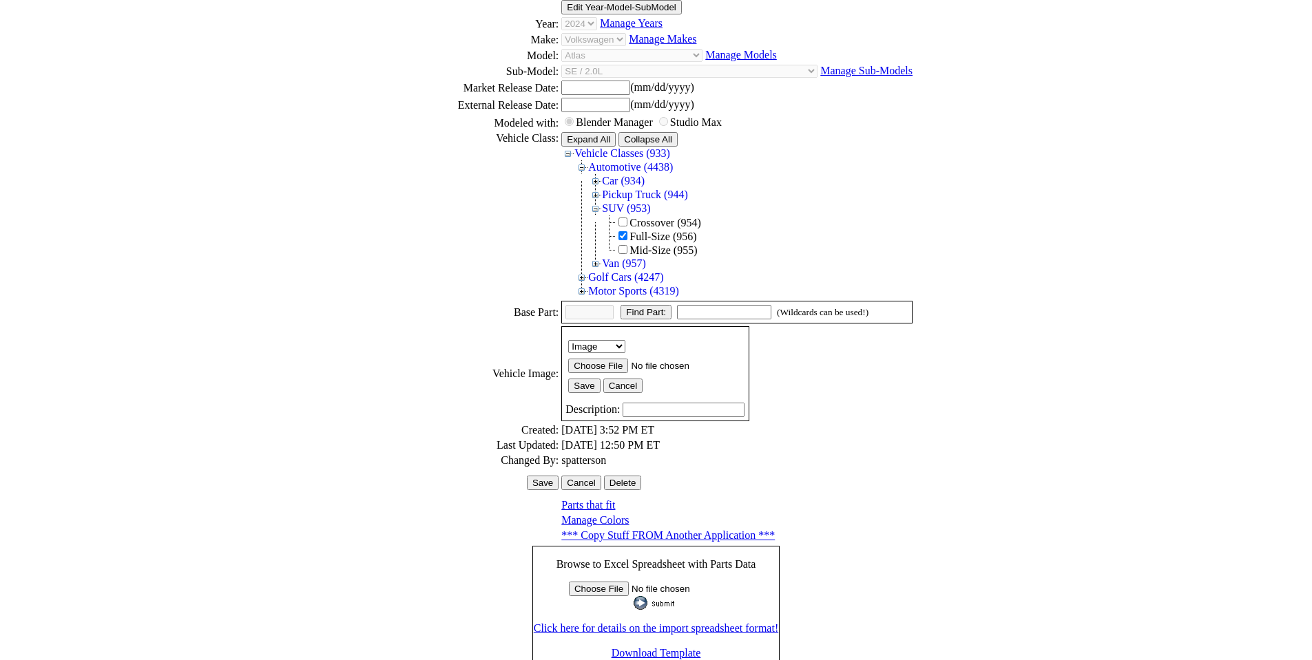
scroll to position [189, 0]
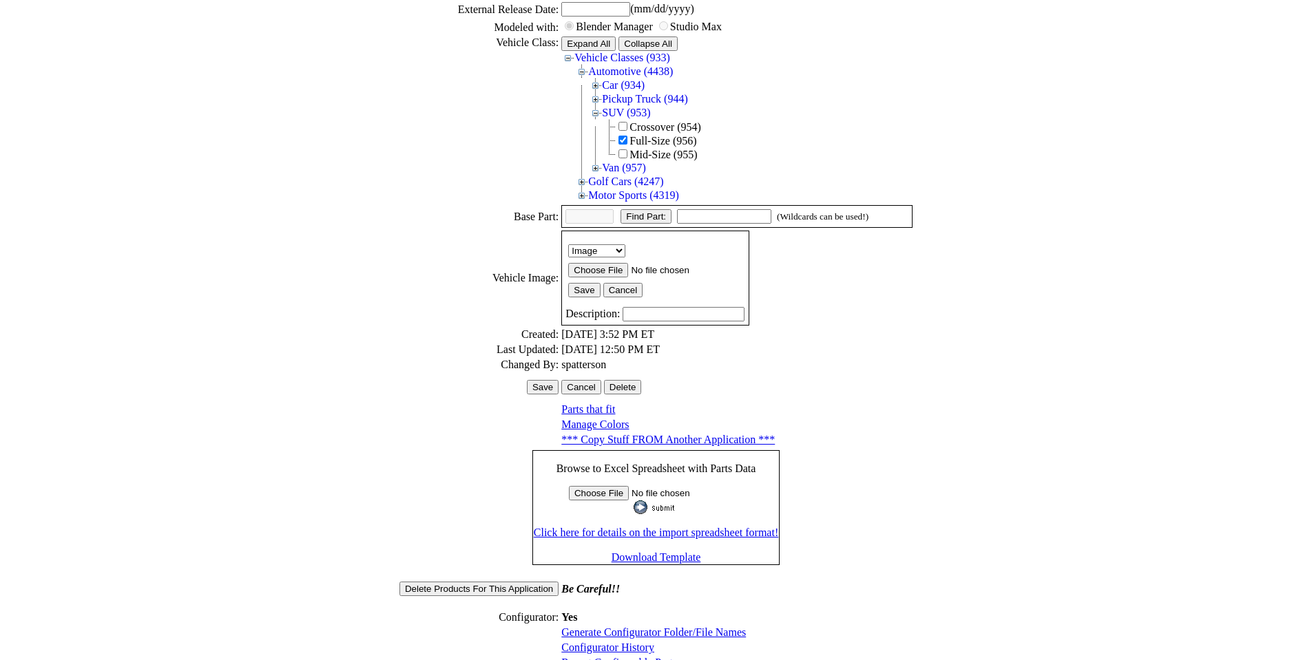
click at [596, 642] on link "Configurator History" at bounding box center [607, 648] width 93 height 12
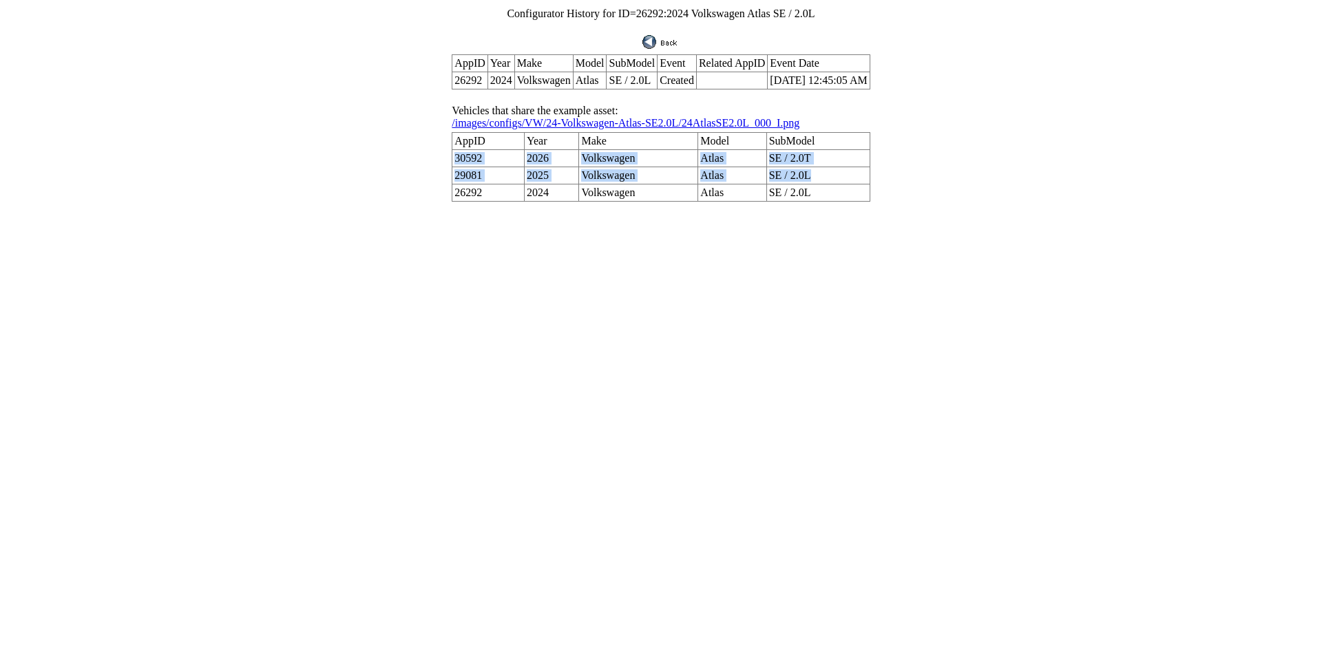
drag, startPoint x: 809, startPoint y: 151, endPoint x: 470, endPoint y: 140, distance: 338.9
click at [470, 140] on tbody "AppID Year Make Model SubModel 30592 2026 Volkswagen Atlas SE / 2.0T 29081 2025…" at bounding box center [660, 167] width 417 height 69
copy tbody "30592 2026 Volkswagen Atlas SE / 2.0T 29081 2025 Volkswagen Atlas SE / 2.0L"
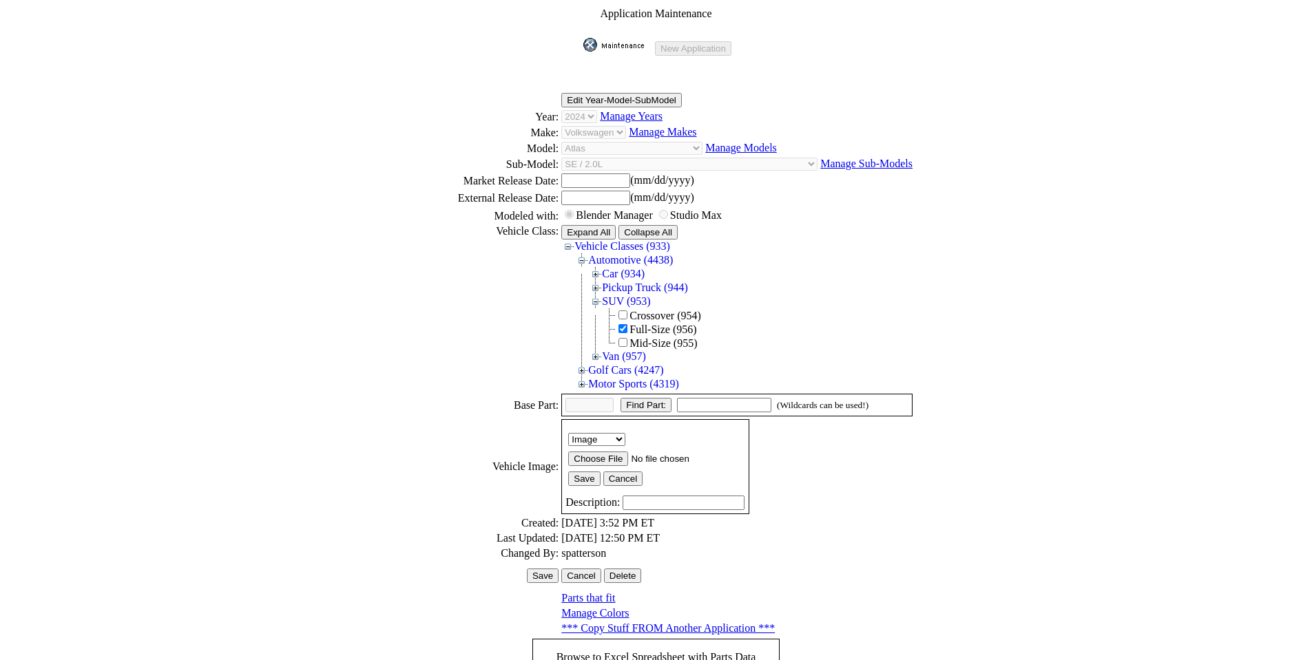
scroll to position [186, 0]
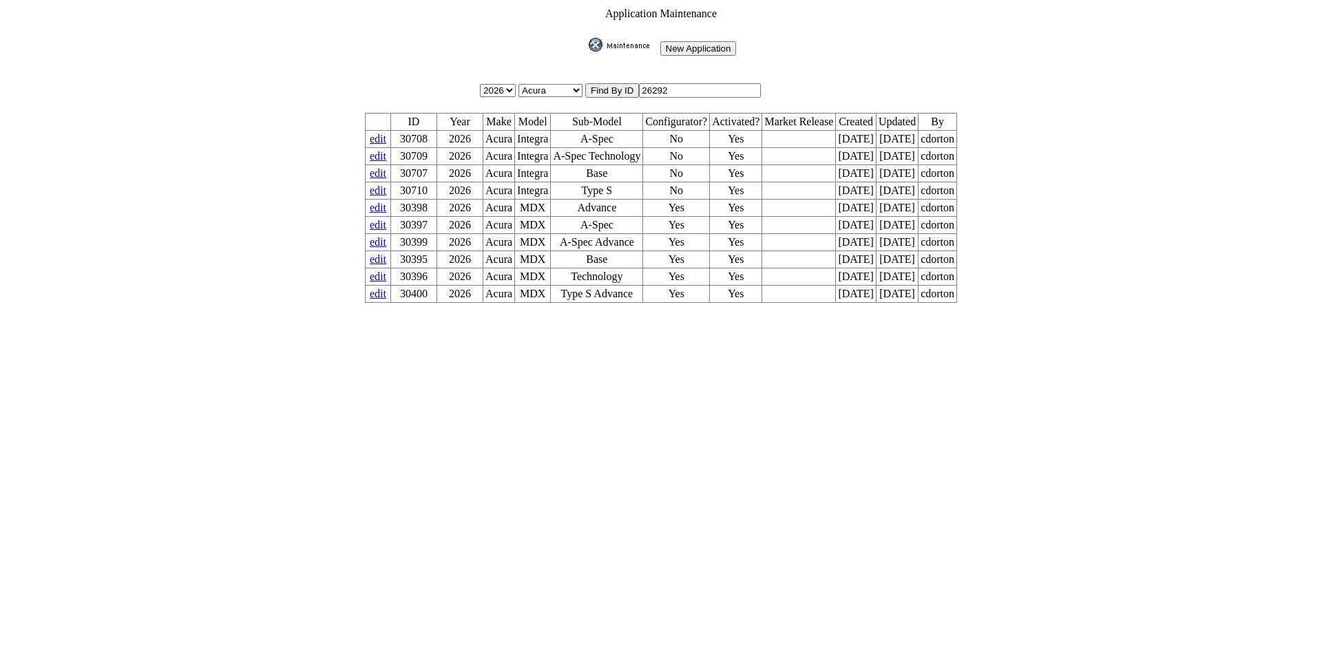
drag, startPoint x: 682, startPoint y: 85, endPoint x: 527, endPoint y: 59, distance: 157.1
click at [527, 59] on tbody "Application Maintenance New Application 2026 2025 2024 2023 2022 2021 2020 2019…" at bounding box center [660, 155] width 593 height 297
type input "26296"
click at [586, 52] on input "image" at bounding box center [586, 52] width 0 height 0
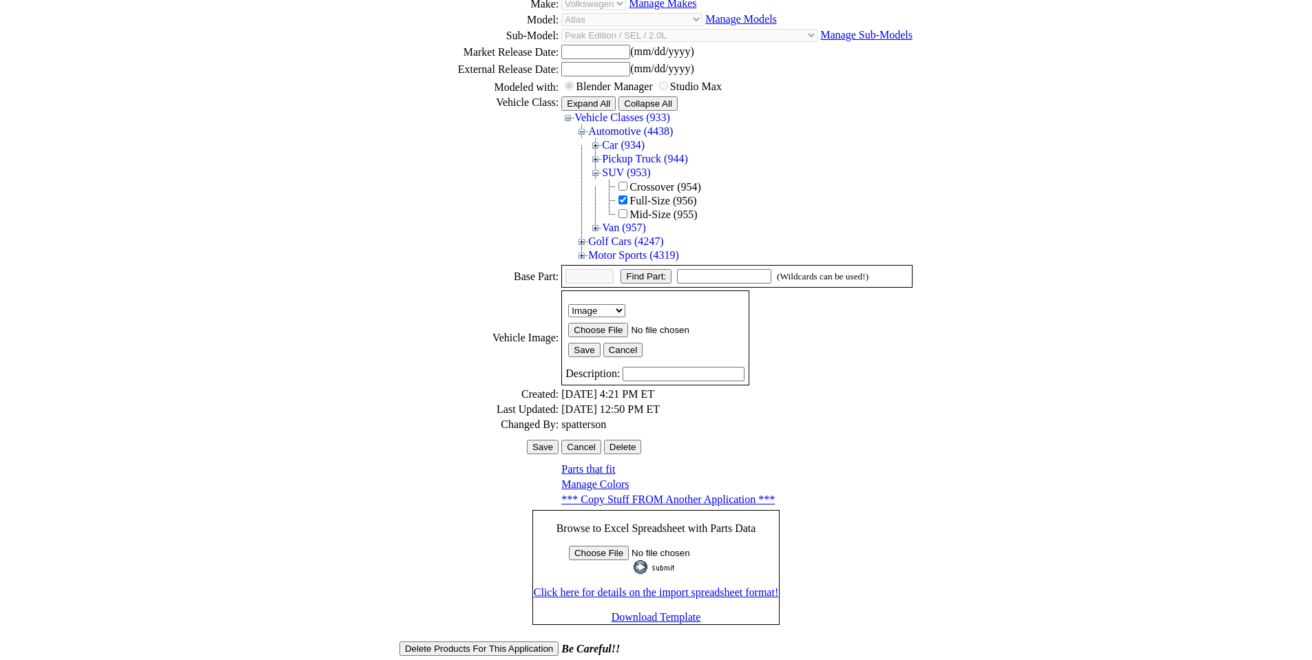
scroll to position [189, 0]
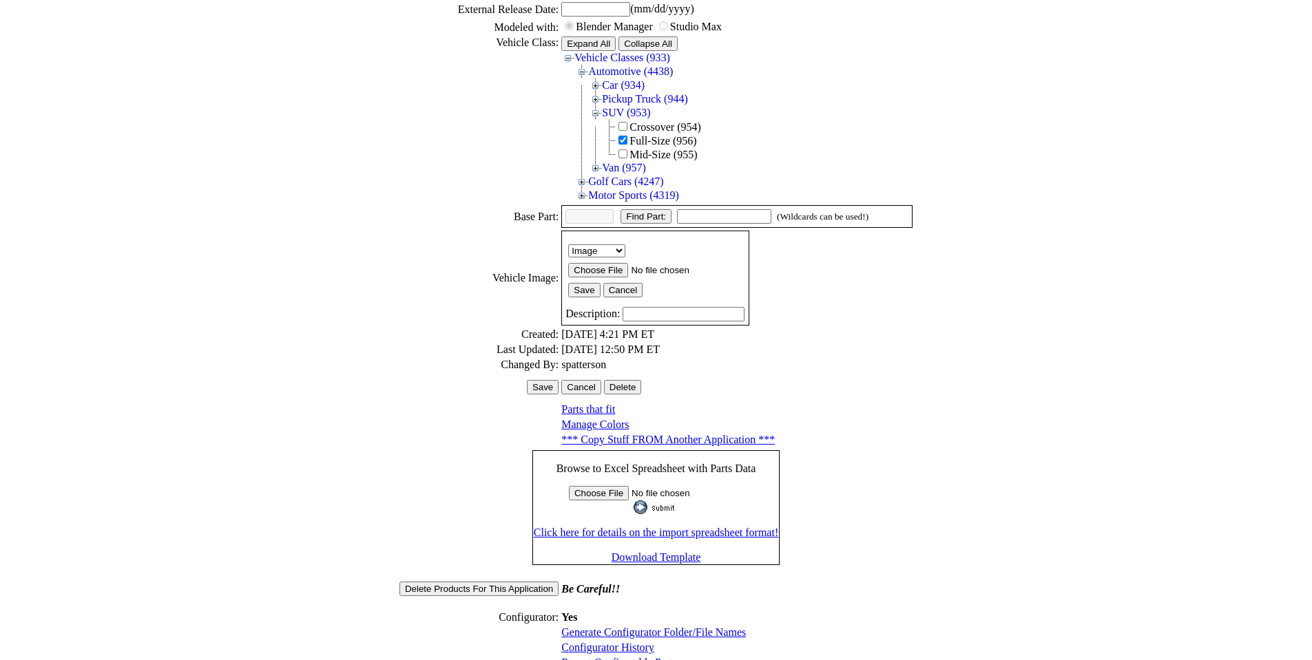
click at [612, 642] on link "Configurator History" at bounding box center [607, 648] width 93 height 12
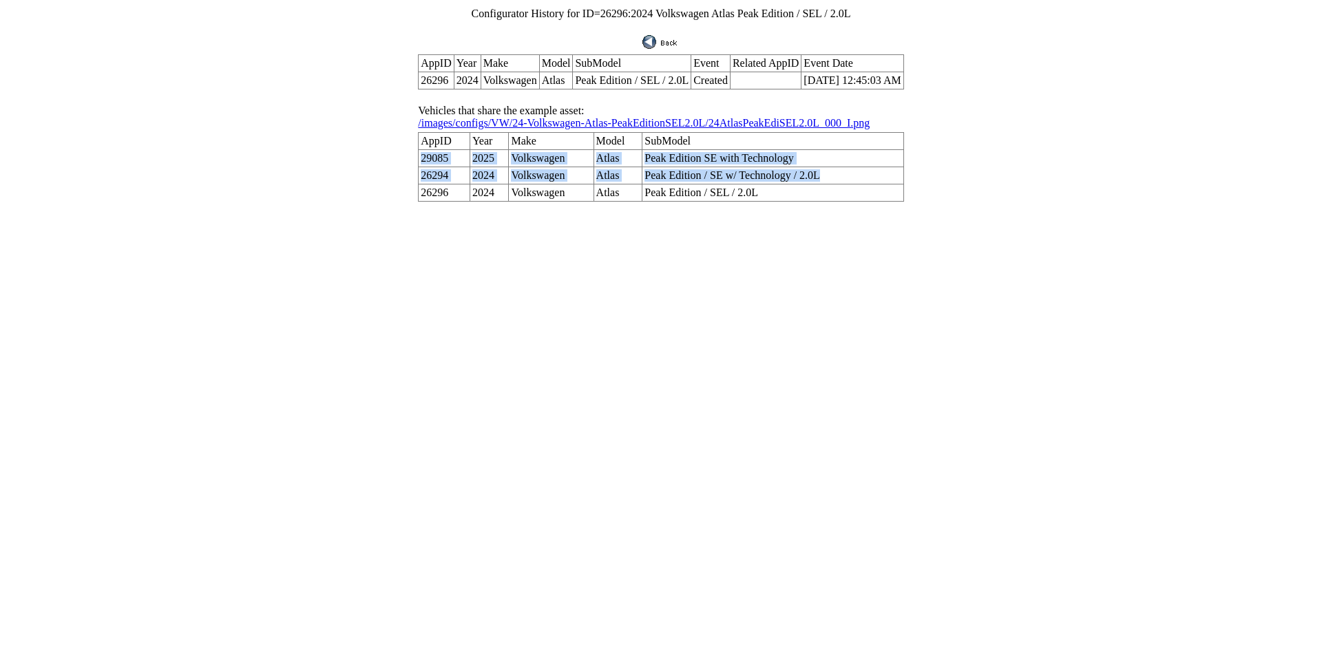
drag, startPoint x: 806, startPoint y: 160, endPoint x: 437, endPoint y: 144, distance: 369.4
click at [437, 144] on tbody "AppID Year Make Model SubModel 29085 2025 Volkswagen Atlas Peak Edition SE with…" at bounding box center [661, 167] width 485 height 69
copy tbody "29085 2025 Volkswagen Atlas Peak Edition SE with Technology 26294 2024 Volkswag…"
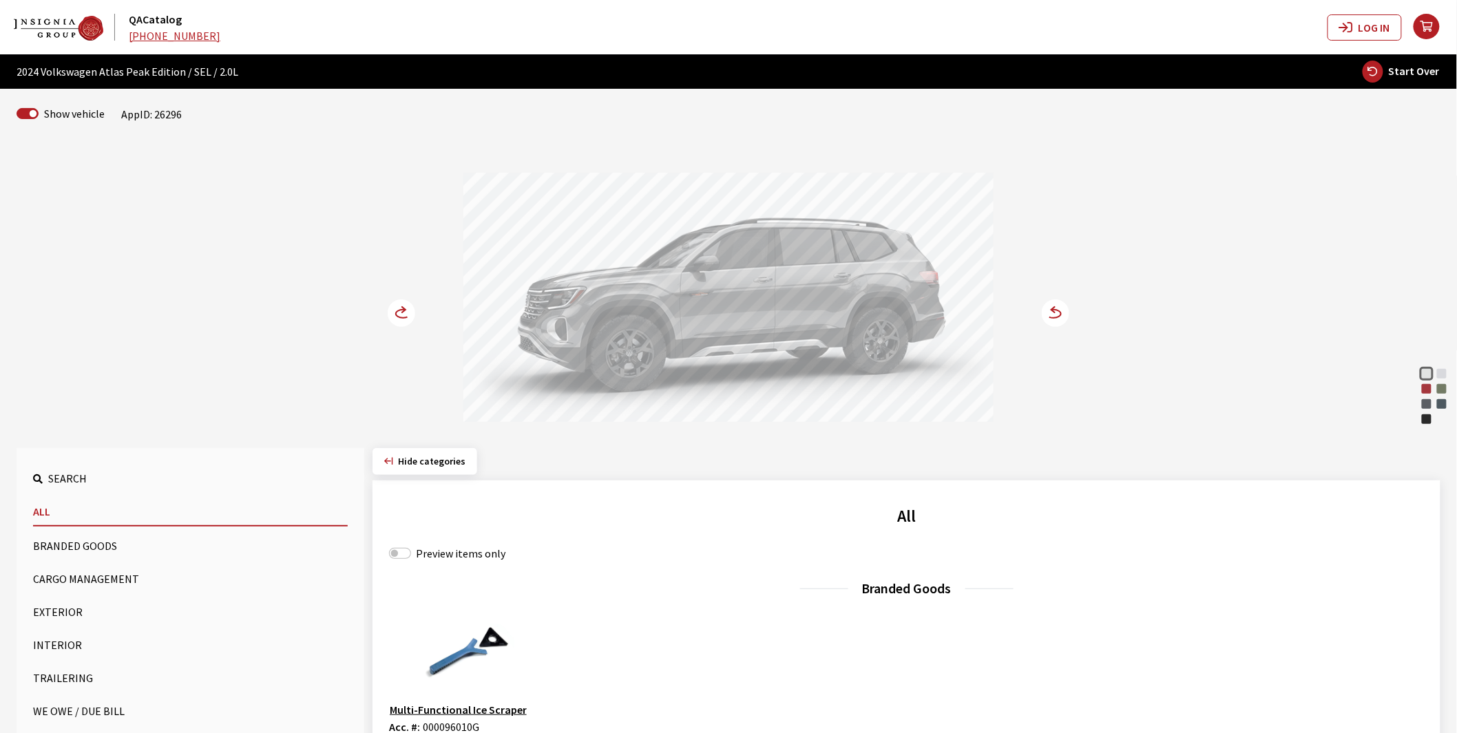
click at [65, 611] on button "Exterior" at bounding box center [190, 612] width 315 height 28
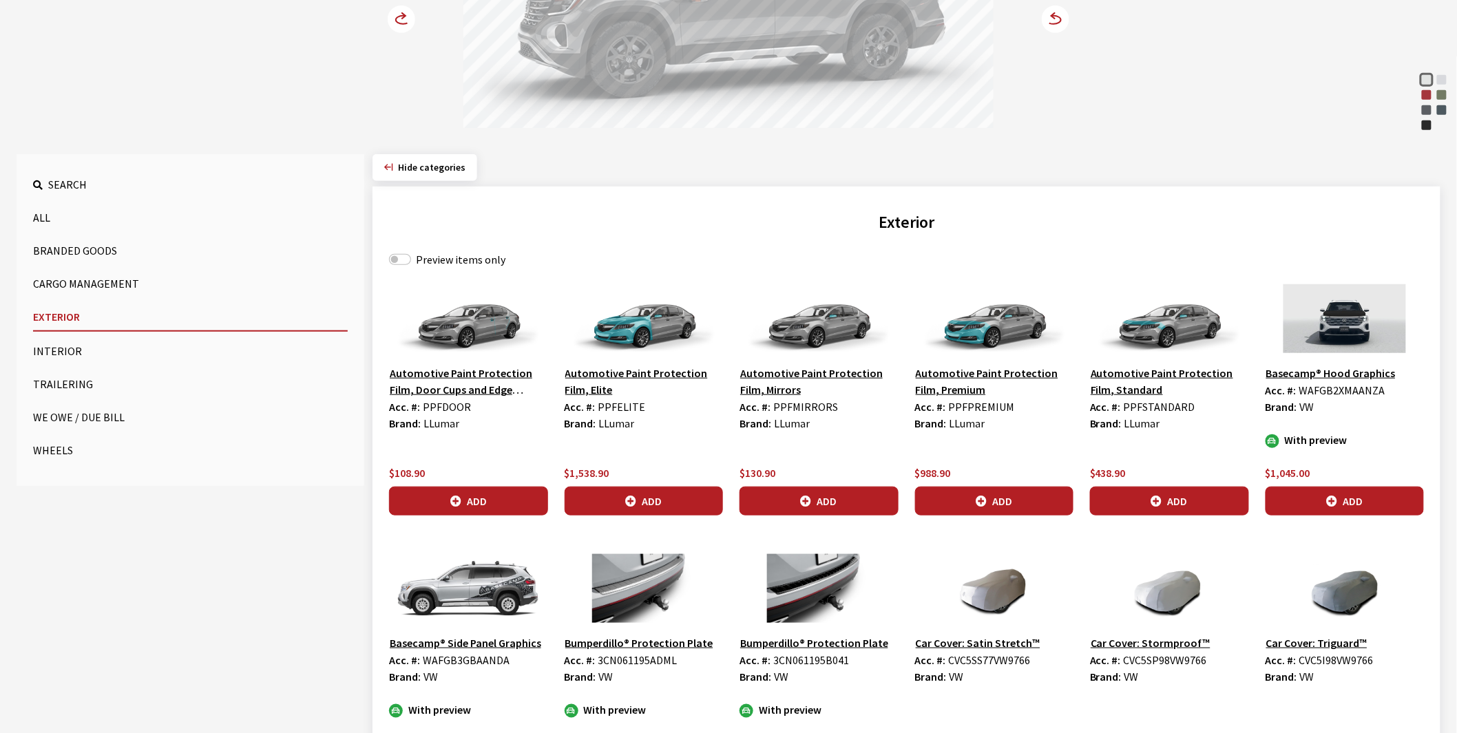
scroll to position [306, 0]
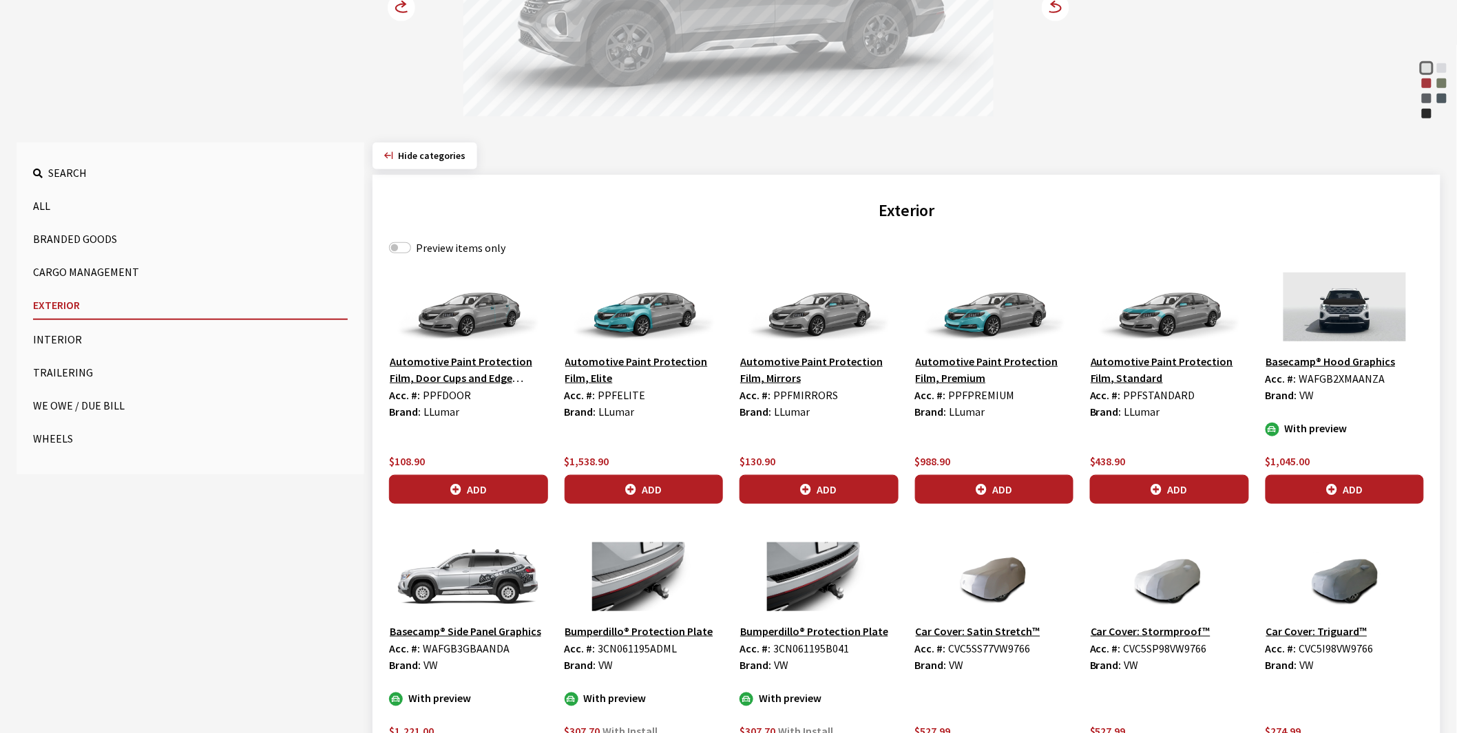
click at [457, 246] on label "Preview items only" at bounding box center [461, 248] width 90 height 17
click at [411, 246] on input "Preview items only" at bounding box center [400, 247] width 22 height 11
checkbox input "true"
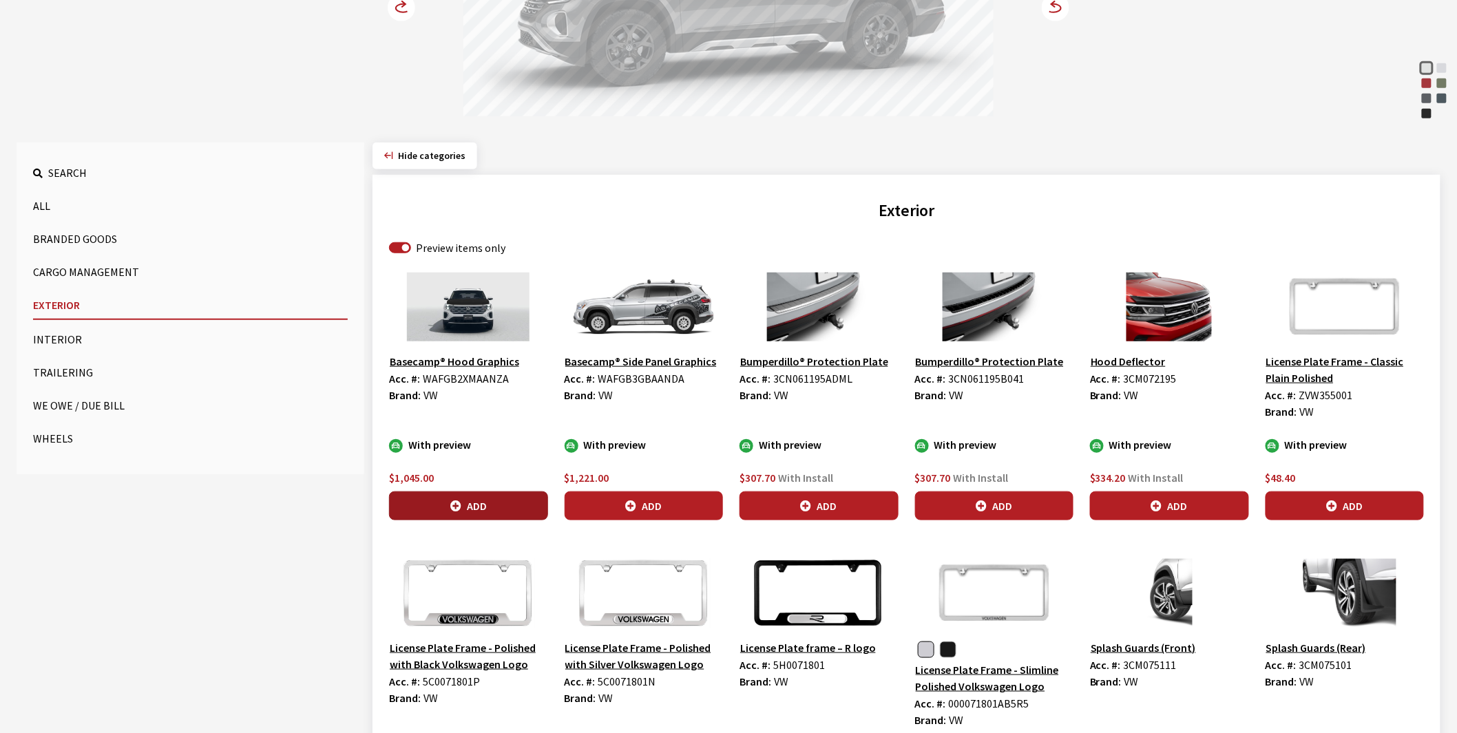
click at [492, 499] on button "Add" at bounding box center [468, 506] width 159 height 29
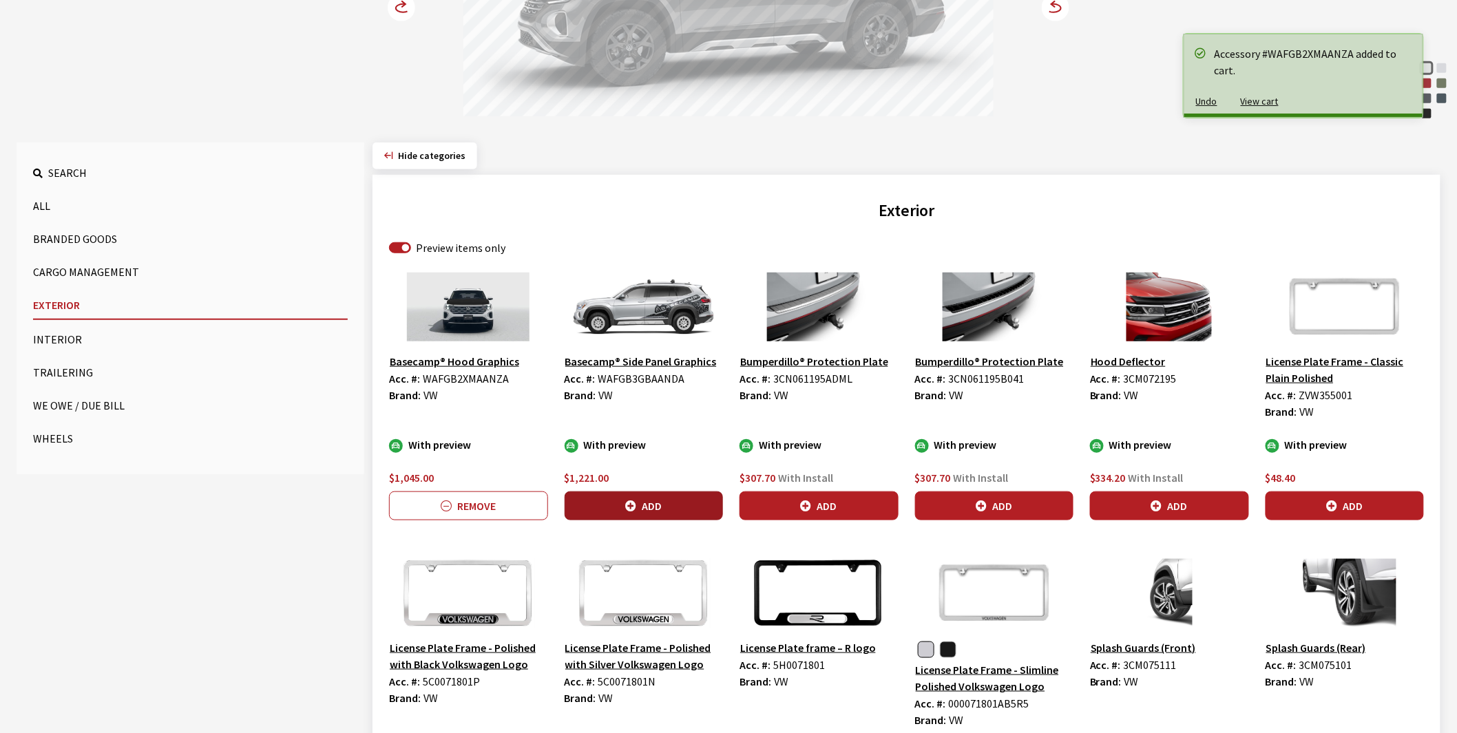
click at [643, 501] on button "Add" at bounding box center [644, 506] width 159 height 29
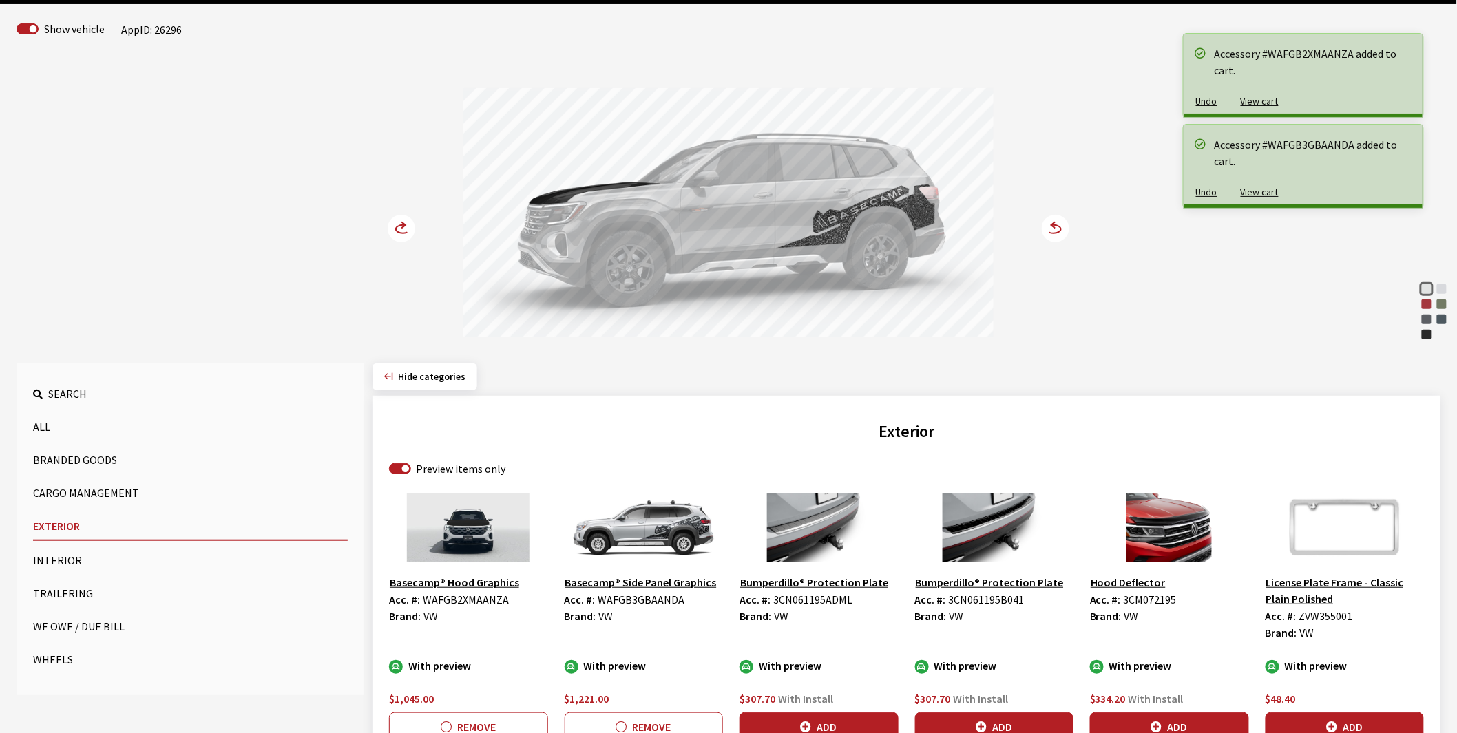
scroll to position [76, 0]
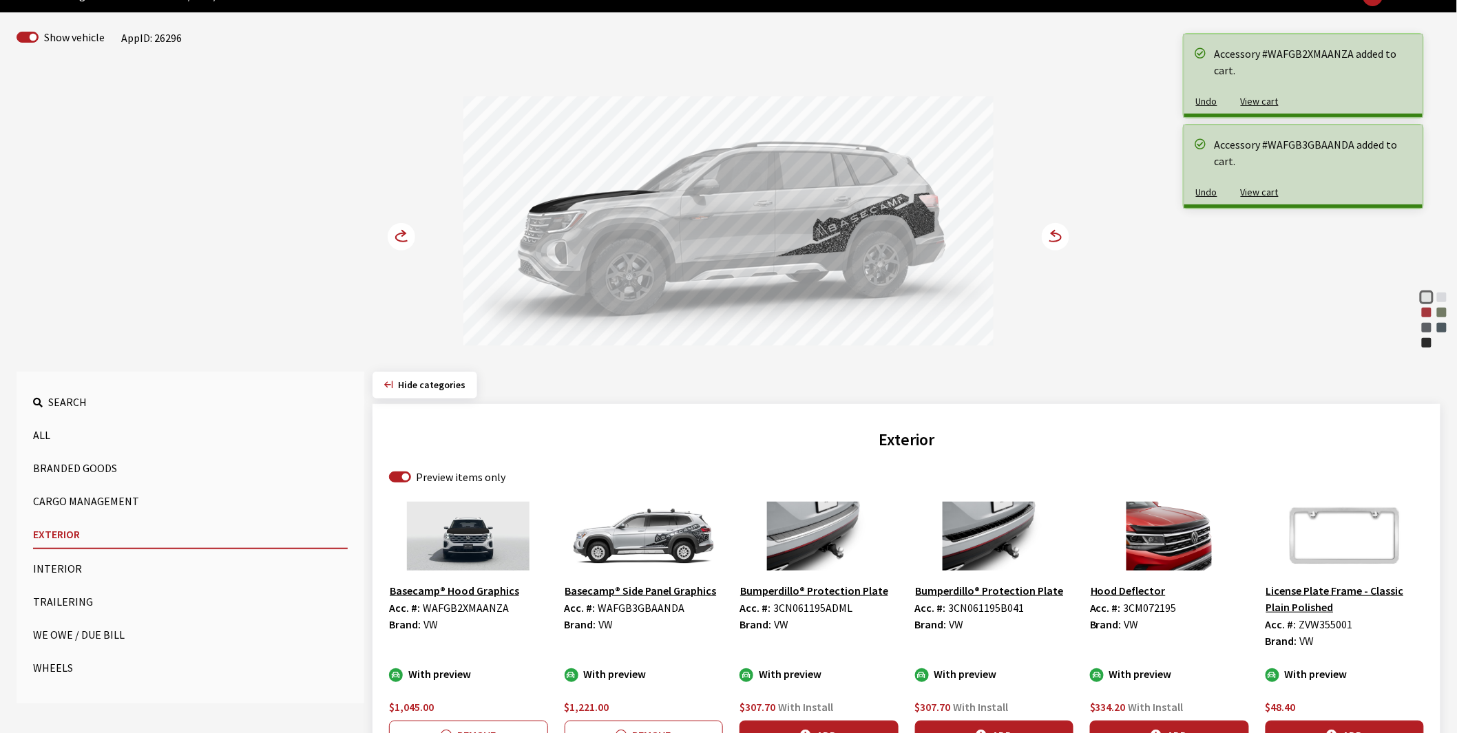
click at [397, 235] on circle at bounding box center [402, 237] width 28 height 28
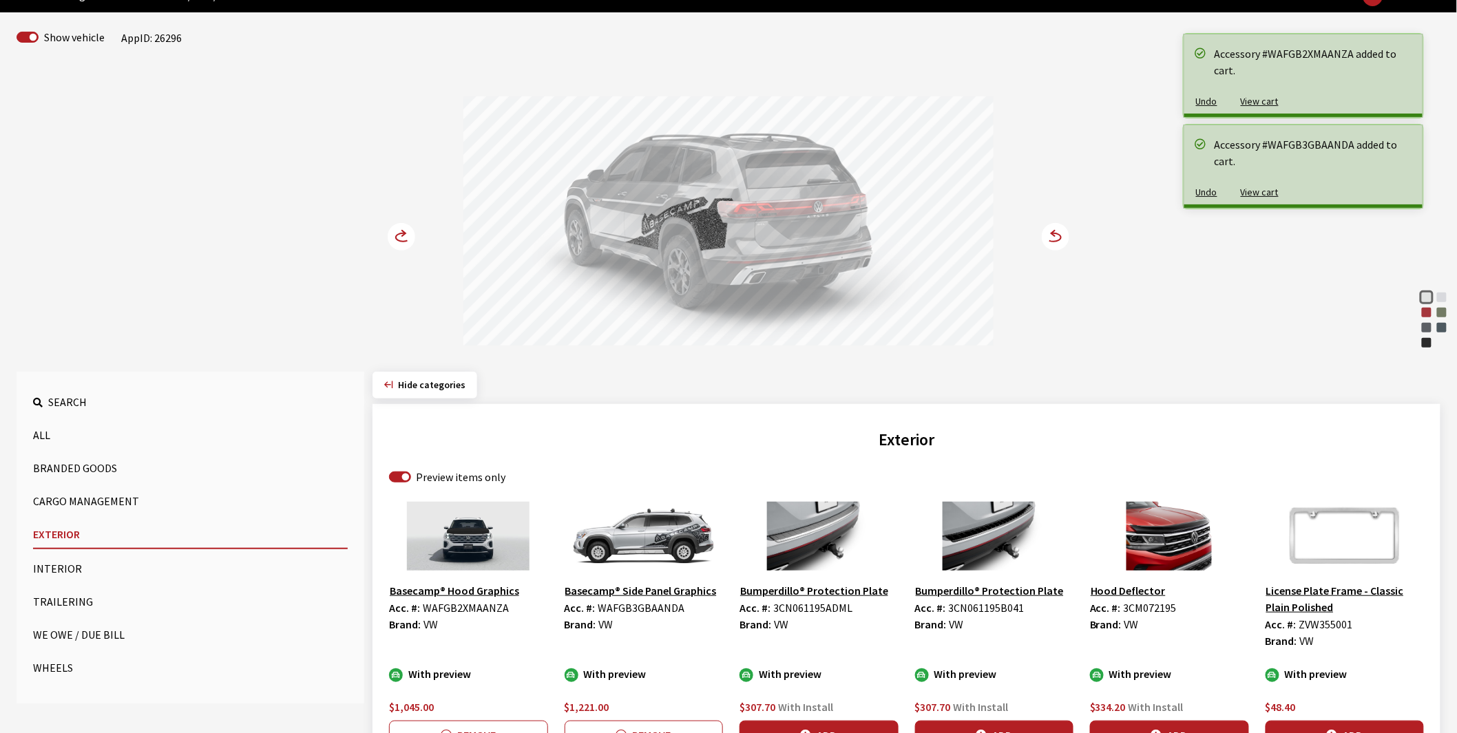
click at [397, 235] on circle at bounding box center [402, 237] width 28 height 28
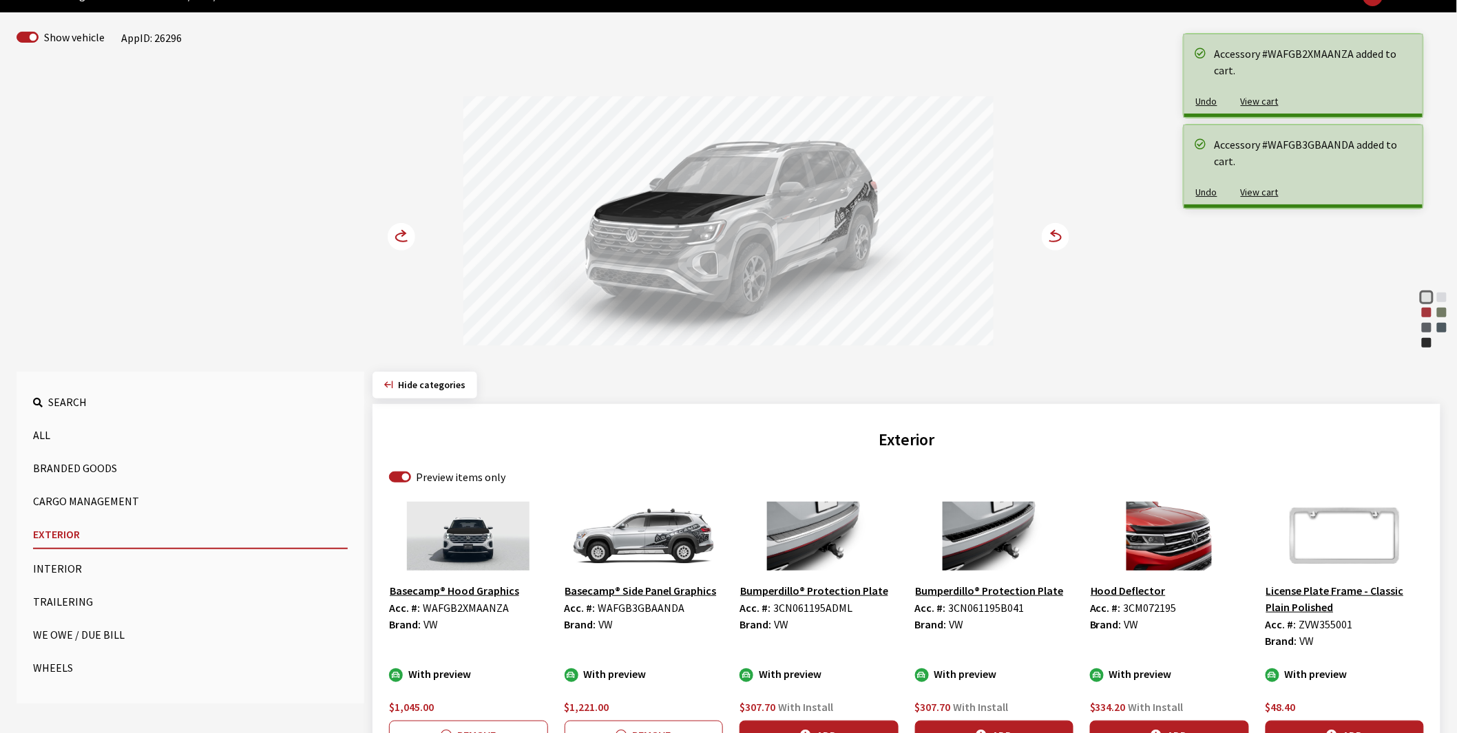
click at [397, 235] on circle at bounding box center [402, 237] width 28 height 28
